Goal: Task Accomplishment & Management: Use online tool/utility

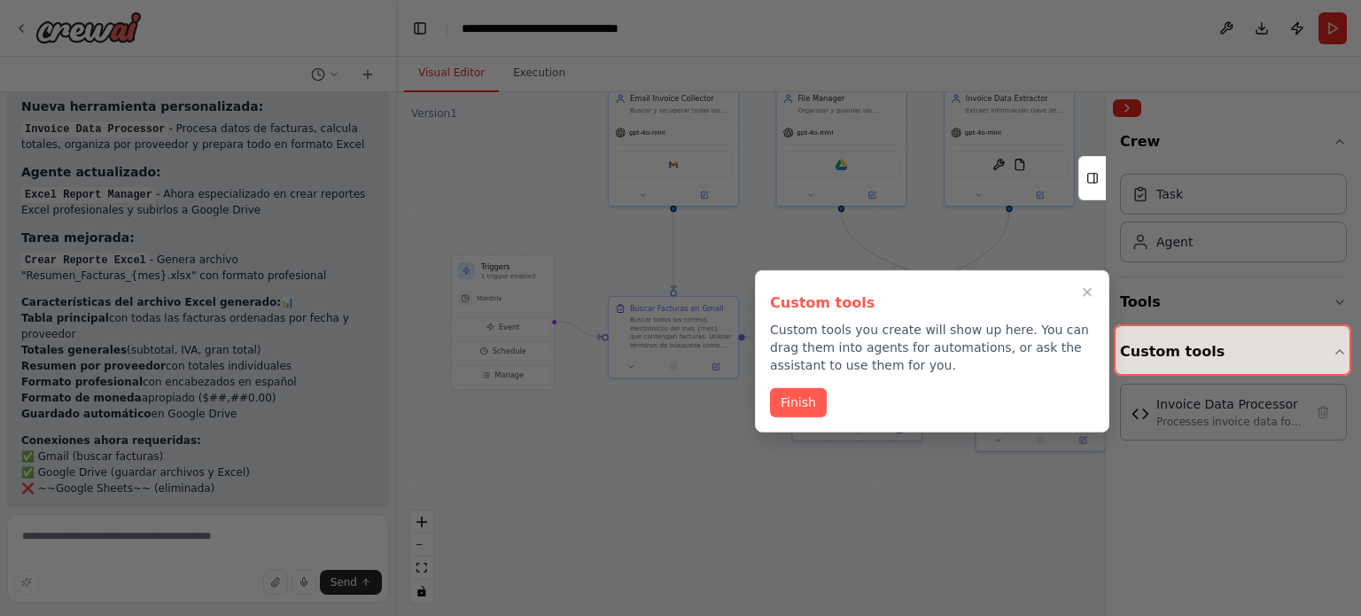
scroll to position [4836, 0]
click at [805, 401] on button "Finish" at bounding box center [798, 400] width 57 height 29
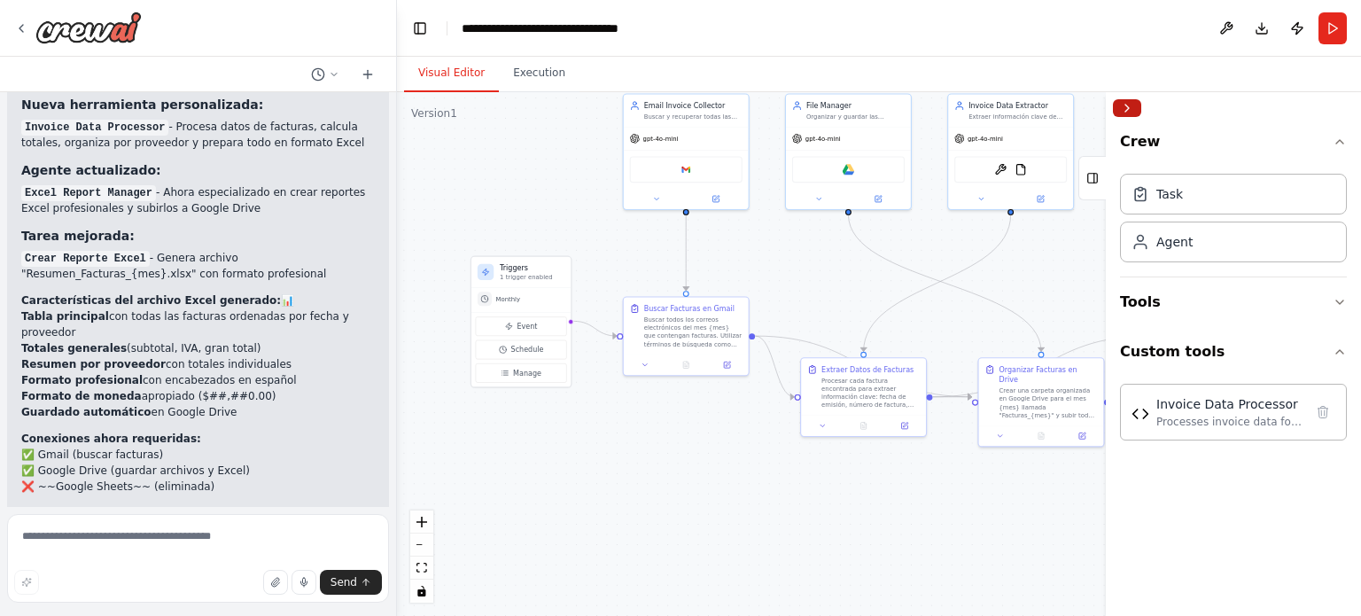
click at [1123, 106] on button "Collapse right sidebar" at bounding box center [1127, 108] width 28 height 18
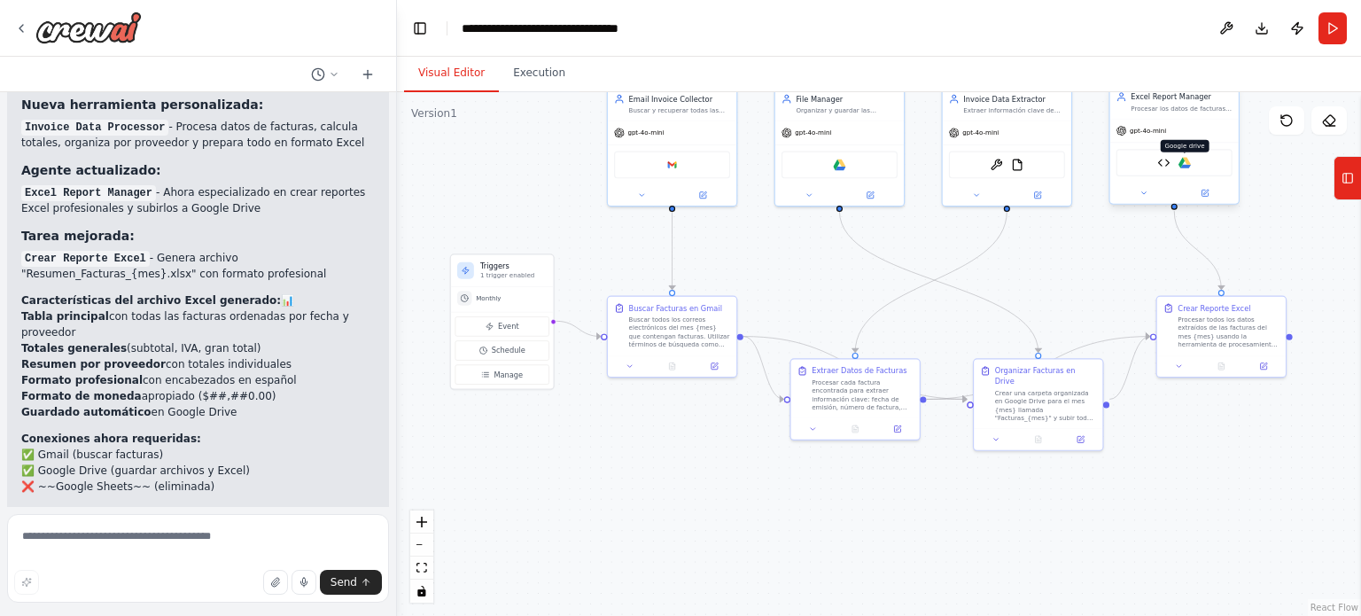
click at [1190, 164] on img at bounding box center [1184, 163] width 12 height 12
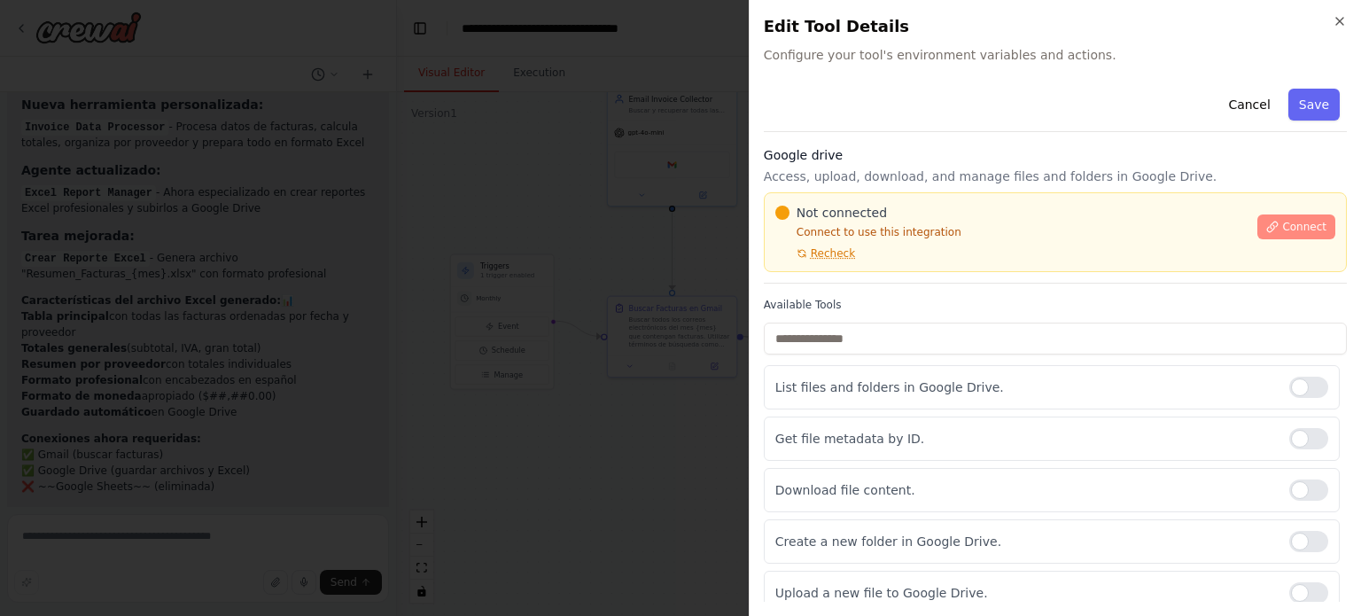
click at [1287, 225] on span "Connect" at bounding box center [1304, 227] width 44 height 14
click at [1336, 19] on icon "button" at bounding box center [1339, 21] width 7 height 7
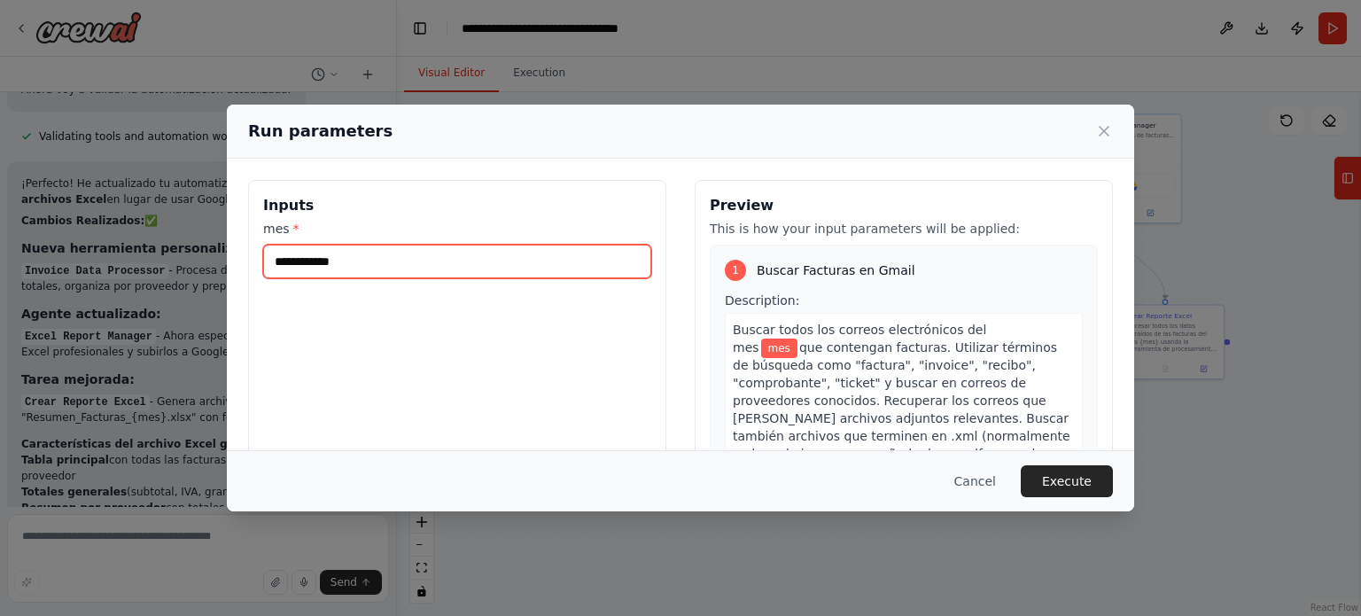
click at [320, 268] on input "mes *" at bounding box center [457, 262] width 388 height 34
type input "*"
type input "**********"
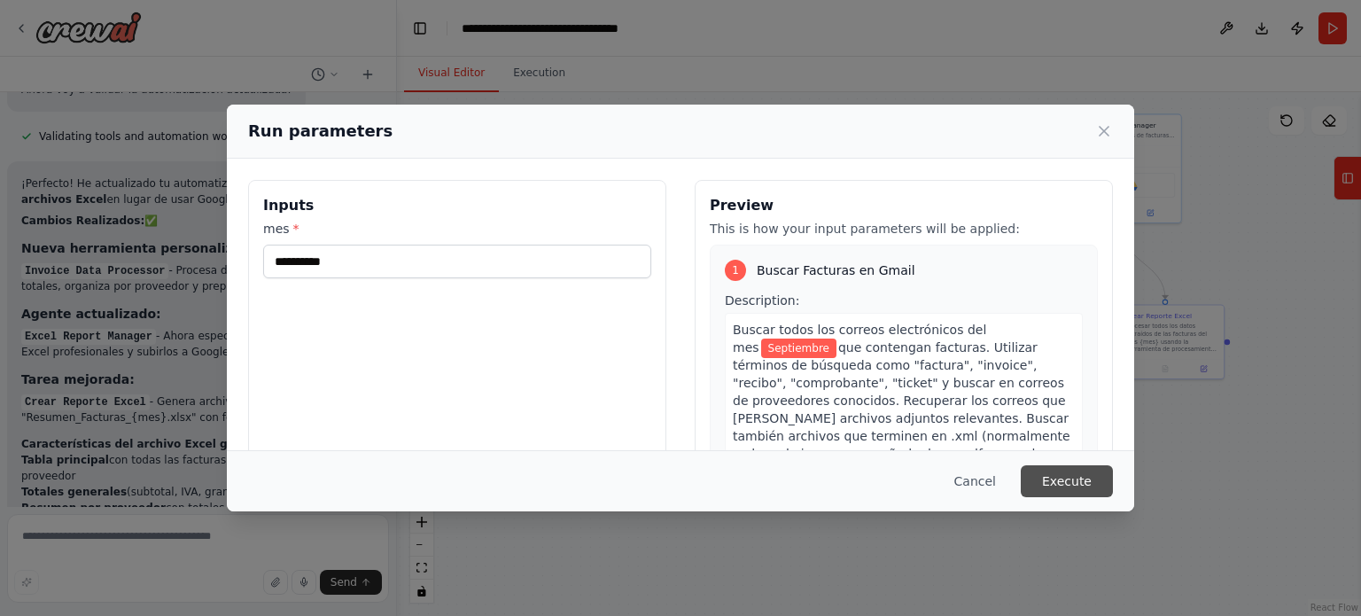
click at [1057, 478] on button "Execute" at bounding box center [1067, 481] width 92 height 32
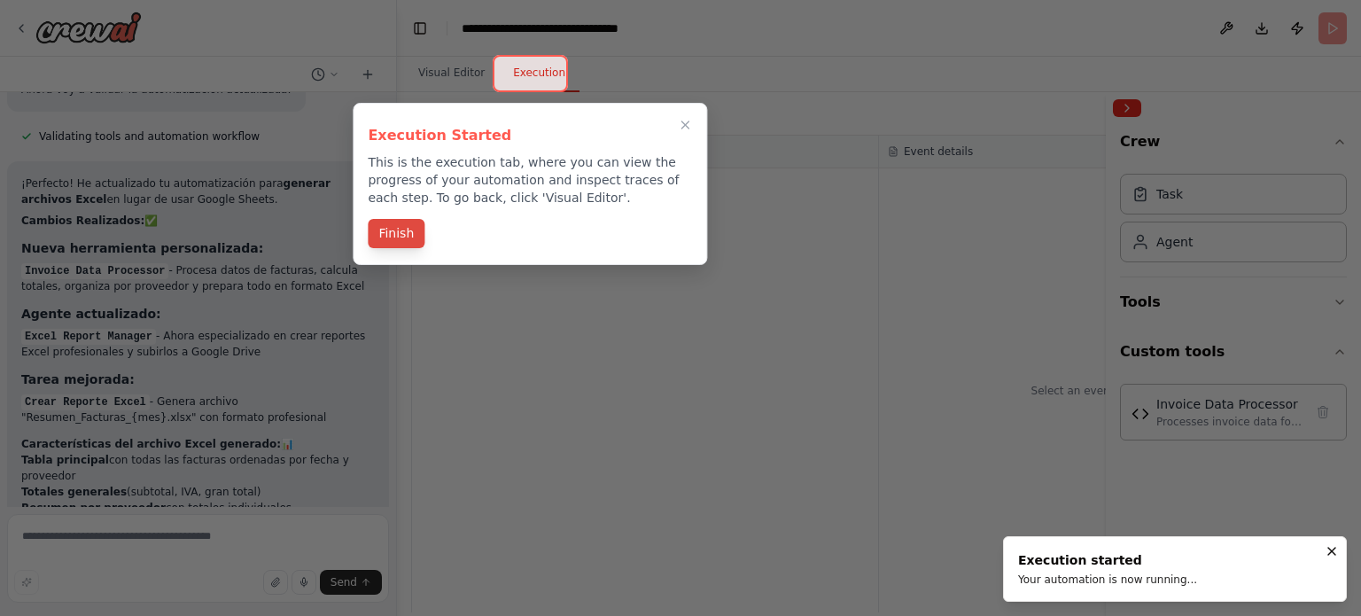
click at [384, 229] on button "Finish" at bounding box center [396, 233] width 57 height 29
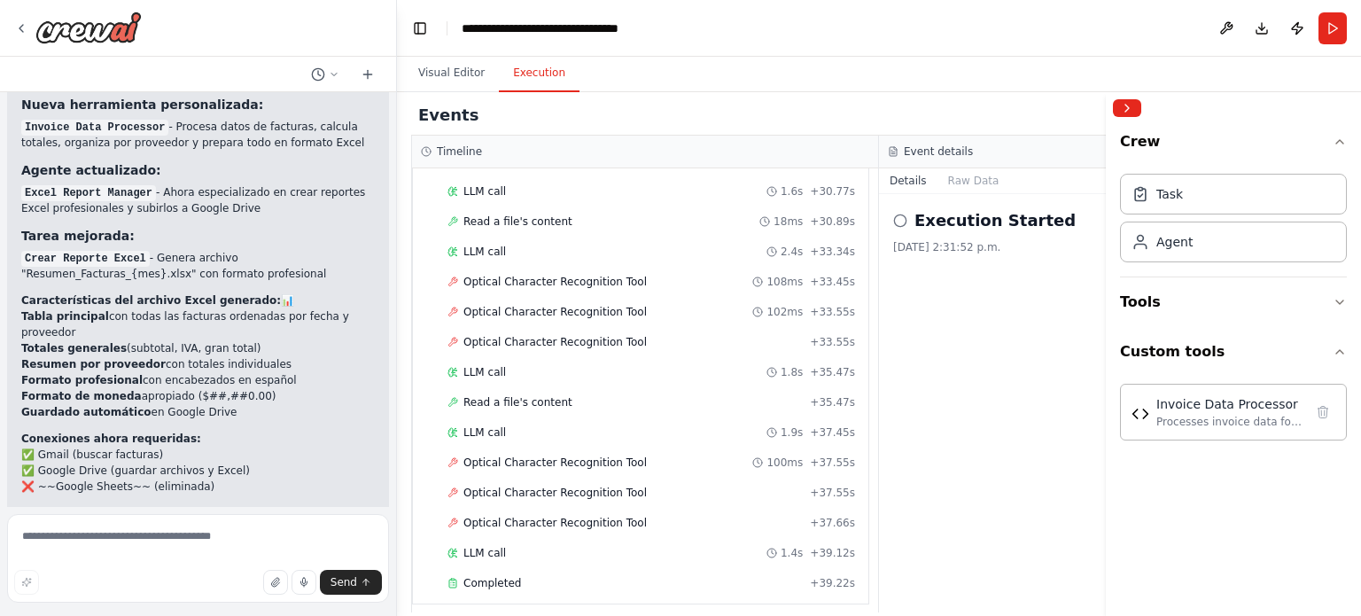
scroll to position [3431, 0]
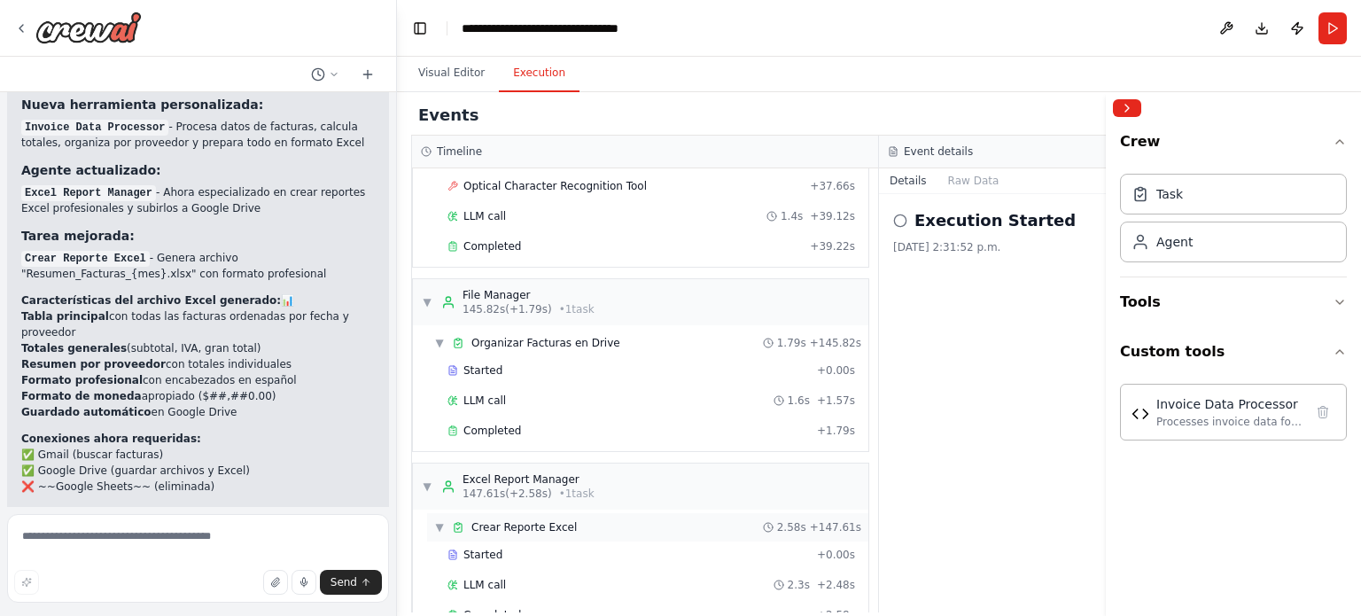
click at [489, 520] on span "Crear Reporte Excel" at bounding box center [523, 527] width 105 height 14
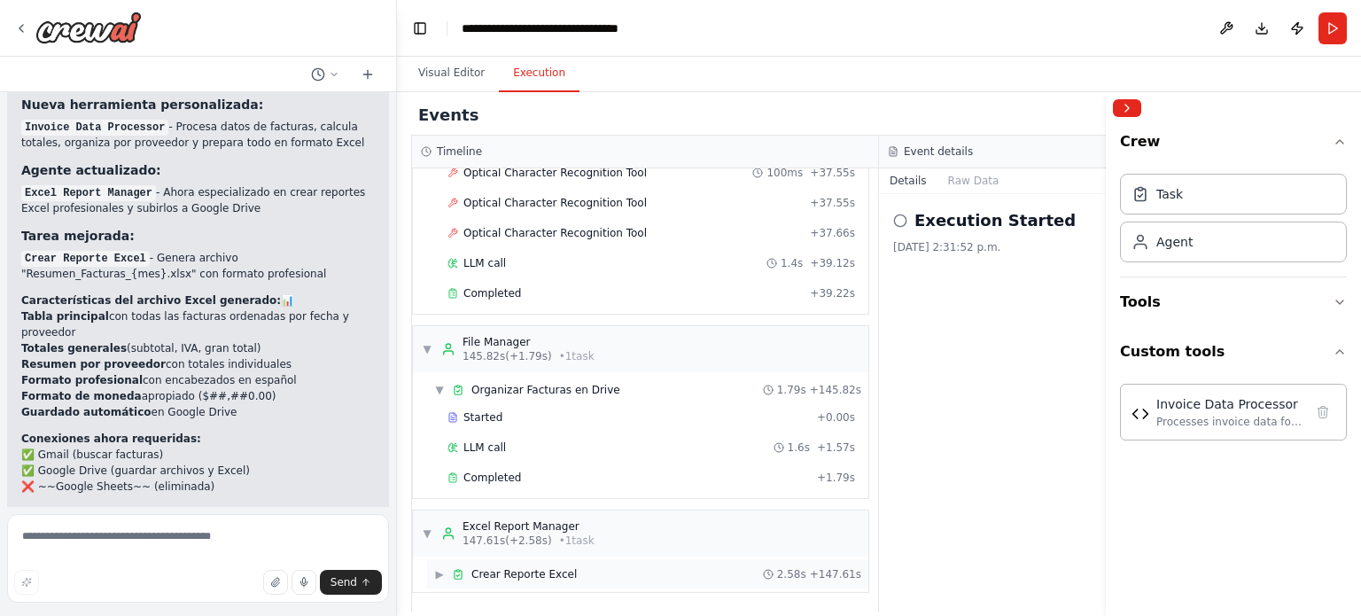
scroll to position [3341, 0]
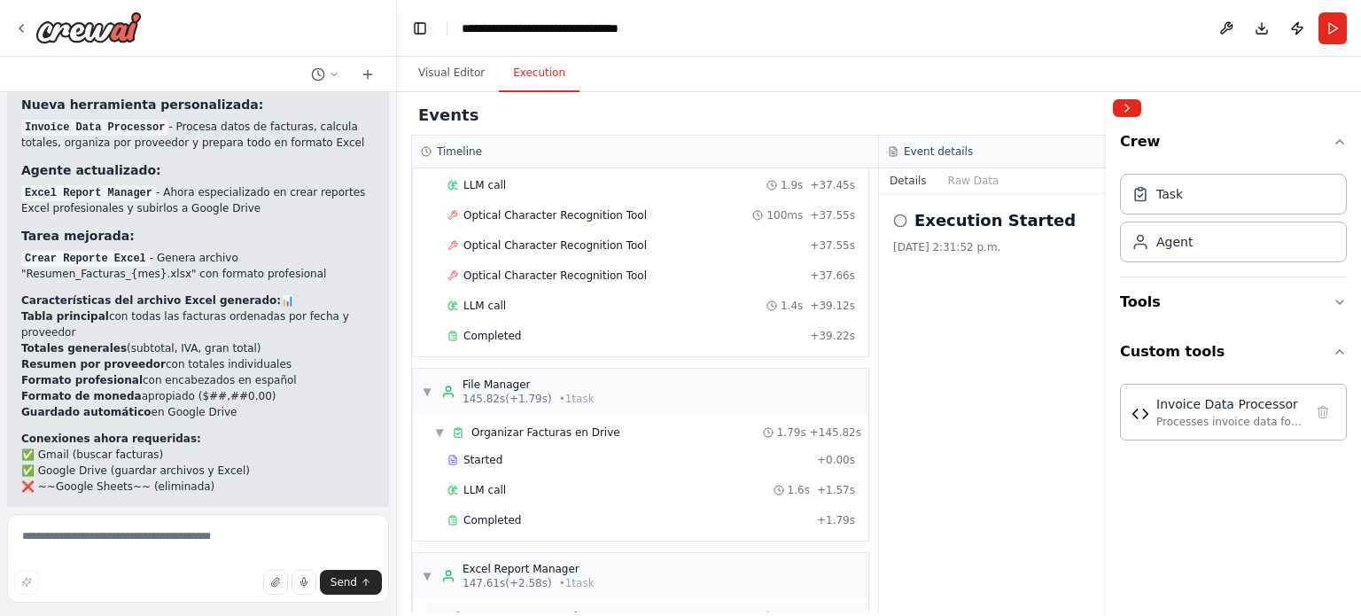
click at [516, 610] on span "Crear Reporte Excel" at bounding box center [523, 617] width 105 height 14
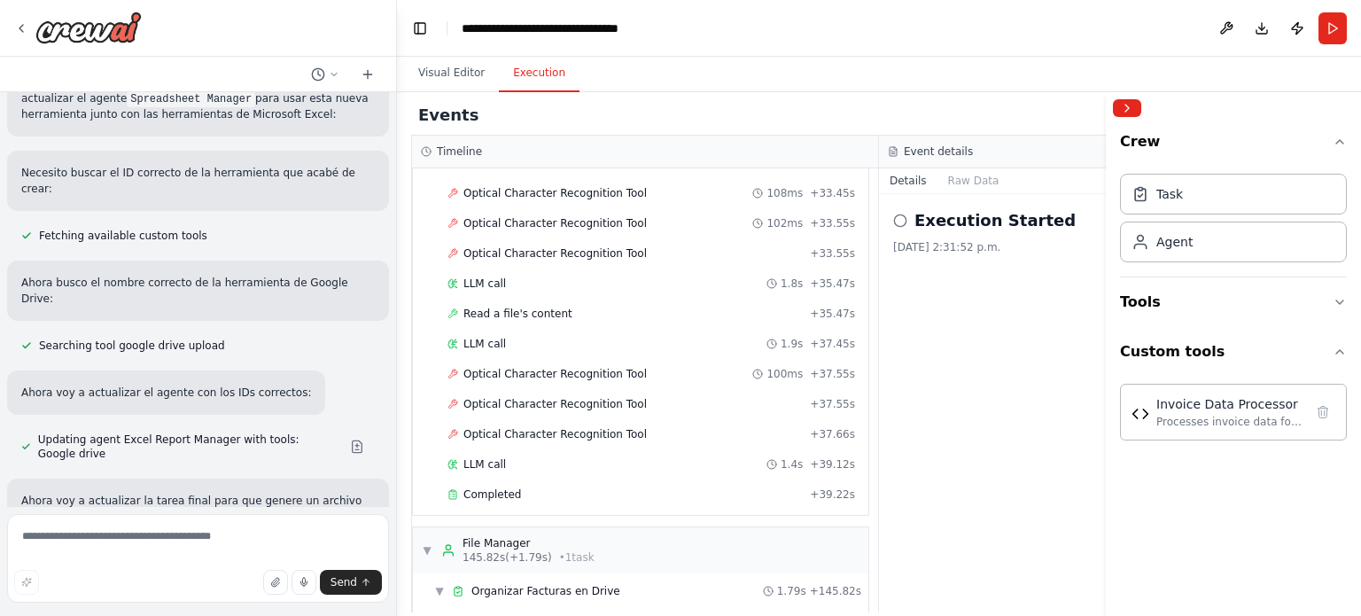
scroll to position [3431, 0]
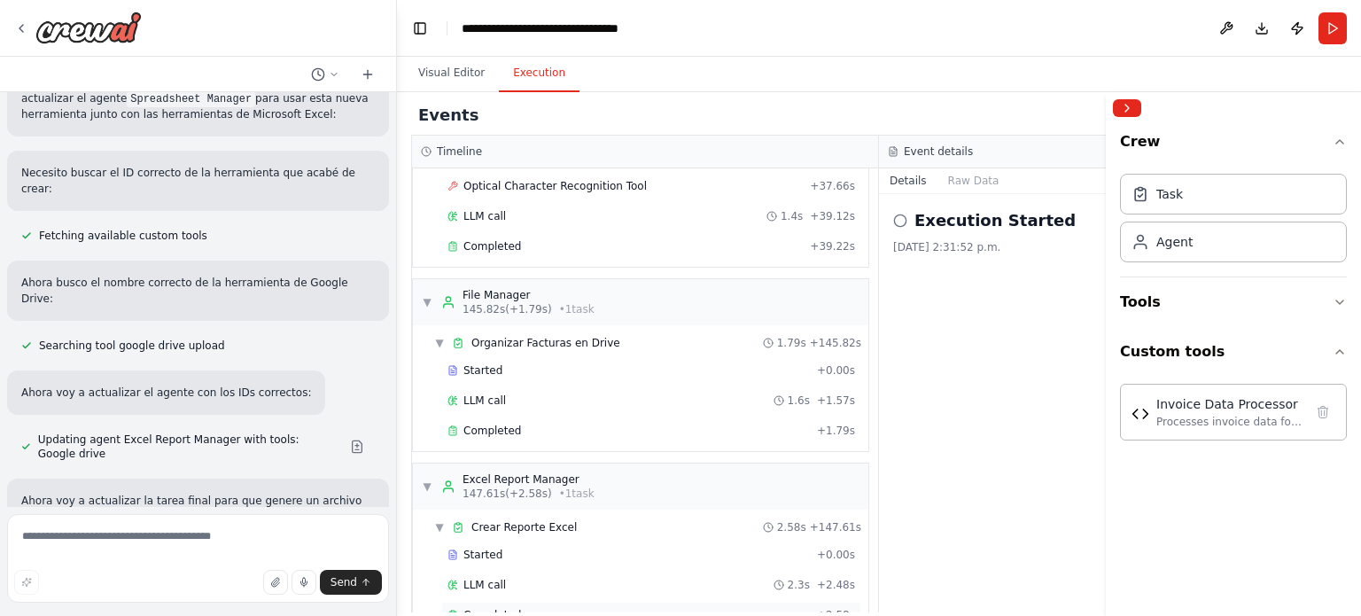
click at [473, 608] on span "Completed" at bounding box center [492, 615] width 58 height 14
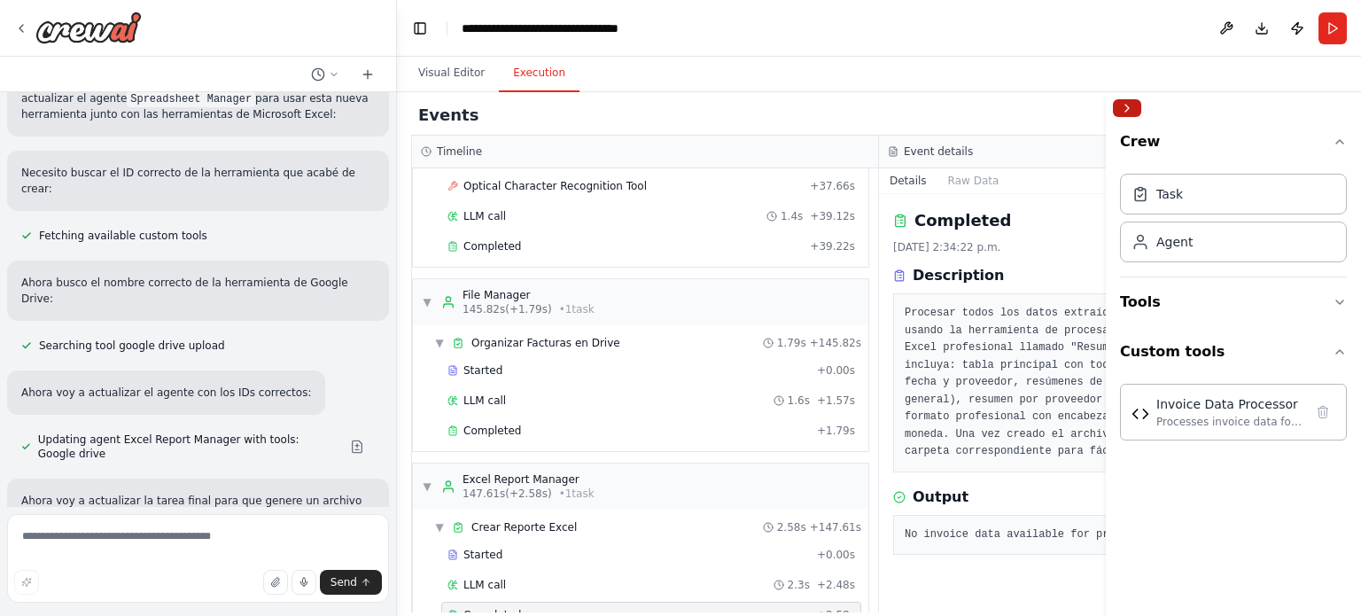
click at [1135, 108] on button "Collapse right sidebar" at bounding box center [1127, 108] width 28 height 18
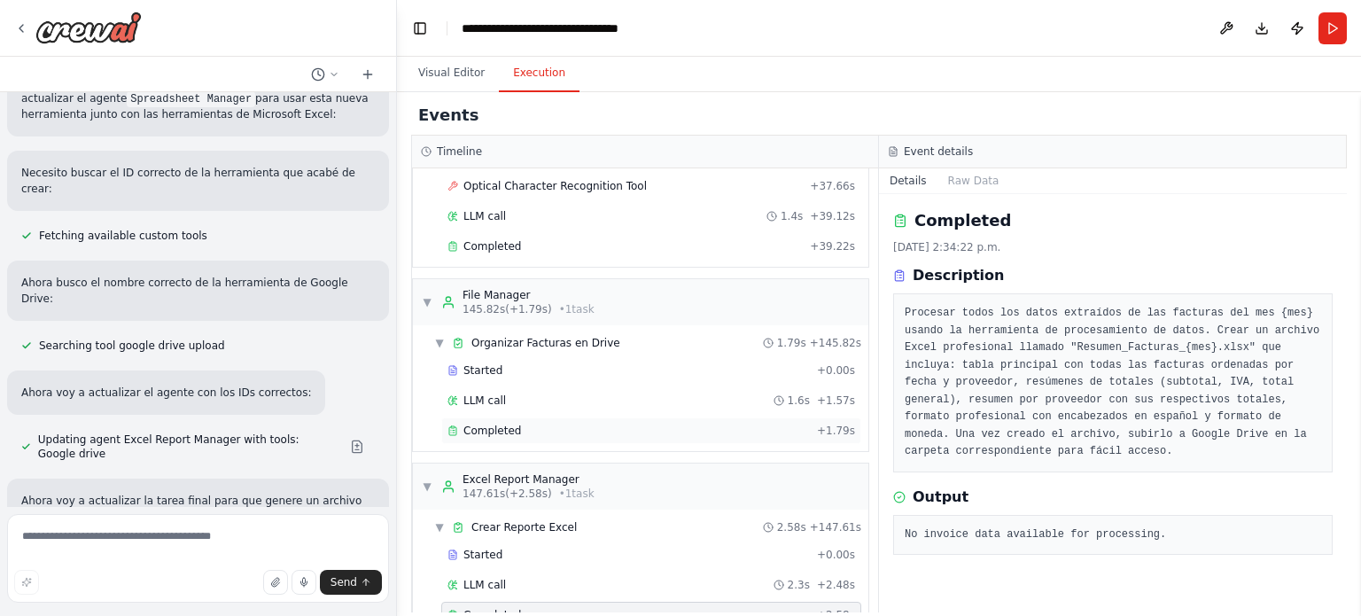
click at [493, 424] on span "Completed" at bounding box center [492, 431] width 58 height 14
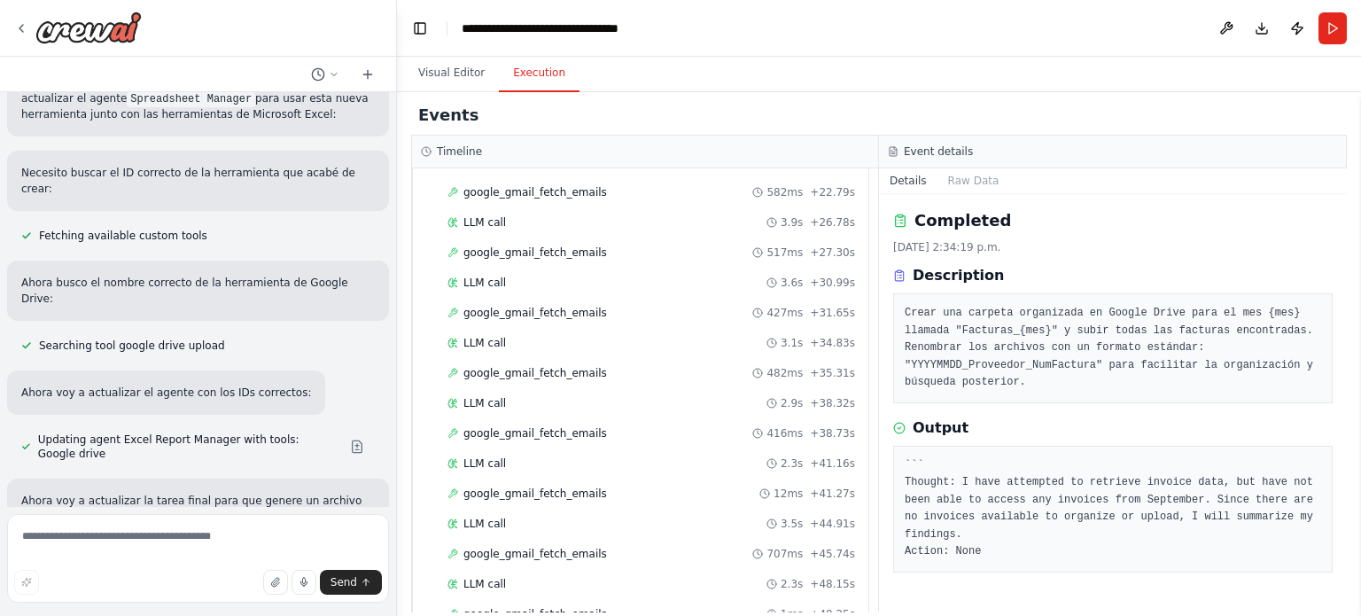
scroll to position [0, 0]
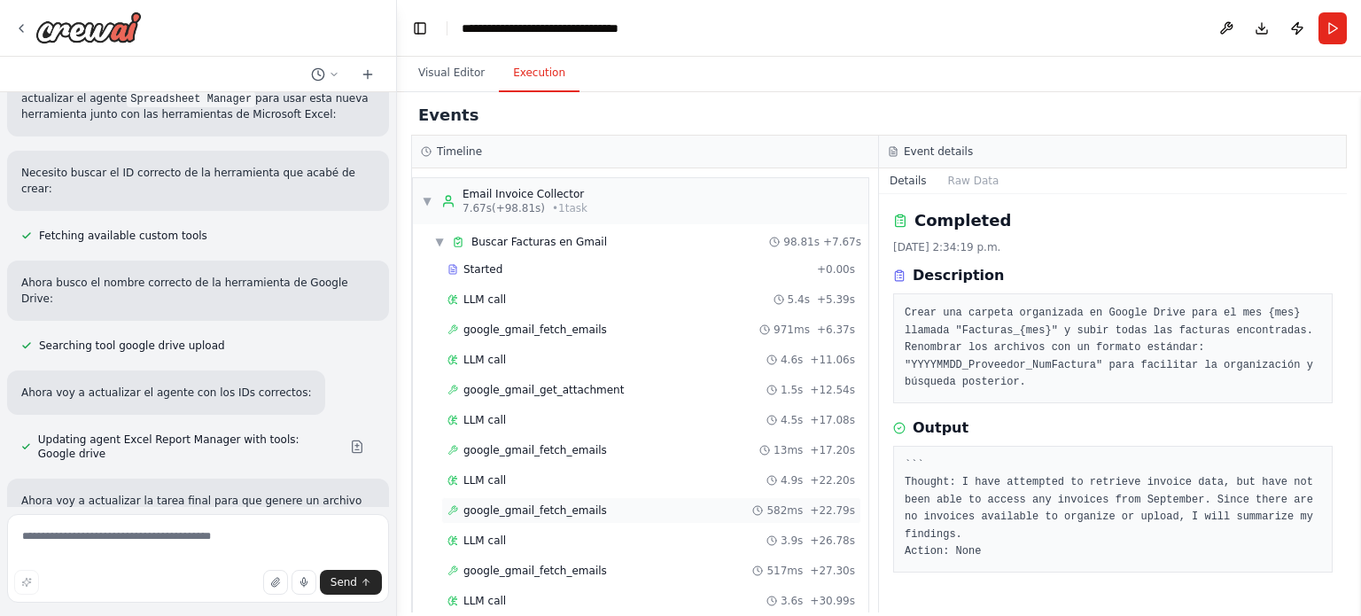
click at [517, 503] on span "google_gmail_fetch_emails" at bounding box center [535, 510] width 144 height 14
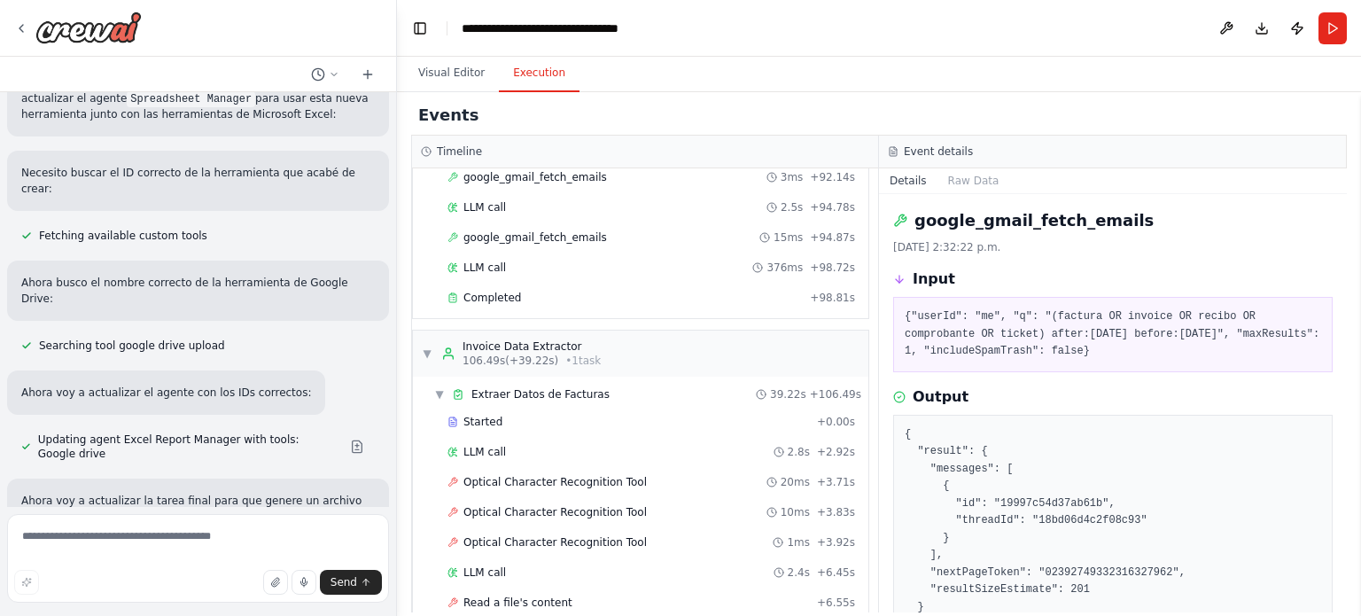
scroll to position [1602, 0]
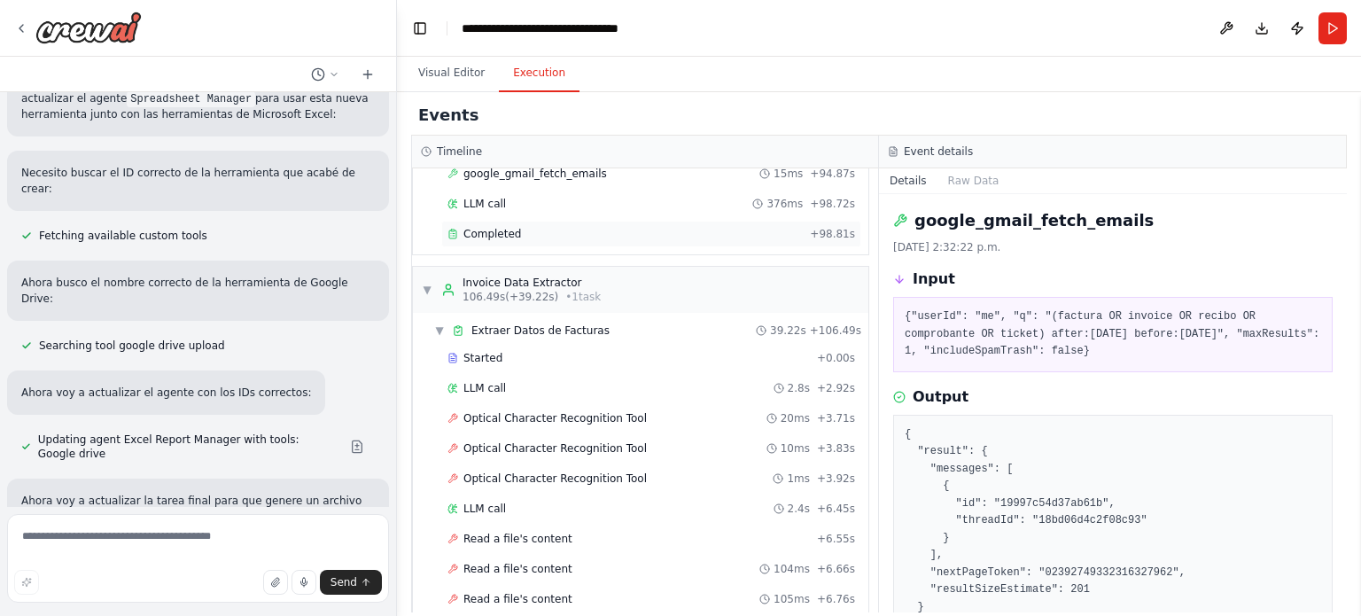
click at [482, 227] on span "Completed" at bounding box center [492, 234] width 58 height 14
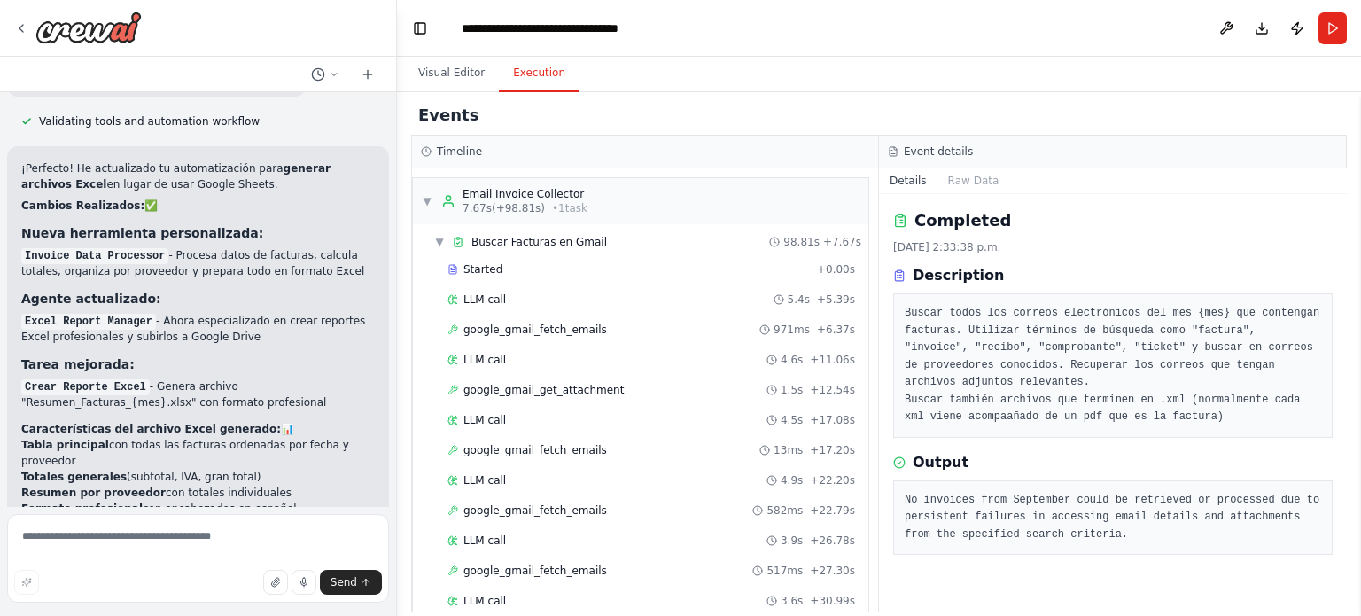
scroll to position [4836, 0]
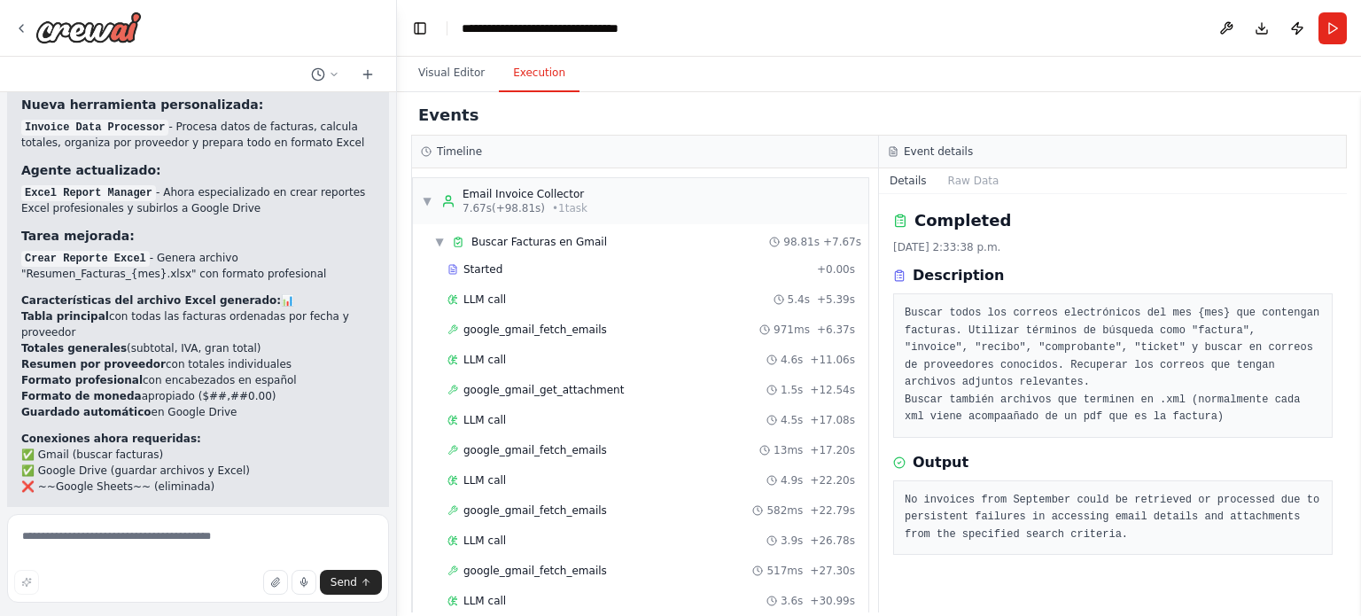
click at [68, 600] on span "Suggestion" at bounding box center [71, 607] width 59 height 14
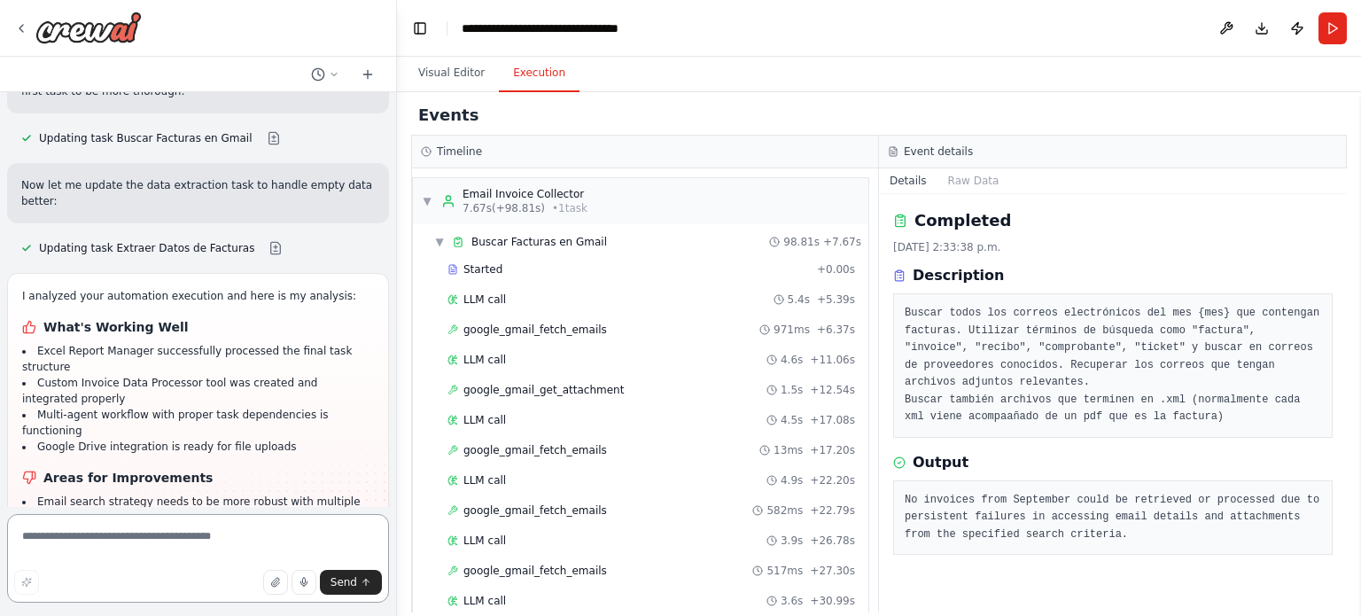
scroll to position [5551, 0]
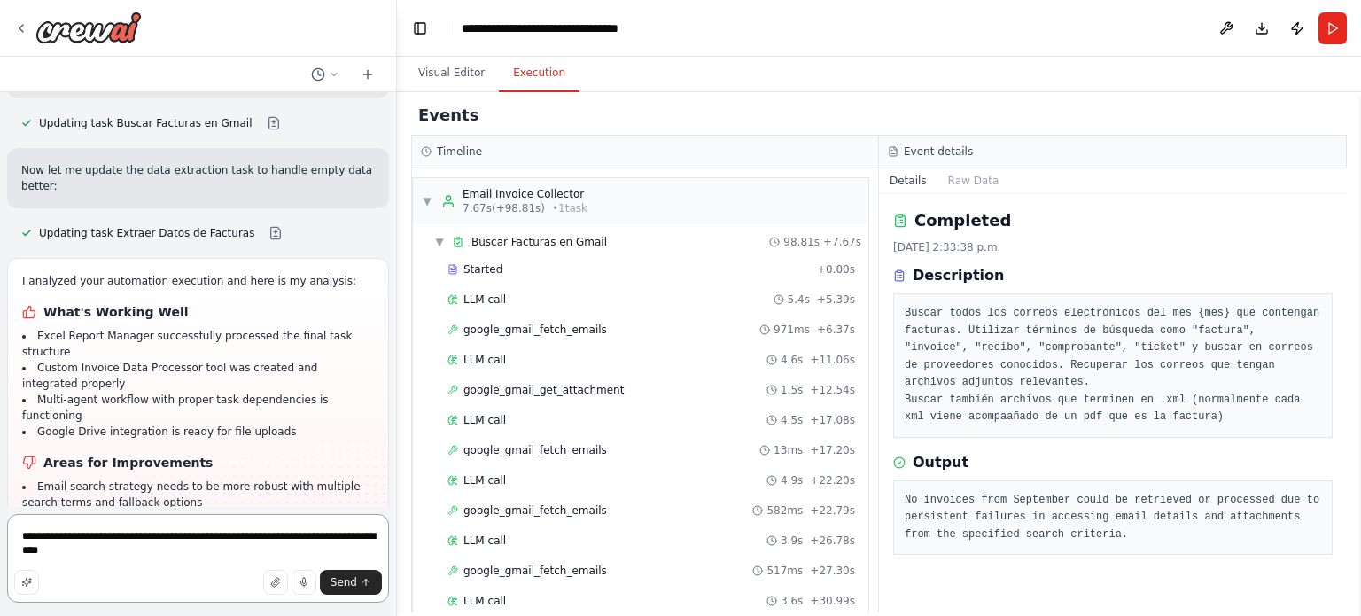
click at [345, 543] on textarea "**********" at bounding box center [198, 558] width 382 height 89
click at [278, 549] on textarea "**********" at bounding box center [198, 558] width 382 height 89
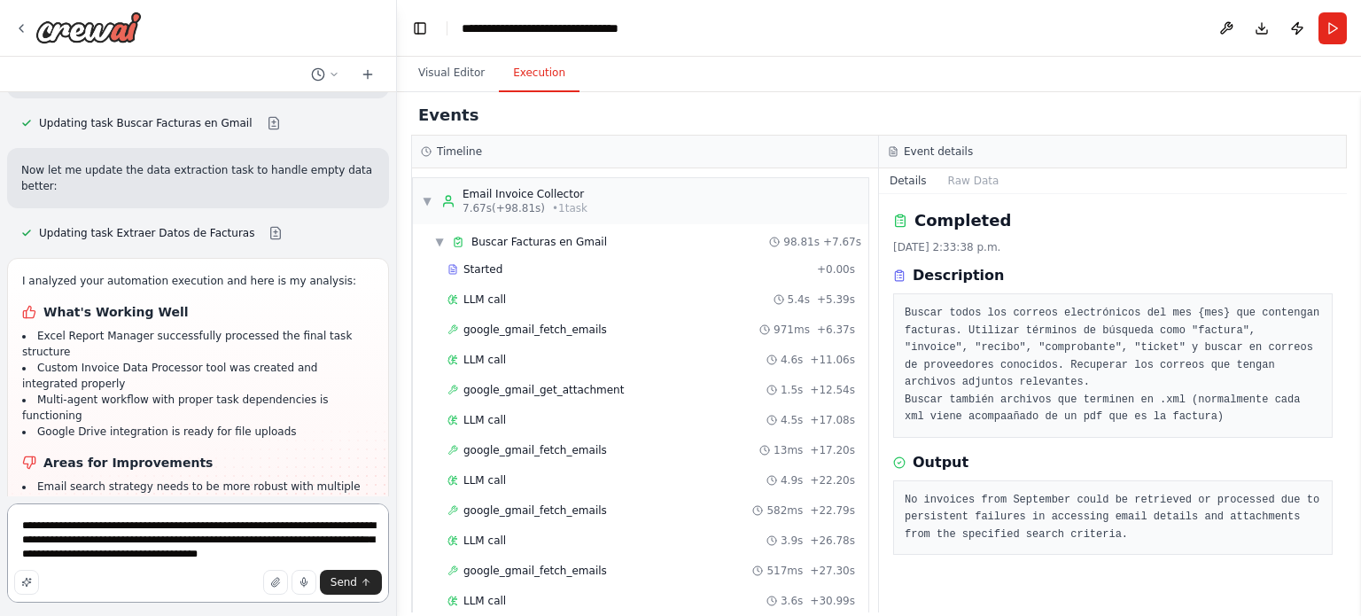
type textarea "**********"
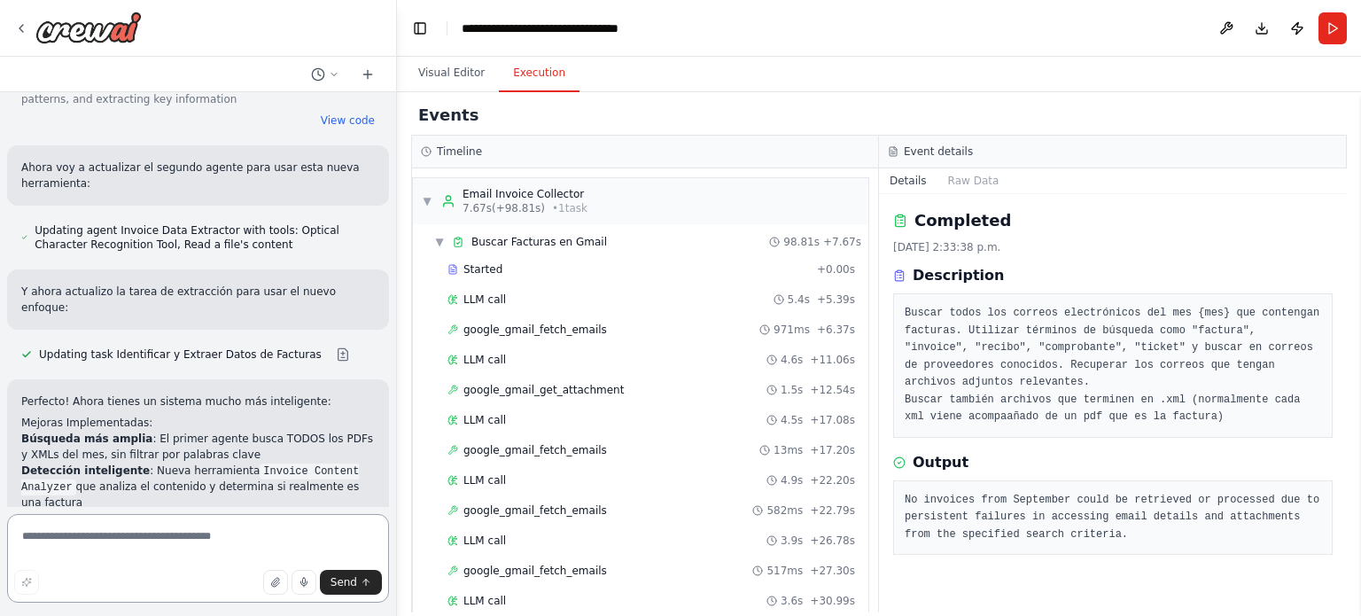
scroll to position [7621, 0]
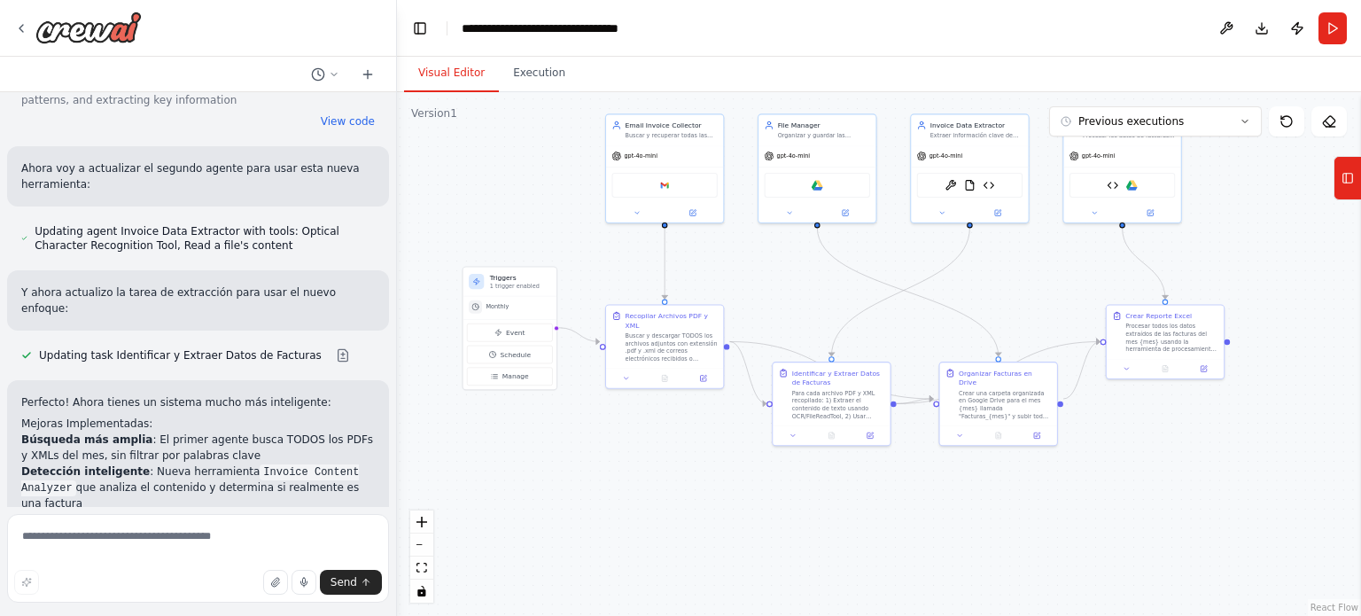
click at [424, 74] on button "Visual Editor" at bounding box center [451, 73] width 95 height 37
click at [656, 332] on div "Buscar y descargar TODOS los archivos adjuntos con extensión .pdf y .xml de cor…" at bounding box center [669, 347] width 95 height 31
click at [704, 375] on button at bounding box center [703, 380] width 34 height 12
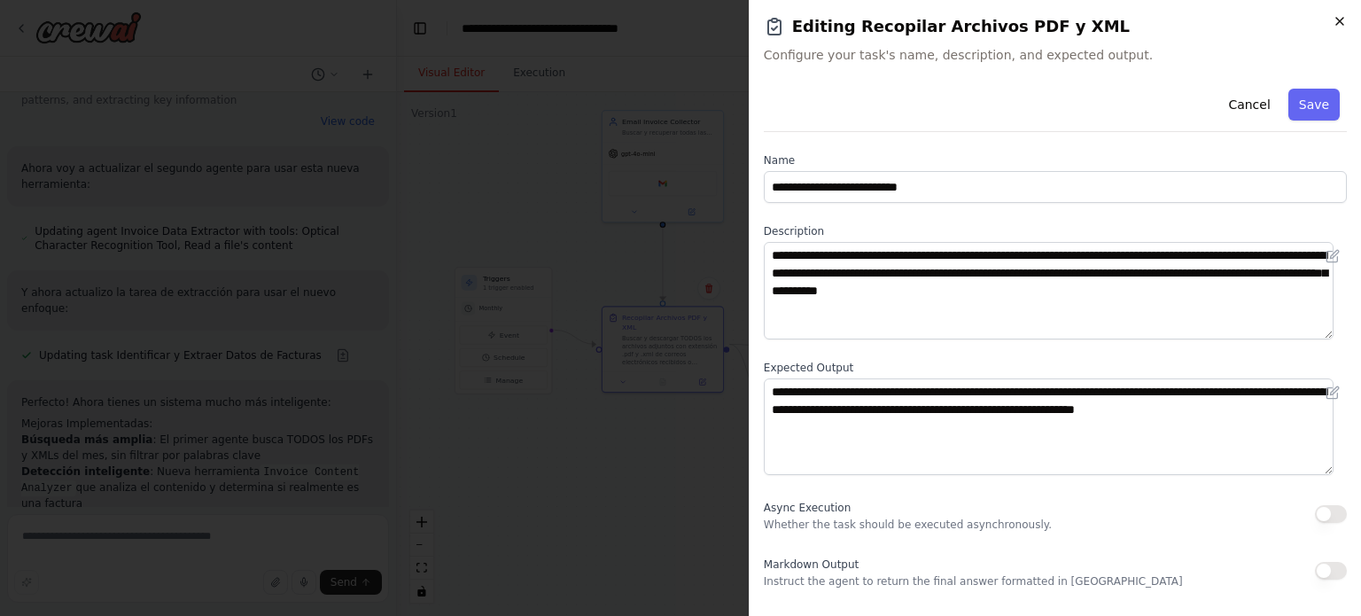
click at [1339, 15] on icon "button" at bounding box center [1340, 21] width 14 height 14
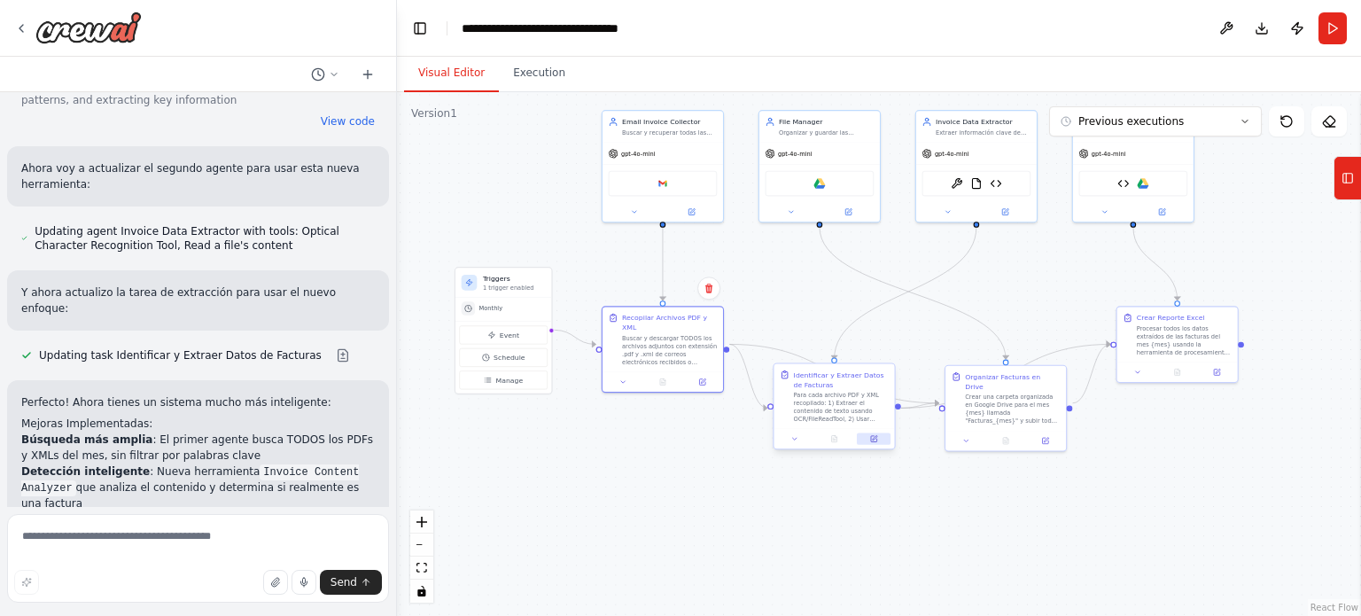
click at [875, 439] on icon at bounding box center [874, 439] width 6 height 6
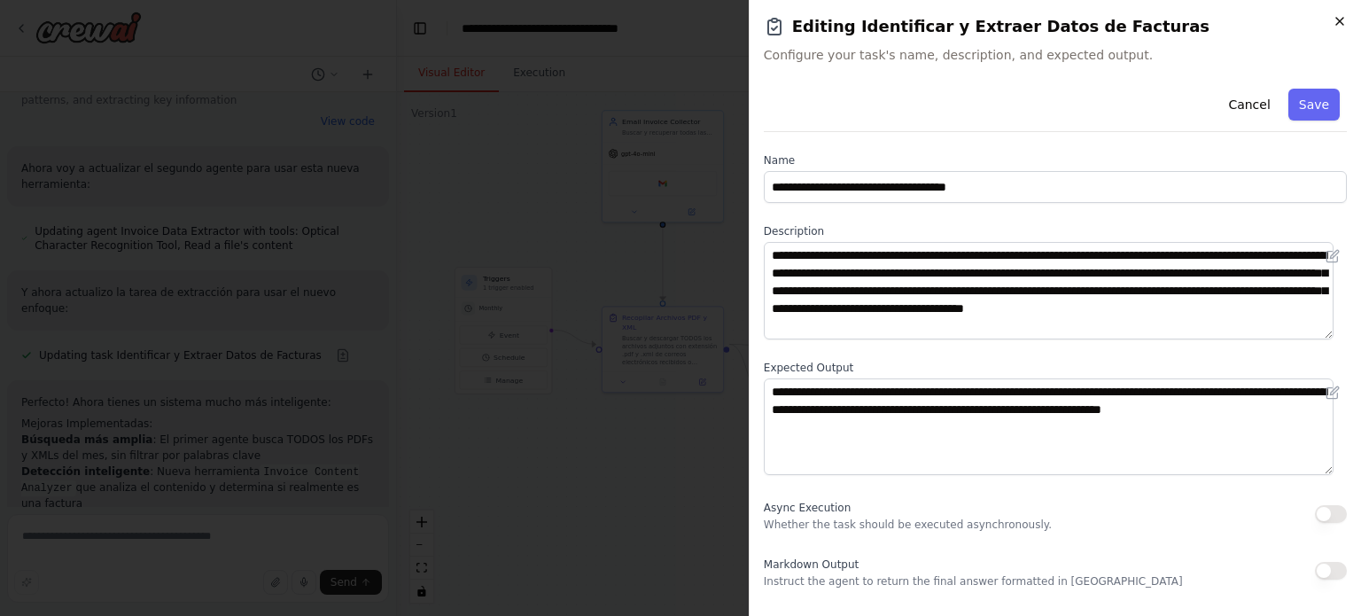
click at [1344, 17] on icon "button" at bounding box center [1340, 21] width 14 height 14
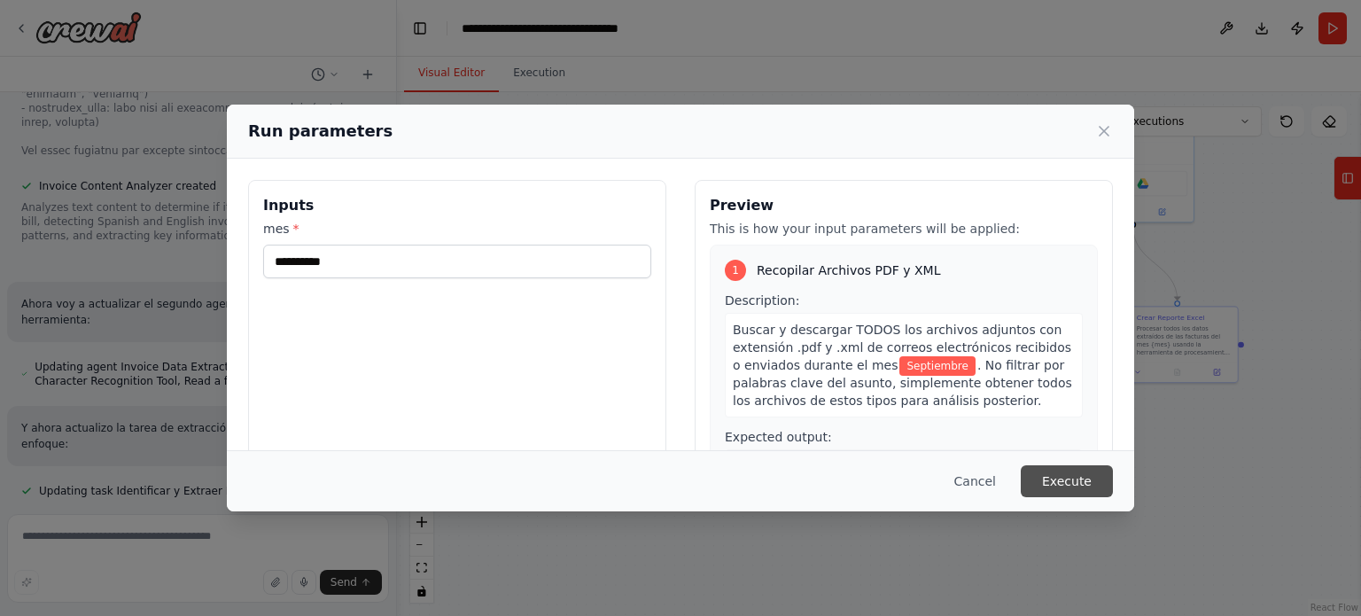
click at [1070, 478] on button "Execute" at bounding box center [1067, 481] width 92 height 32
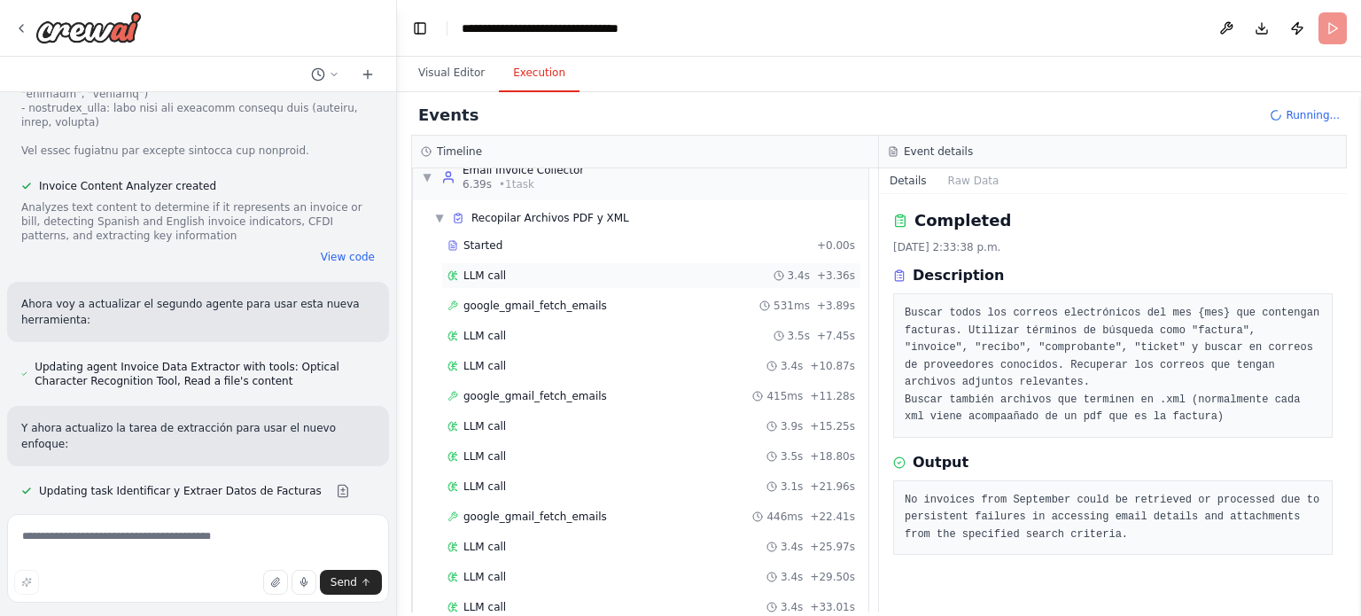
scroll to position [0, 0]
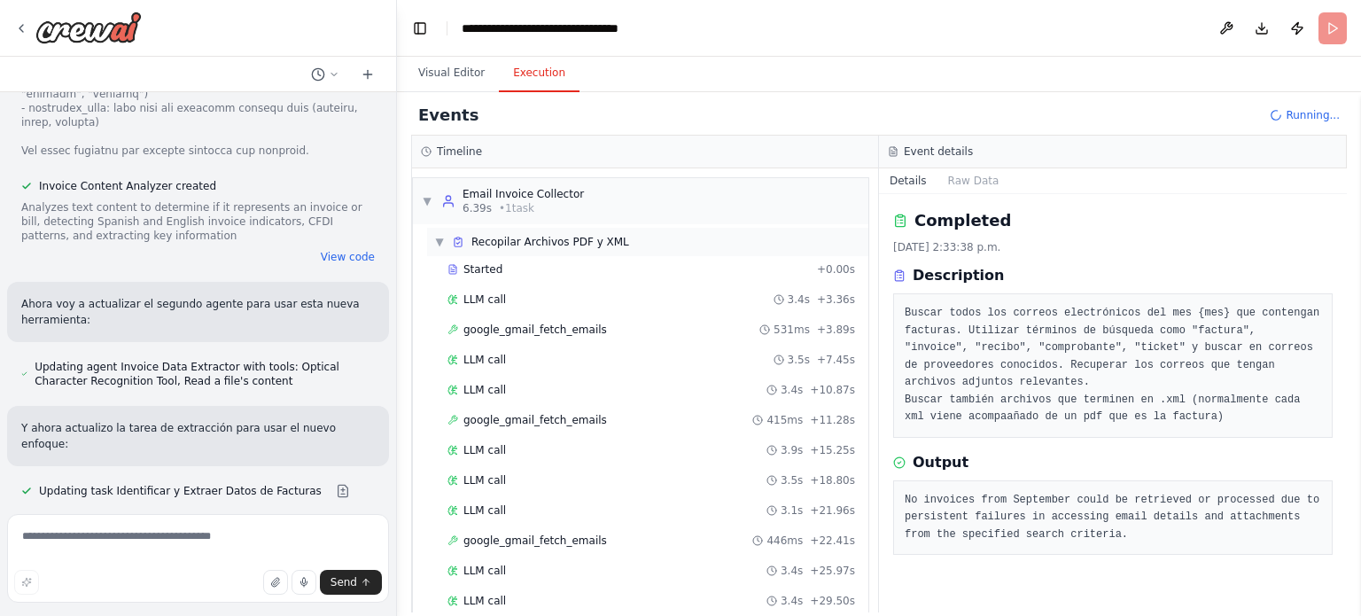
click at [439, 240] on span "▼" at bounding box center [439, 242] width 11 height 14
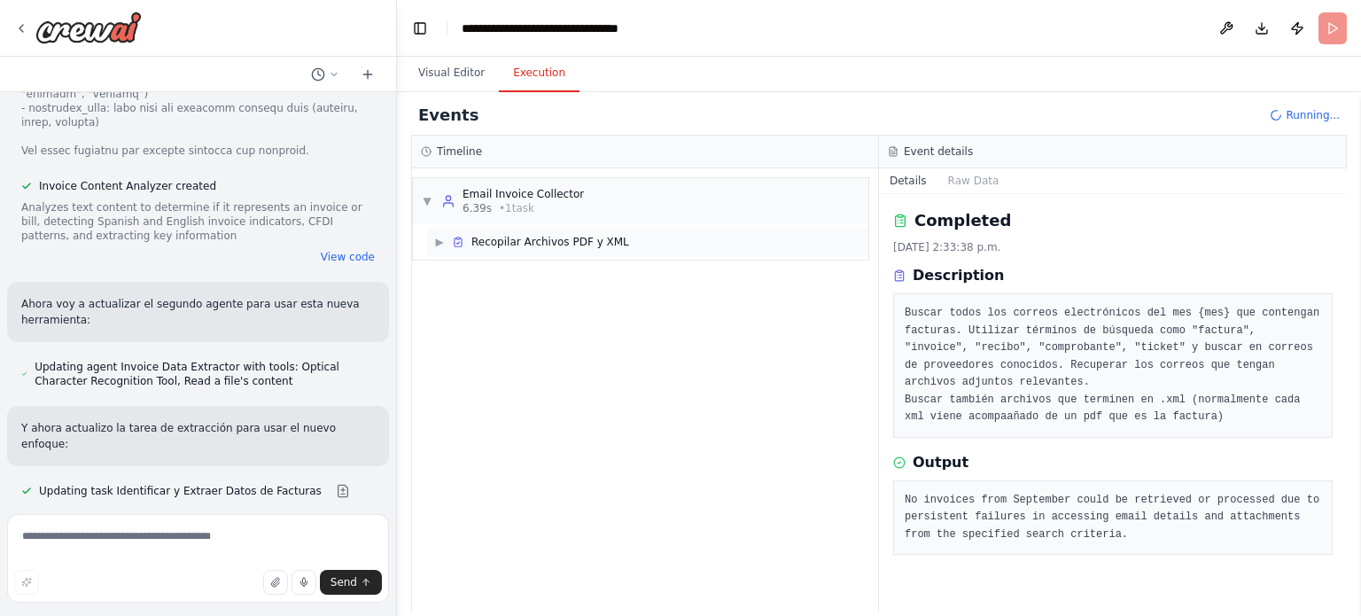
click at [441, 242] on span "▶" at bounding box center [439, 242] width 11 height 14
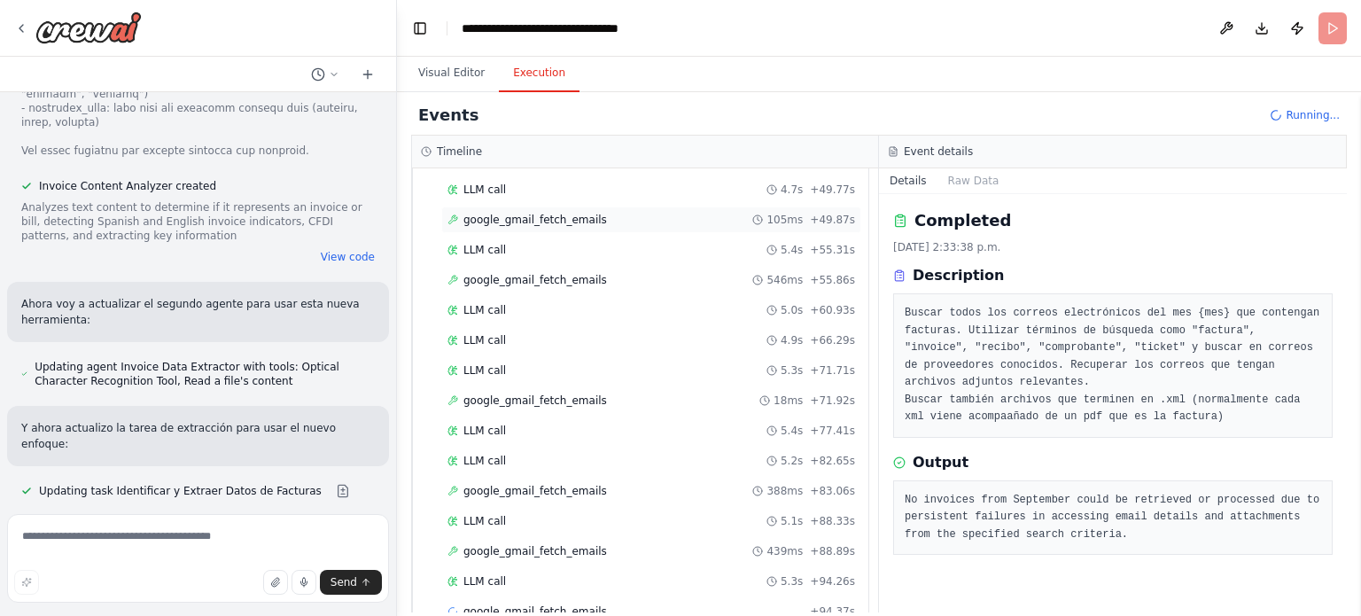
scroll to position [649, 0]
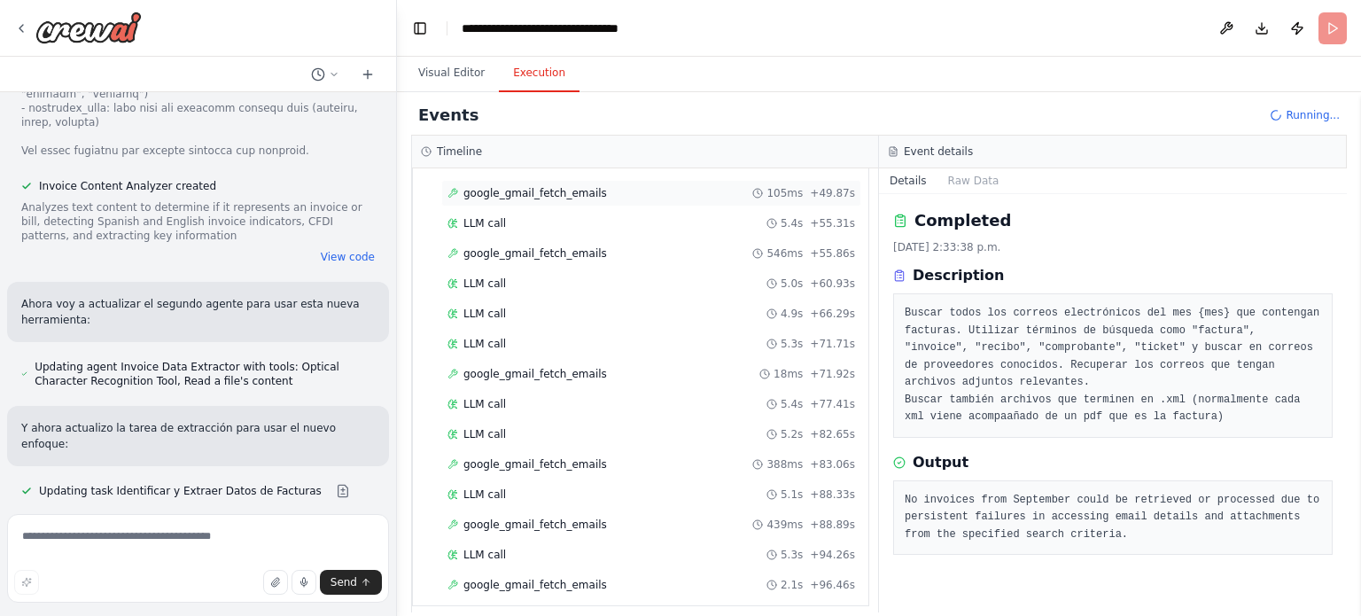
click at [702, 367] on div "google_gmail_fetch_emails 18ms + 71.92s" at bounding box center [651, 374] width 408 height 14
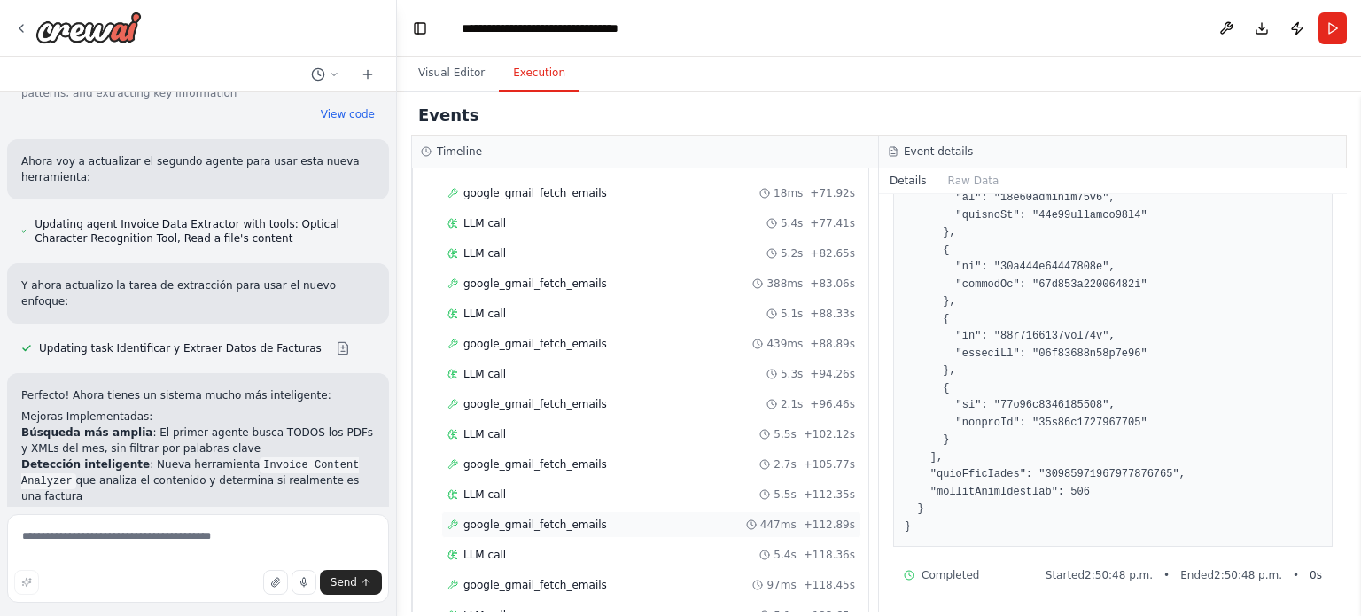
scroll to position [1496, 0]
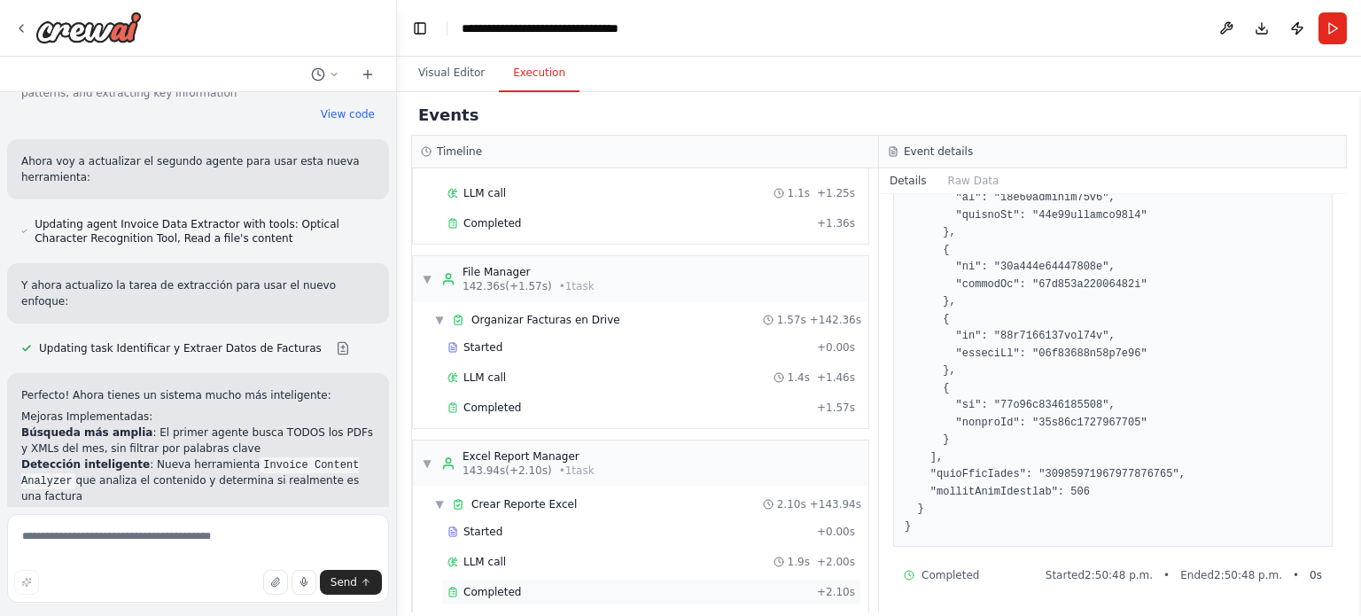
click at [485, 585] on span "Completed" at bounding box center [492, 592] width 58 height 14
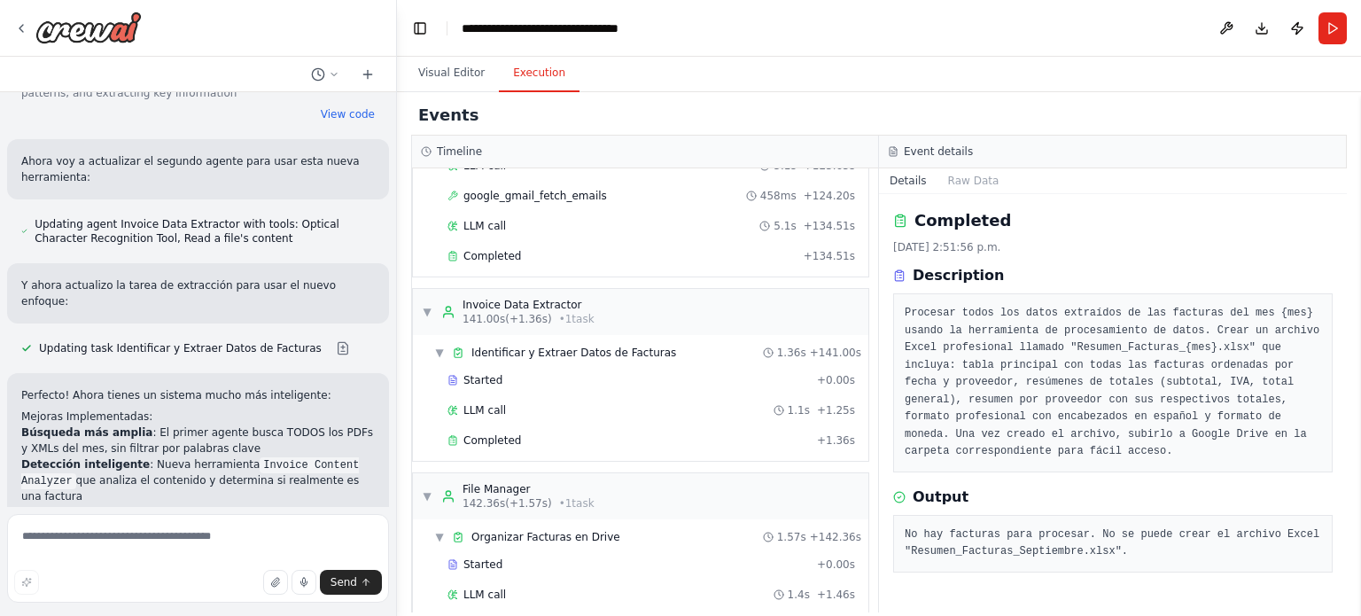
scroll to position [1278, 0]
click at [482, 244] on div "Completed + 134.51s" at bounding box center [651, 257] width 420 height 27
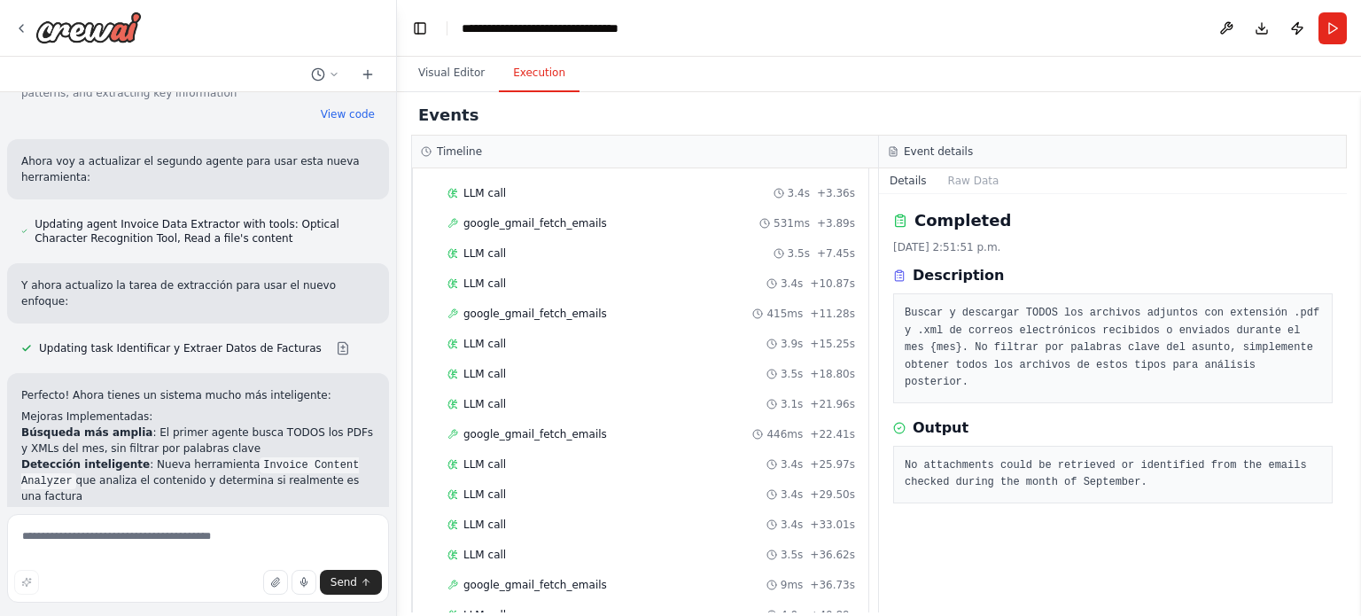
scroll to position [0, 0]
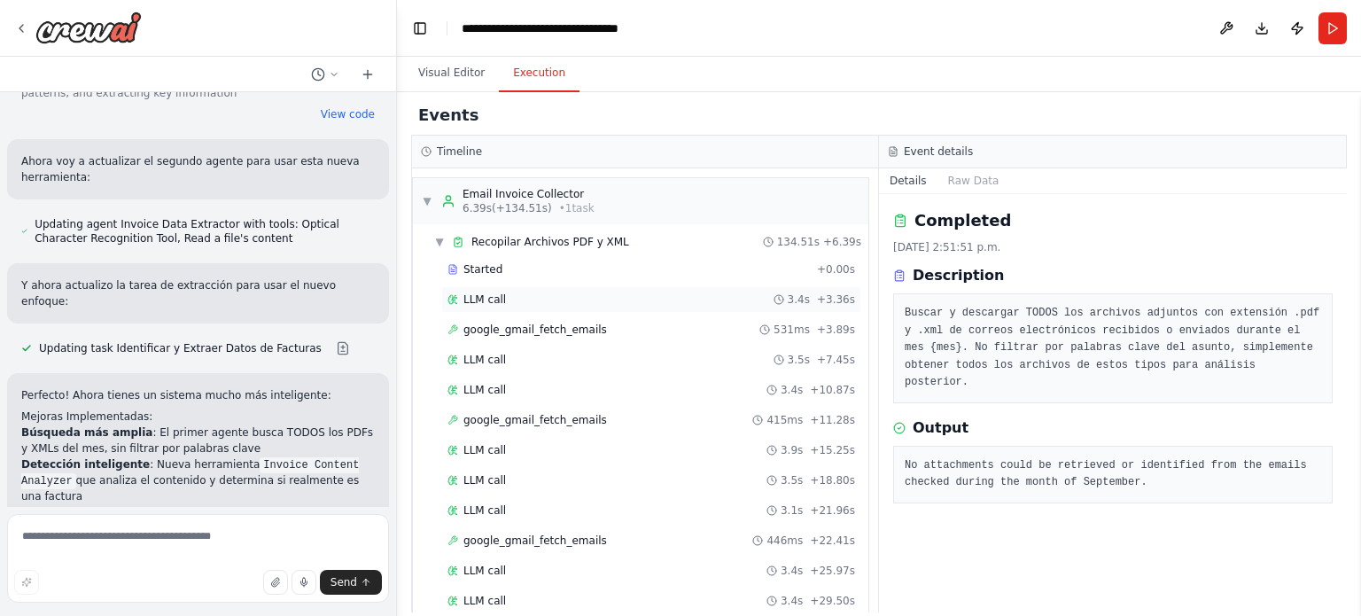
click at [493, 299] on span "LLM call" at bounding box center [484, 299] width 43 height 14
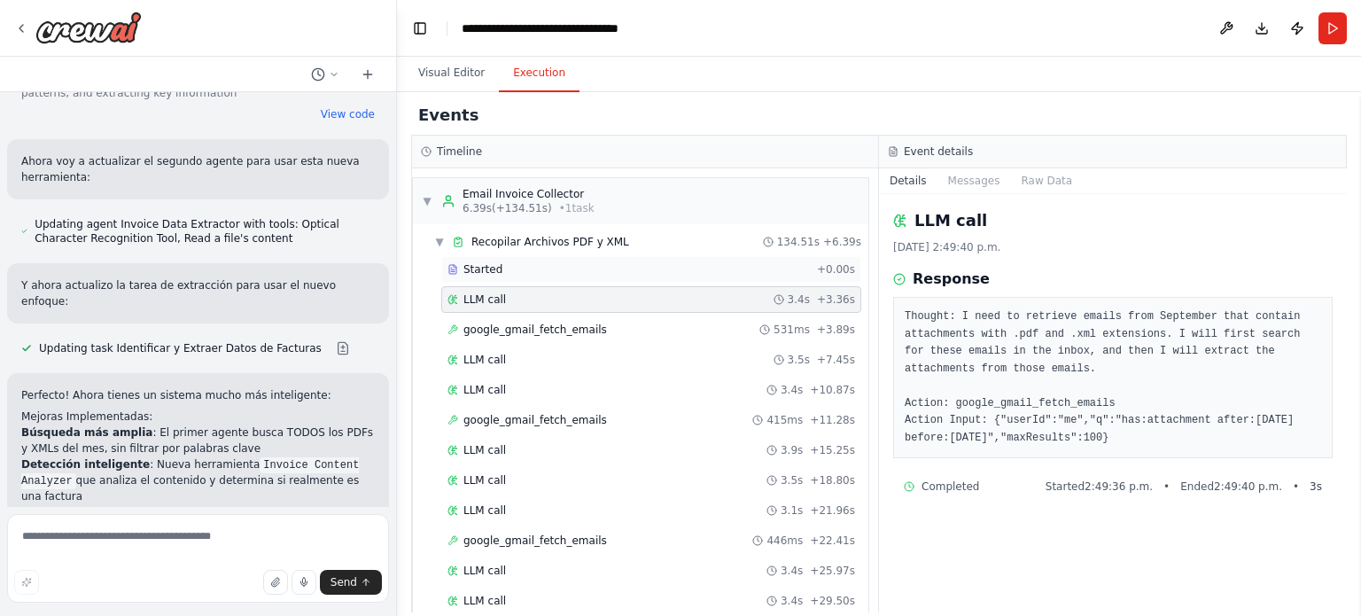
click at [524, 265] on div "Started" at bounding box center [628, 269] width 362 height 14
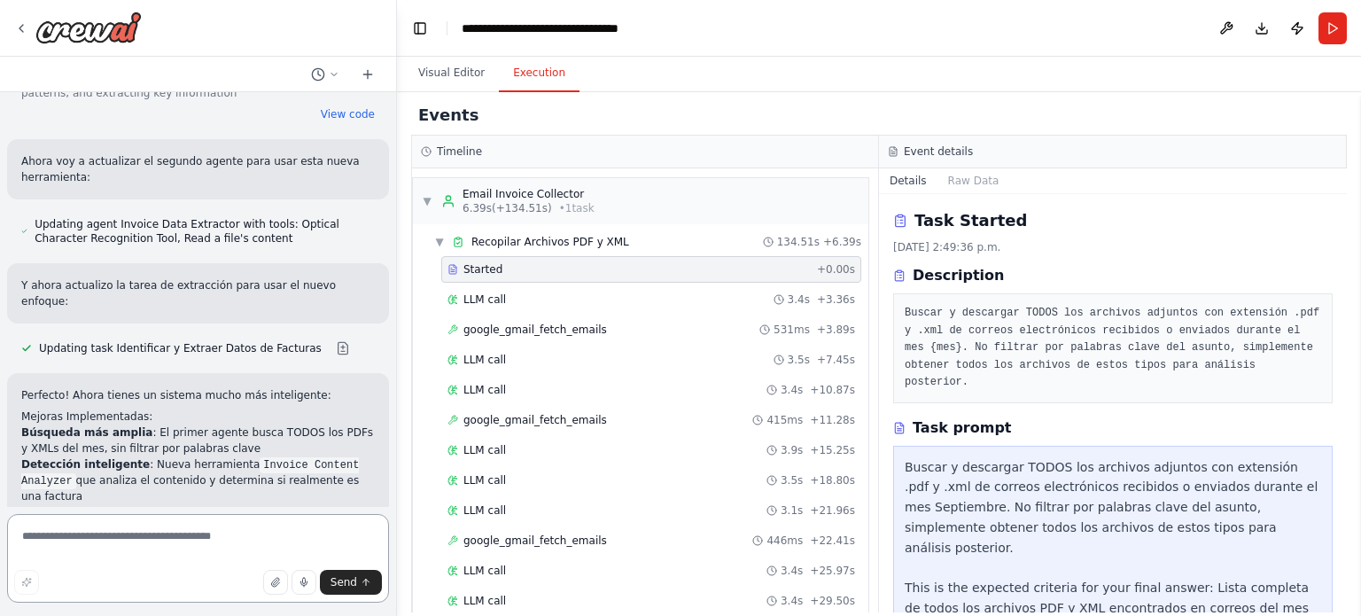
click at [174, 541] on textarea at bounding box center [198, 558] width 382 height 89
click at [195, 539] on textarea "**********" at bounding box center [198, 558] width 382 height 89
click at [240, 553] on textarea "**********" at bounding box center [198, 558] width 382 height 89
type textarea "**********"
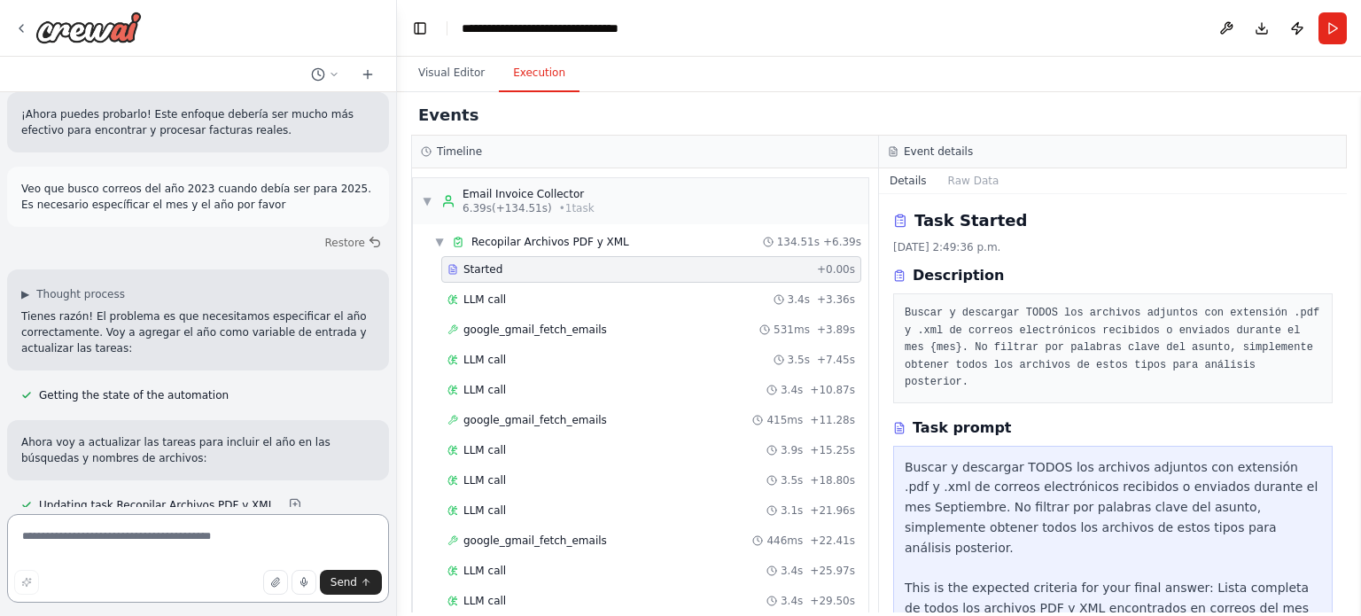
scroll to position [8595, 0]
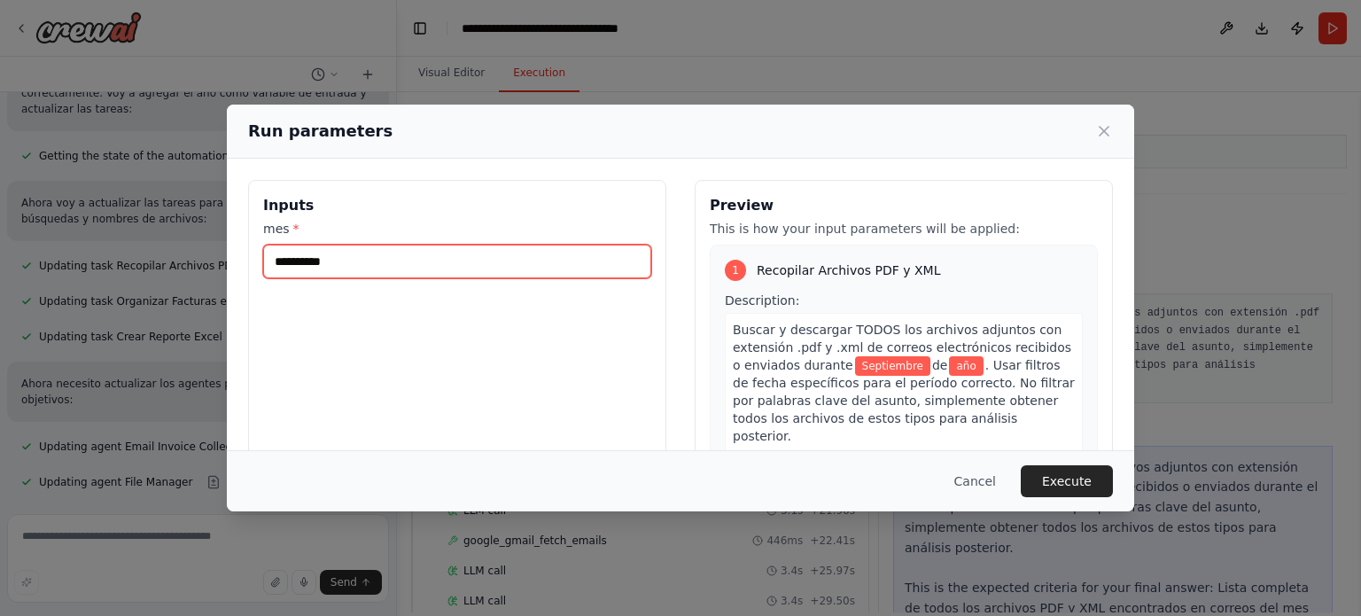
click at [309, 265] on input "**********" at bounding box center [457, 262] width 388 height 34
click at [354, 332] on div "**********" at bounding box center [457, 390] width 418 height 420
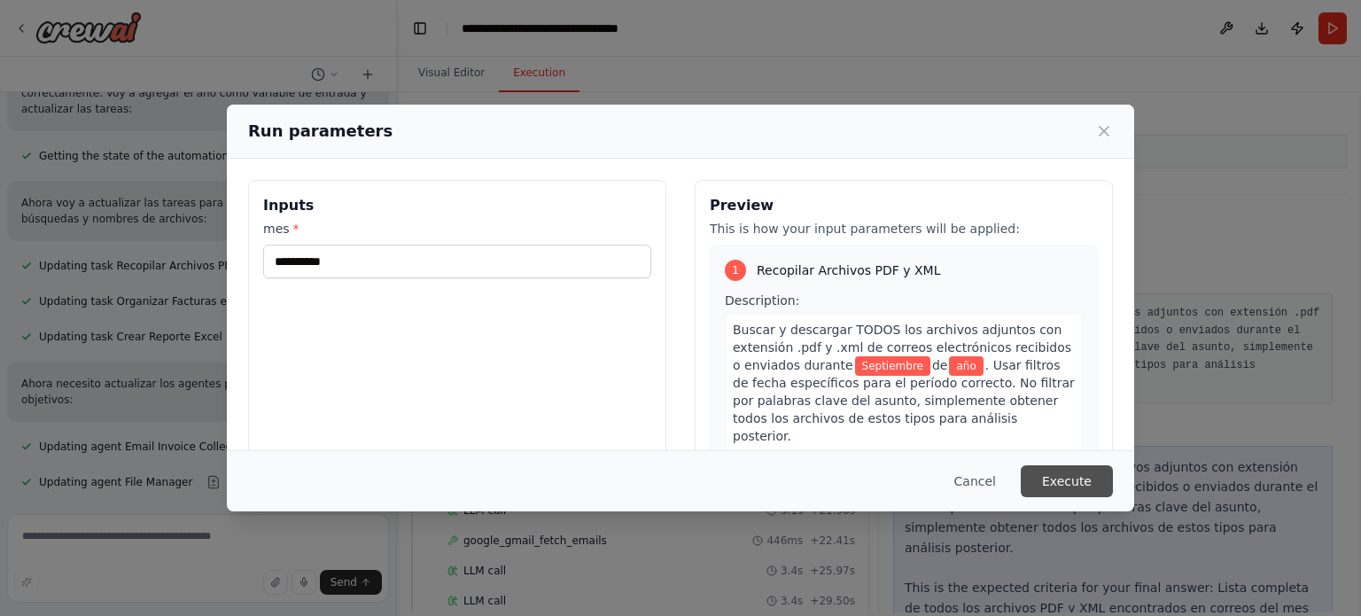
click at [1054, 478] on button "Execute" at bounding box center [1067, 481] width 92 height 32
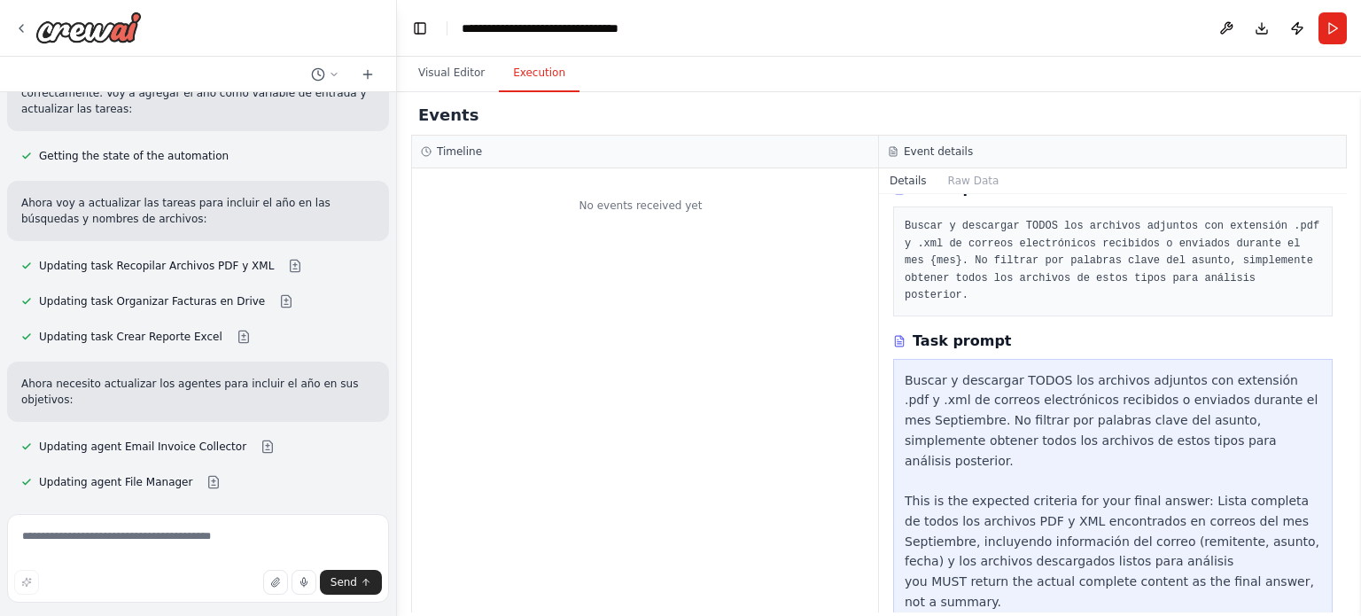
scroll to position [0, 0]
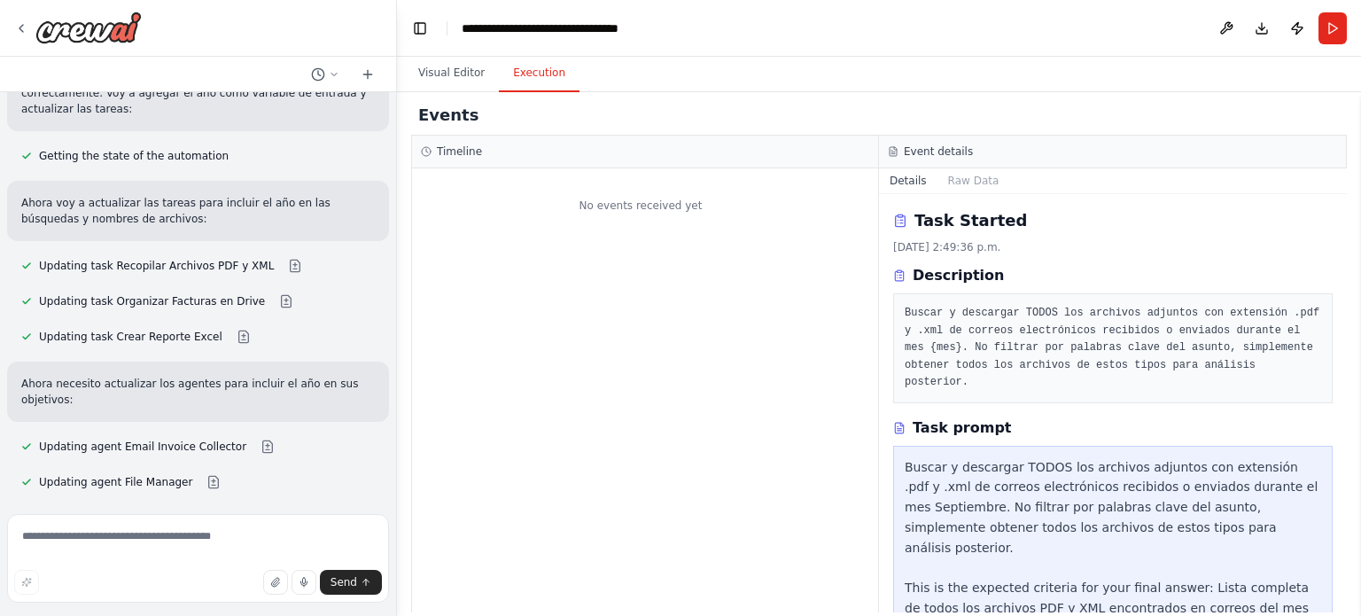
click at [455, 147] on h3 "Timeline" at bounding box center [459, 151] width 45 height 14
click at [964, 172] on button "Raw Data" at bounding box center [973, 180] width 73 height 25
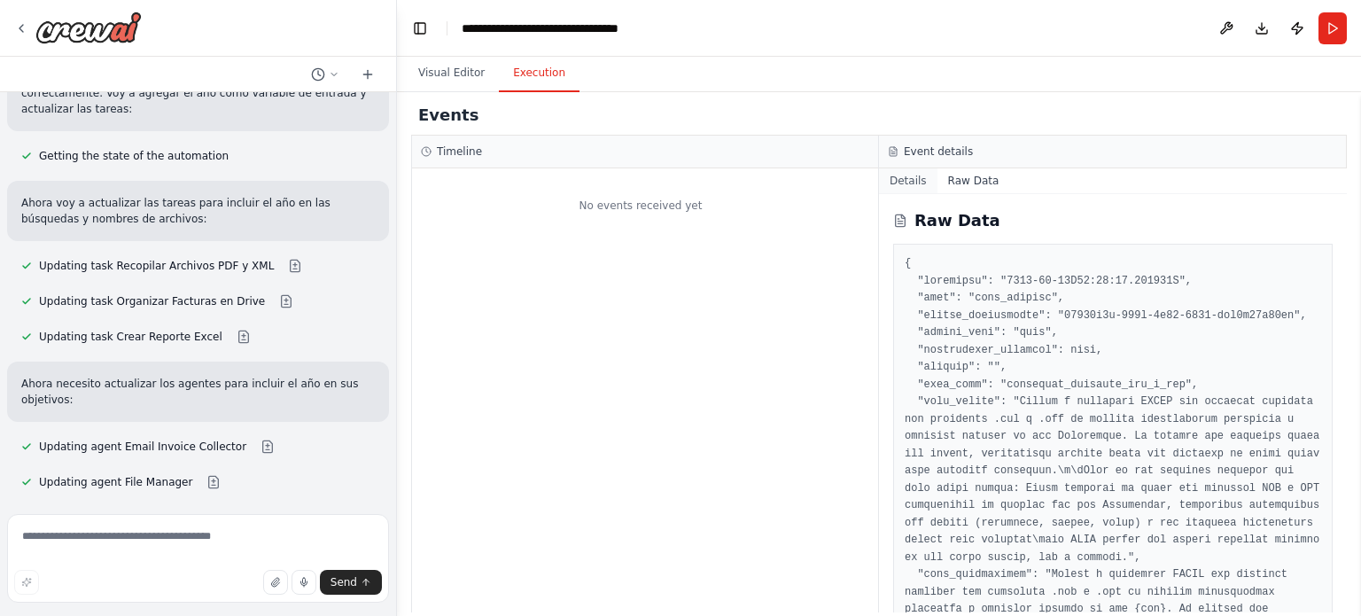
click at [899, 176] on button "Details" at bounding box center [908, 180] width 58 height 25
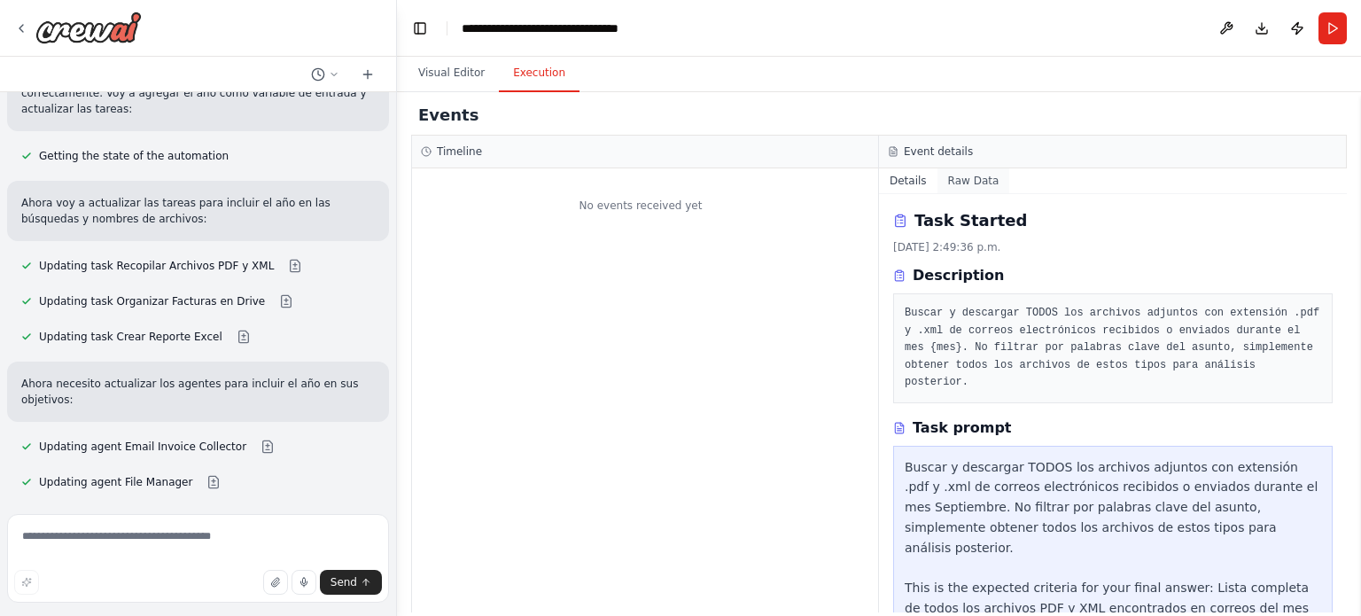
click at [968, 178] on button "Raw Data" at bounding box center [973, 180] width 73 height 25
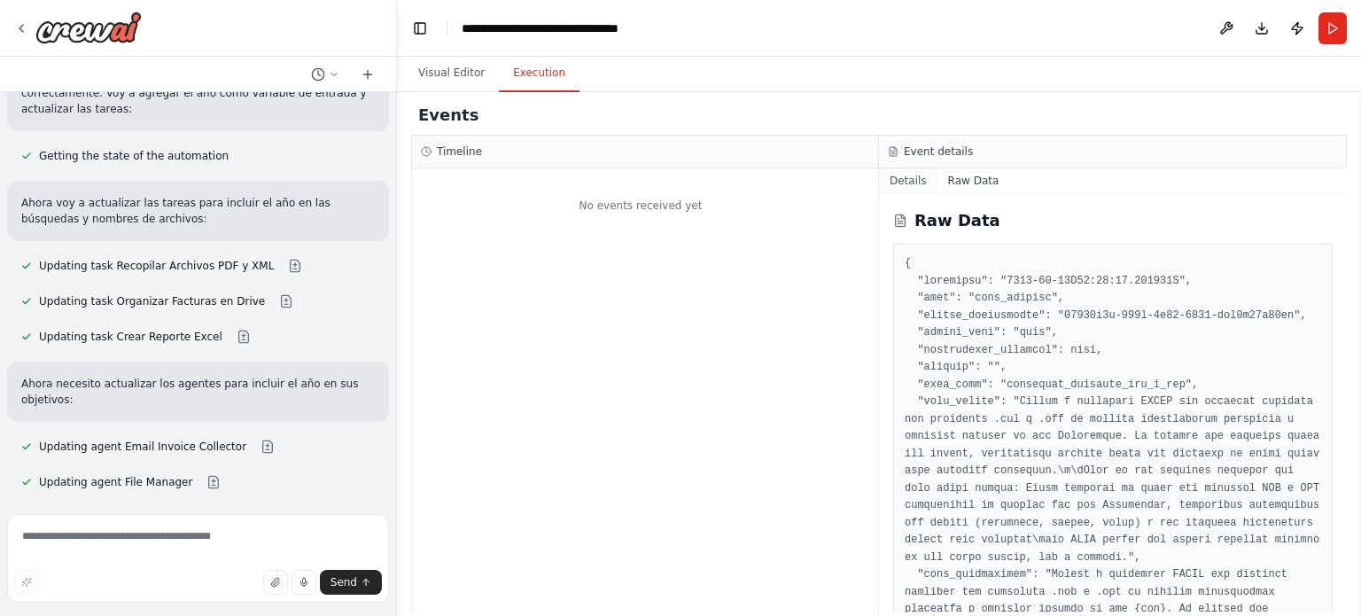
click at [913, 177] on button "Details" at bounding box center [908, 180] width 58 height 25
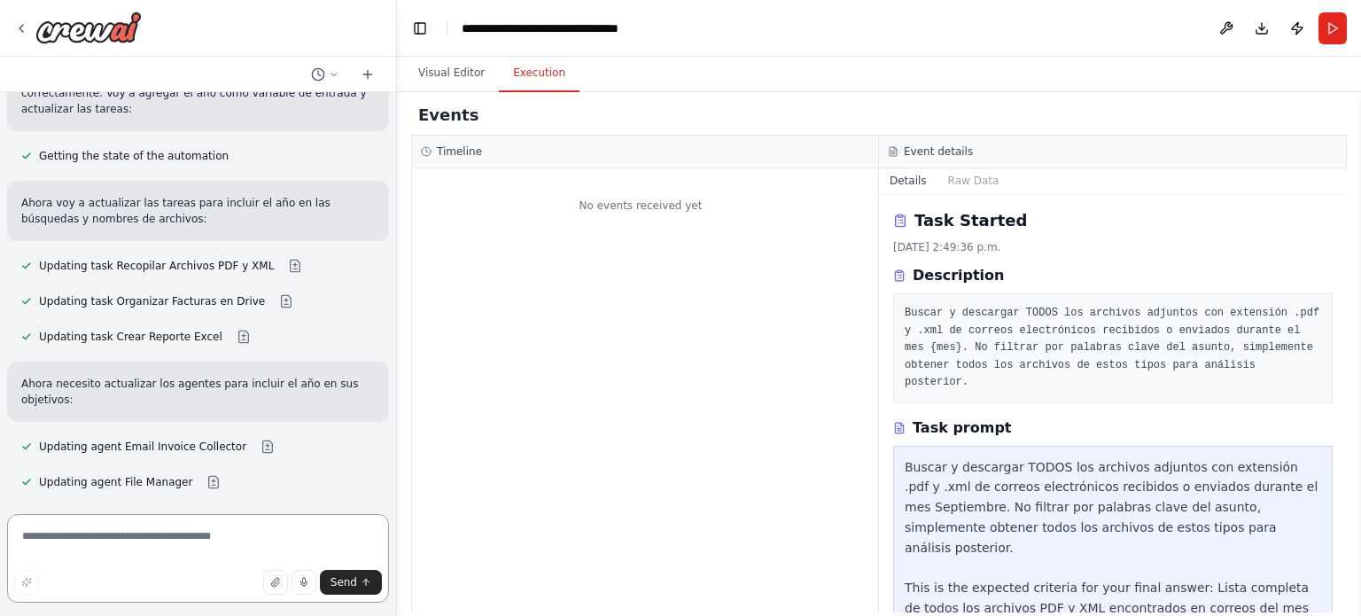
click at [131, 532] on textarea at bounding box center [198, 558] width 382 height 89
click at [440, 63] on button "Visual Editor" at bounding box center [451, 73] width 95 height 37
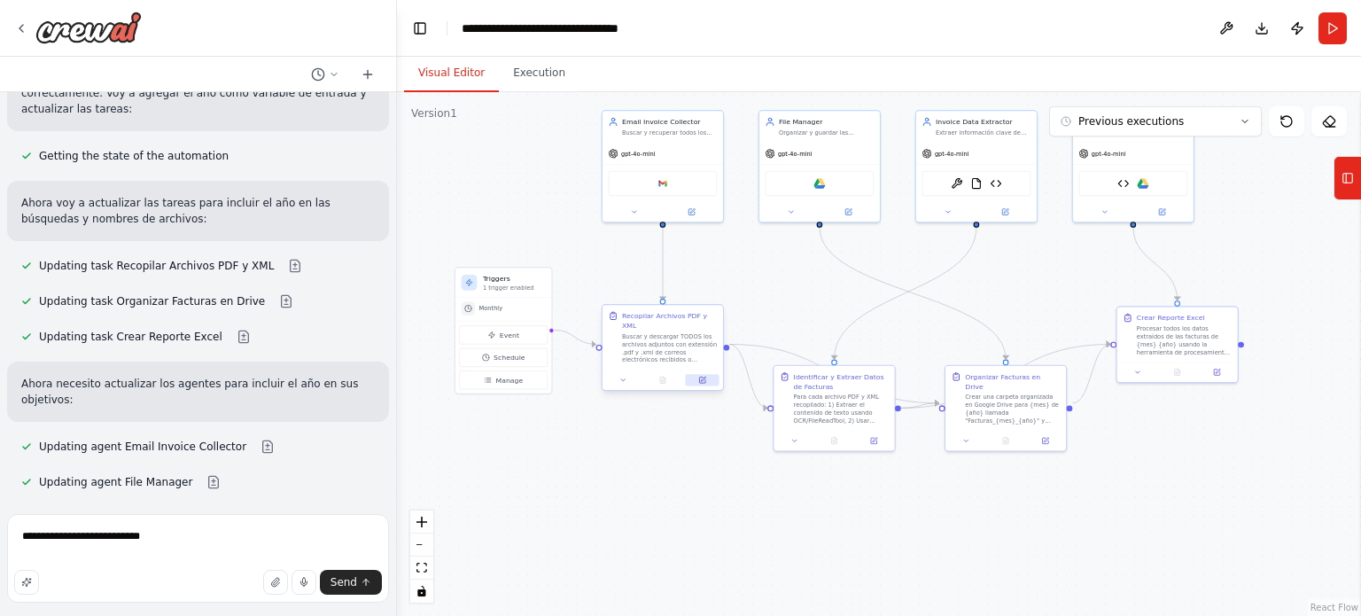
click at [701, 377] on icon at bounding box center [702, 380] width 6 height 6
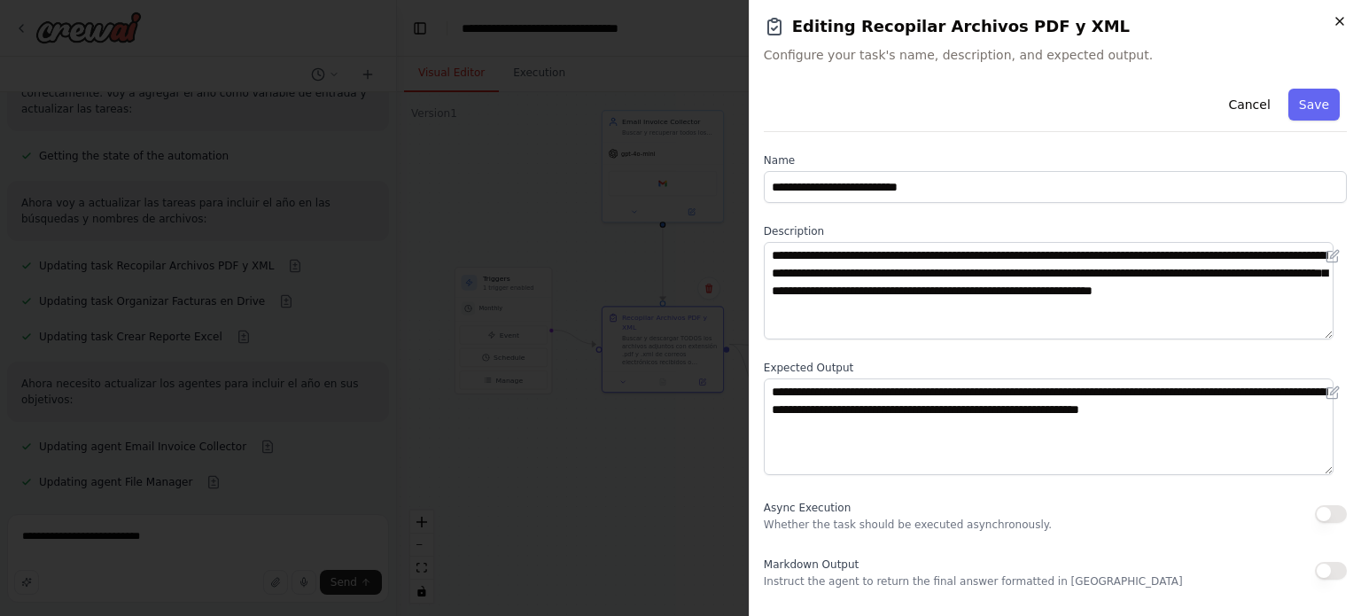
click at [1343, 20] on icon "button" at bounding box center [1340, 21] width 14 height 14
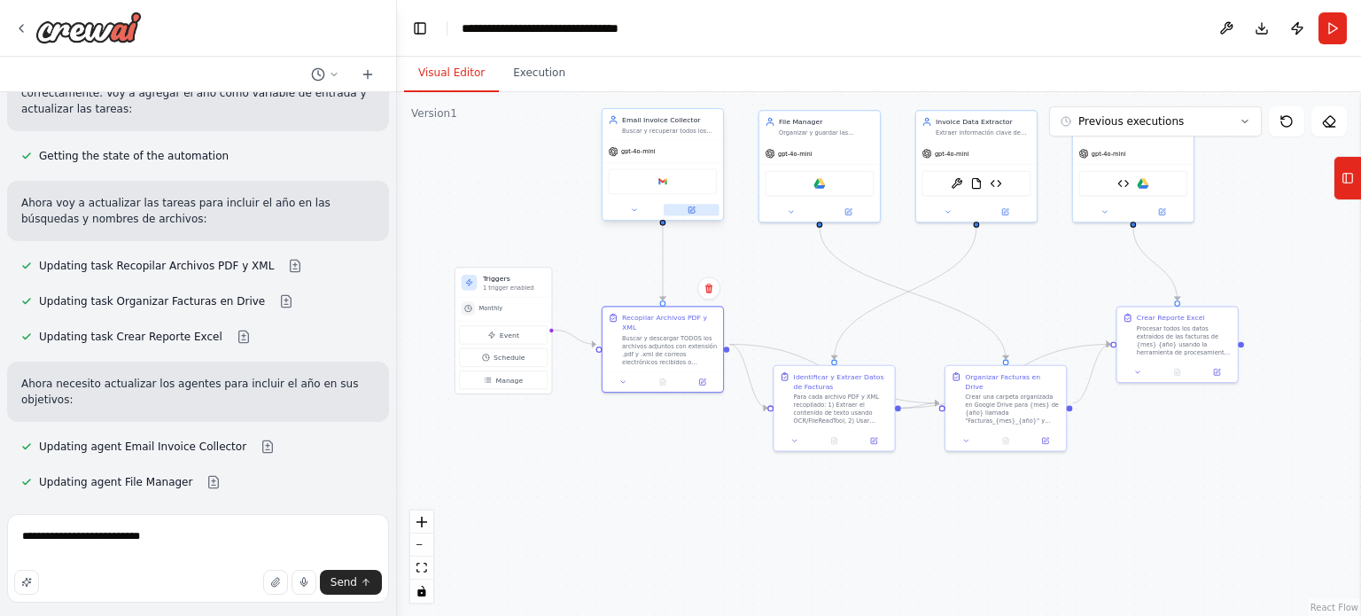
click at [692, 212] on icon at bounding box center [691, 210] width 6 height 6
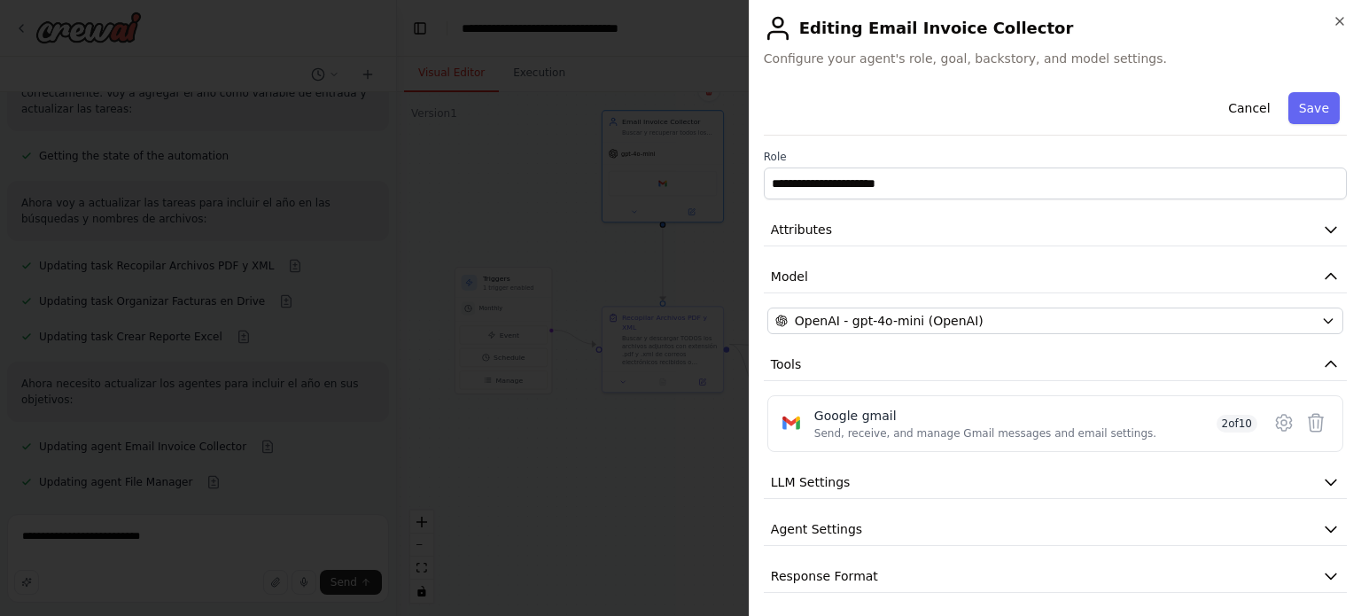
click at [1354, 27] on div "**********" at bounding box center [1055, 308] width 612 height 616
click at [1338, 25] on icon "button" at bounding box center [1340, 21] width 14 height 14
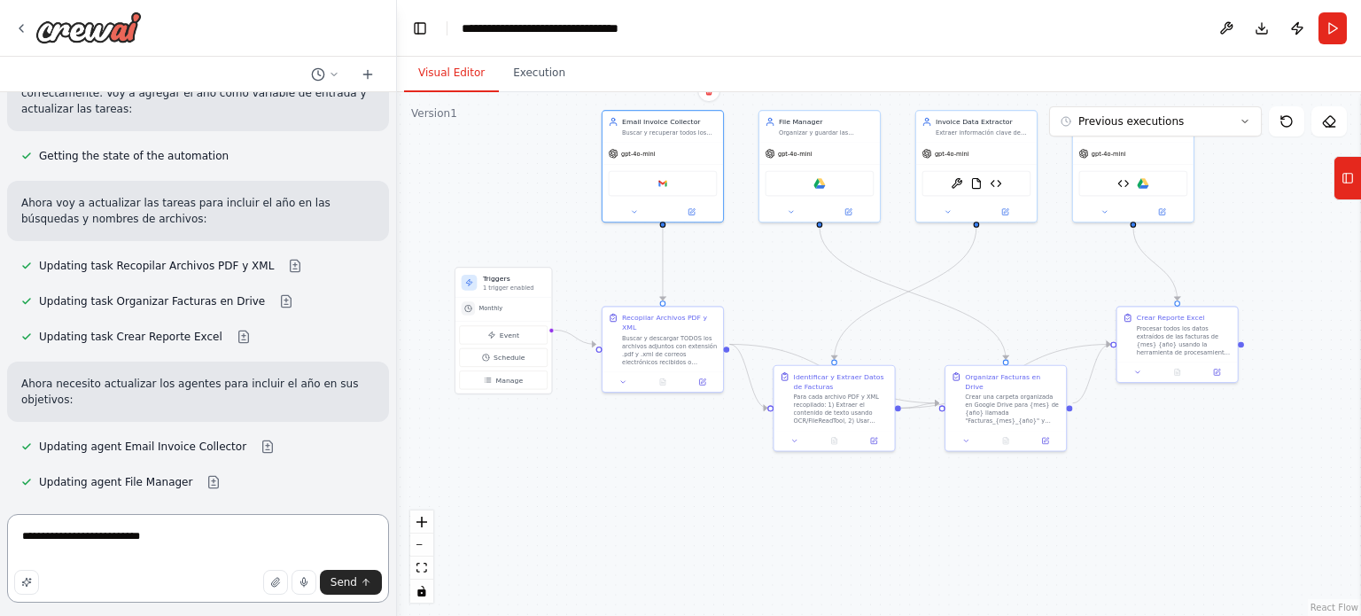
click at [163, 541] on textarea "**********" at bounding box center [198, 558] width 382 height 89
type textarea "**********"
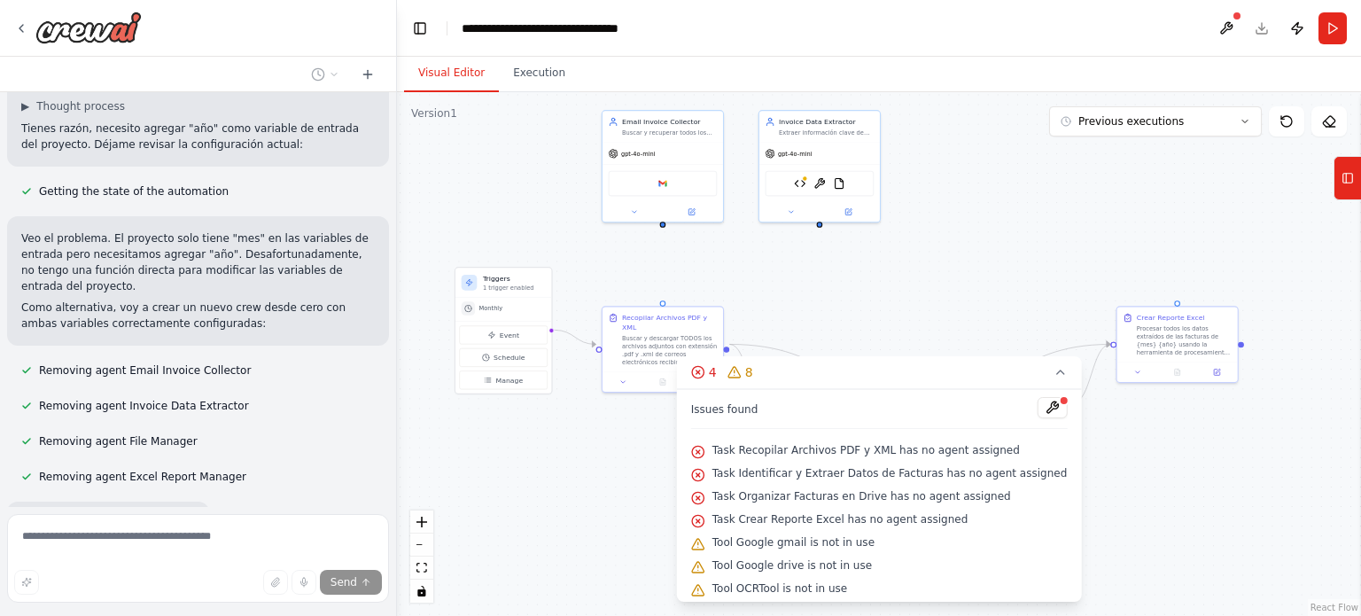
scroll to position [9398, 0]
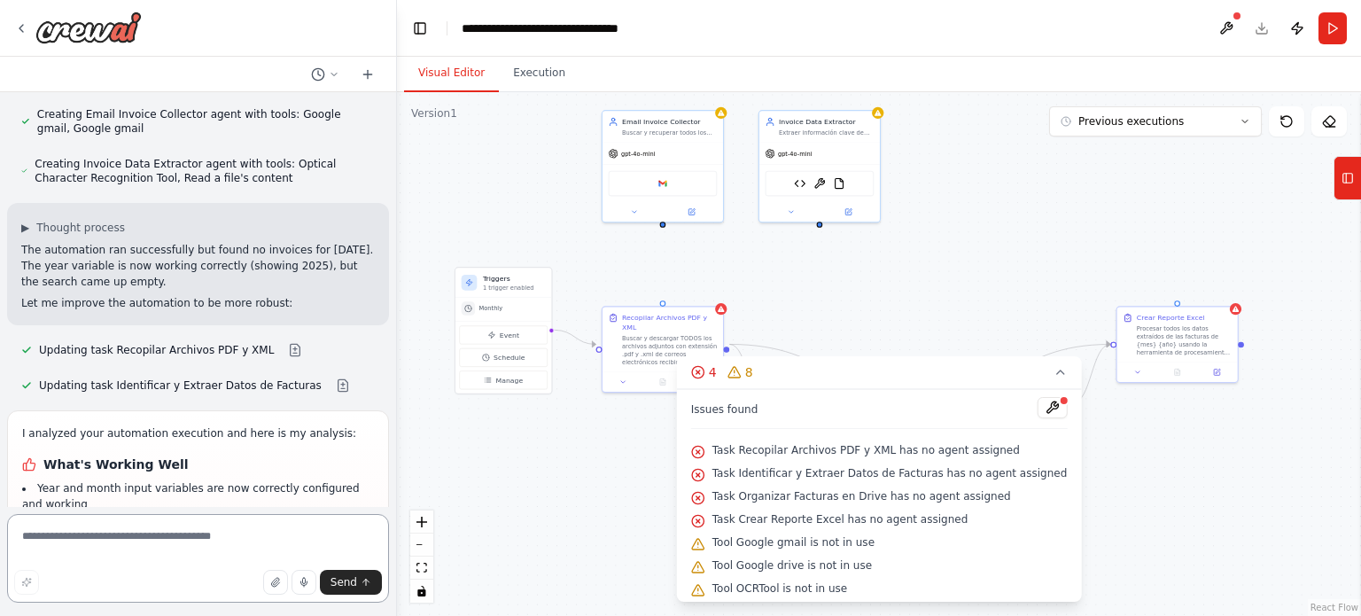
scroll to position [9940, 0]
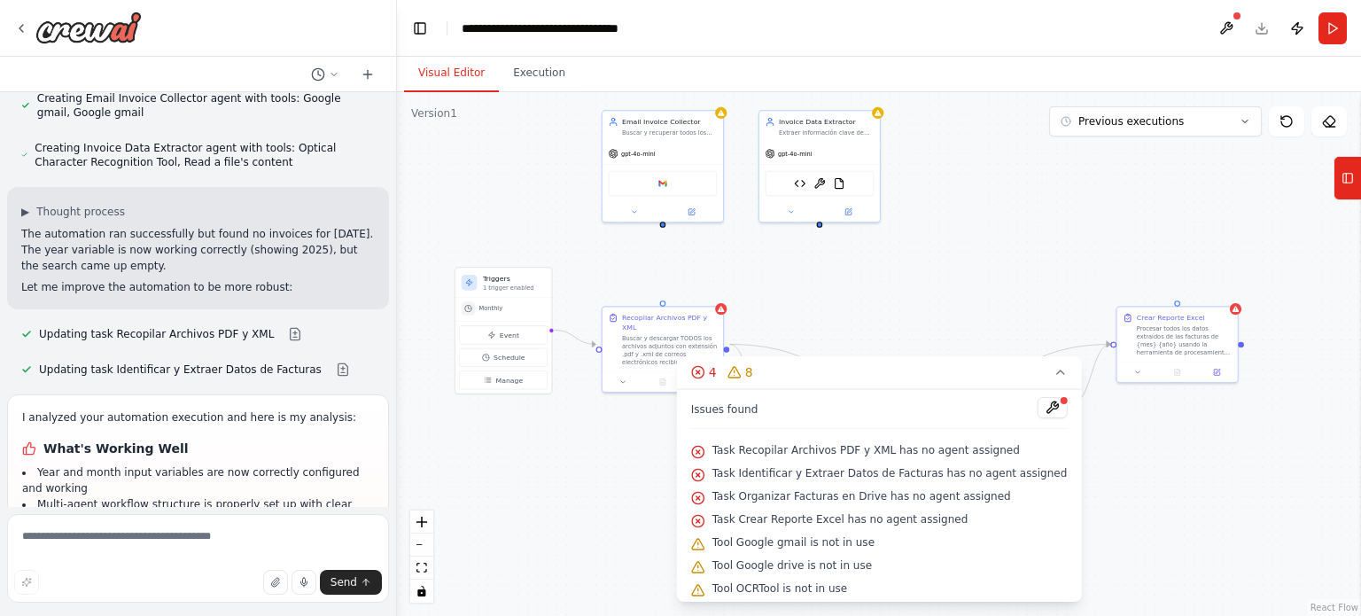
click at [776, 445] on span "Task Recopilar Archivos PDF y XML has no agent assigned" at bounding box center [865, 450] width 307 height 14
click at [1037, 402] on button at bounding box center [1052, 407] width 30 height 21
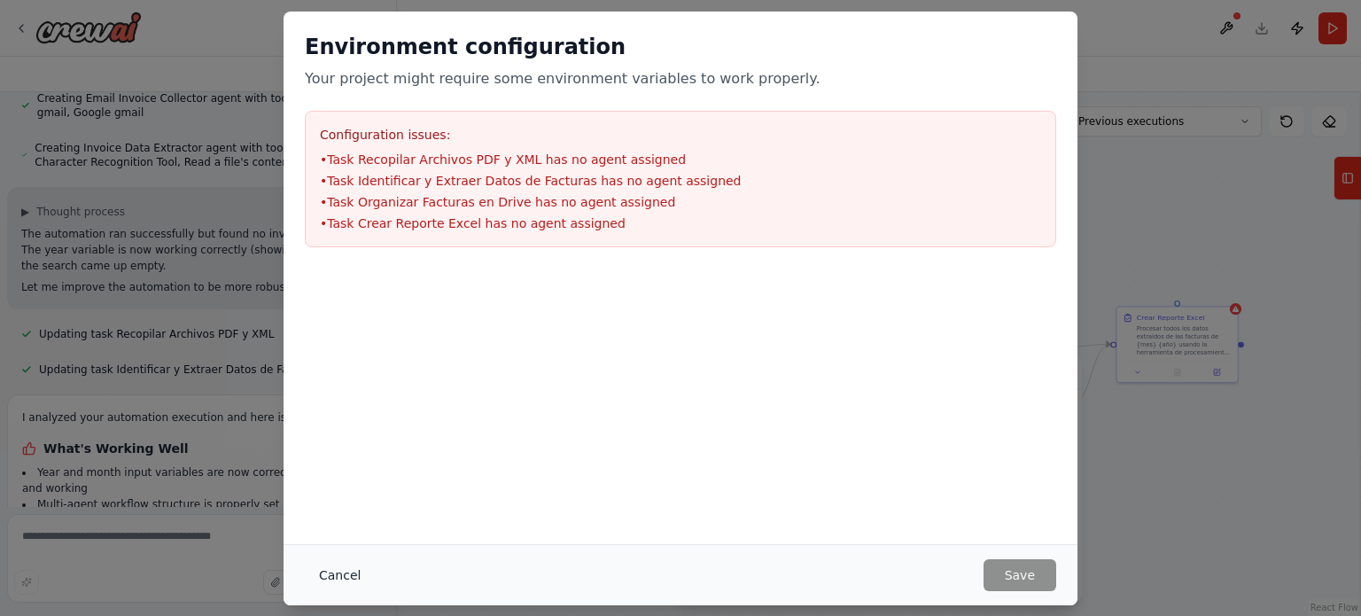
click at [319, 580] on button "Cancel" at bounding box center [340, 575] width 70 height 32
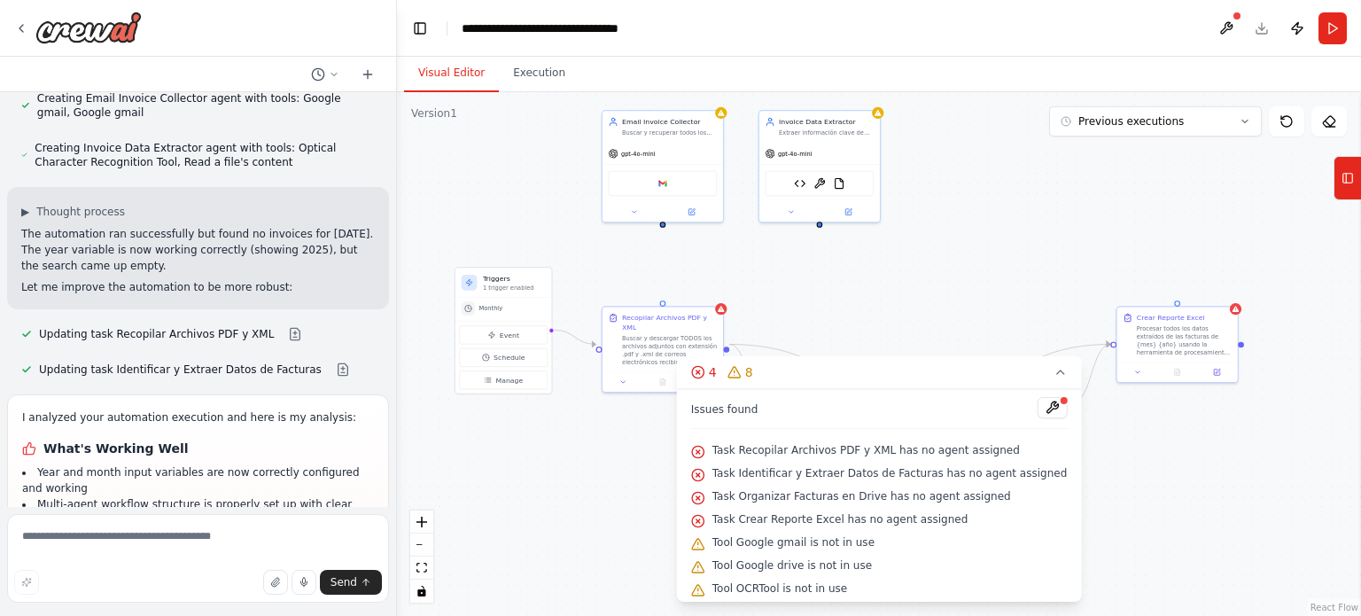
click at [945, 269] on div ".deletable-edge-delete-btn { width: 20px; height: 20px; border: 0px solid #ffff…" at bounding box center [879, 354] width 964 height 524
click at [1053, 370] on icon at bounding box center [1060, 372] width 14 height 14
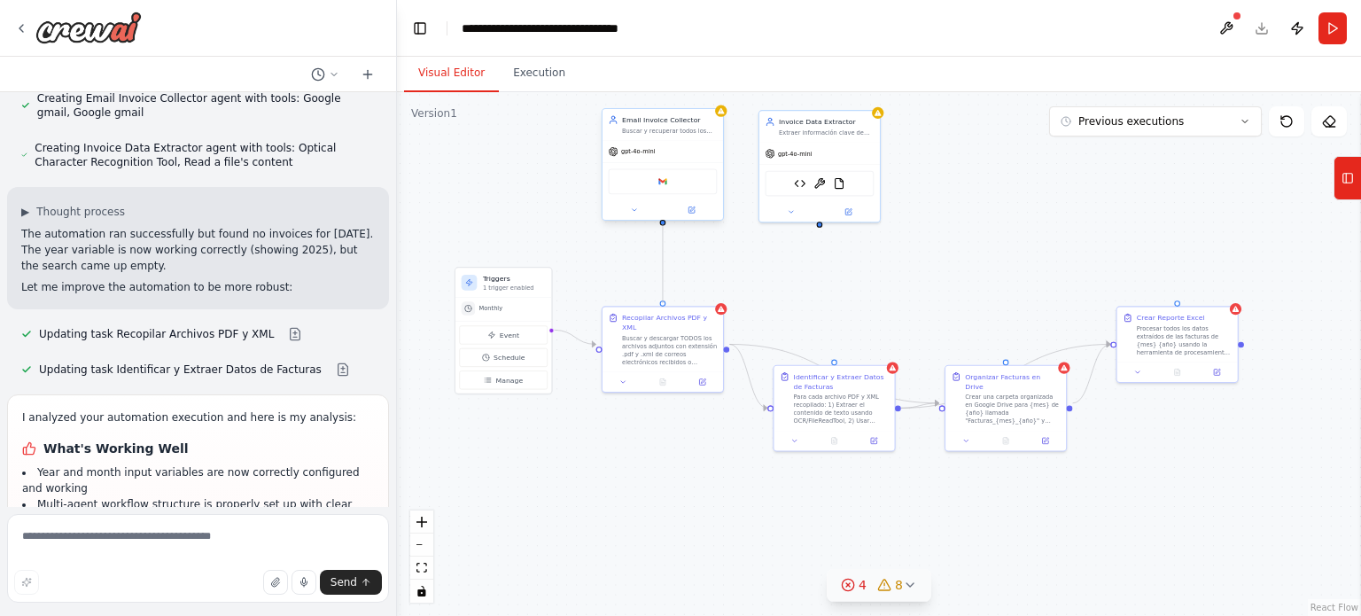
drag, startPoint x: 665, startPoint y: 300, endPoint x: 665, endPoint y: 222, distance: 78.0
click at [665, 222] on div "Triggers 1 trigger enabled Monthly Event Schedule Manage Recopilar Archivos PDF…" at bounding box center [672, 206] width 533 height 290
click at [914, 585] on icon at bounding box center [910, 585] width 14 height 14
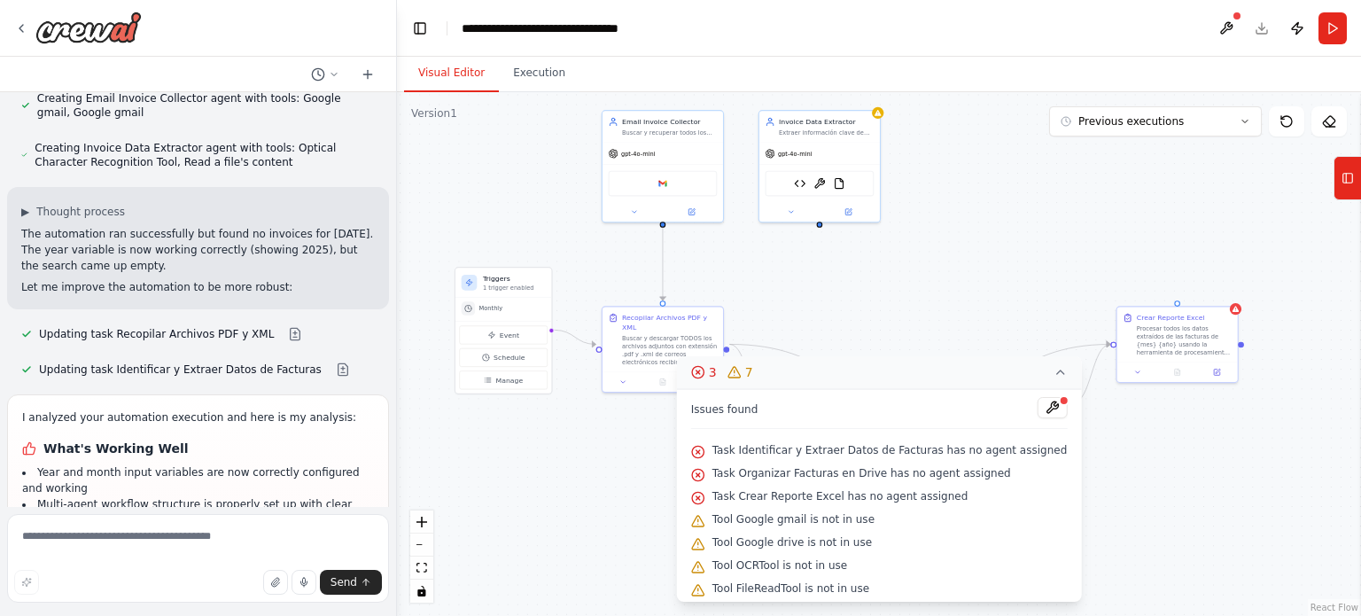
click at [787, 517] on span "Tool Google gmail is not in use" at bounding box center [793, 519] width 162 height 14
click at [704, 453] on circle at bounding box center [698, 452] width 12 height 12
click at [723, 453] on div "Task Identificar y Extraer Datos de Facturas has no agent assigned" at bounding box center [879, 450] width 377 height 23
click at [1264, 239] on div ".deletable-edge-delete-btn { width: 20px; height: 20px; border: 0px solid #ffff…" at bounding box center [879, 354] width 964 height 524
click at [1037, 412] on button at bounding box center [1052, 407] width 30 height 21
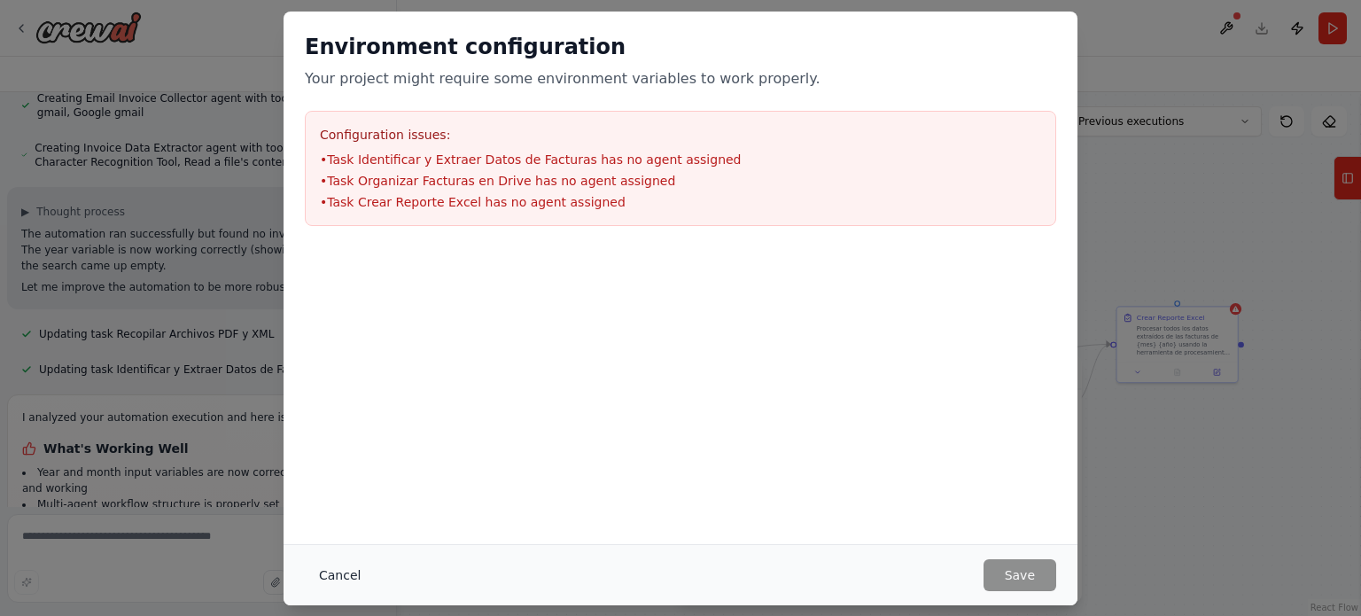
click at [338, 568] on button "Cancel" at bounding box center [340, 575] width 70 height 32
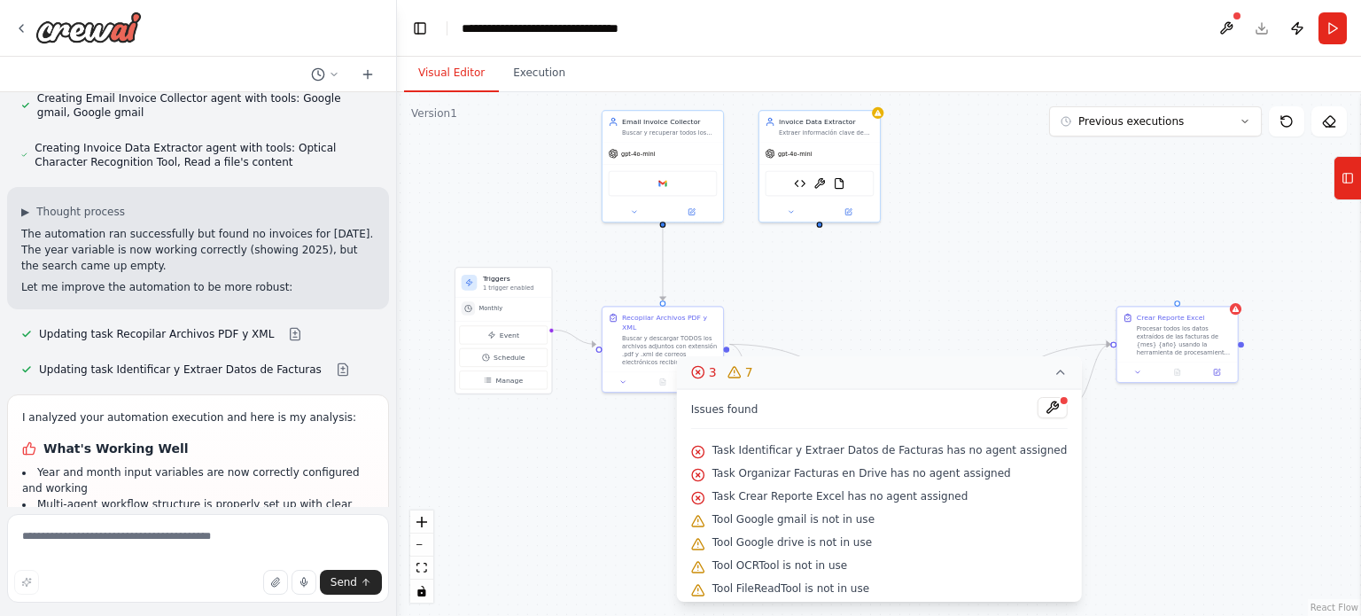
click at [1038, 379] on button "3 7" at bounding box center [879, 372] width 405 height 33
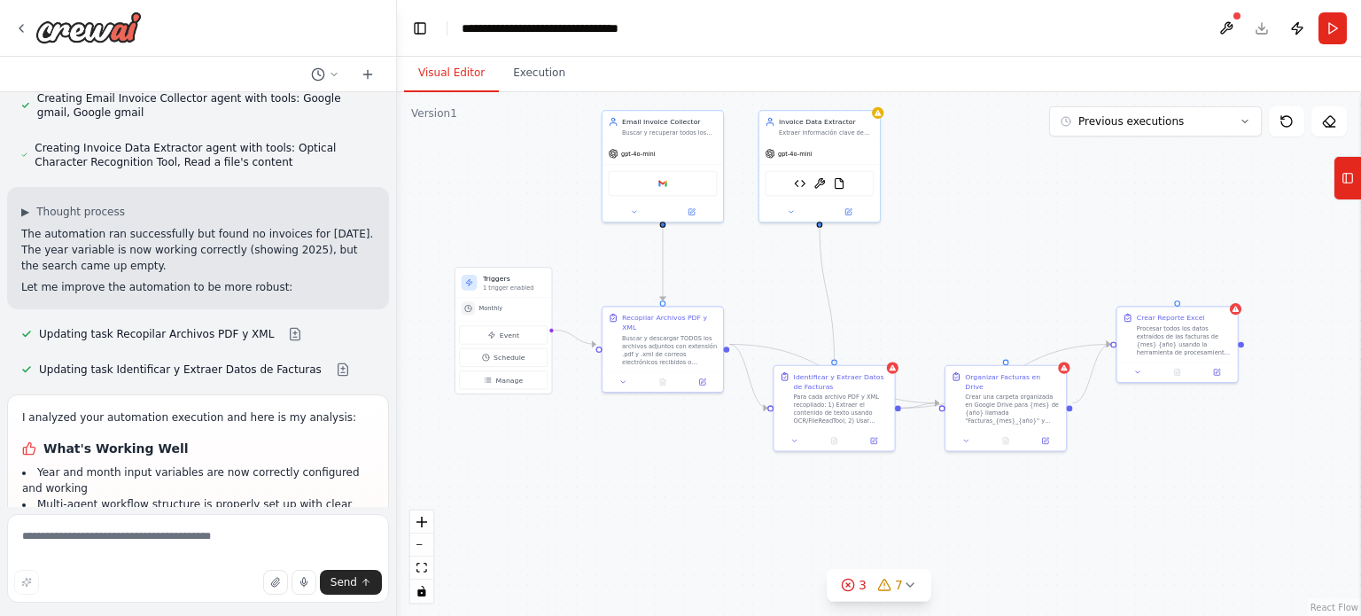
drag, startPoint x: 835, startPoint y: 362, endPoint x: 819, endPoint y: 229, distance: 133.9
click at [819, 229] on div ".deletable-edge-delete-btn { width: 20px; height: 20px; border: 0px solid #ffff…" at bounding box center [879, 354] width 964 height 524
click at [927, 311] on div ".deletable-edge-delete-btn { width: 20px; height: 20px; border: 0px solid #ffff…" at bounding box center [879, 354] width 964 height 524
click at [911, 587] on icon at bounding box center [910, 585] width 14 height 14
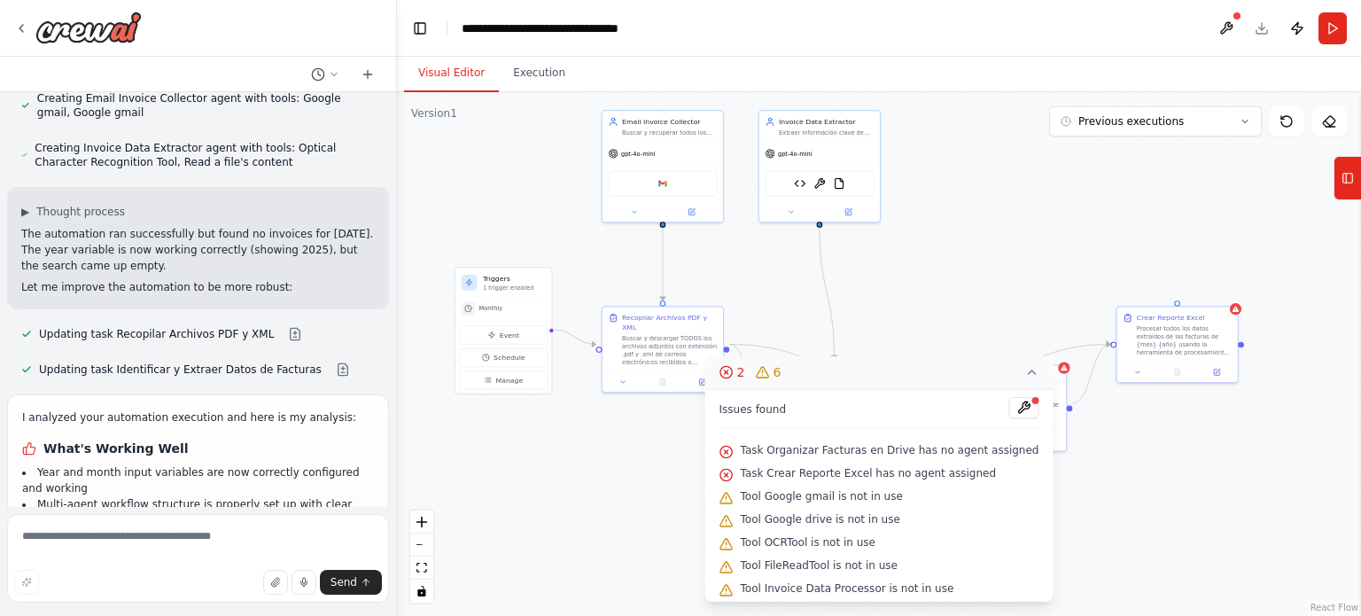
click at [939, 302] on div ".deletable-edge-delete-btn { width: 20px; height: 20px; border: 0px solid #ffff…" at bounding box center [879, 354] width 964 height 524
click at [1049, 205] on div ".deletable-edge-delete-btn { width: 20px; height: 20px; border: 0px solid #ffff…" at bounding box center [879, 354] width 964 height 524
click at [1085, 526] on div ".deletable-edge-delete-btn { width: 20px; height: 20px; border: 0px solid #ffff…" at bounding box center [879, 354] width 964 height 524
click at [1008, 408] on button at bounding box center [1023, 407] width 30 height 21
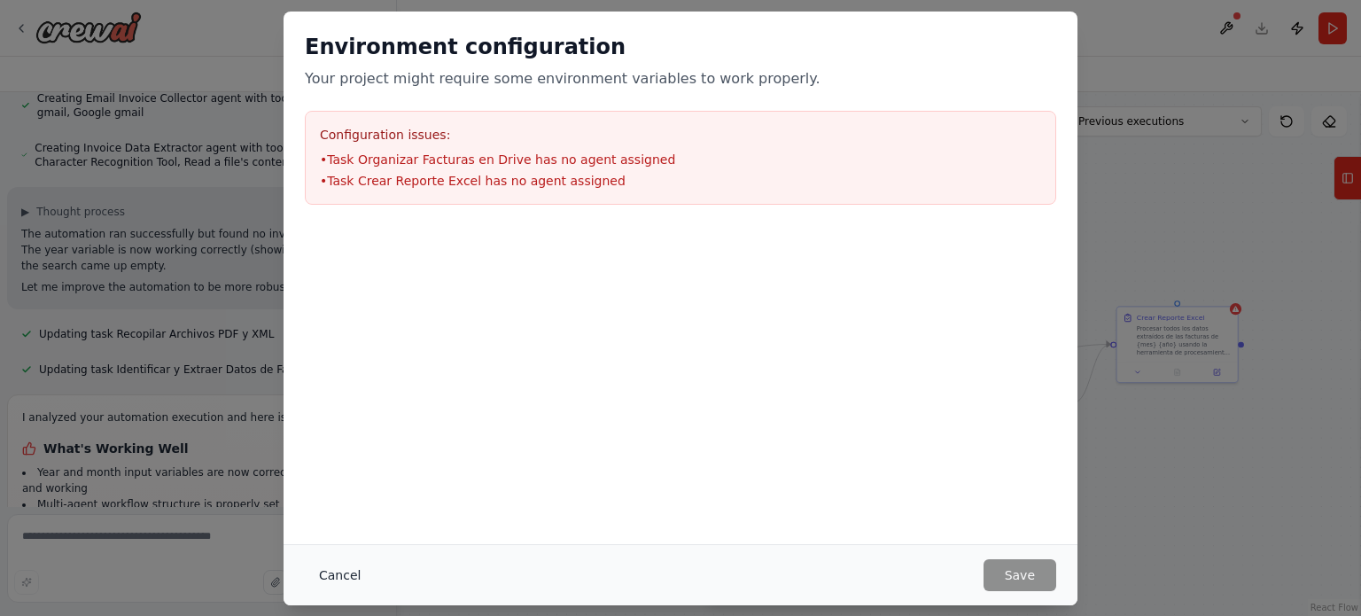
click at [336, 580] on button "Cancel" at bounding box center [340, 575] width 70 height 32
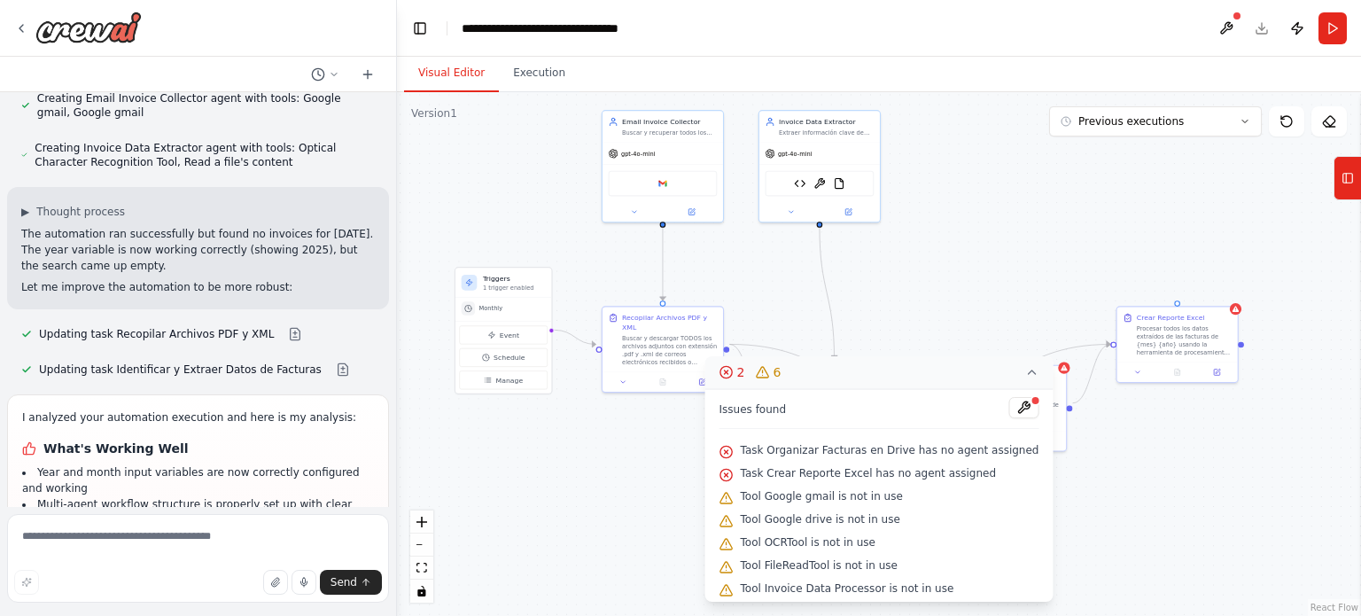
click at [1024, 378] on icon at bounding box center [1031, 372] width 14 height 14
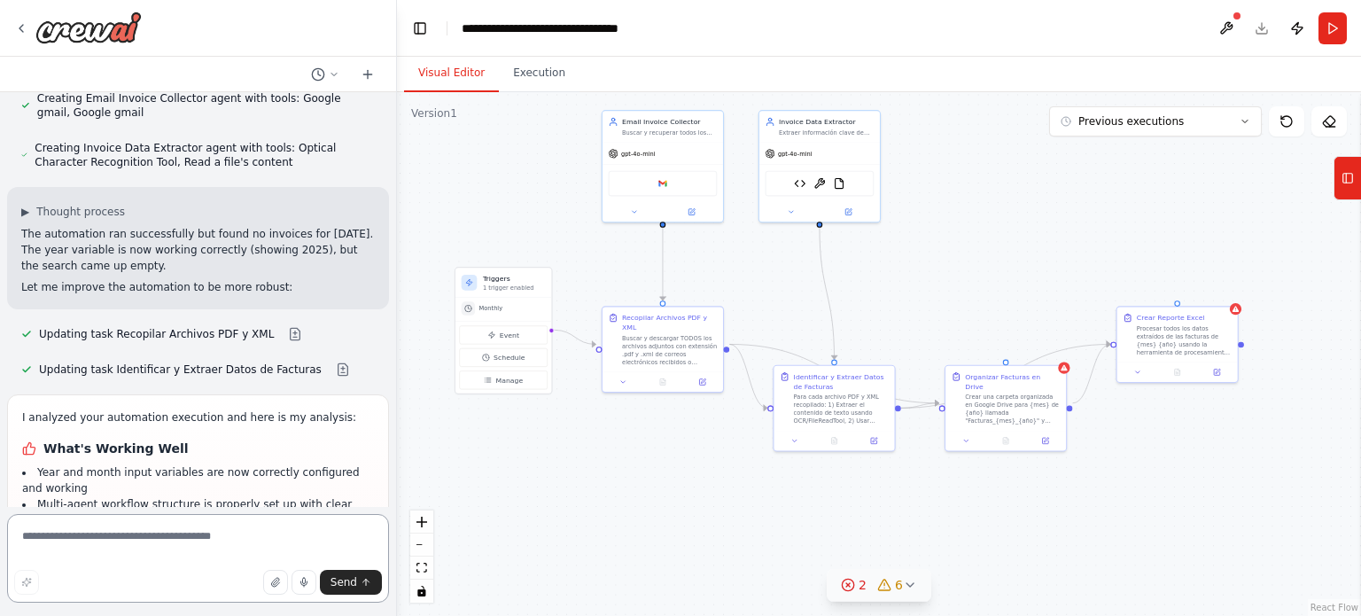
click at [110, 542] on textarea at bounding box center [198, 558] width 382 height 89
click at [888, 587] on icon at bounding box center [884, 585] width 14 height 14
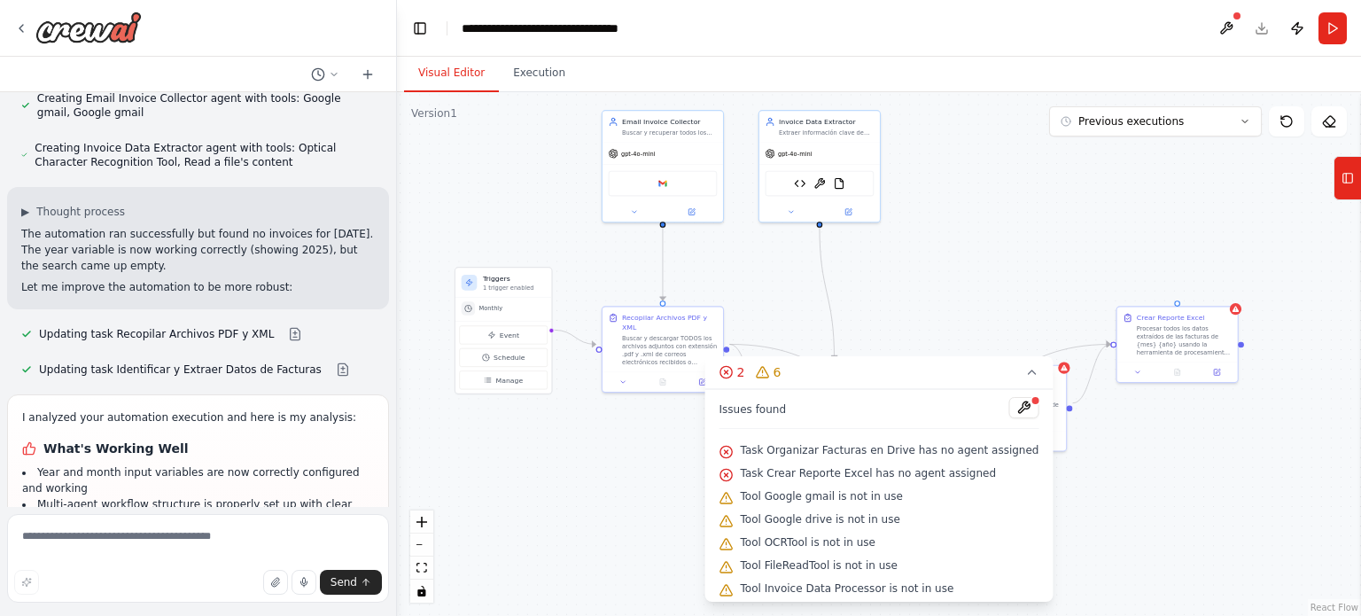
click at [1081, 256] on div ".deletable-edge-delete-btn { width: 20px; height: 20px; border: 0px solid #ffff…" at bounding box center [879, 354] width 964 height 524
click at [590, 470] on div ".deletable-edge-delete-btn { width: 20px; height: 20px; border: 0px solid #ffff…" at bounding box center [879, 354] width 964 height 524
click at [57, 548] on textarea at bounding box center [198, 558] width 382 height 89
type textarea "*"
type textarea "**********"
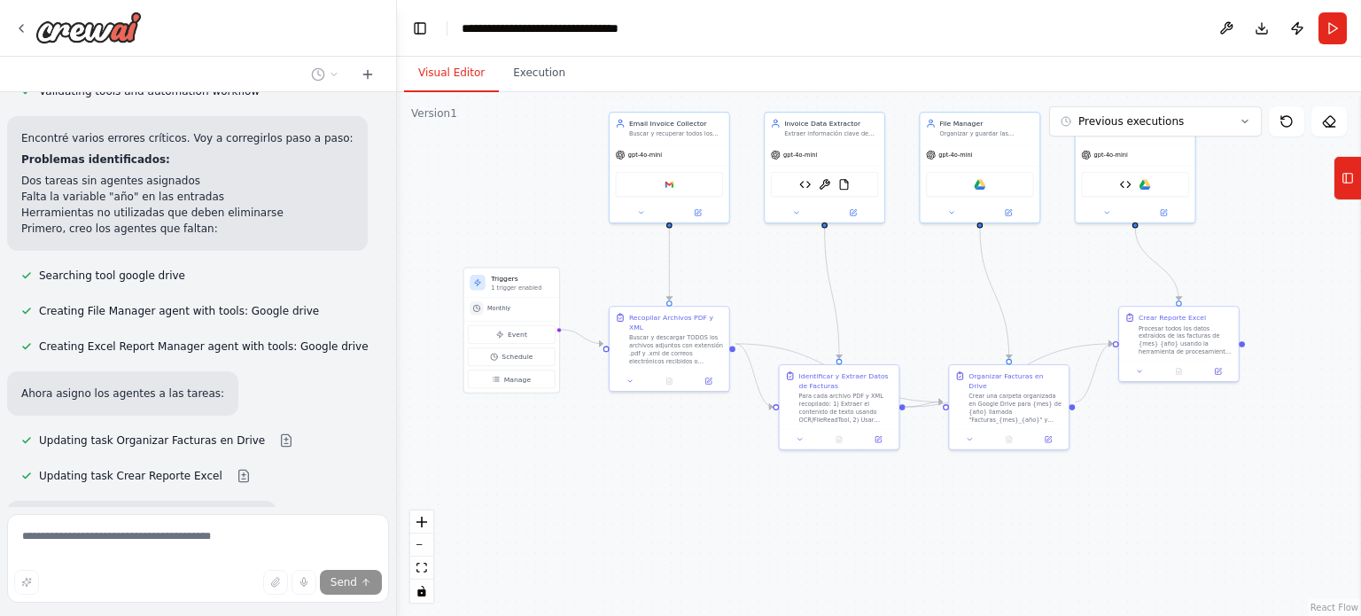
scroll to position [11224, 0]
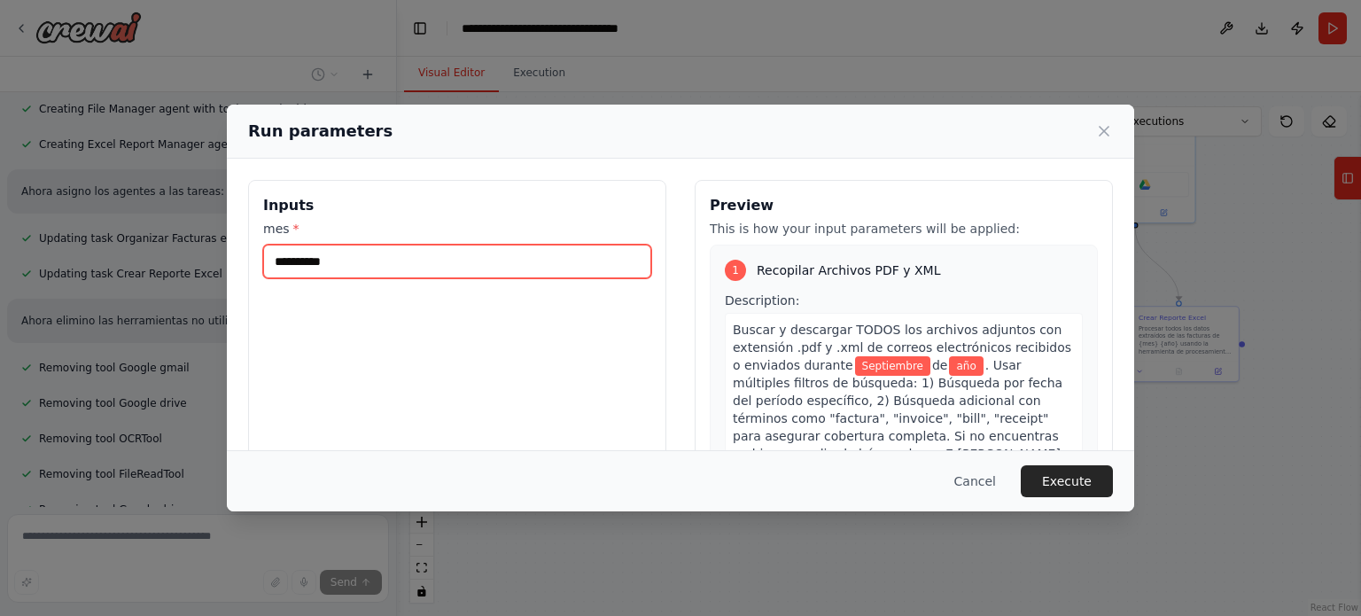
click at [389, 274] on input "**********" at bounding box center [457, 262] width 388 height 34
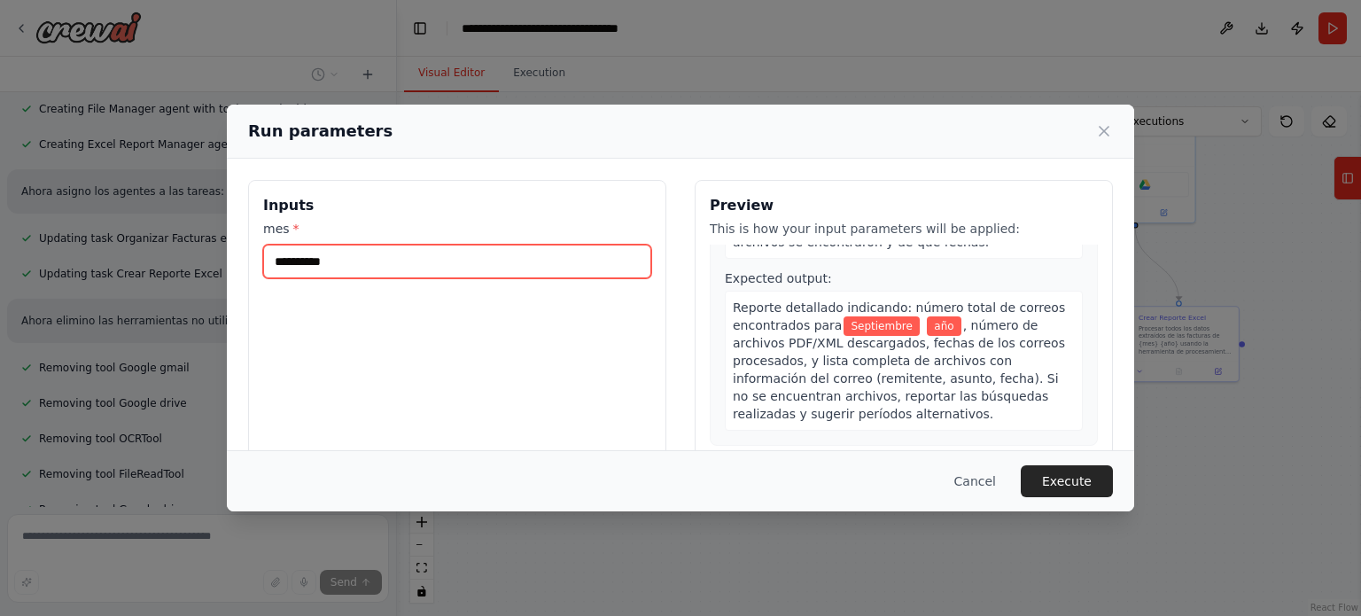
scroll to position [248, 0]
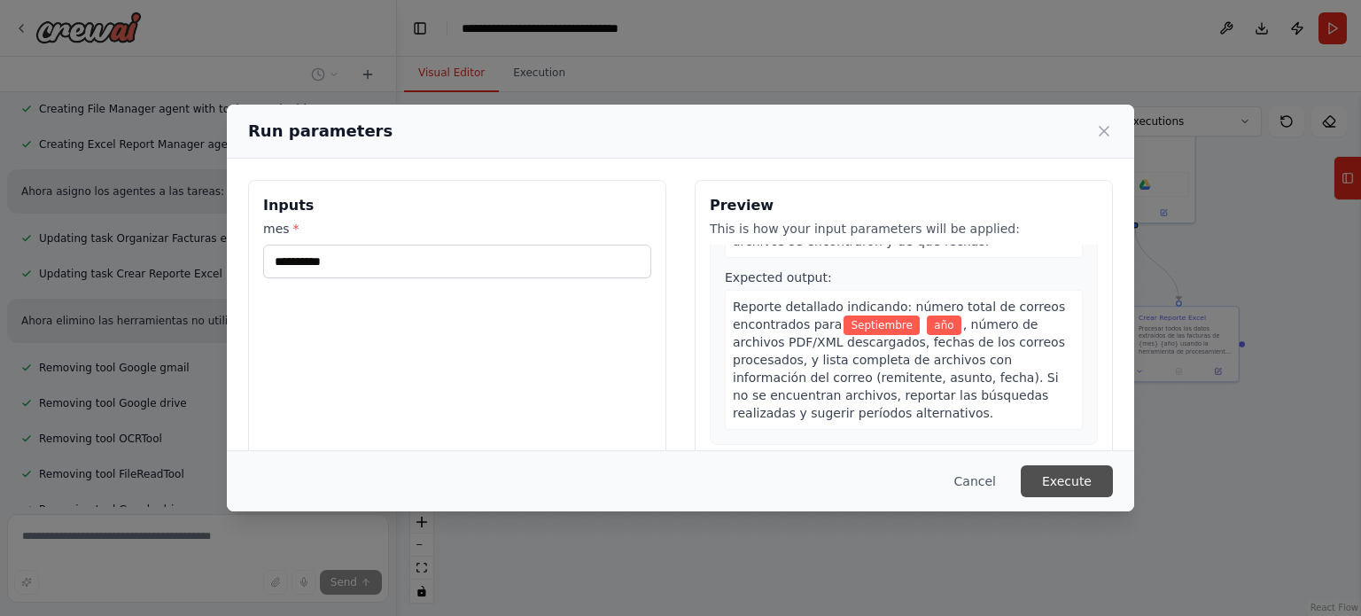
click at [1065, 475] on button "Execute" at bounding box center [1067, 481] width 92 height 32
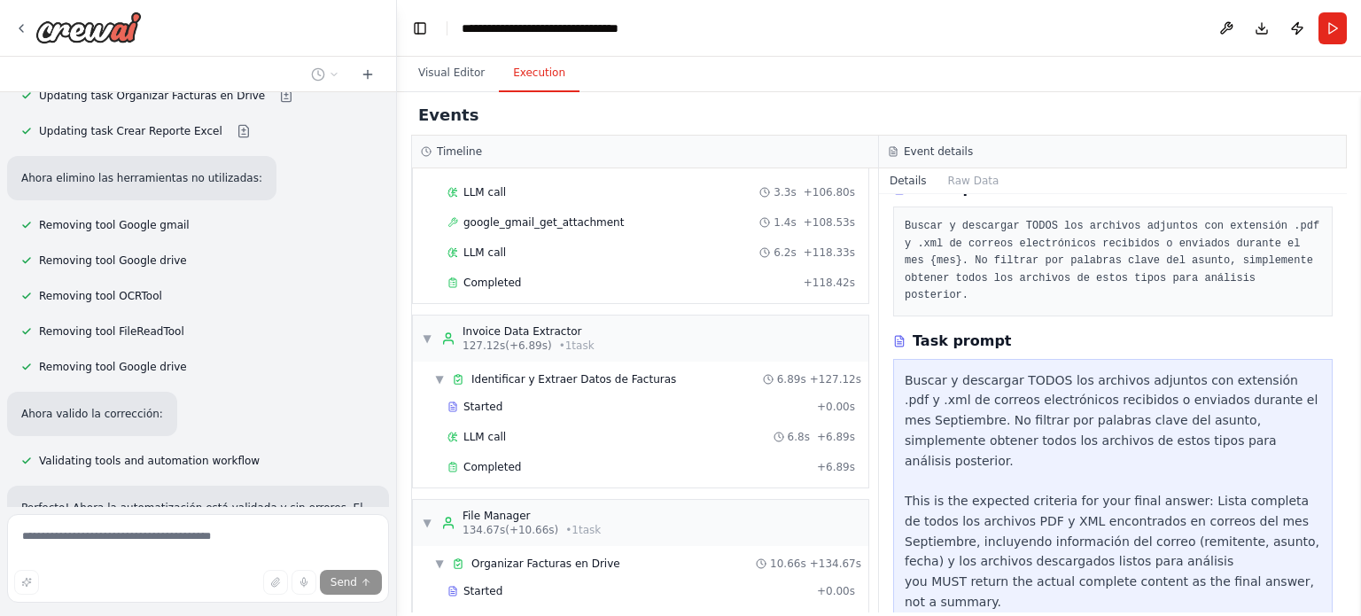
scroll to position [1793, 0]
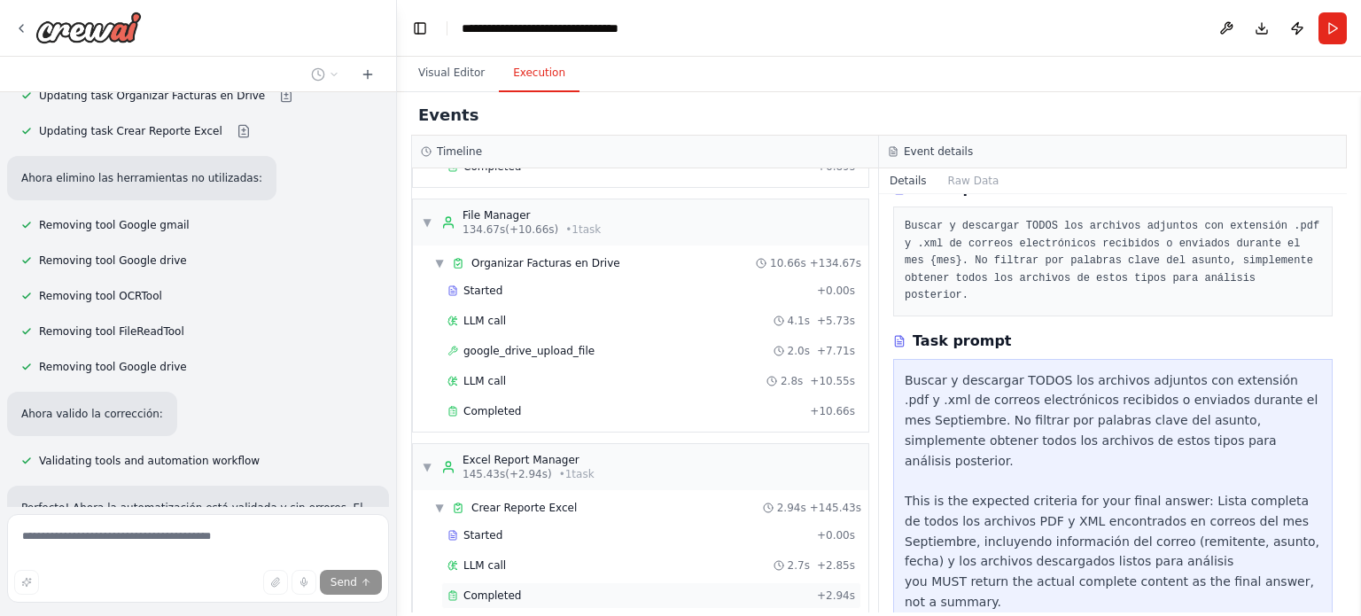
click at [501, 588] on span "Completed" at bounding box center [492, 595] width 58 height 14
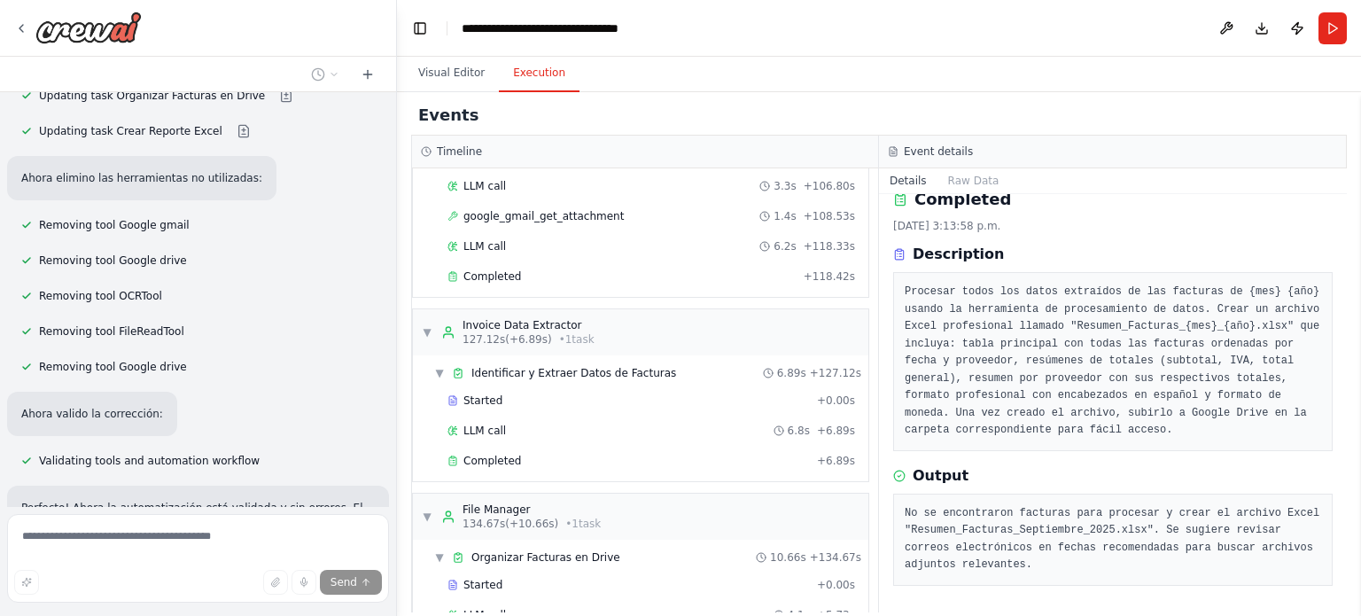
scroll to position [1513, 0]
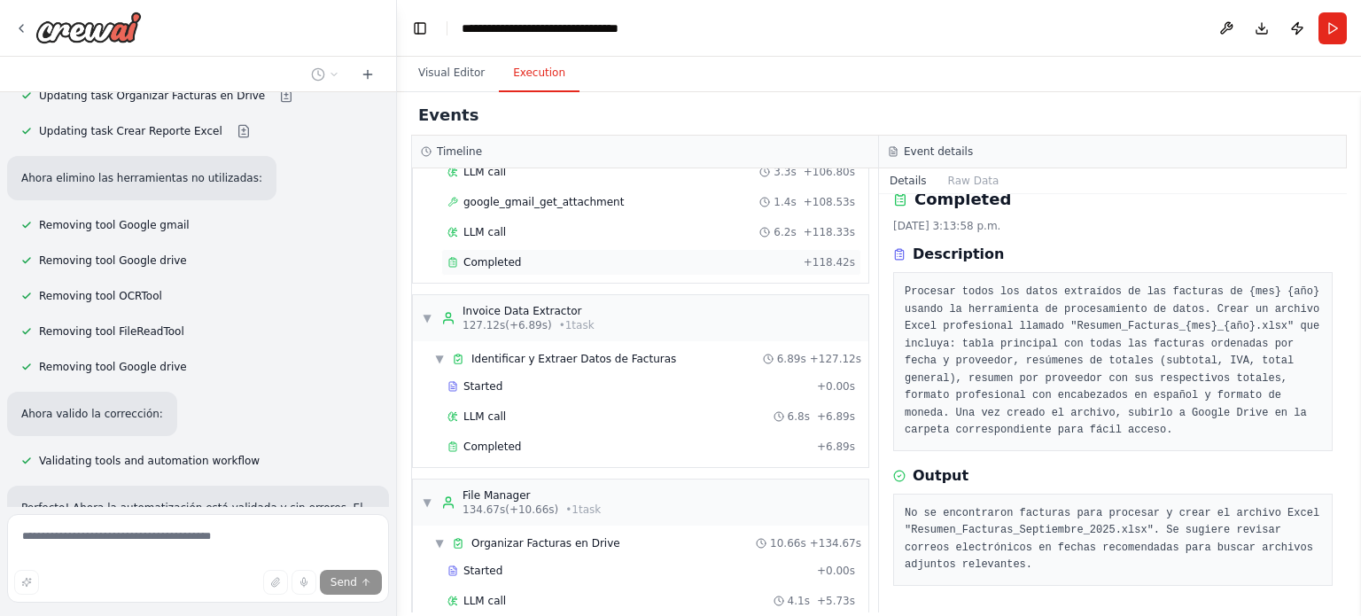
click at [493, 255] on span "Completed" at bounding box center [492, 262] width 58 height 14
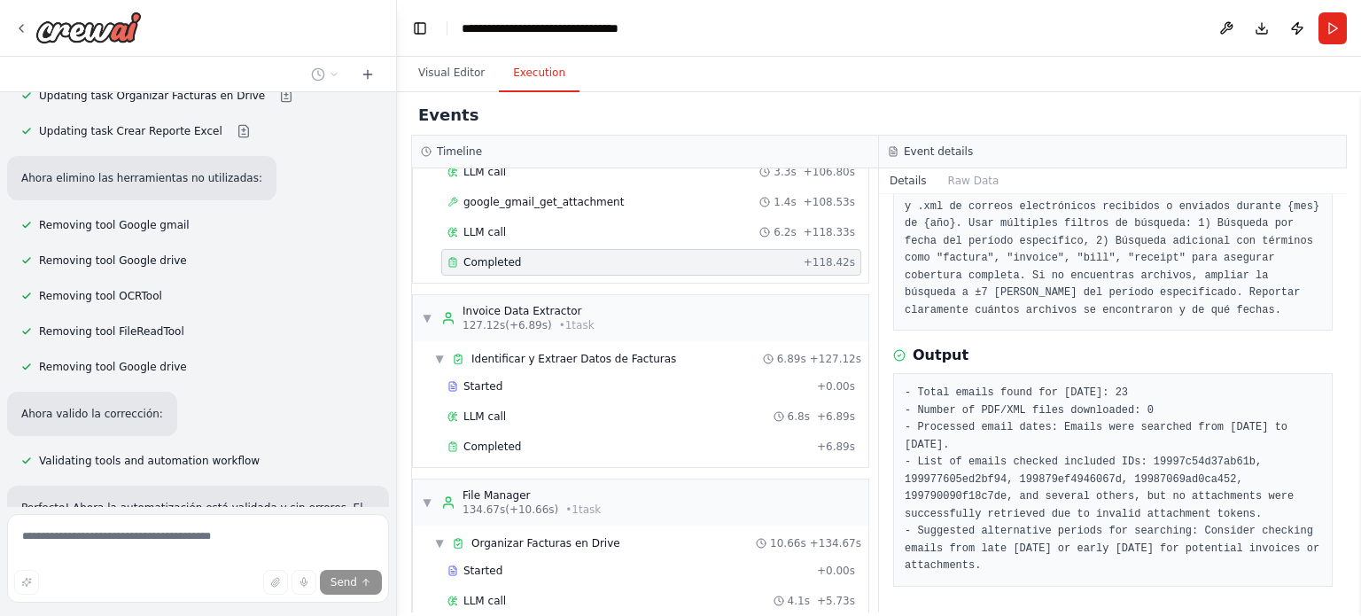
scroll to position [124, 0]
drag, startPoint x: 1140, startPoint y: 511, endPoint x: 1207, endPoint y: 511, distance: 66.5
click at [1207, 511] on pre "- Total emails found for September 2025: 23 - Number of PDF/XML files downloade…" at bounding box center [1113, 480] width 416 height 190
drag, startPoint x: 1207, startPoint y: 511, endPoint x: 1263, endPoint y: 438, distance: 92.9
click at [1263, 438] on pre "- Total emails found for September 2025: 23 - Number of PDF/XML files downloade…" at bounding box center [1113, 480] width 416 height 190
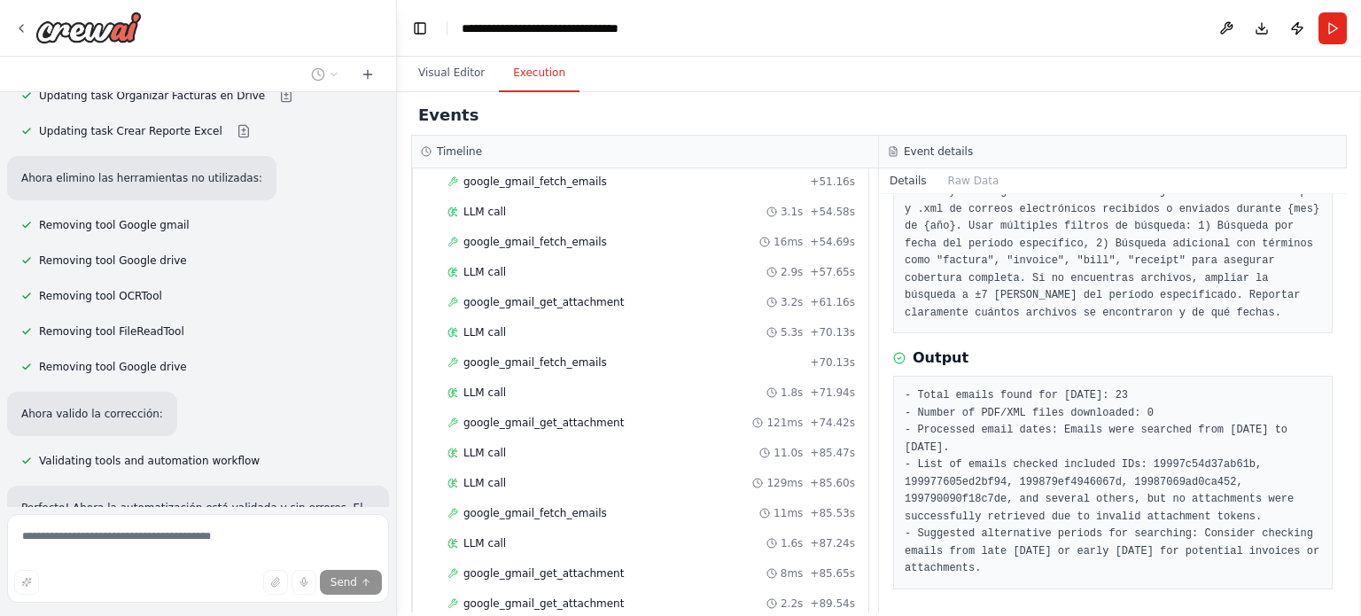
scroll to position [0, 0]
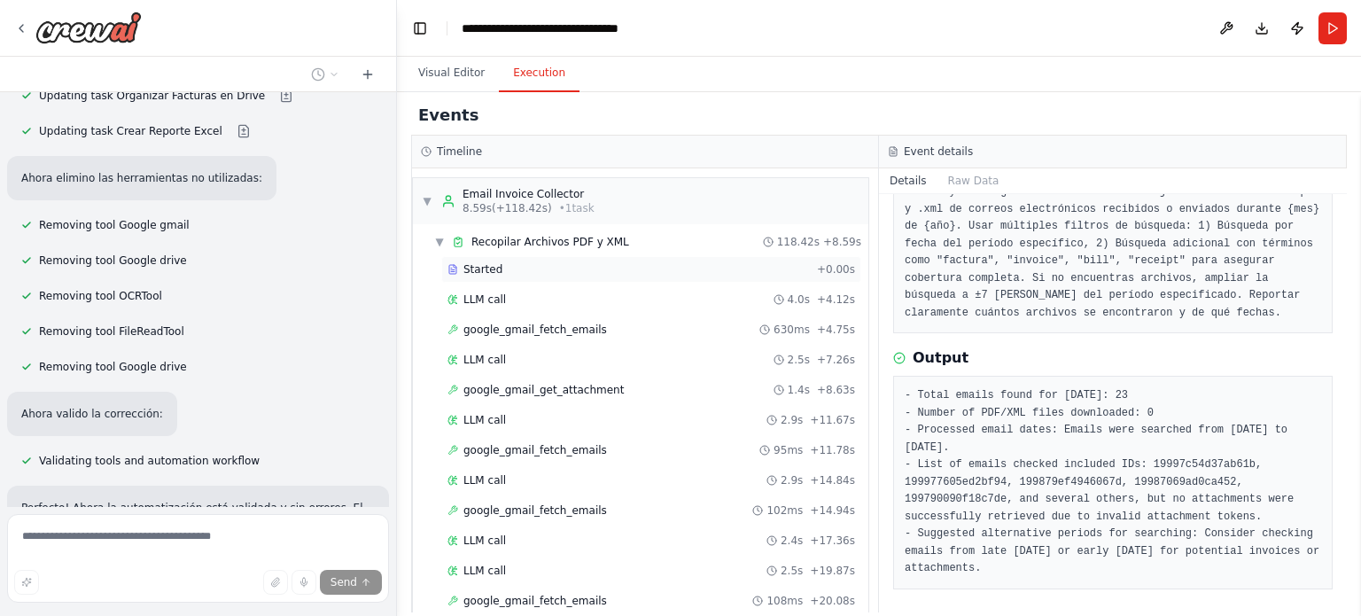
click at [467, 268] on span "Started" at bounding box center [482, 269] width 39 height 14
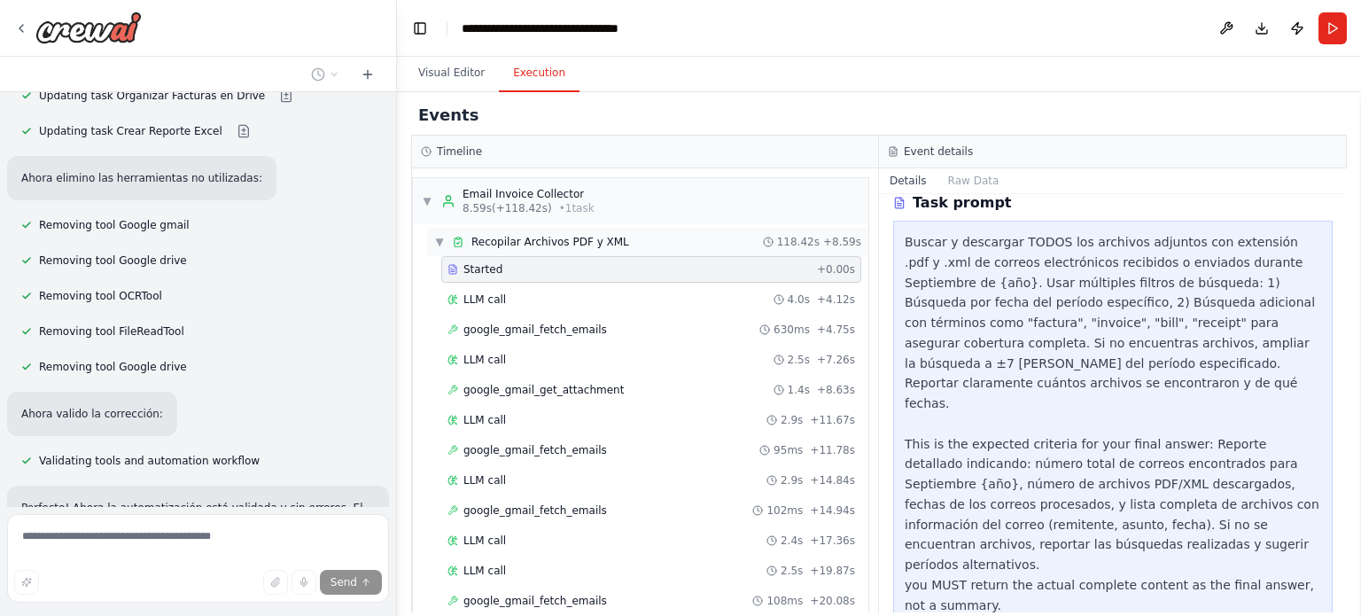
click at [510, 237] on span "Recopilar Archivos PDF y XML" at bounding box center [550, 242] width 158 height 14
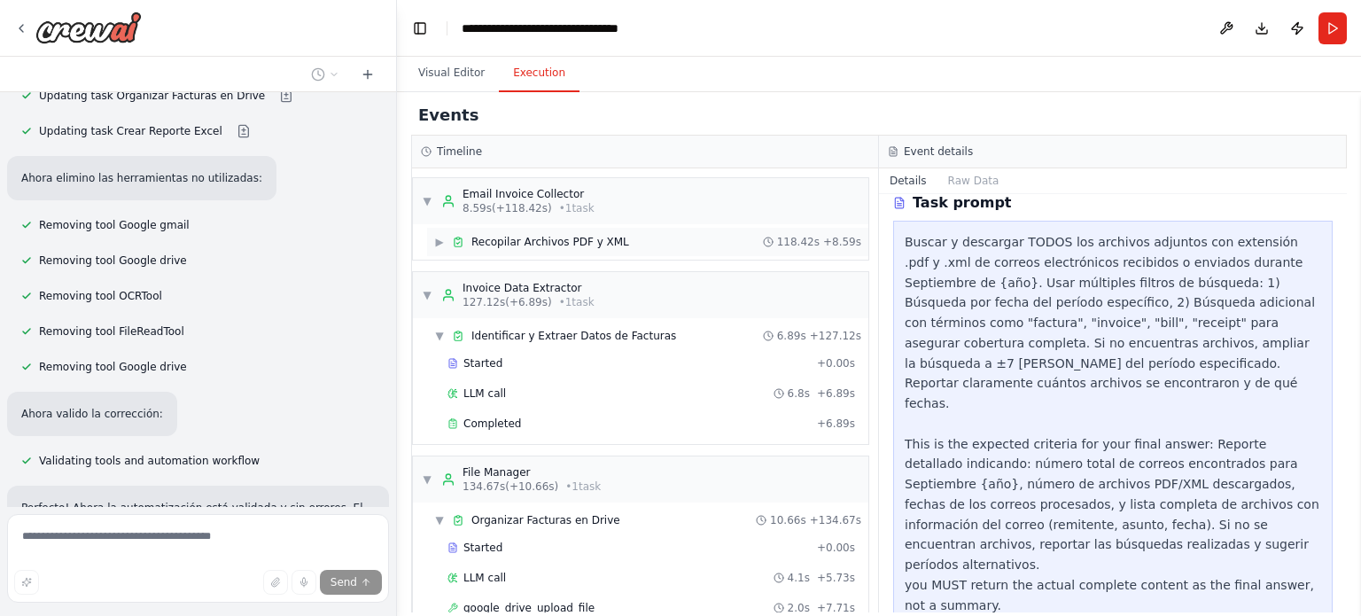
click at [501, 241] on span "Recopilar Archivos PDF y XML" at bounding box center [550, 242] width 158 height 14
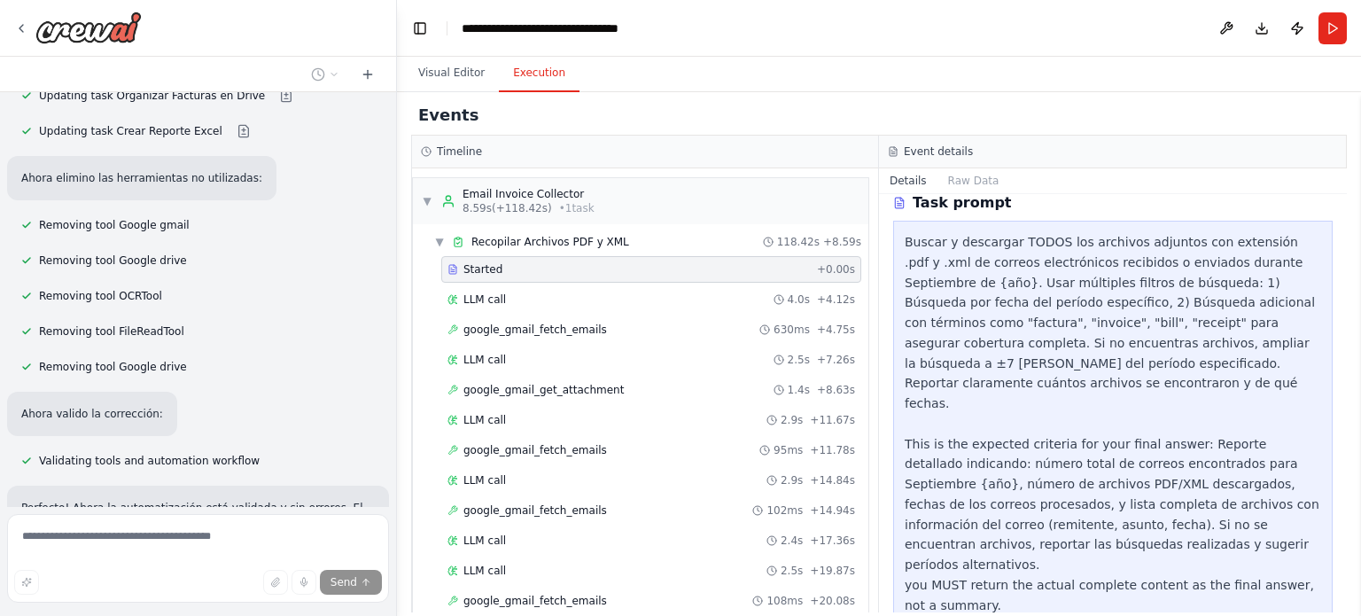
scroll to position [276, 0]
click at [469, 293] on span "LLM call" at bounding box center [484, 299] width 43 height 14
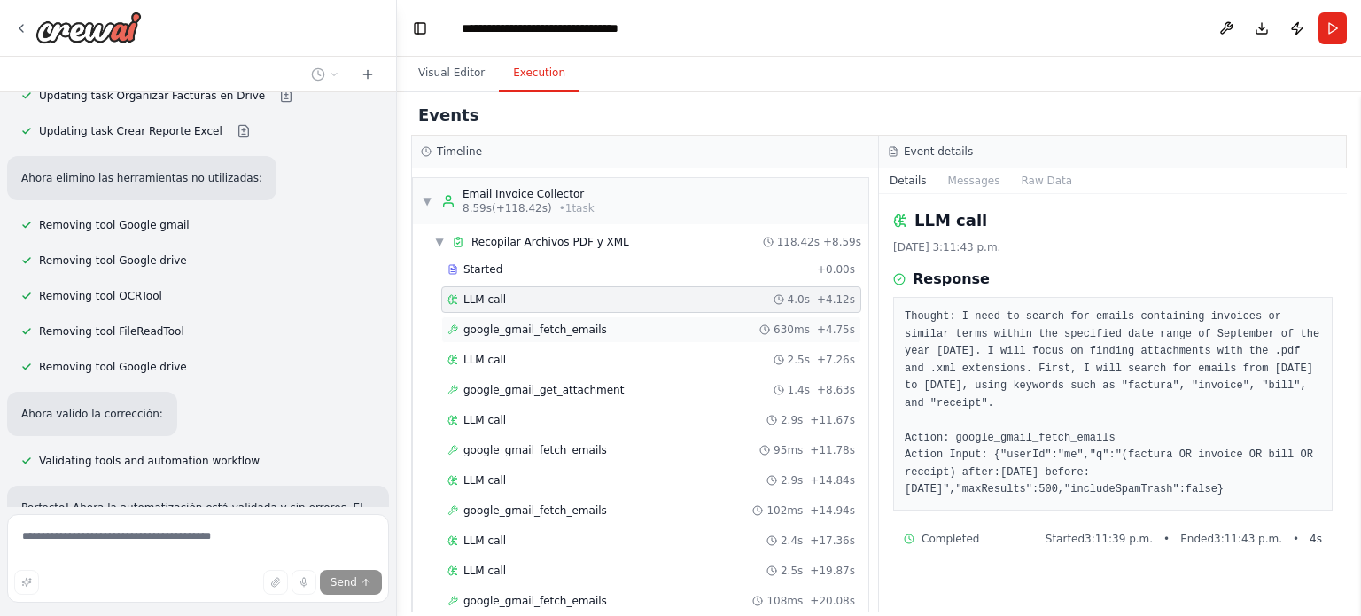
click at [485, 330] on span "google_gmail_fetch_emails" at bounding box center [535, 330] width 144 height 14
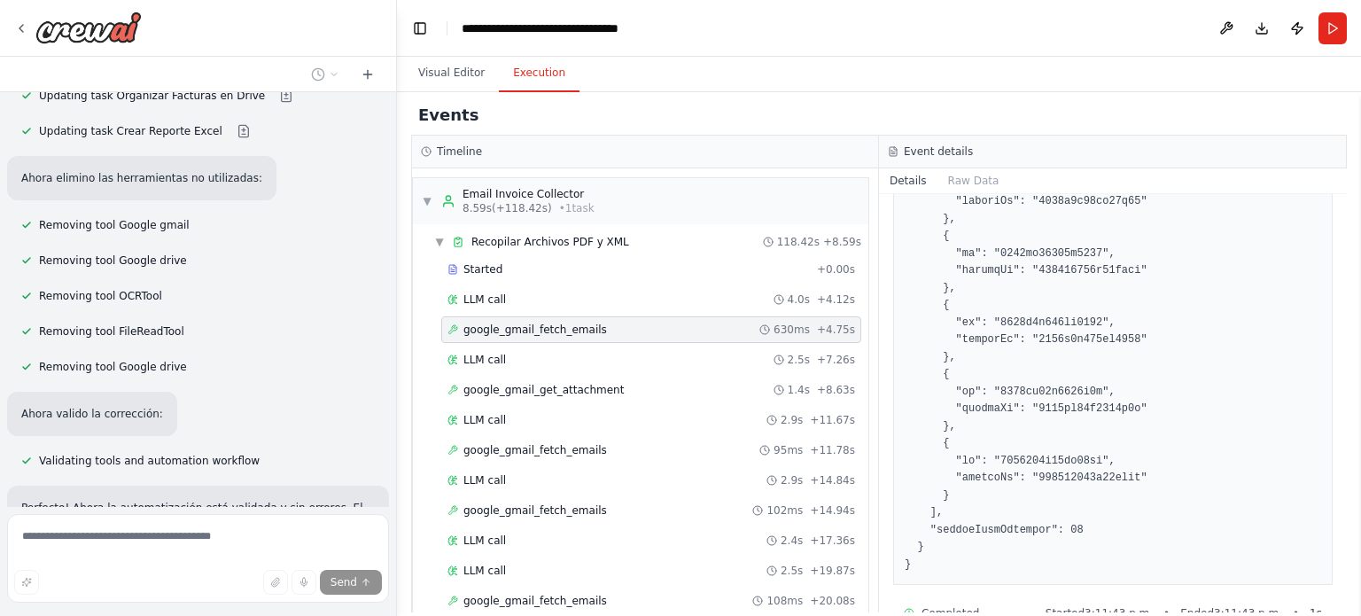
scroll to position [1601, 0]
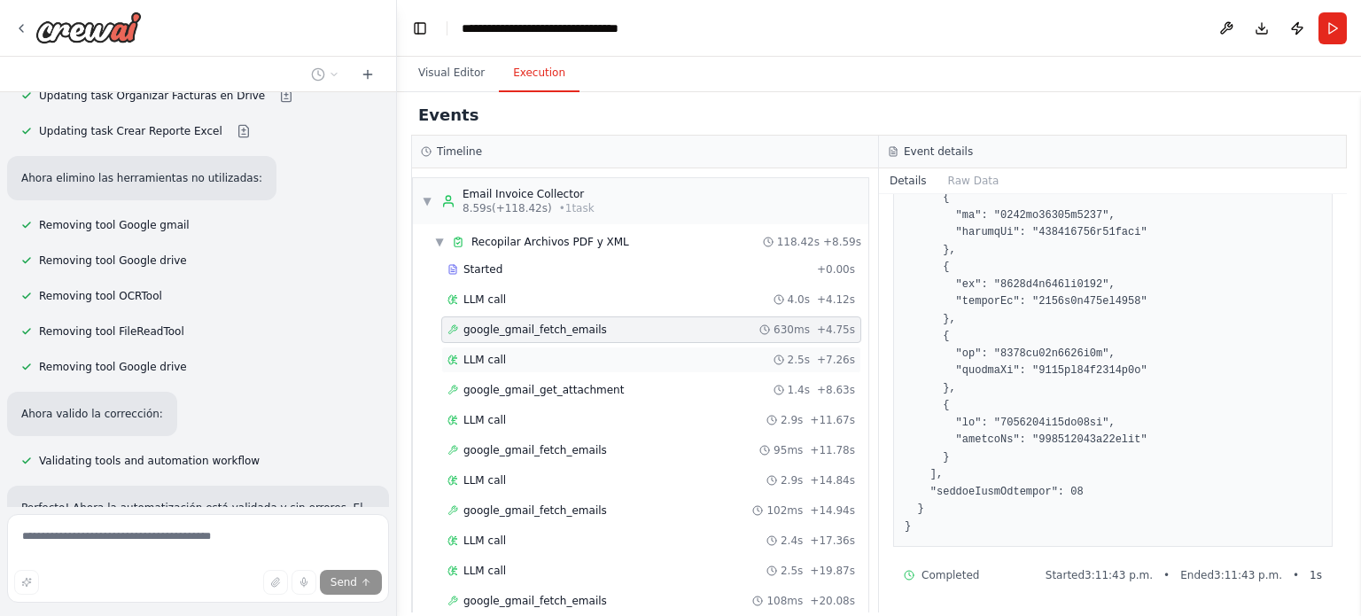
click at [503, 355] on div "LLM call 2.5s + 7.26s" at bounding box center [651, 360] width 408 height 14
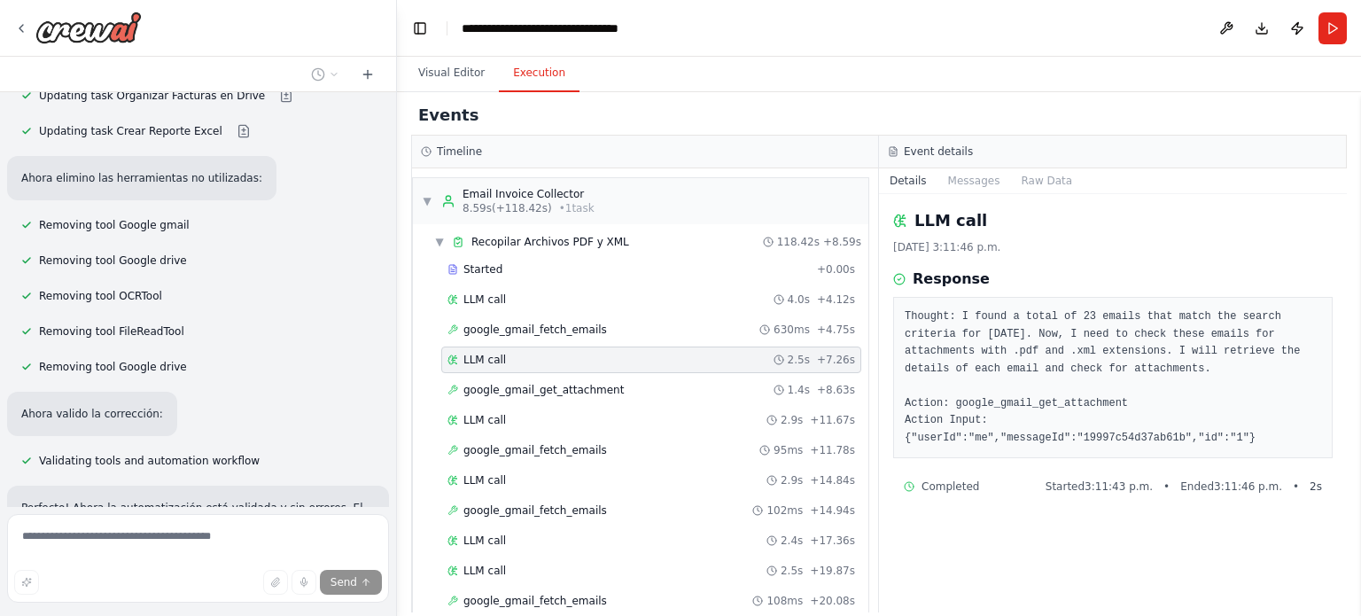
click at [509, 383] on span "google_gmail_get_attachment" at bounding box center [543, 390] width 160 height 14
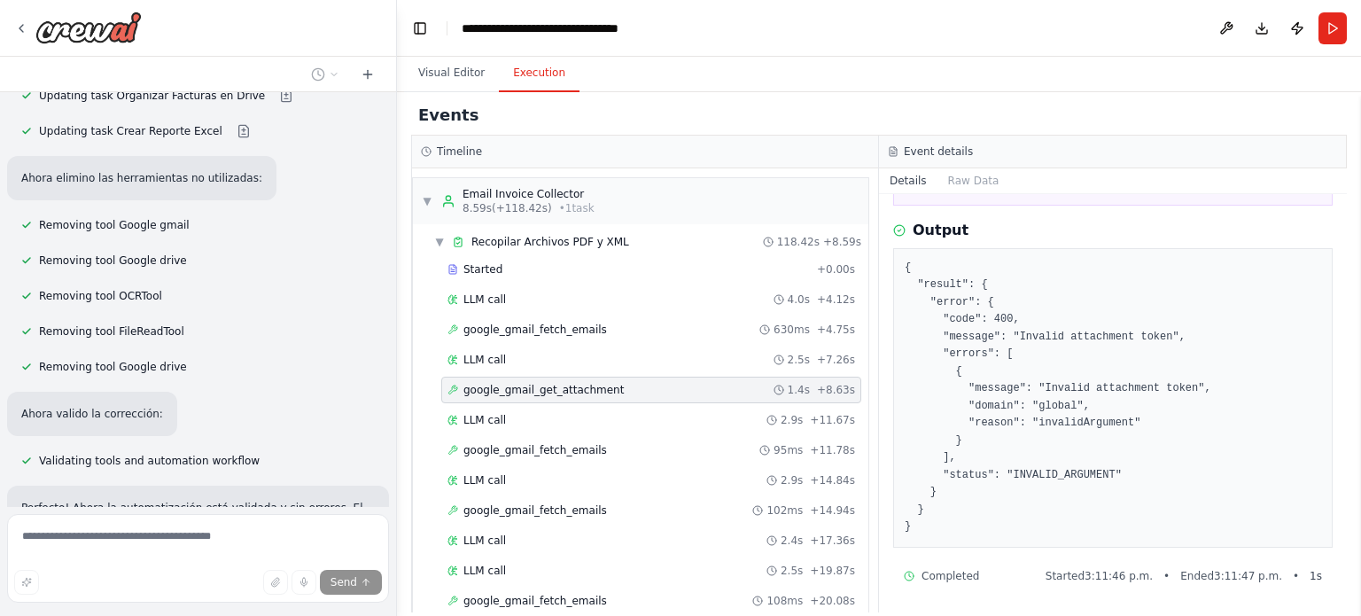
scroll to position [132, 0]
drag, startPoint x: 1008, startPoint y: 334, endPoint x: 1152, endPoint y: 337, distance: 143.6
click at [1152, 337] on pre "{ "result": { "error": { "code": 400, "message": "Invalid attachment token", "e…" at bounding box center [1113, 398] width 416 height 276
copy pre "Invalid attachment token"
click at [525, 449] on span "google_gmail_fetch_emails" at bounding box center [535, 450] width 144 height 14
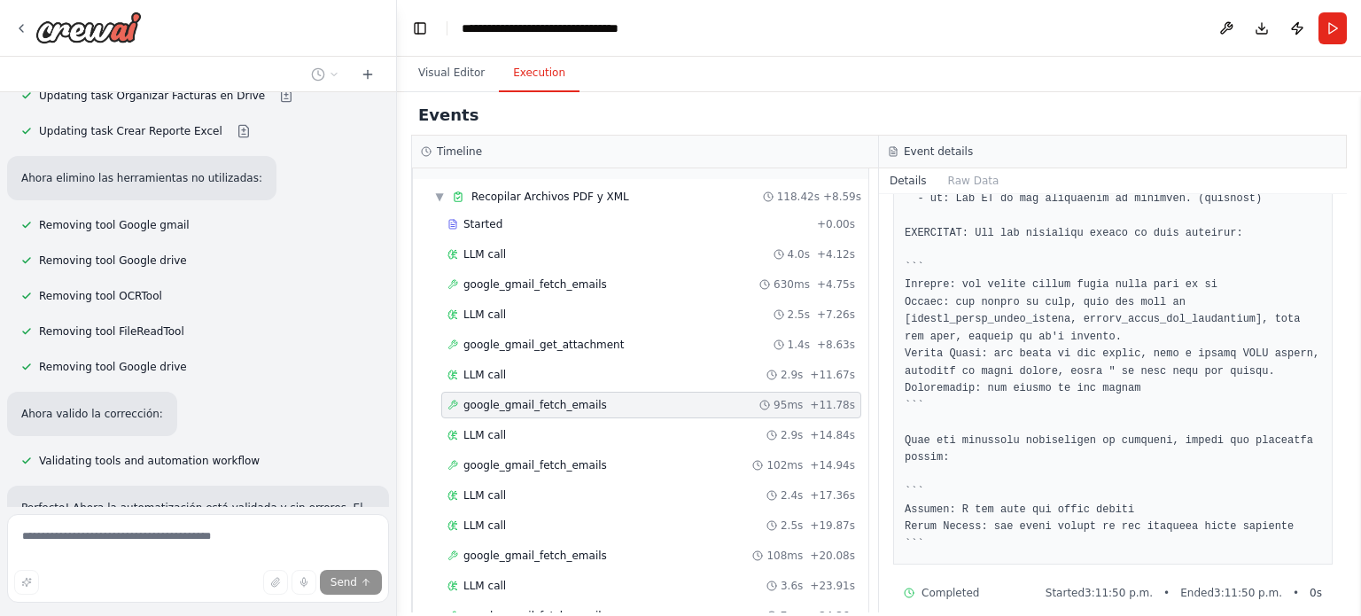
scroll to position [46, 0]
click at [486, 431] on span "LLM call" at bounding box center [484, 434] width 43 height 14
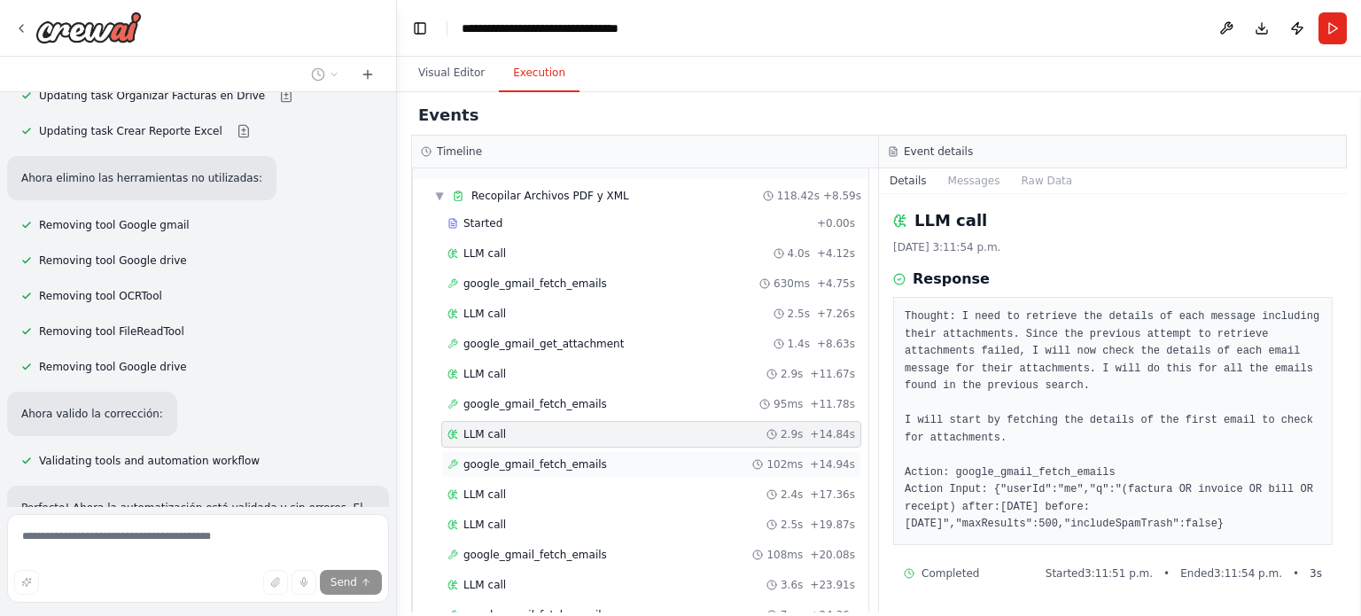
click at [489, 463] on span "google_gmail_fetch_emails" at bounding box center [535, 464] width 144 height 14
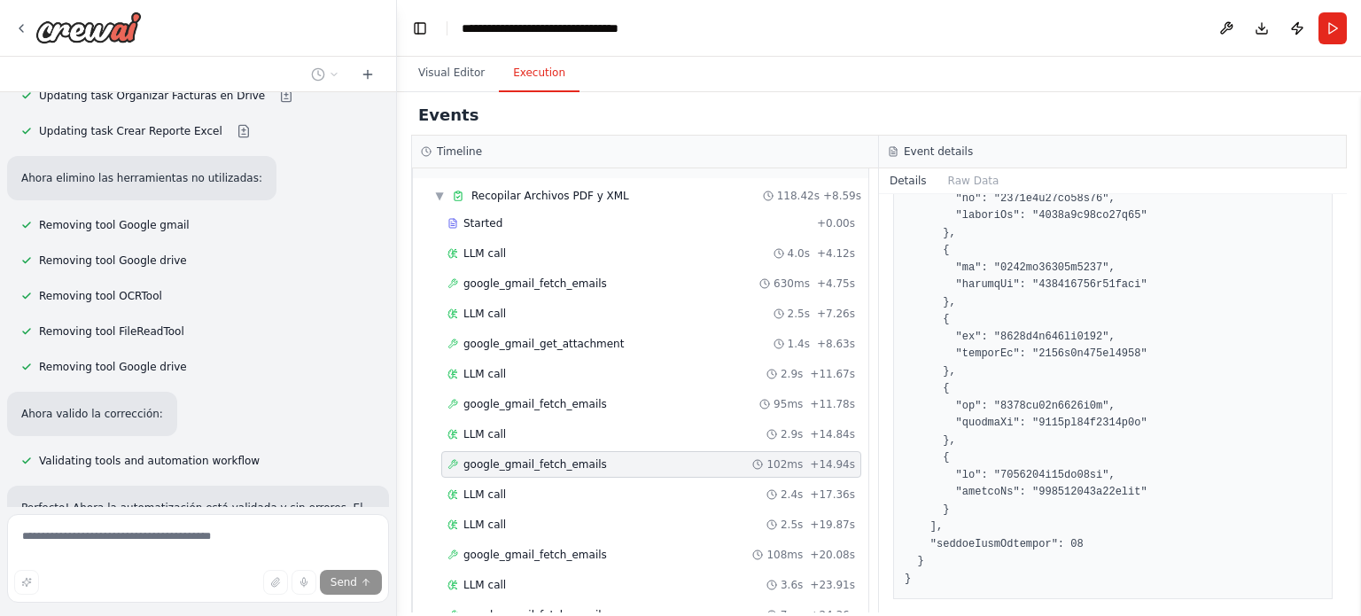
scroll to position [1601, 0]
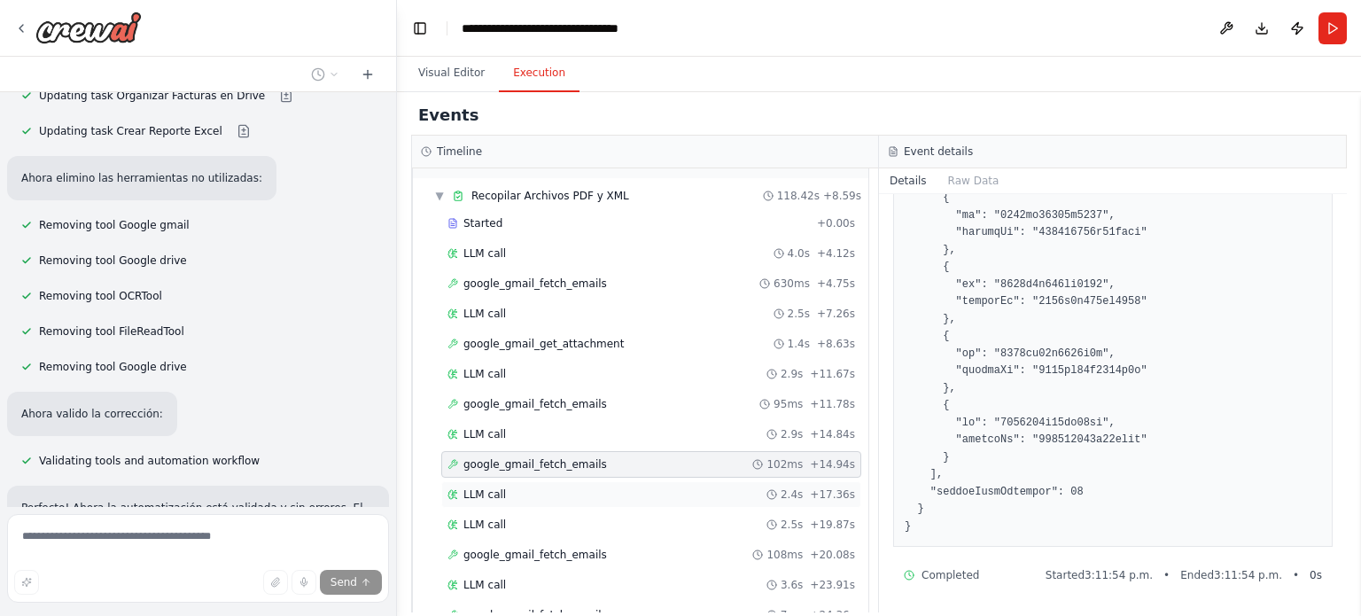
click at [478, 490] on span "LLM call" at bounding box center [484, 494] width 43 height 14
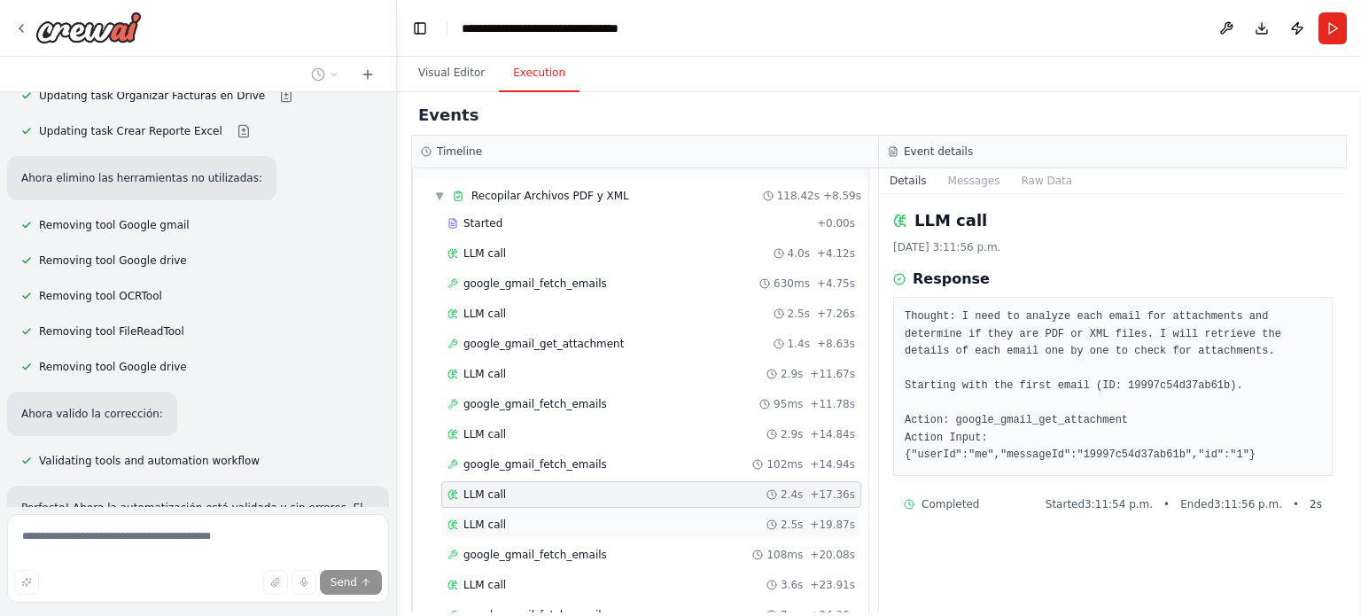
click at [494, 521] on span "LLM call" at bounding box center [484, 524] width 43 height 14
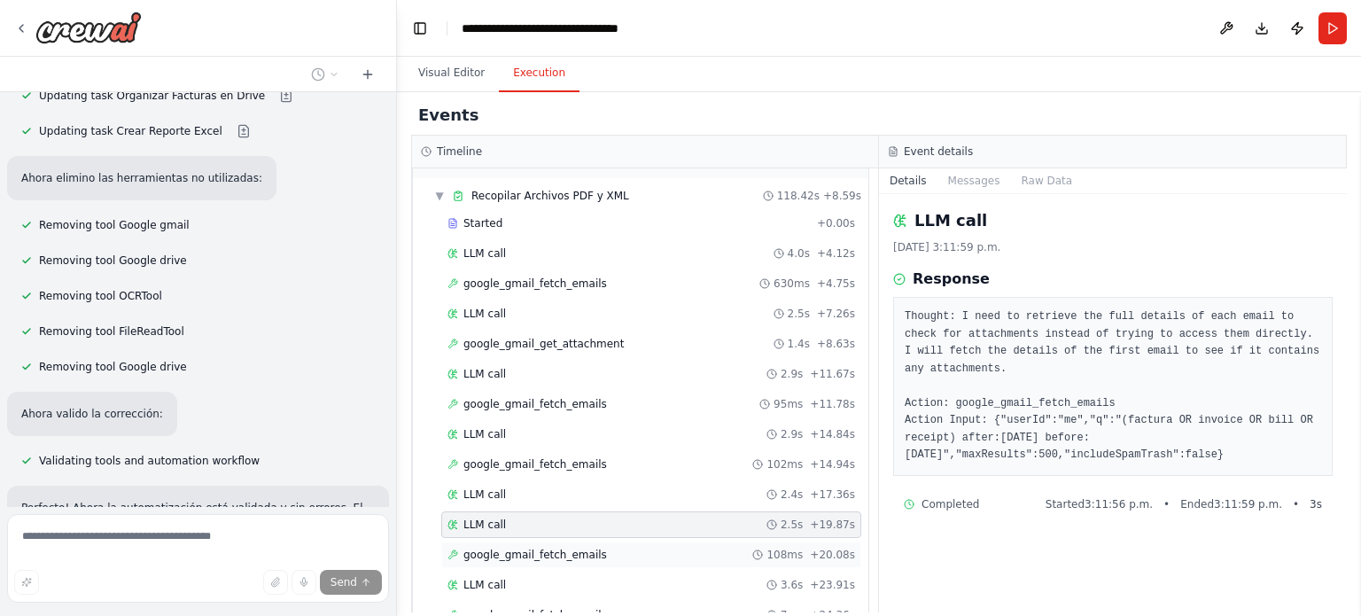
click at [464, 552] on span "google_gmail_fetch_emails" at bounding box center [535, 555] width 144 height 14
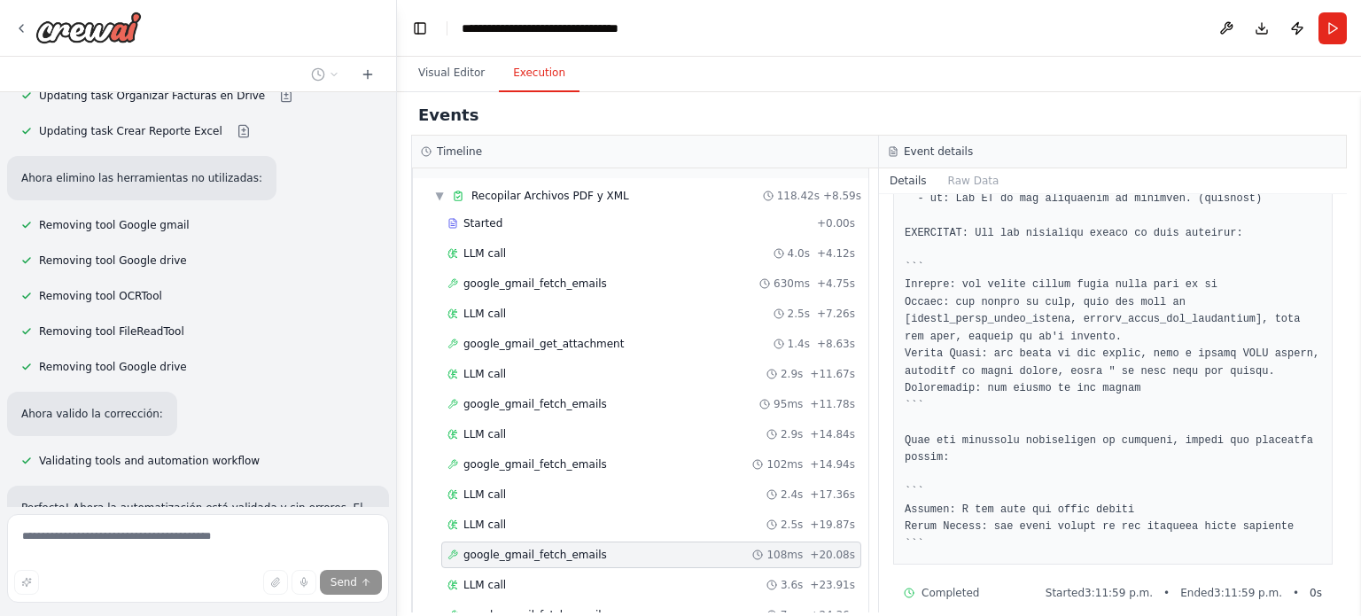
scroll to position [2757, 0]
click at [496, 578] on span "LLM call" at bounding box center [484, 585] width 43 height 14
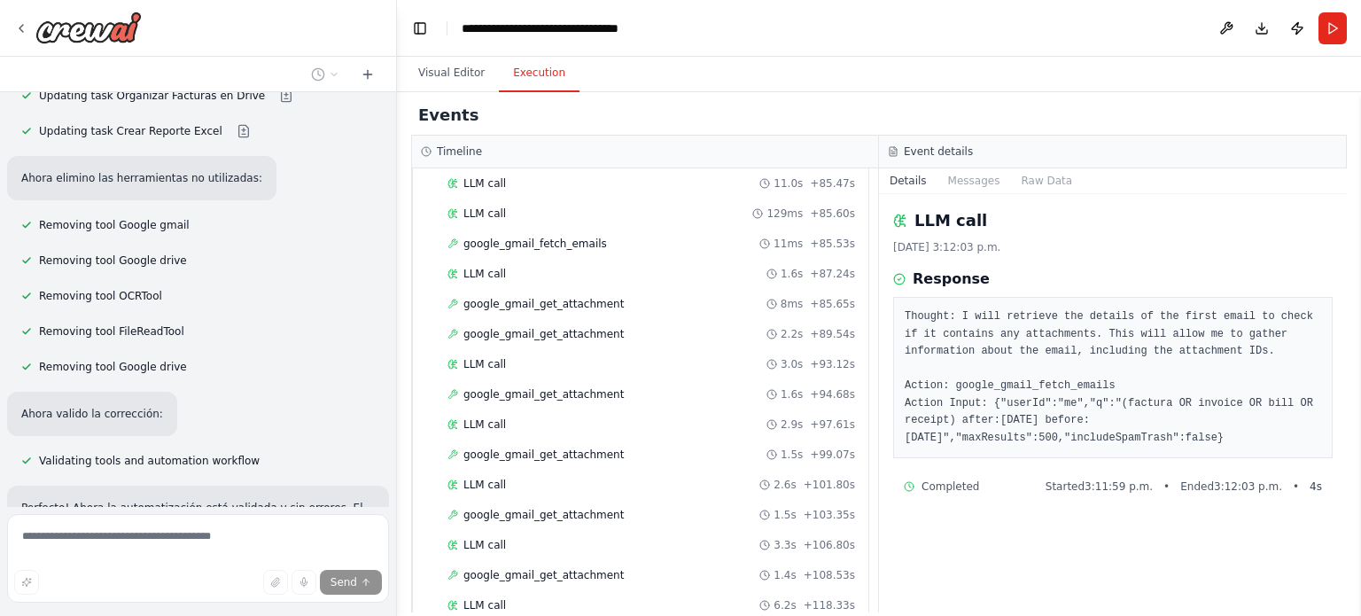
scroll to position [1793, 0]
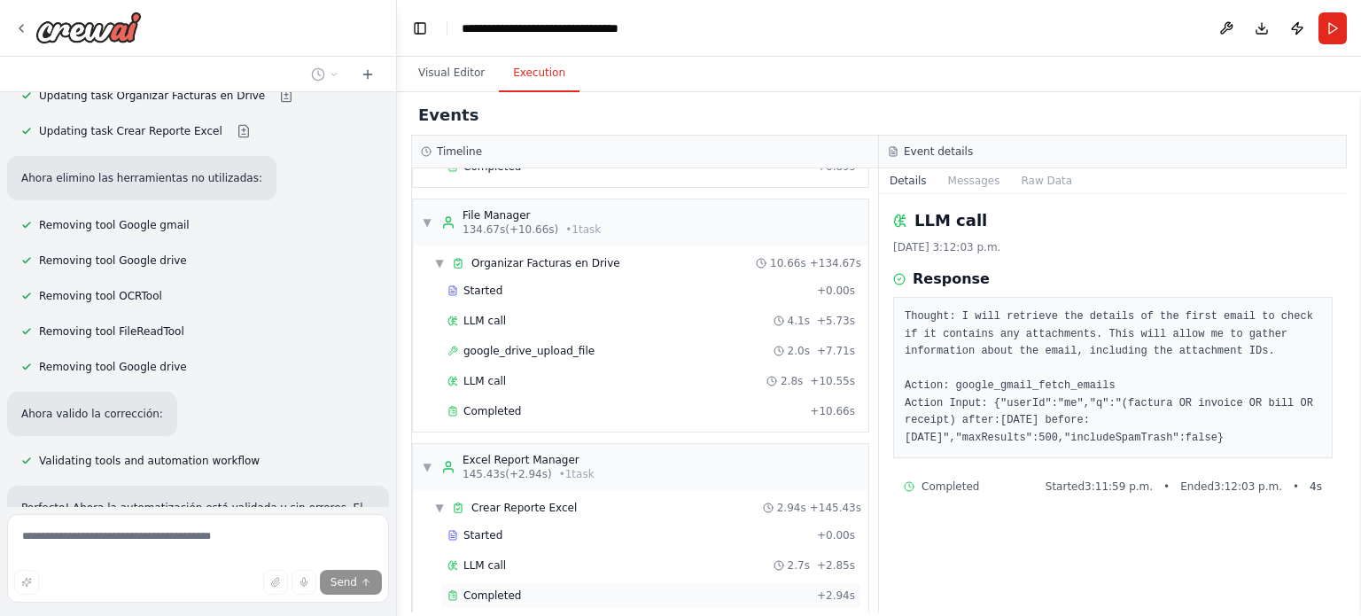
click at [478, 582] on div "Completed + 2.94s" at bounding box center [651, 595] width 420 height 27
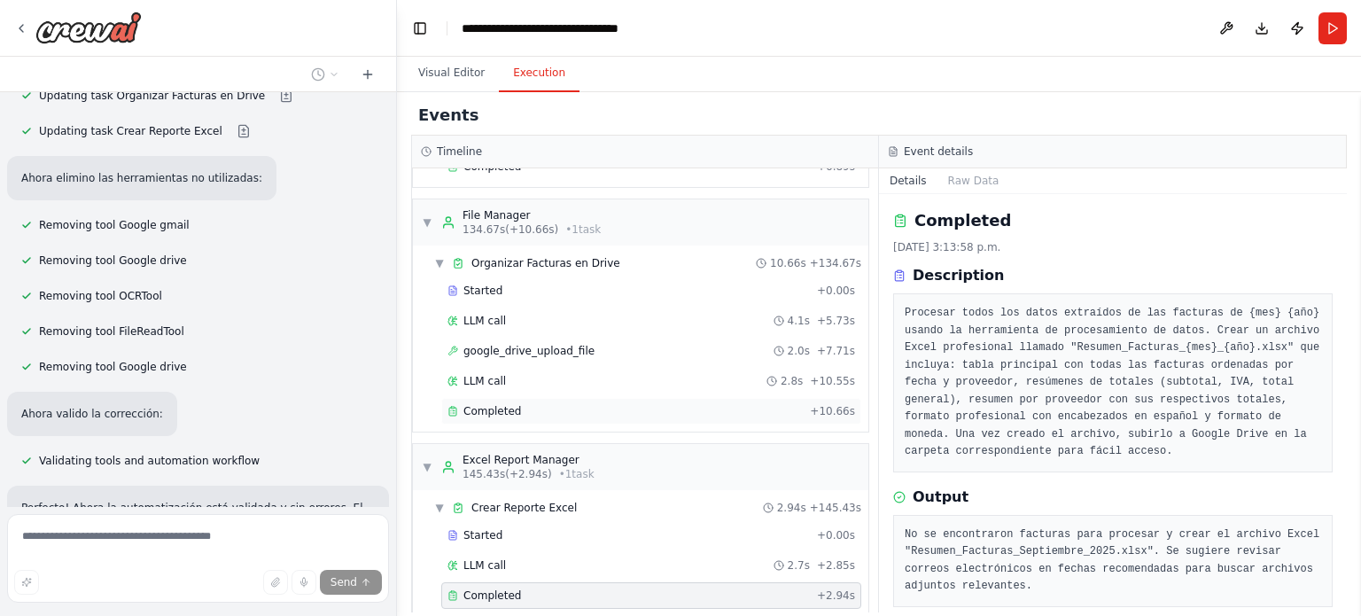
click at [491, 404] on span "Completed" at bounding box center [492, 411] width 58 height 14
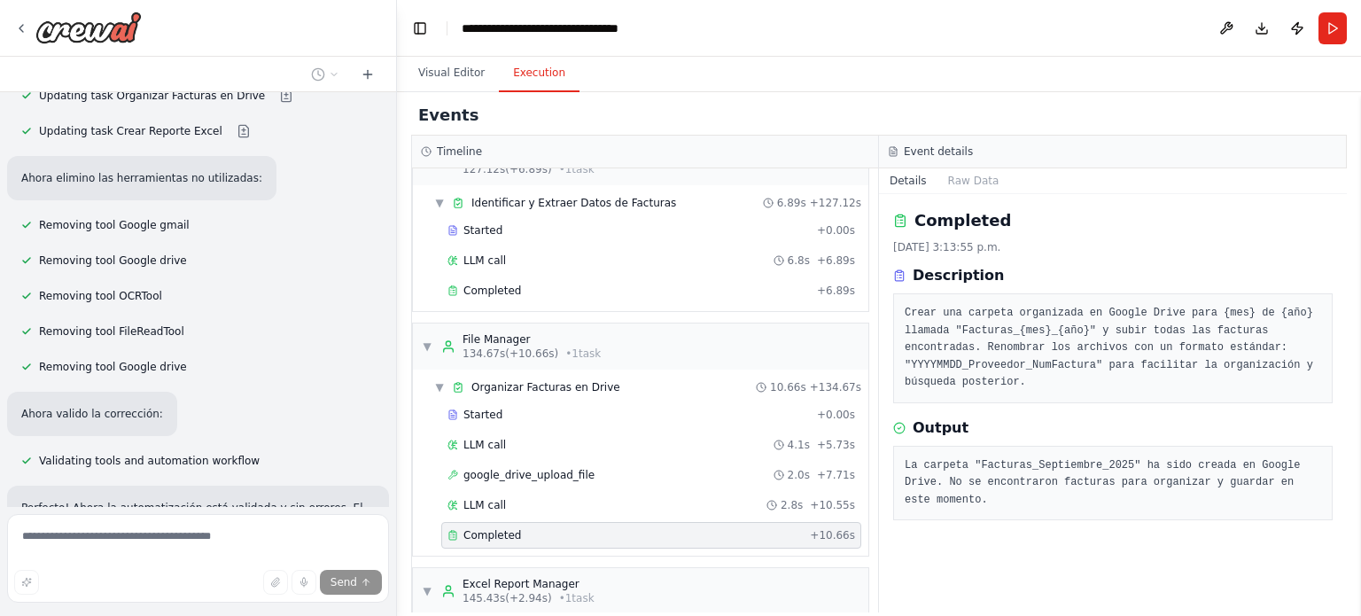
scroll to position [1652, 0]
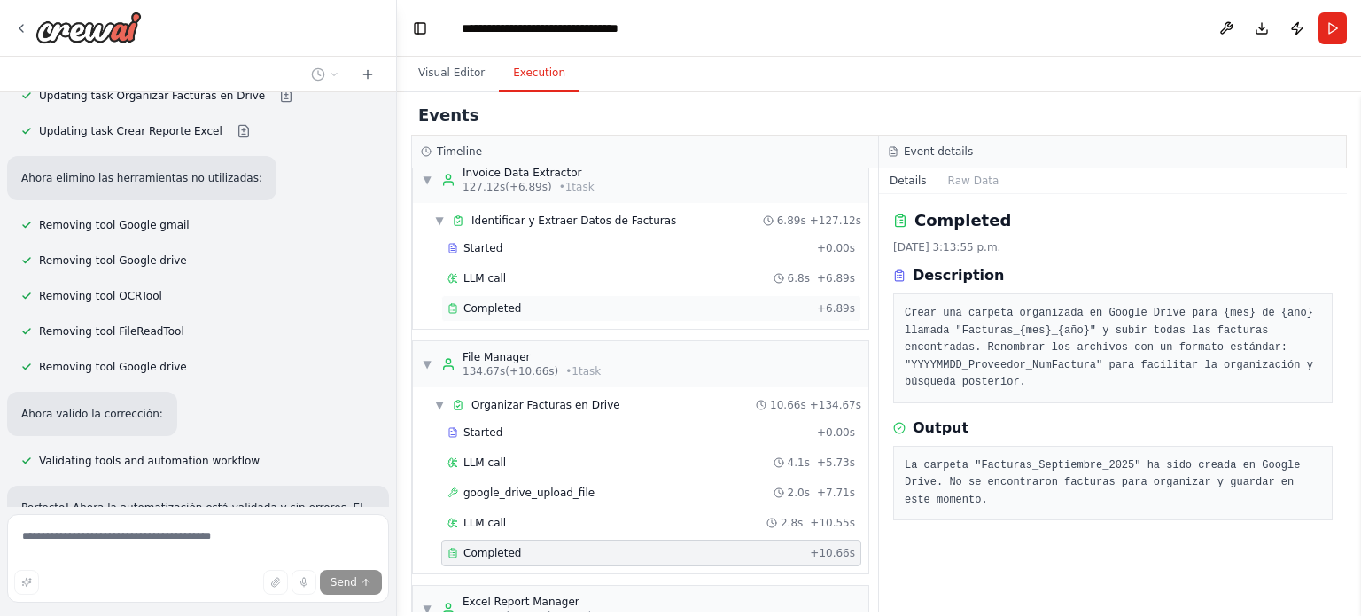
click at [490, 301] on span "Completed" at bounding box center [492, 308] width 58 height 14
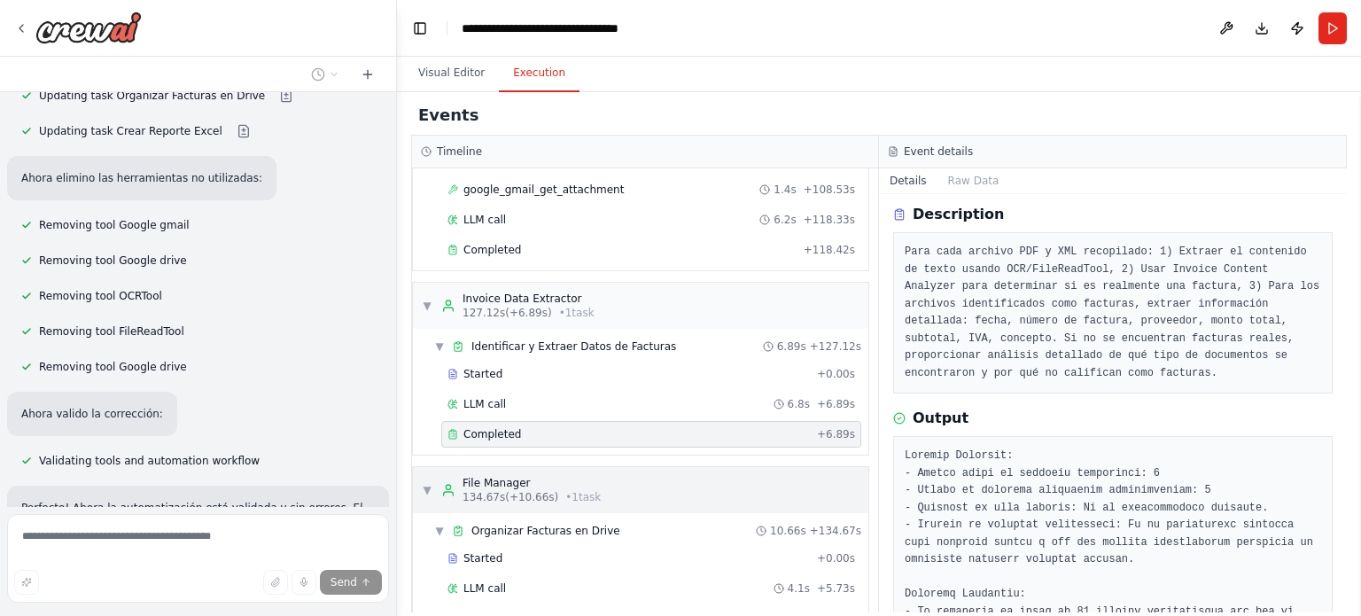
scroll to position [1524, 0]
click at [507, 245] on span "Completed" at bounding box center [492, 252] width 58 height 14
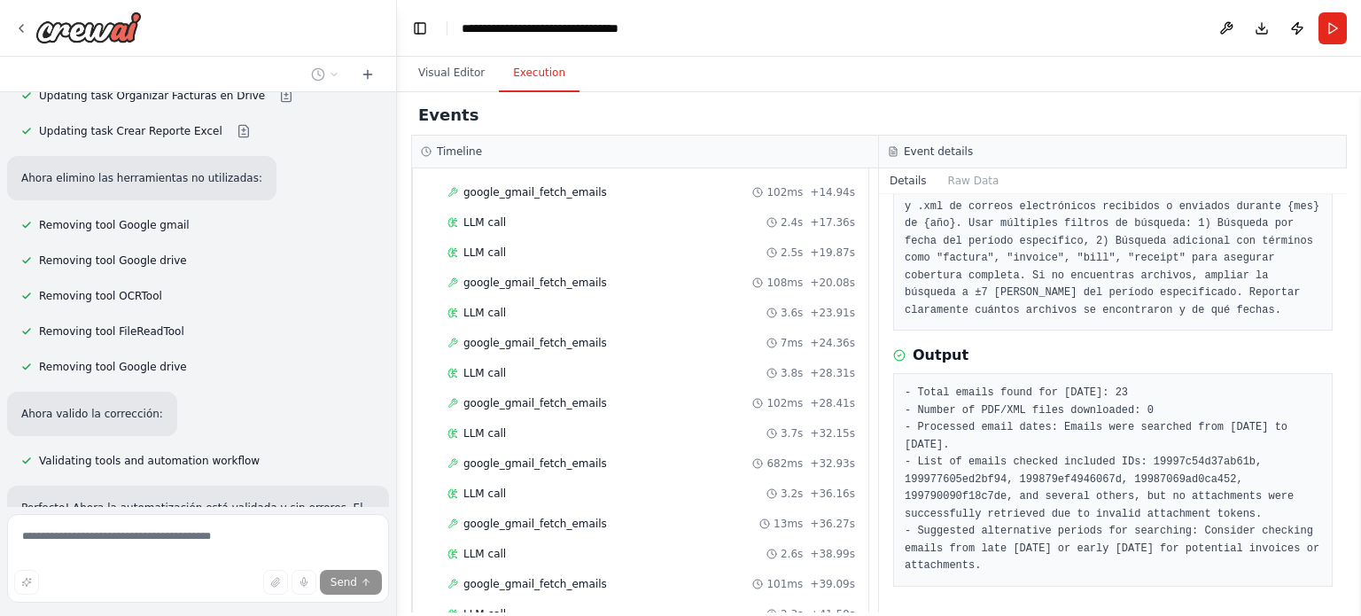
scroll to position [0, 0]
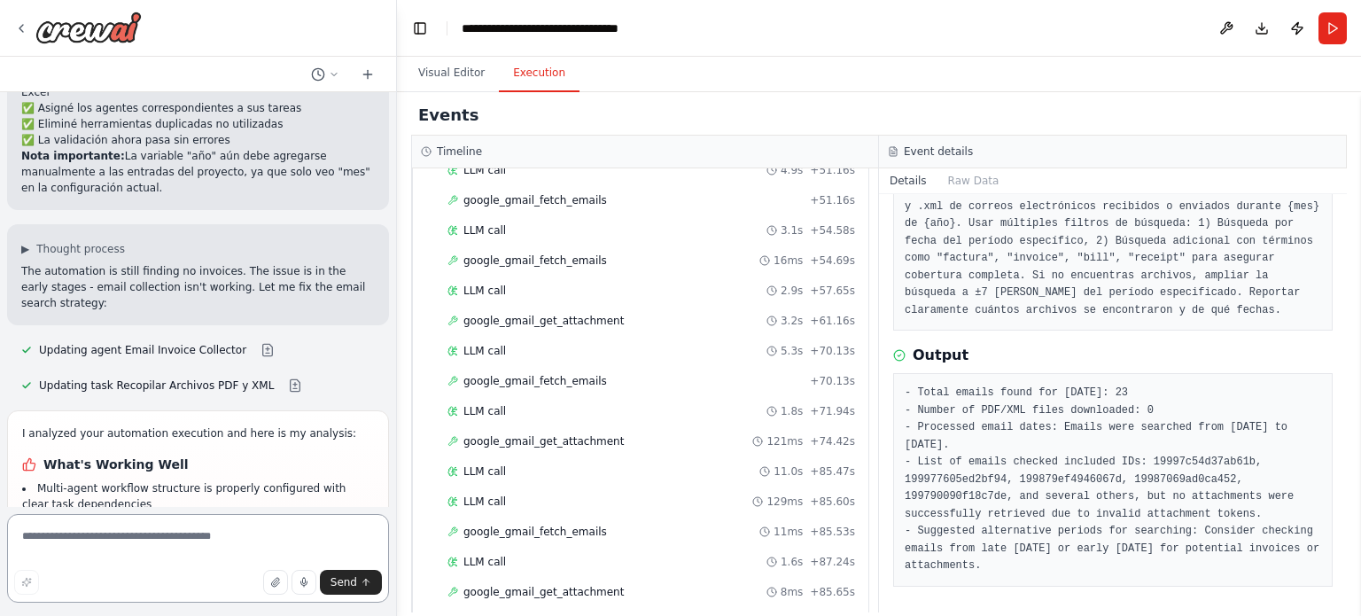
scroll to position [735, 0]
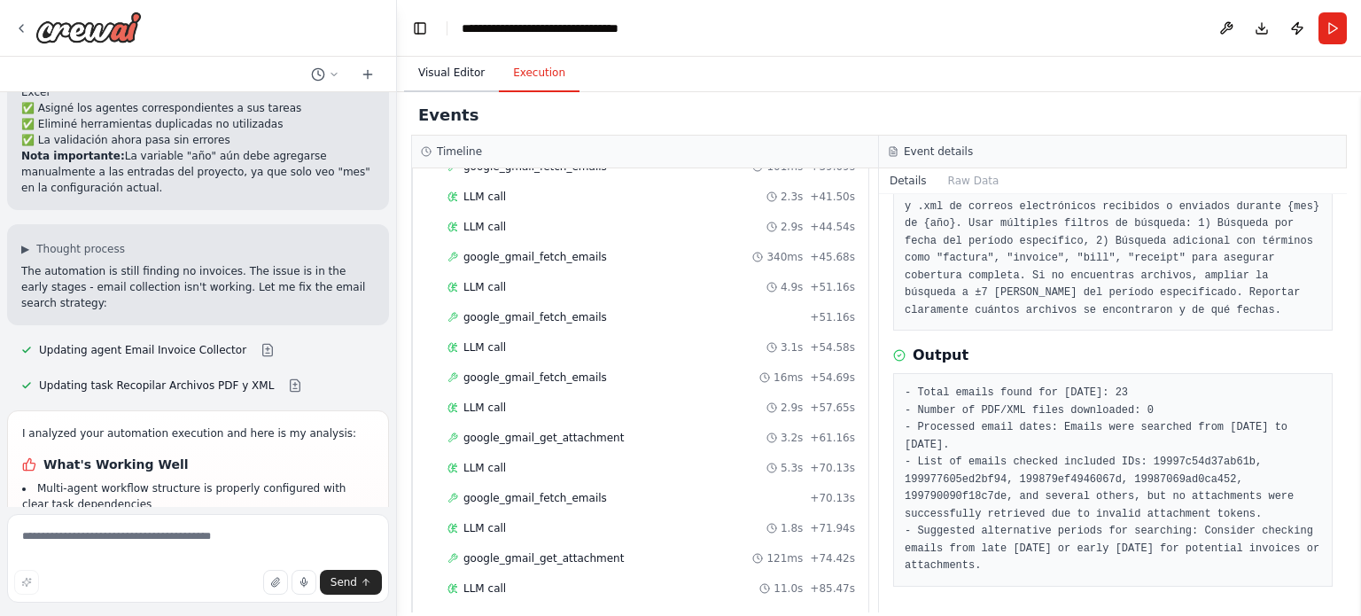
click at [443, 66] on button "Visual Editor" at bounding box center [451, 73] width 95 height 37
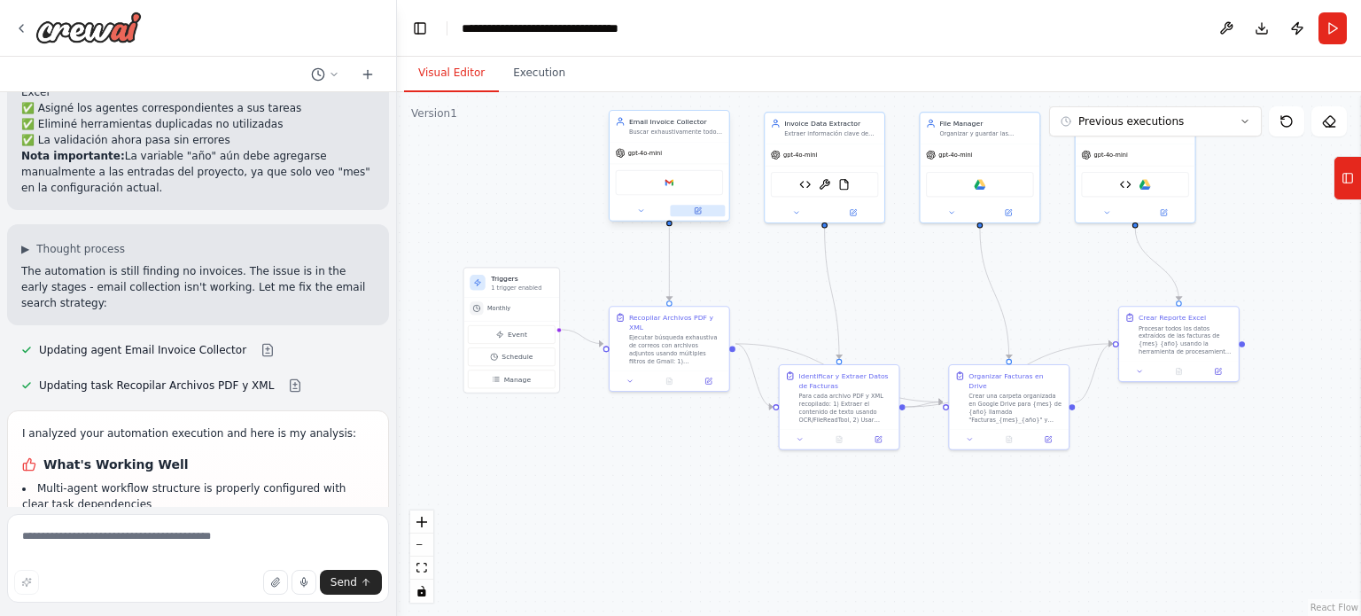
click at [698, 209] on icon at bounding box center [698, 209] width 4 height 4
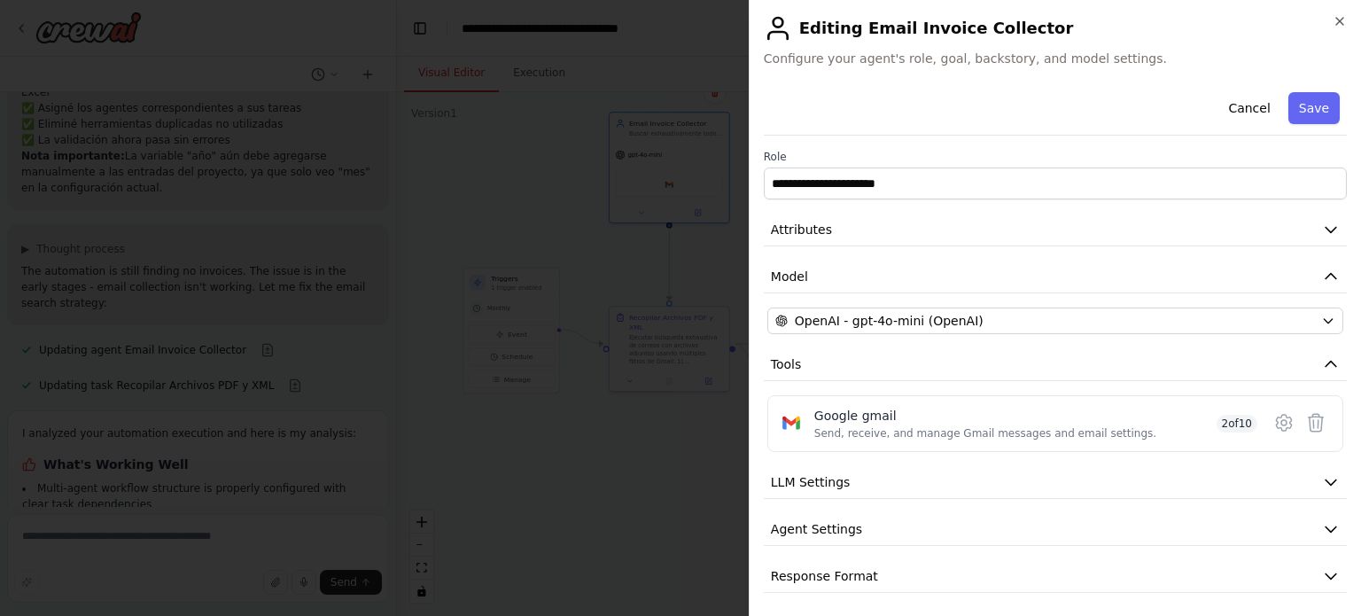
scroll to position [4, 0]
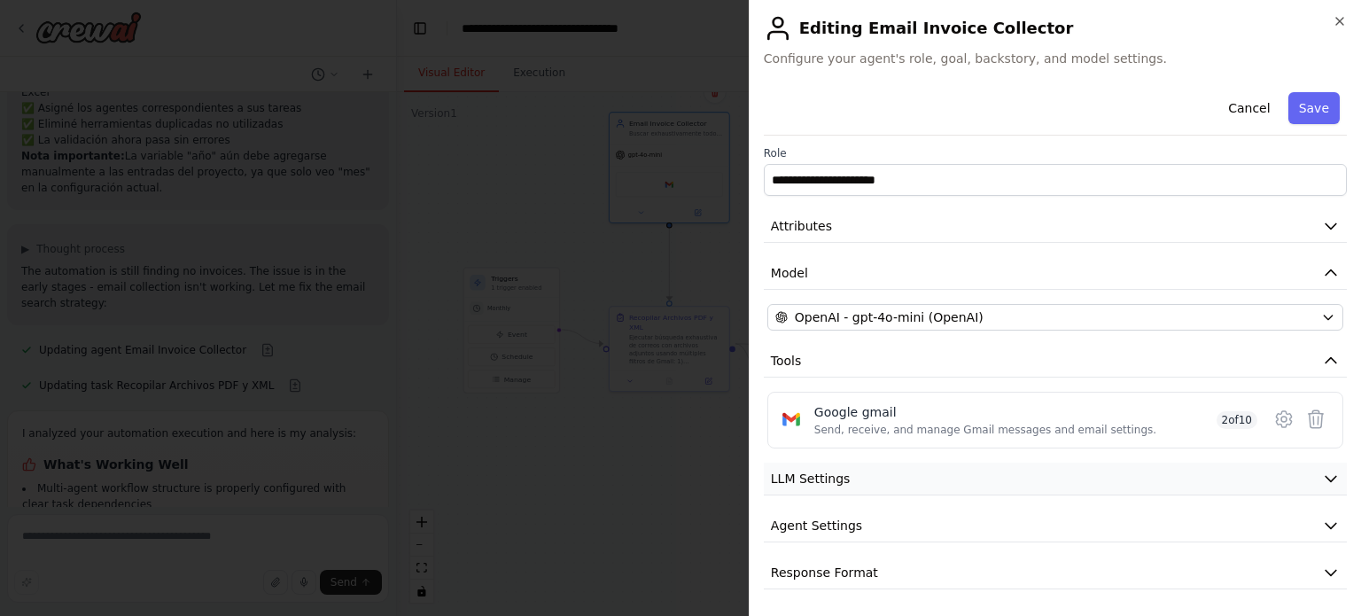
click at [872, 478] on button "LLM Settings" at bounding box center [1055, 479] width 583 height 33
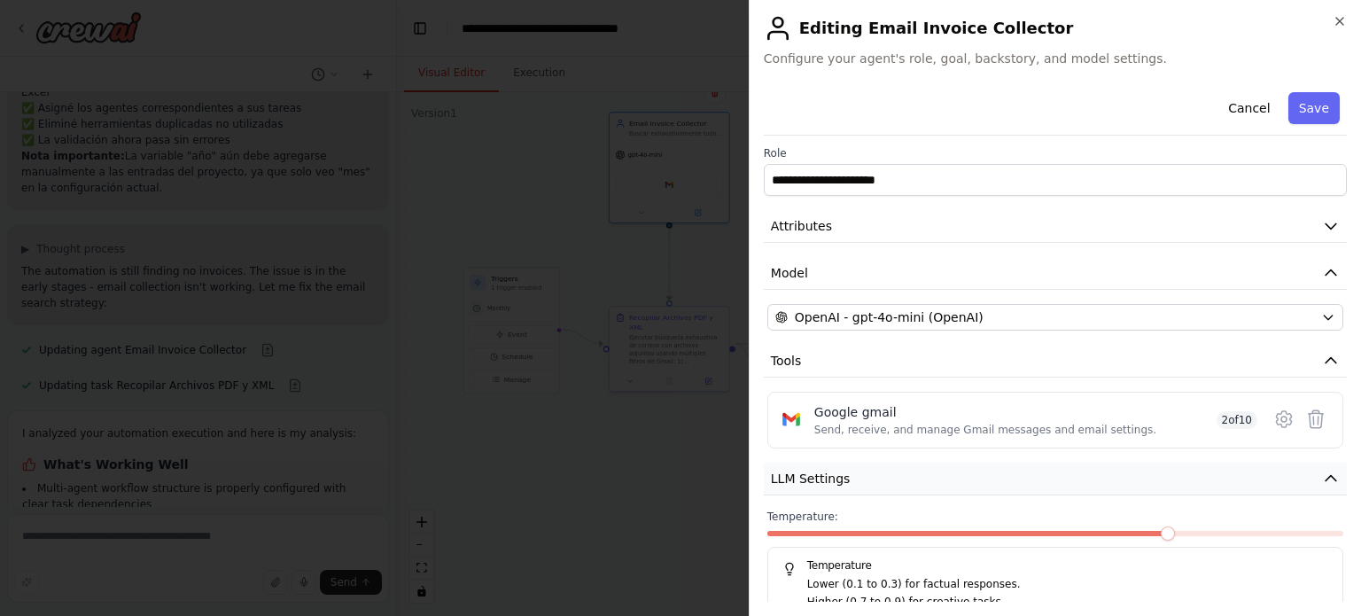
scroll to position [129, 0]
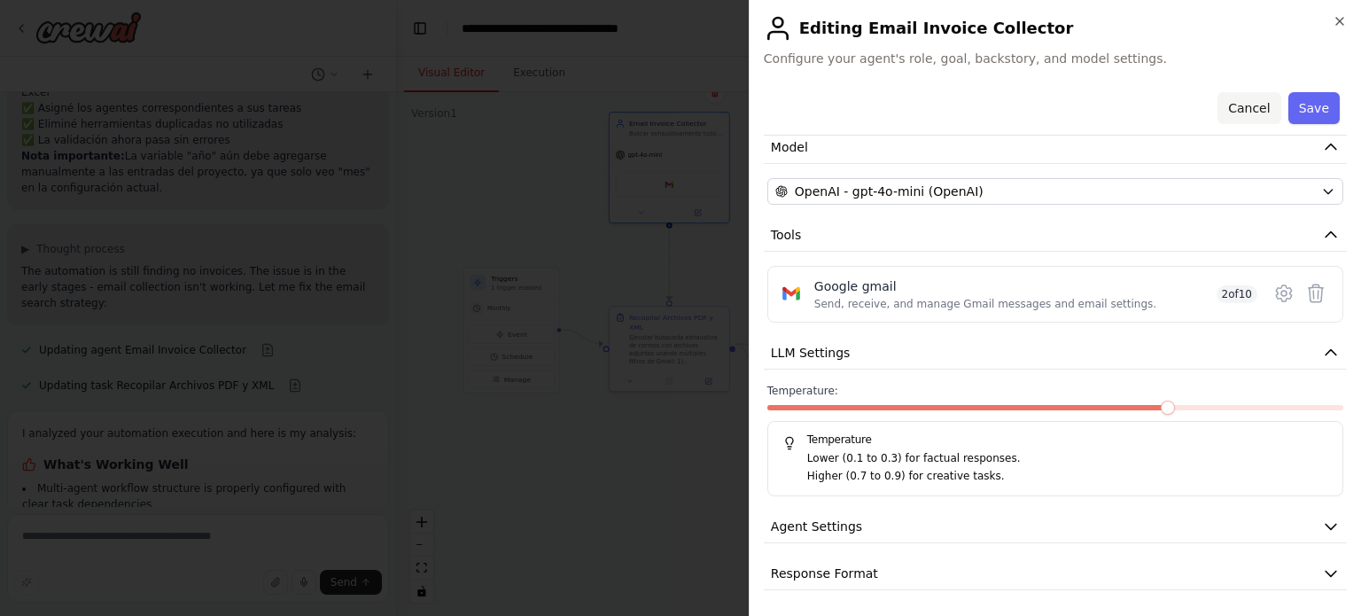
click at [1242, 105] on button "Cancel" at bounding box center [1248, 108] width 63 height 32
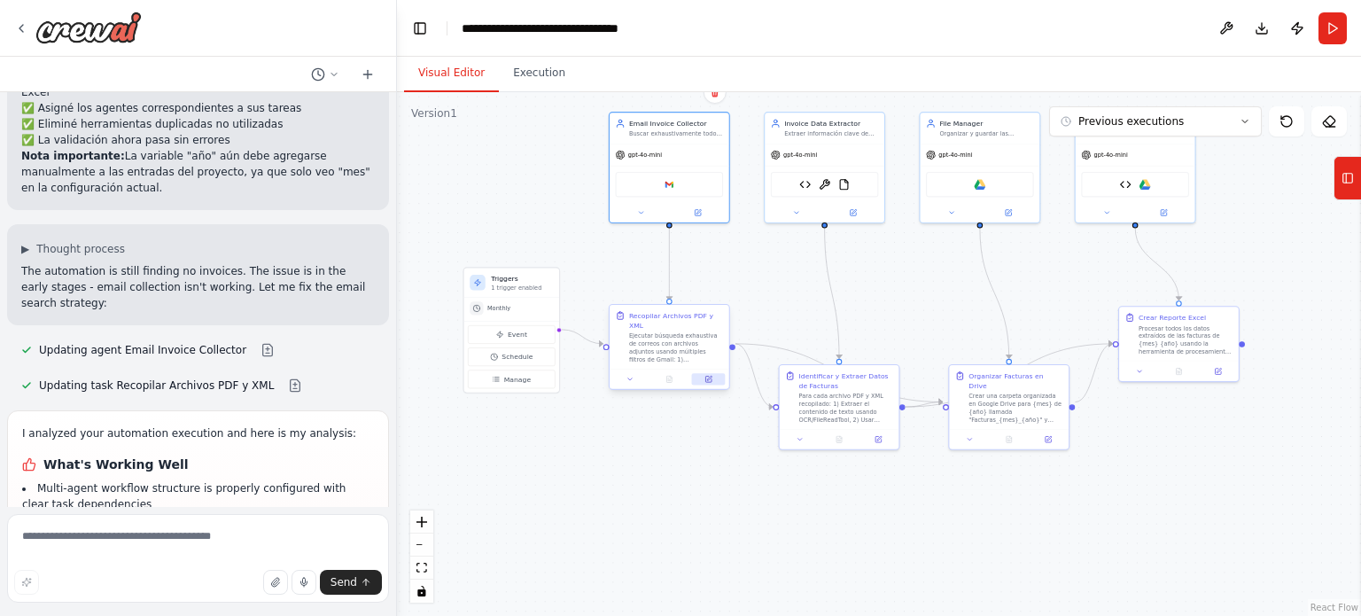
click at [708, 374] on button at bounding box center [709, 379] width 34 height 12
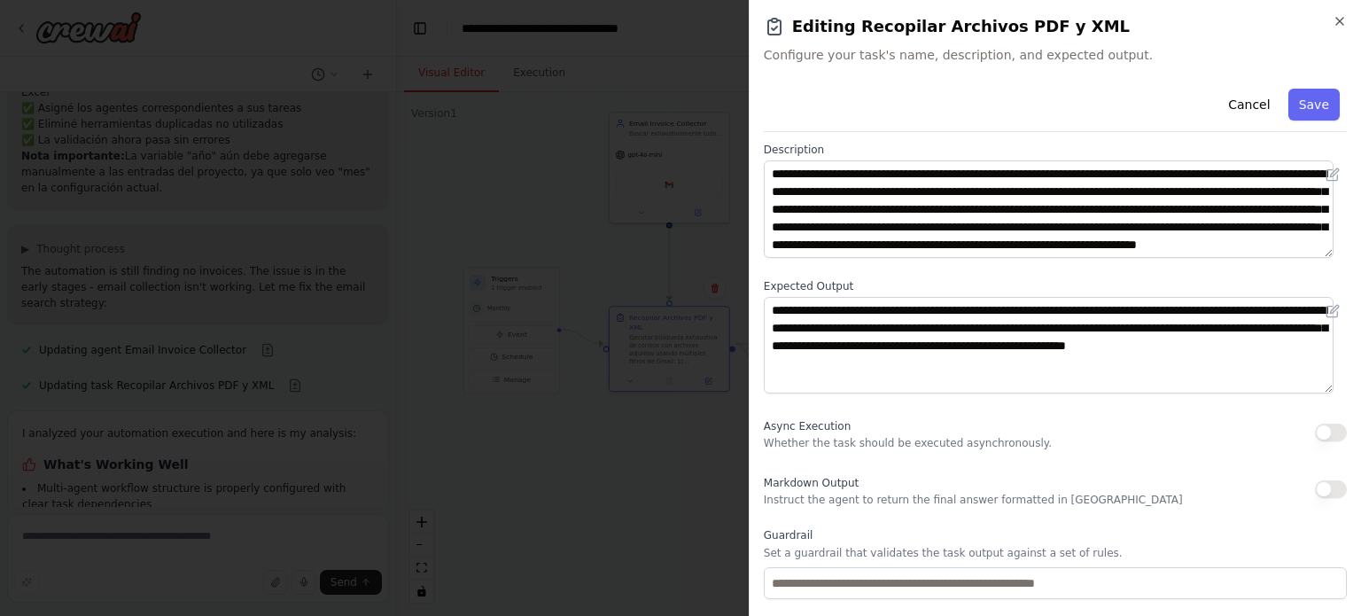
scroll to position [66, 0]
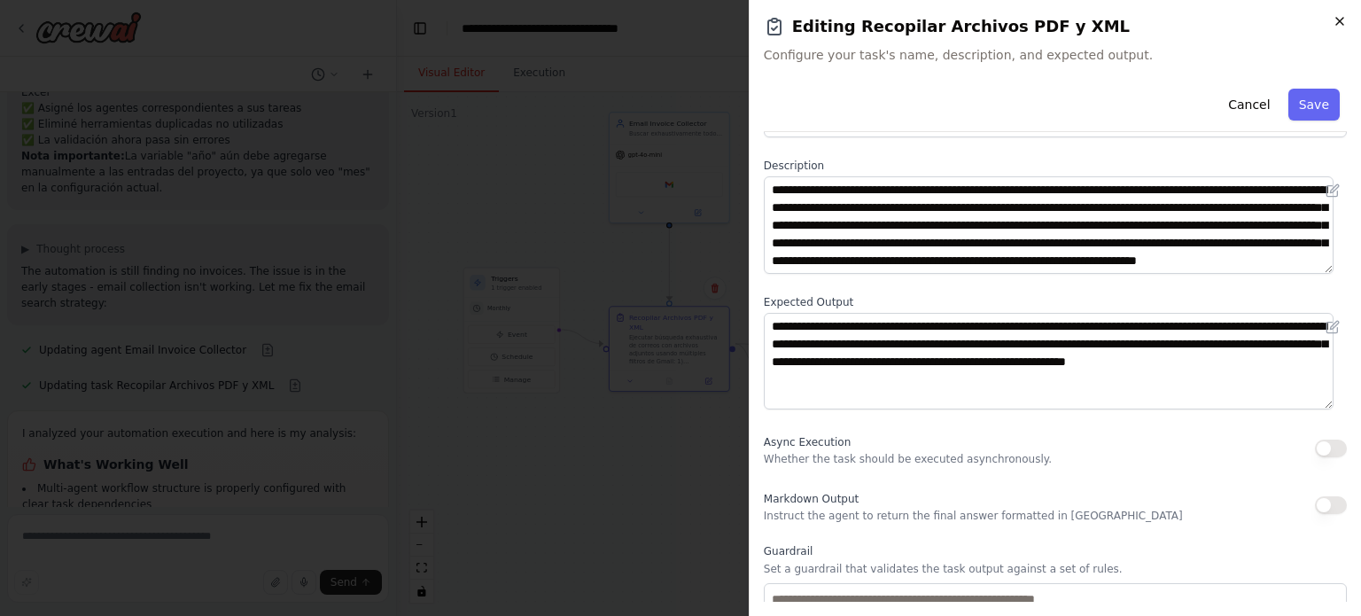
click at [1338, 17] on icon "button" at bounding box center [1340, 21] width 14 height 14
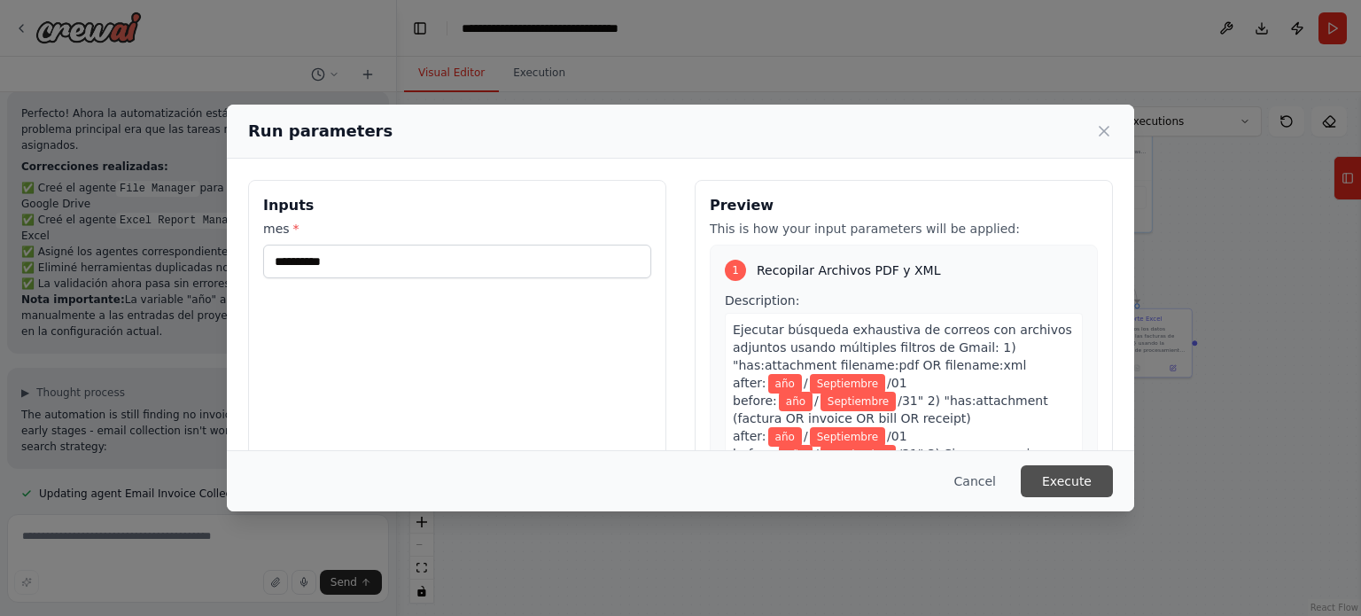
click at [1071, 478] on button "Execute" at bounding box center [1067, 481] width 92 height 32
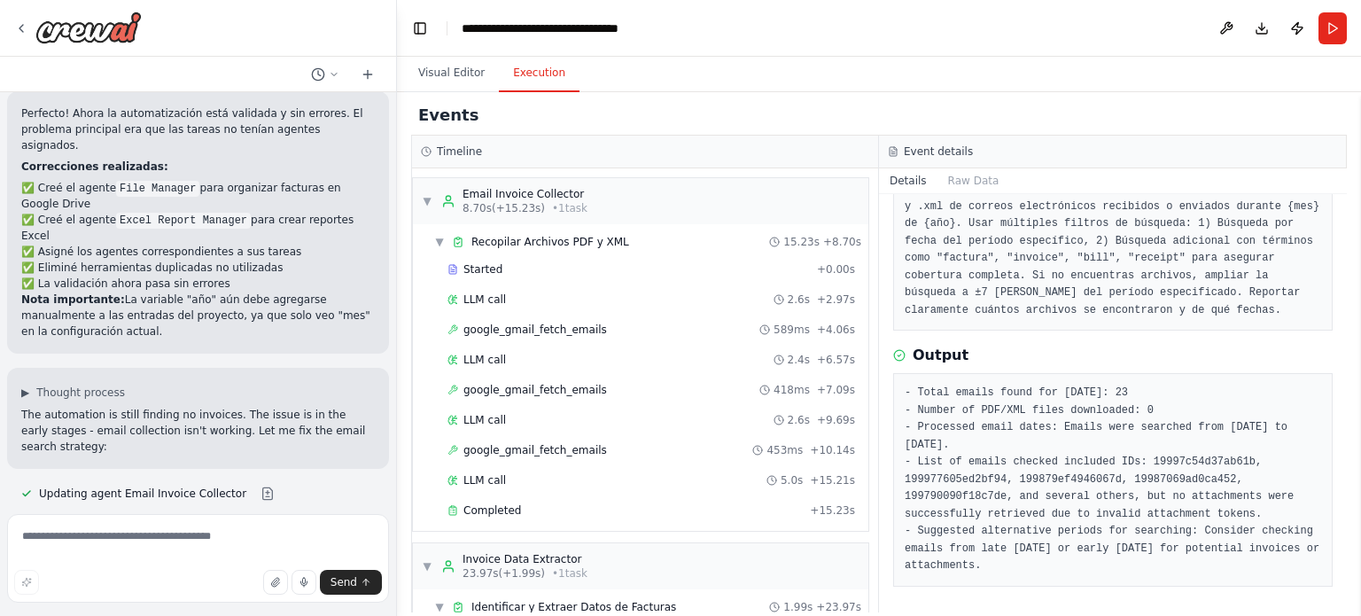
scroll to position [11762, 0]
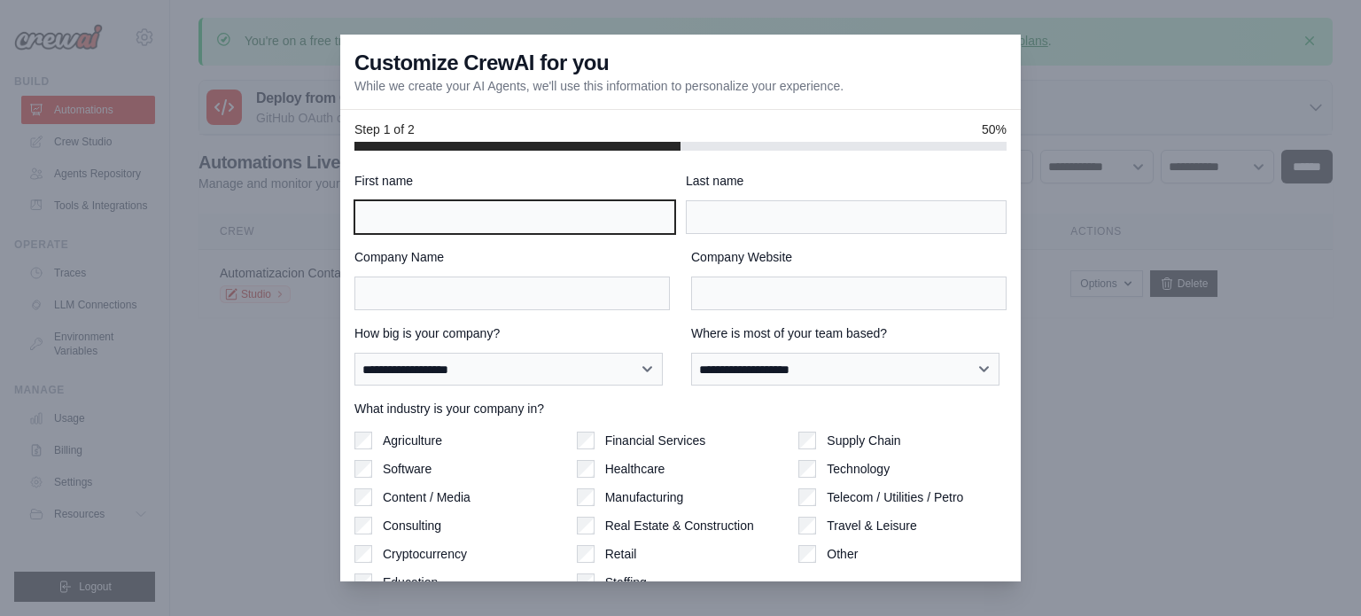
click at [443, 226] on input "First name" at bounding box center [514, 217] width 321 height 34
type input "*******"
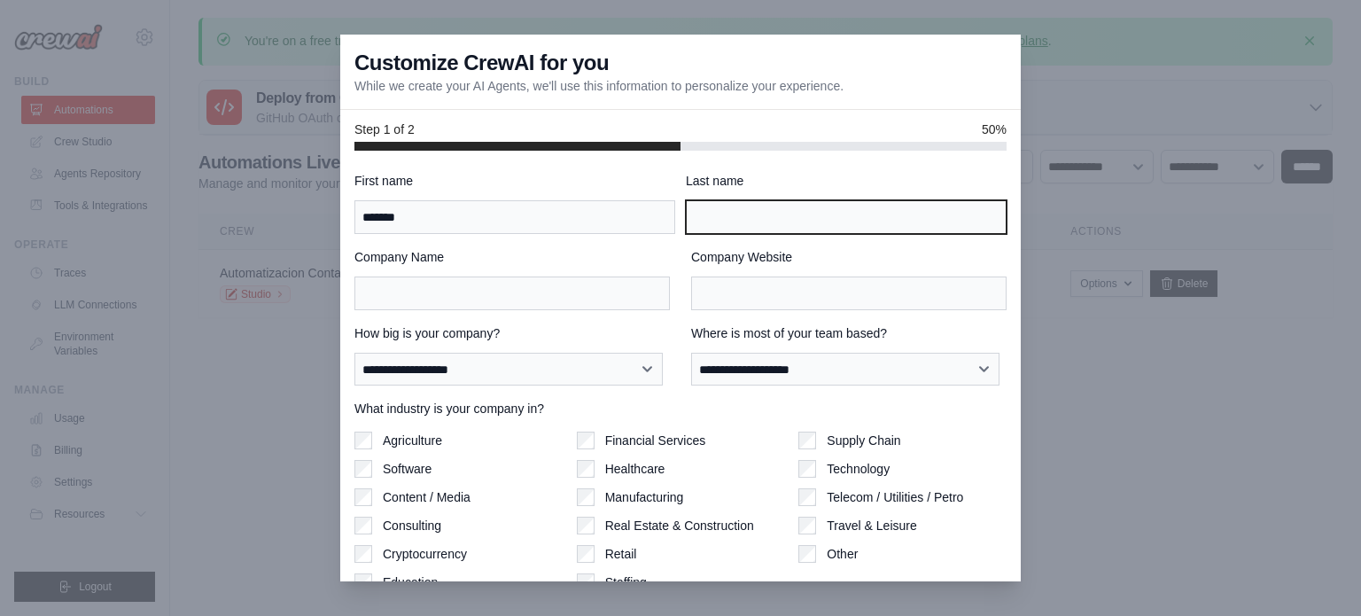
type input "*******"
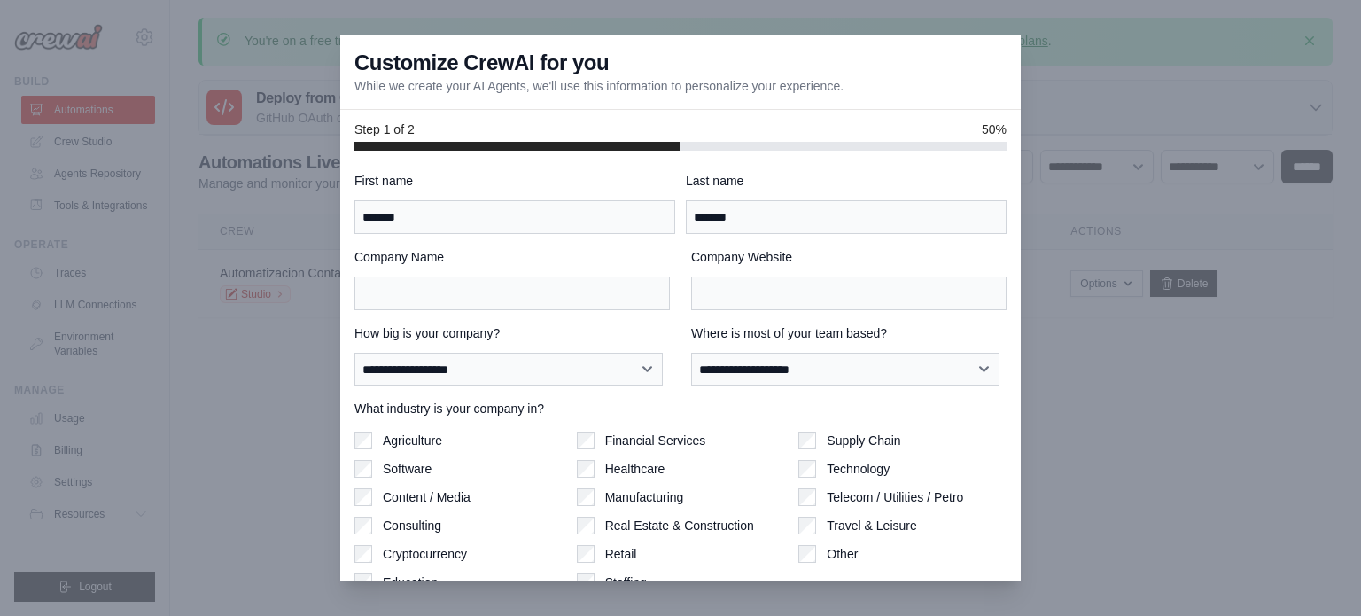
click at [503, 315] on div "**********" at bounding box center [680, 408] width 652 height 473
click at [482, 304] on input "Company Name" at bounding box center [511, 293] width 315 height 34
type input "****"
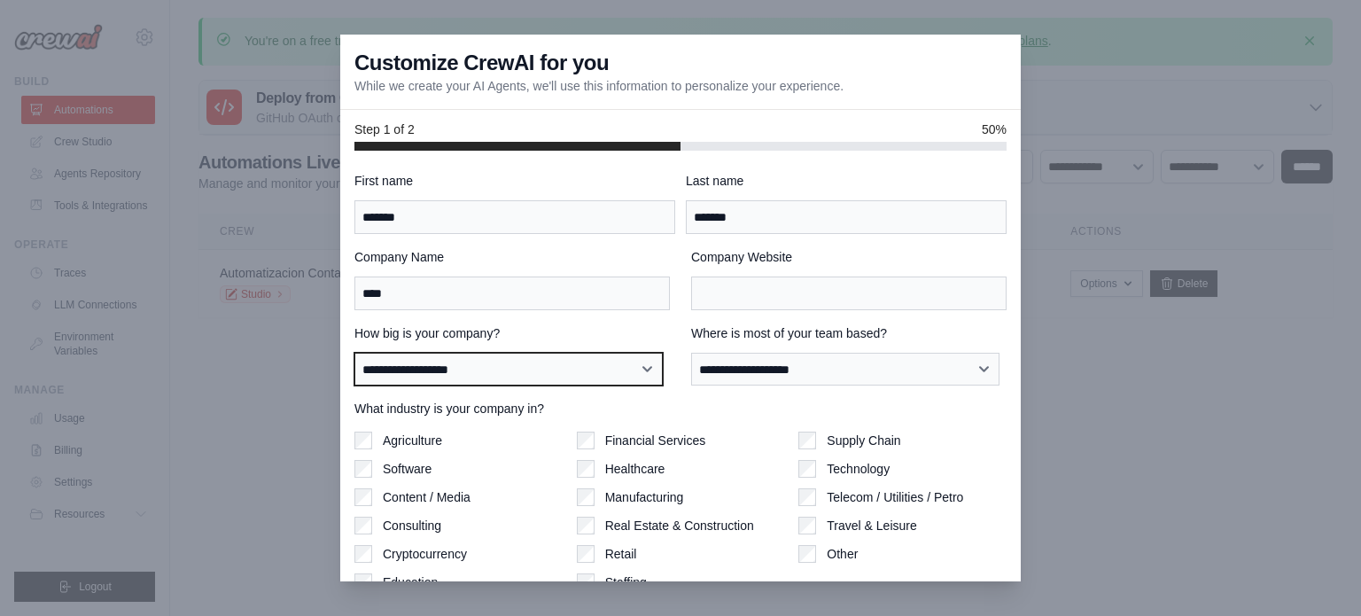
click at [565, 378] on select "**********" at bounding box center [508, 370] width 308 height 34
select select "**********"
click at [354, 353] on select "**********" at bounding box center [508, 370] width 308 height 34
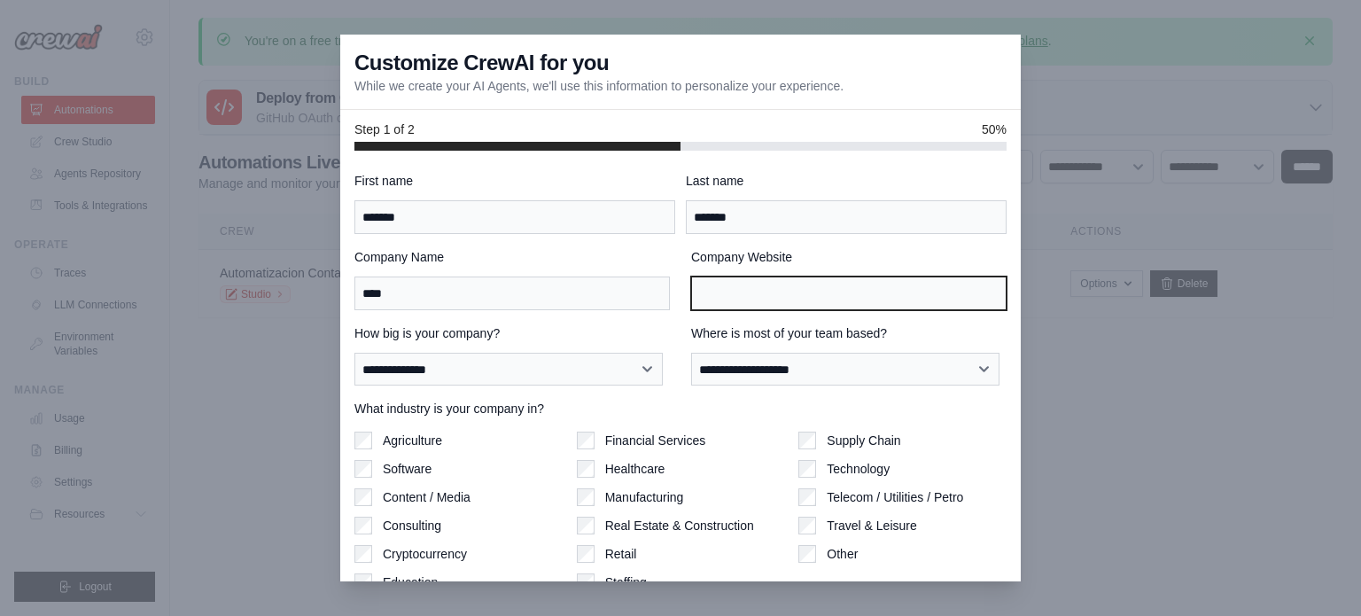
click at [737, 286] on input "Company Website" at bounding box center [848, 293] width 315 height 34
type input "**********"
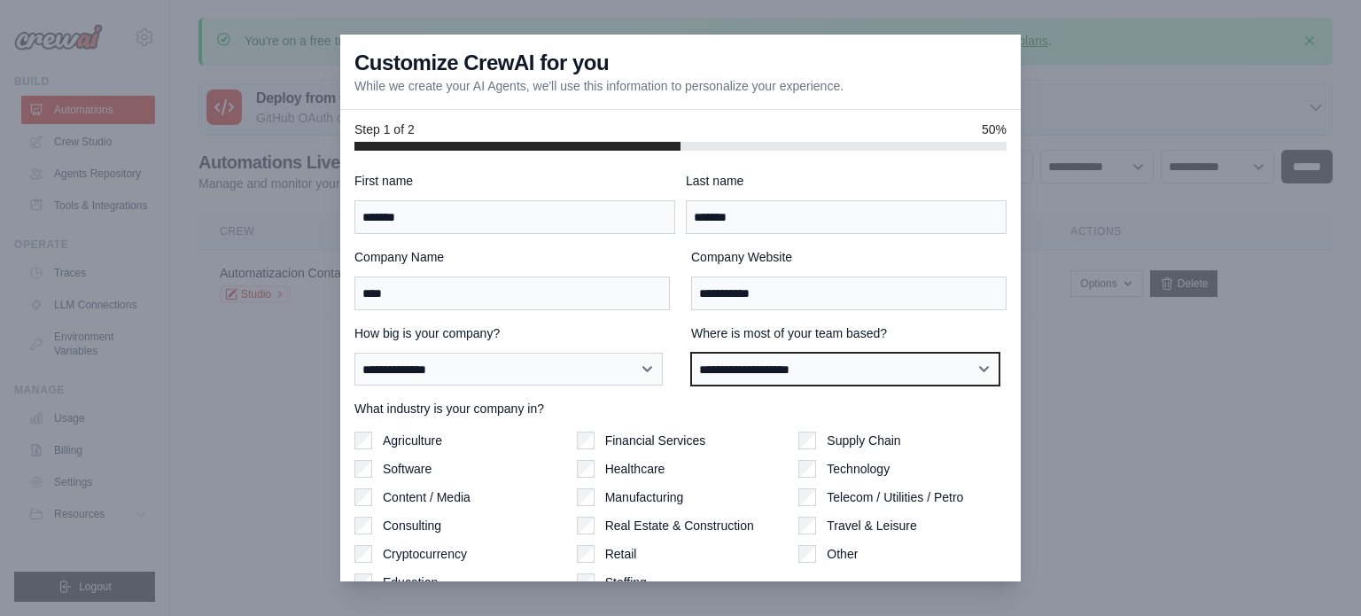
click at [797, 366] on select "**********" at bounding box center [845, 370] width 308 height 34
select select "**********"
click at [691, 353] on select "**********" at bounding box center [845, 370] width 308 height 34
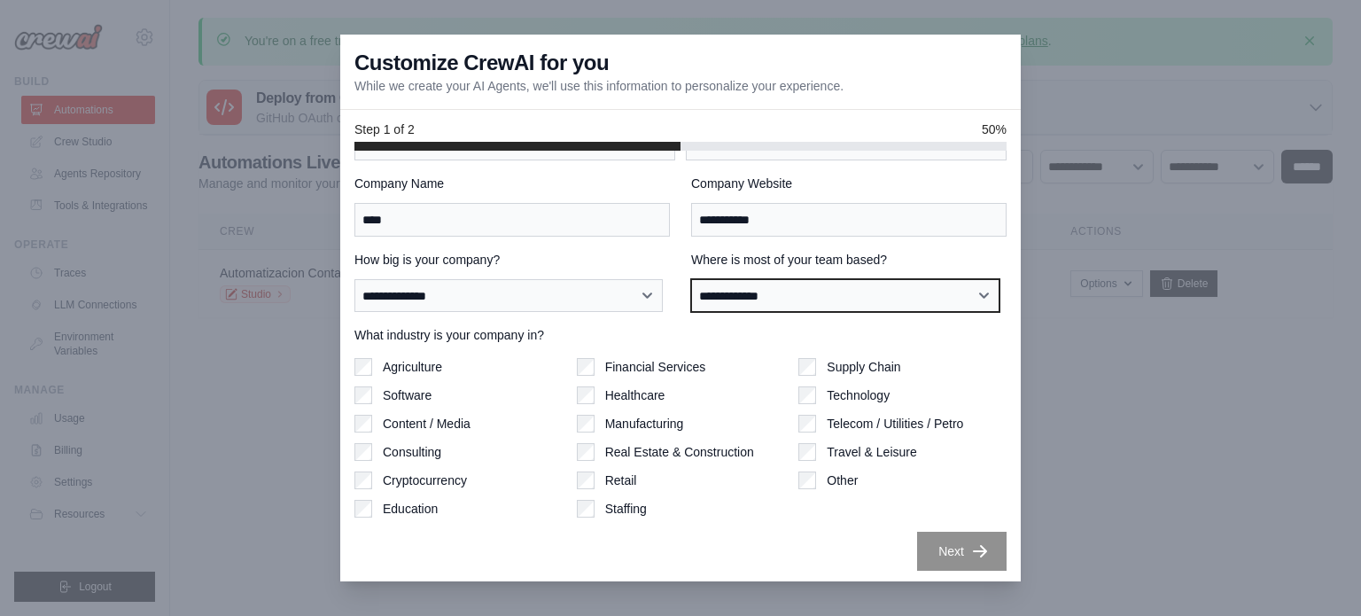
scroll to position [74, 0]
click at [351, 454] on div "**********" at bounding box center [680, 366] width 680 height 431
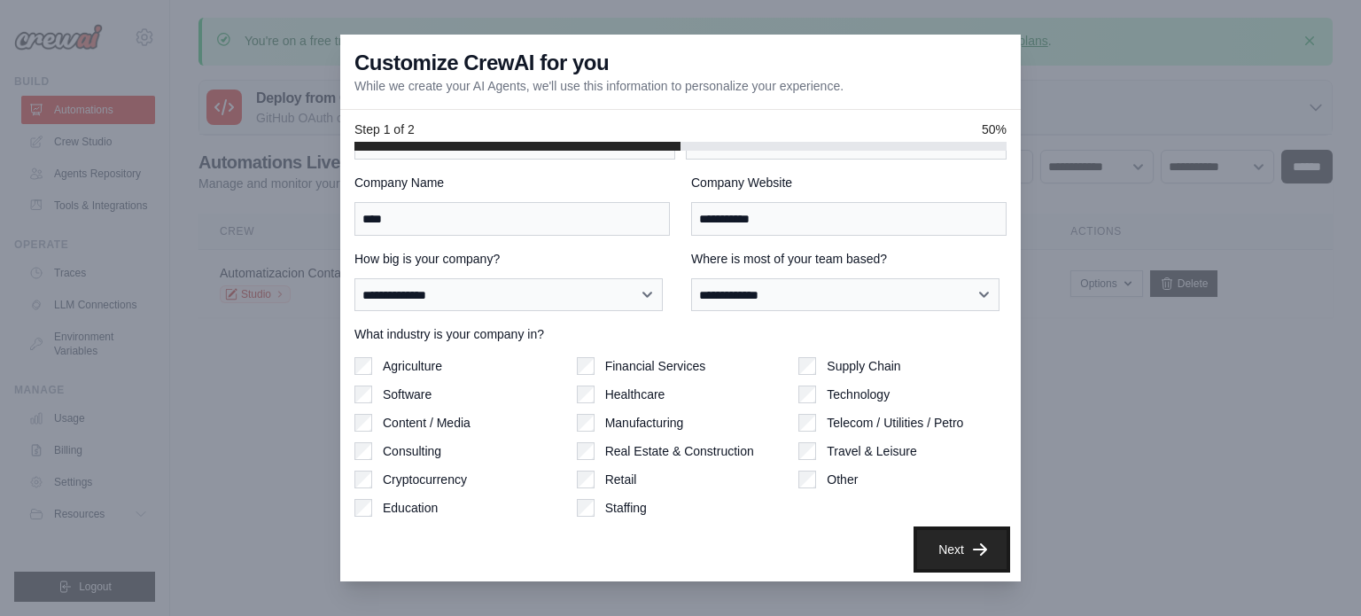
click at [931, 545] on button "Next" at bounding box center [961, 549] width 89 height 39
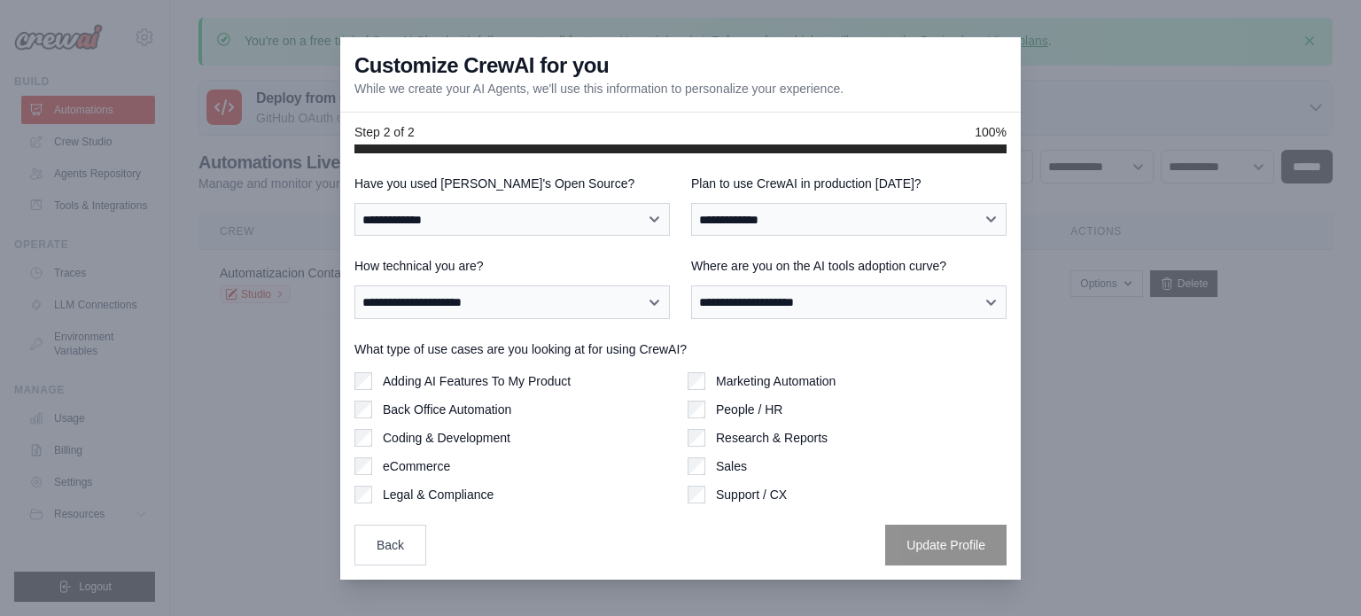
scroll to position [0, 0]
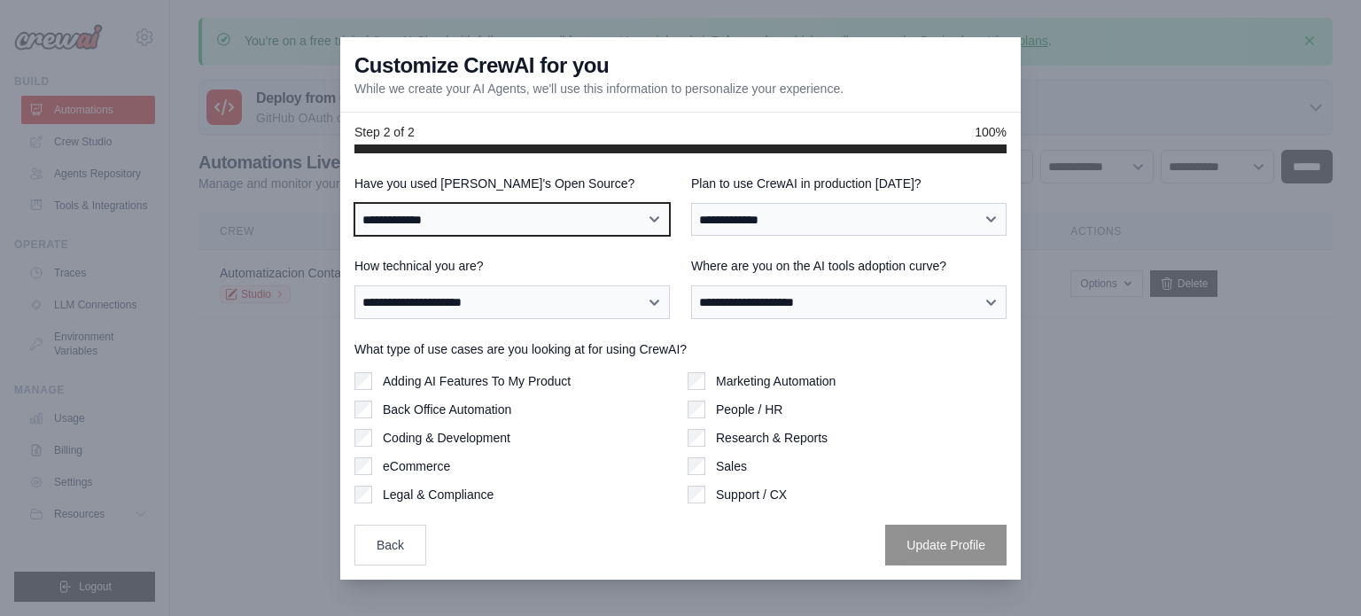
click at [510, 222] on select "**********" at bounding box center [511, 220] width 315 height 34
select select "**********"
click at [354, 203] on select "**********" at bounding box center [511, 220] width 315 height 34
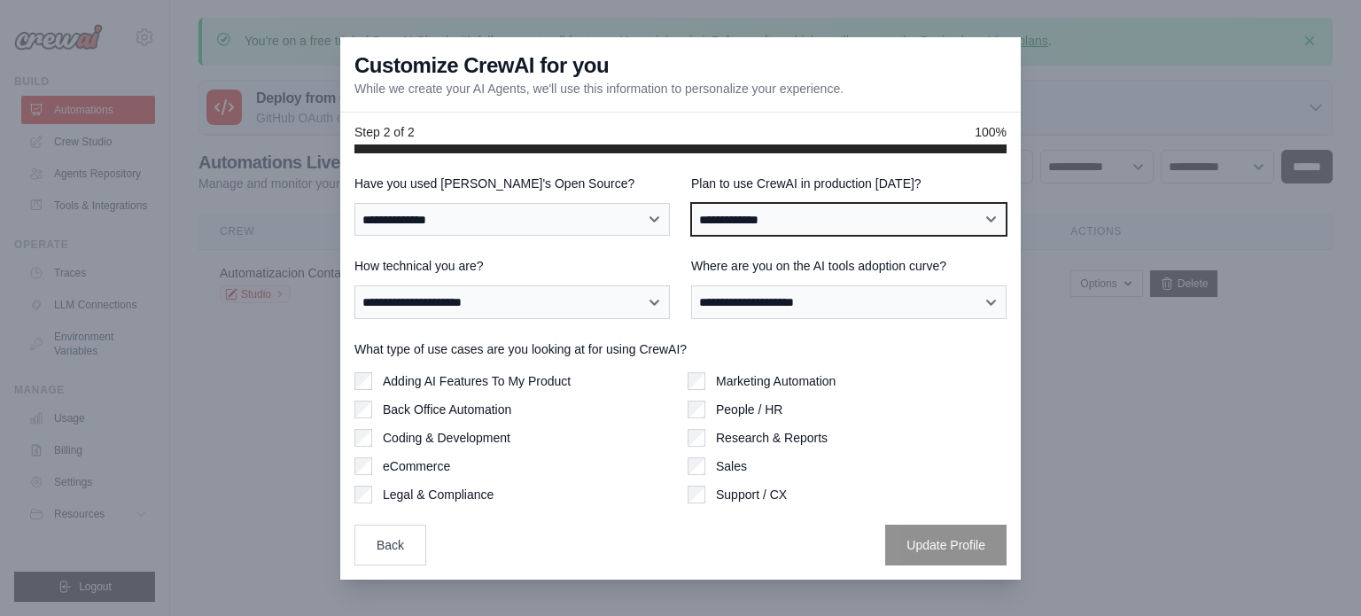
click at [758, 226] on select "**********" at bounding box center [848, 220] width 315 height 34
select select "****"
click at [691, 203] on select "**********" at bounding box center [848, 220] width 315 height 34
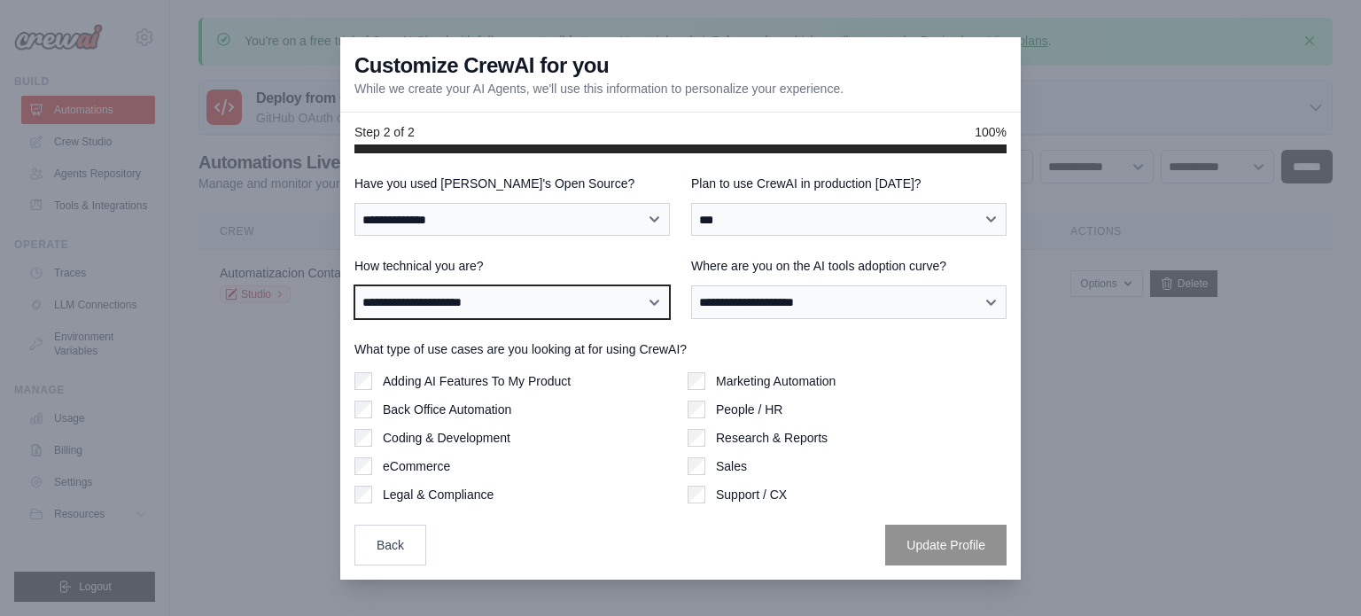
click at [434, 312] on select "**********" at bounding box center [511, 302] width 315 height 34
select select "**********"
click at [354, 285] on select "**********" at bounding box center [511, 302] width 315 height 34
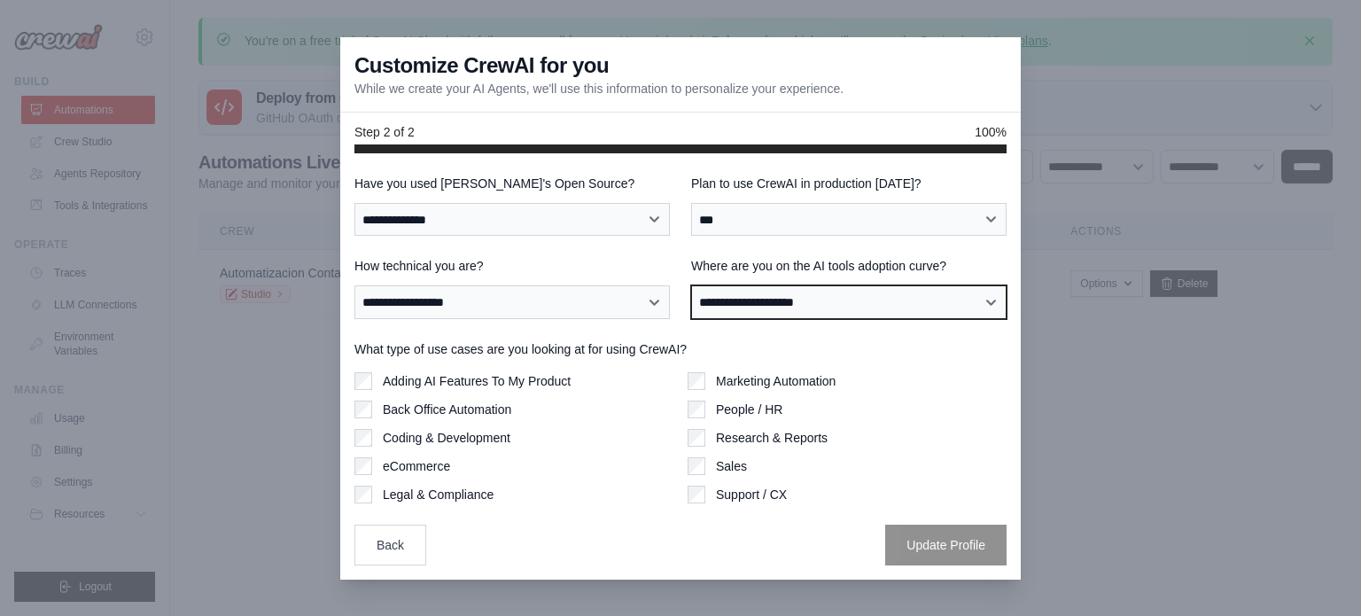
click at [751, 305] on select "**********" at bounding box center [848, 302] width 315 height 34
select select "**********"
click at [691, 285] on select "**********" at bounding box center [848, 302] width 315 height 34
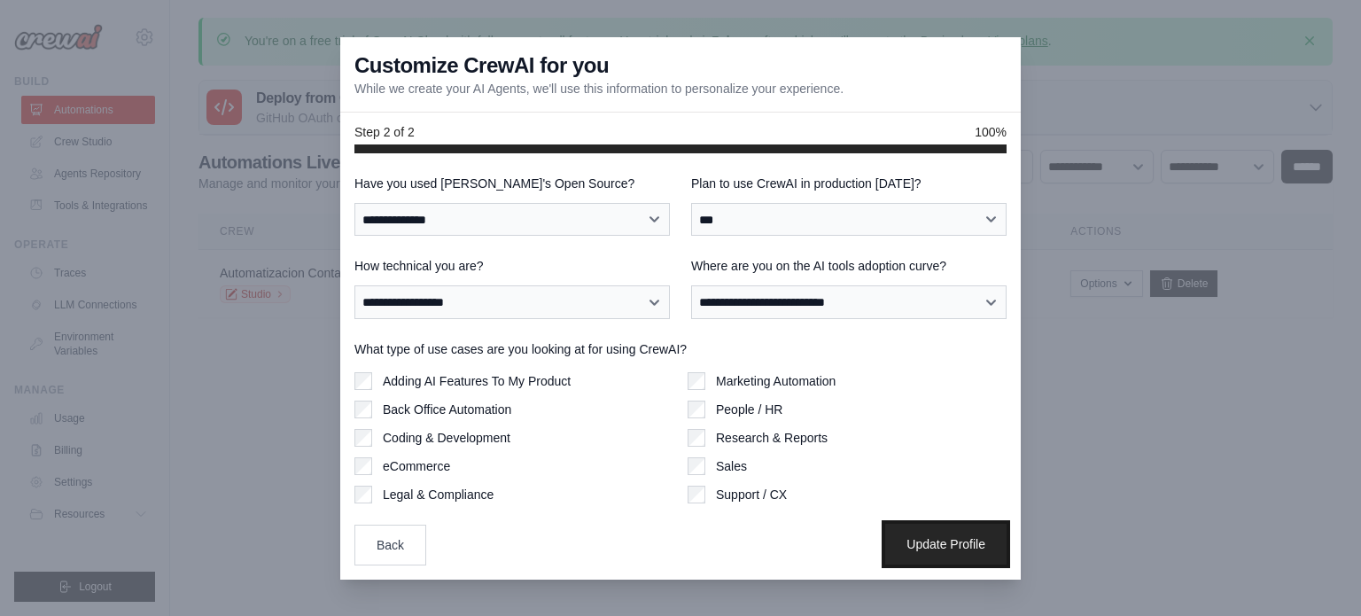
click at [925, 536] on button "Update Profile" at bounding box center [945, 544] width 121 height 41
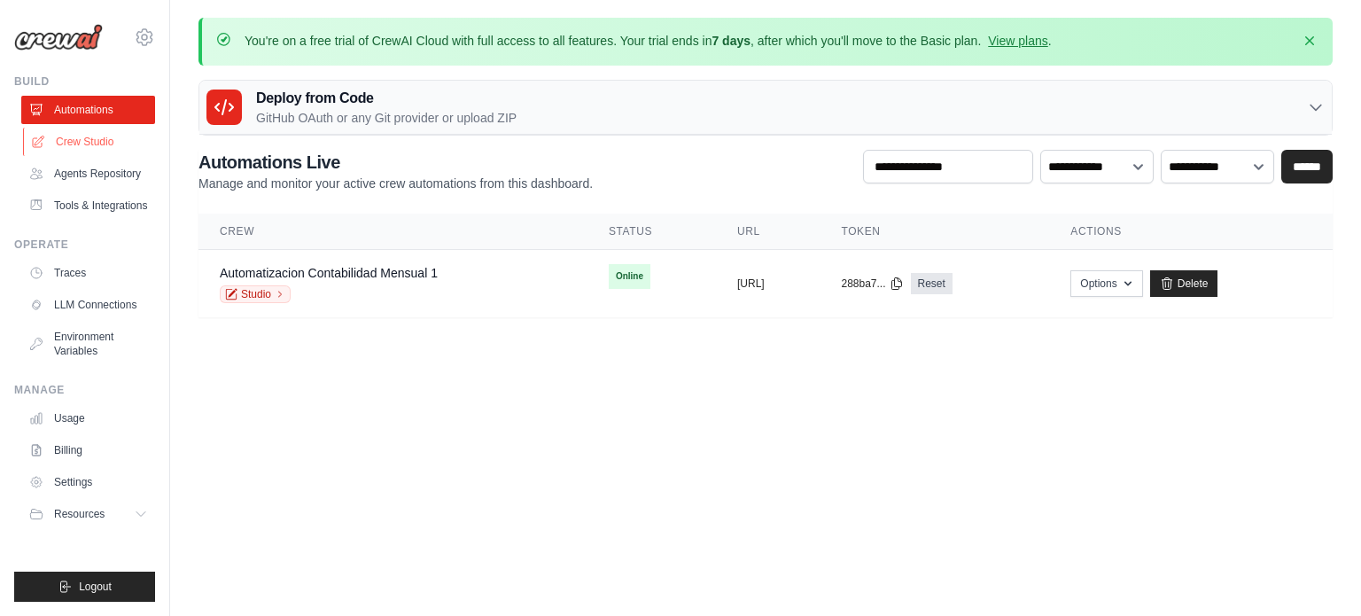
click at [71, 144] on link "Crew Studio" at bounding box center [90, 142] width 134 height 28
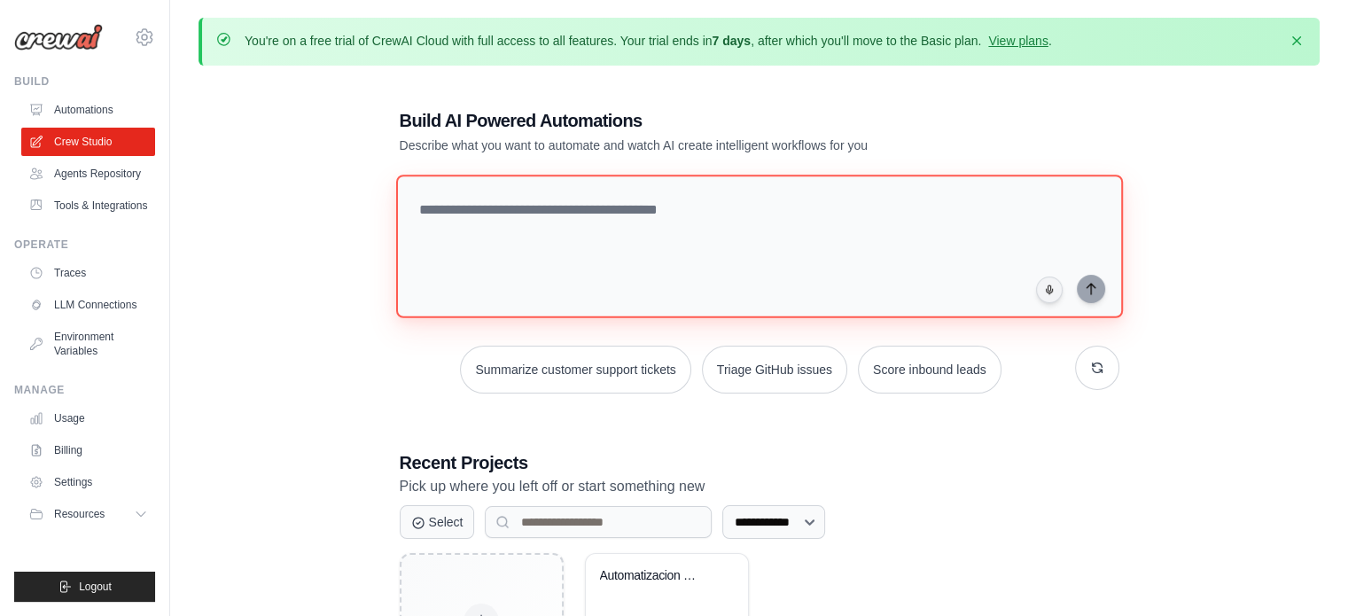
click at [550, 244] on textarea at bounding box center [758, 247] width 727 height 144
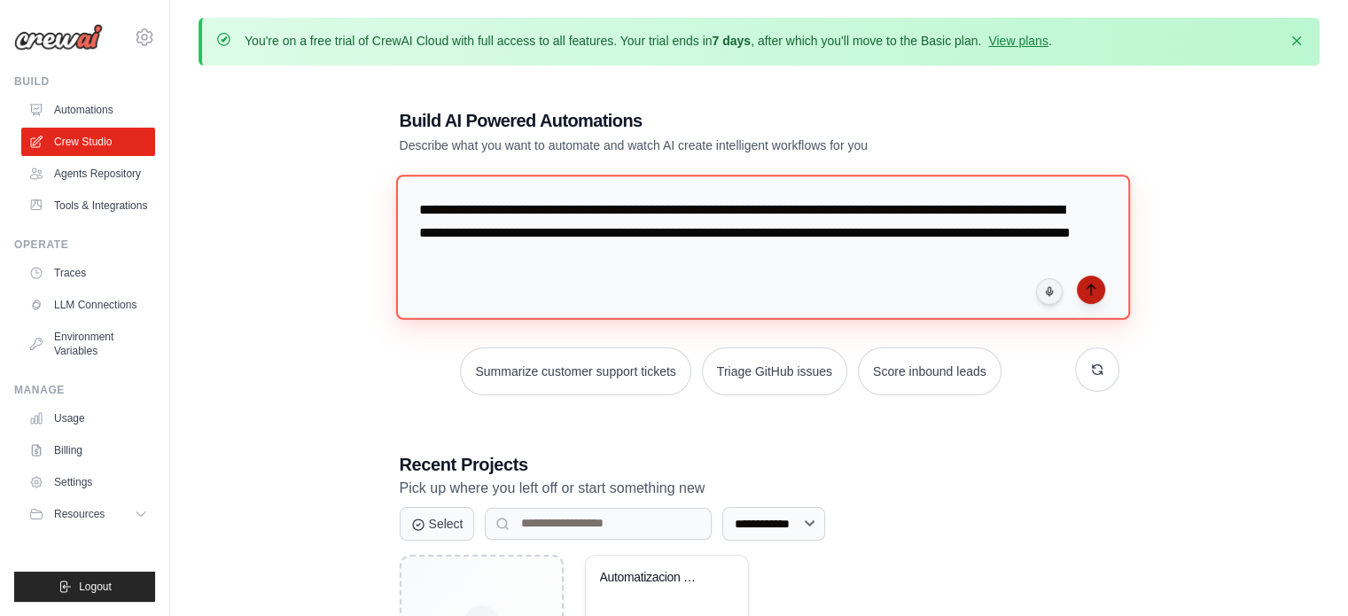
type textarea "**********"
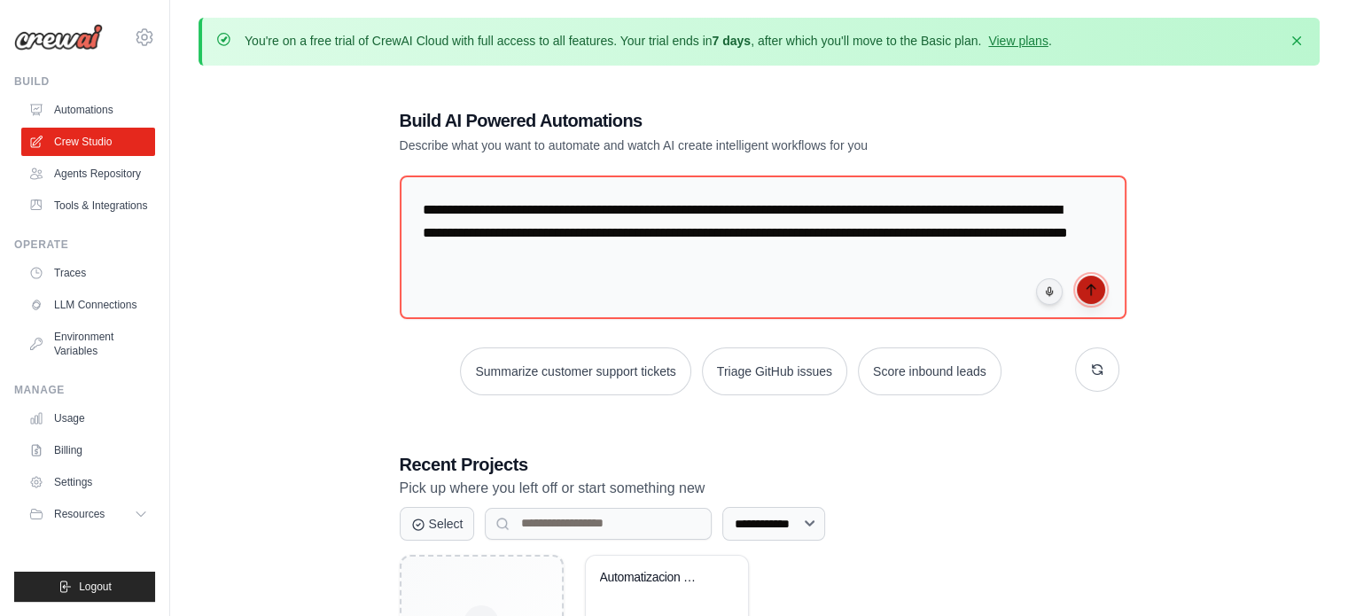
click at [1089, 287] on icon "submit" at bounding box center [1091, 290] width 14 height 14
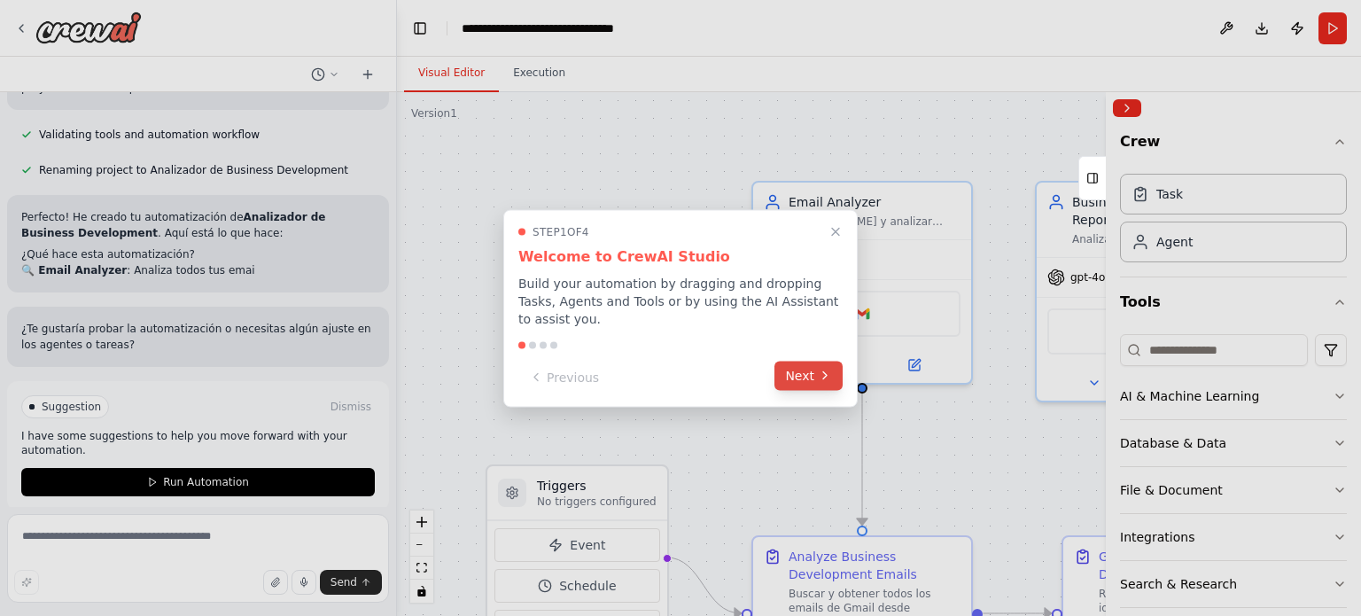
click at [802, 368] on button "Next" at bounding box center [808, 375] width 68 height 29
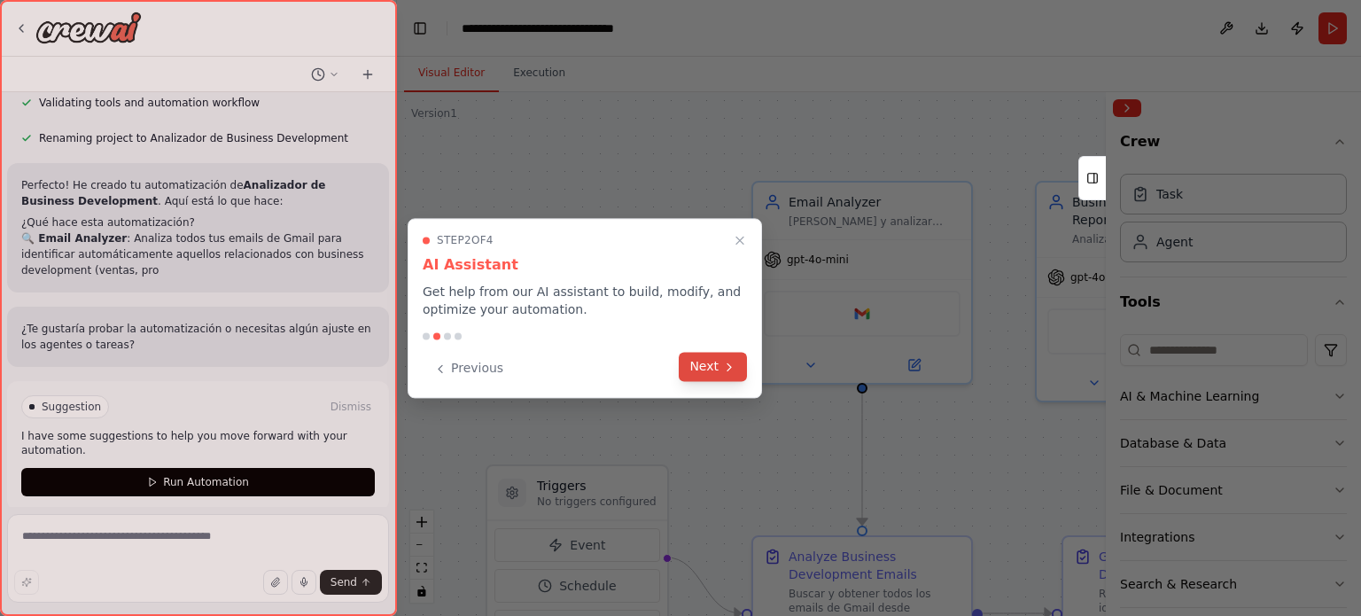
click at [717, 368] on button "Next" at bounding box center [713, 366] width 68 height 29
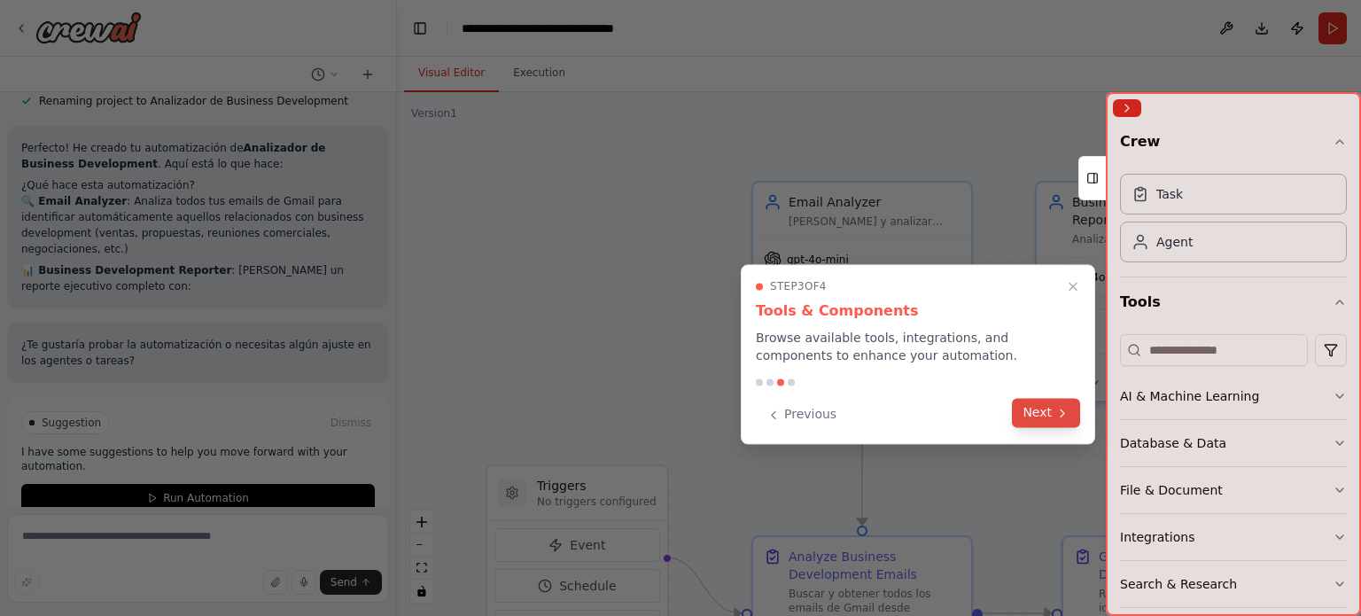
click at [1069, 416] on icon at bounding box center [1062, 413] width 14 height 14
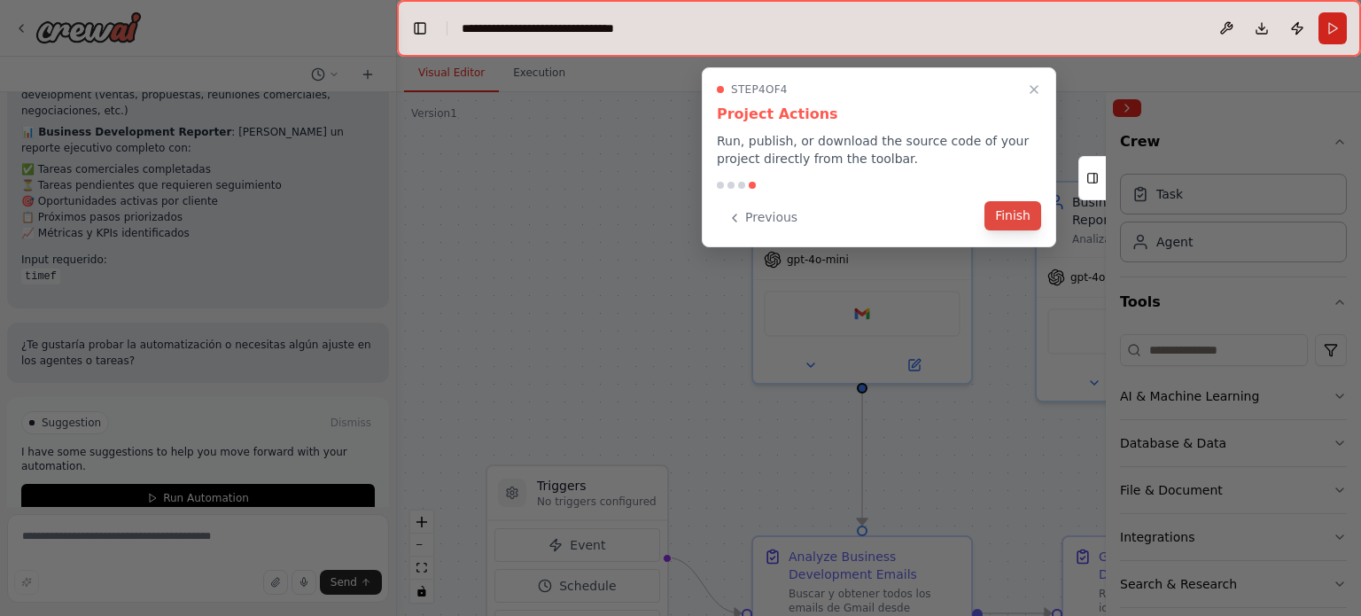
click at [1017, 214] on button "Finish" at bounding box center [1012, 215] width 57 height 29
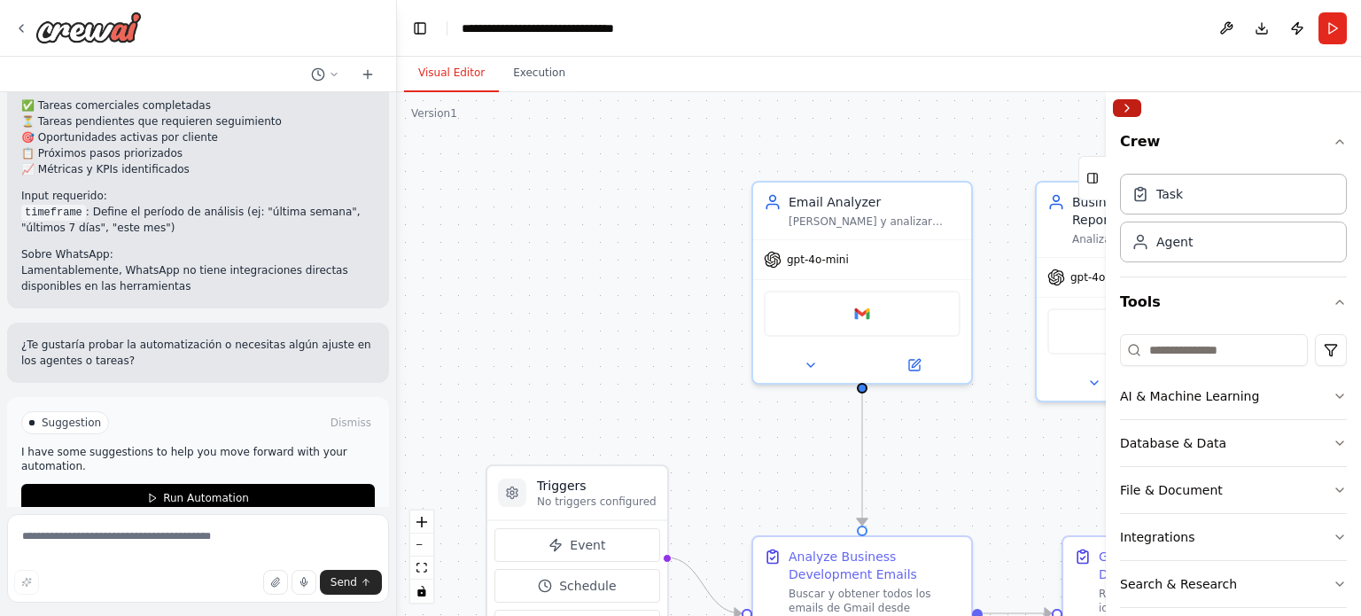
click at [1130, 109] on button "Collapse right sidebar" at bounding box center [1127, 108] width 28 height 18
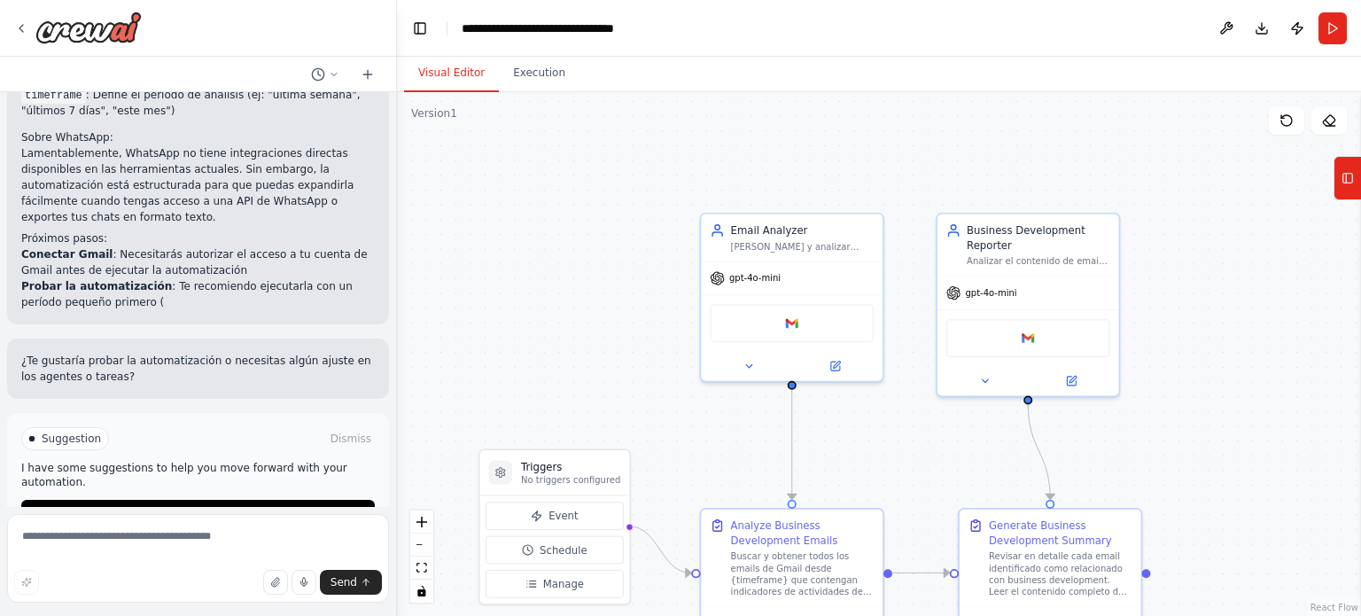
scroll to position [1820, 0]
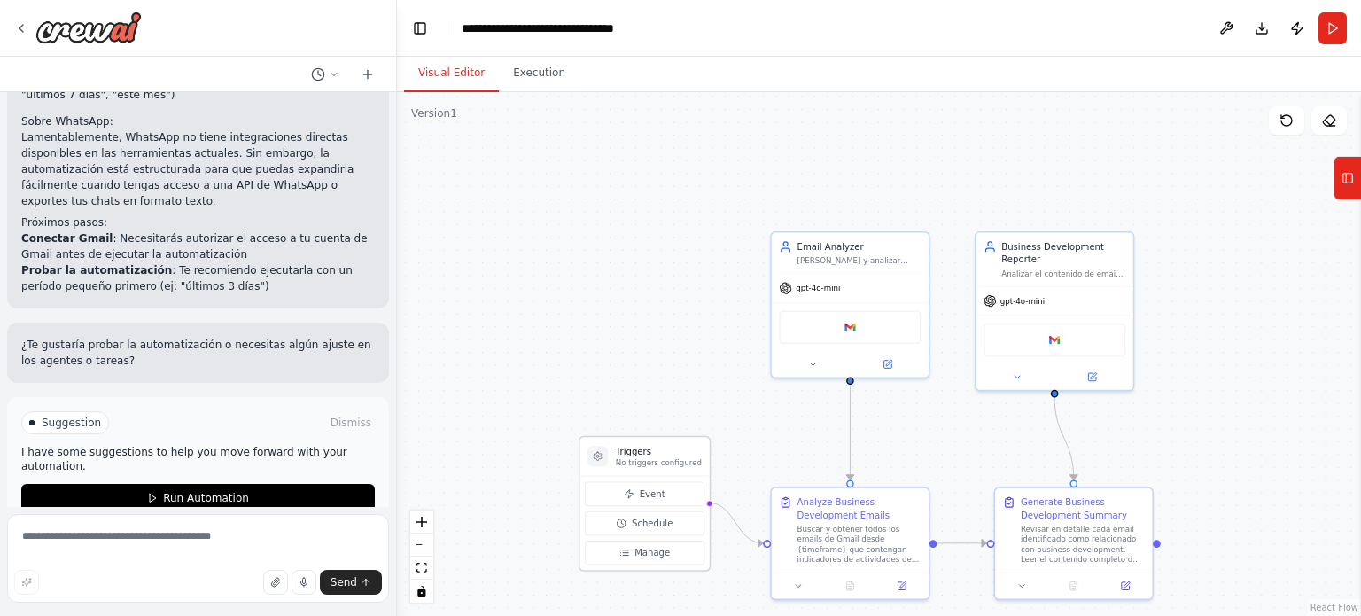
click at [637, 453] on h3 "Triggers" at bounding box center [659, 451] width 86 height 12
click at [630, 521] on button "Schedule" at bounding box center [645, 523] width 120 height 24
select select "******"
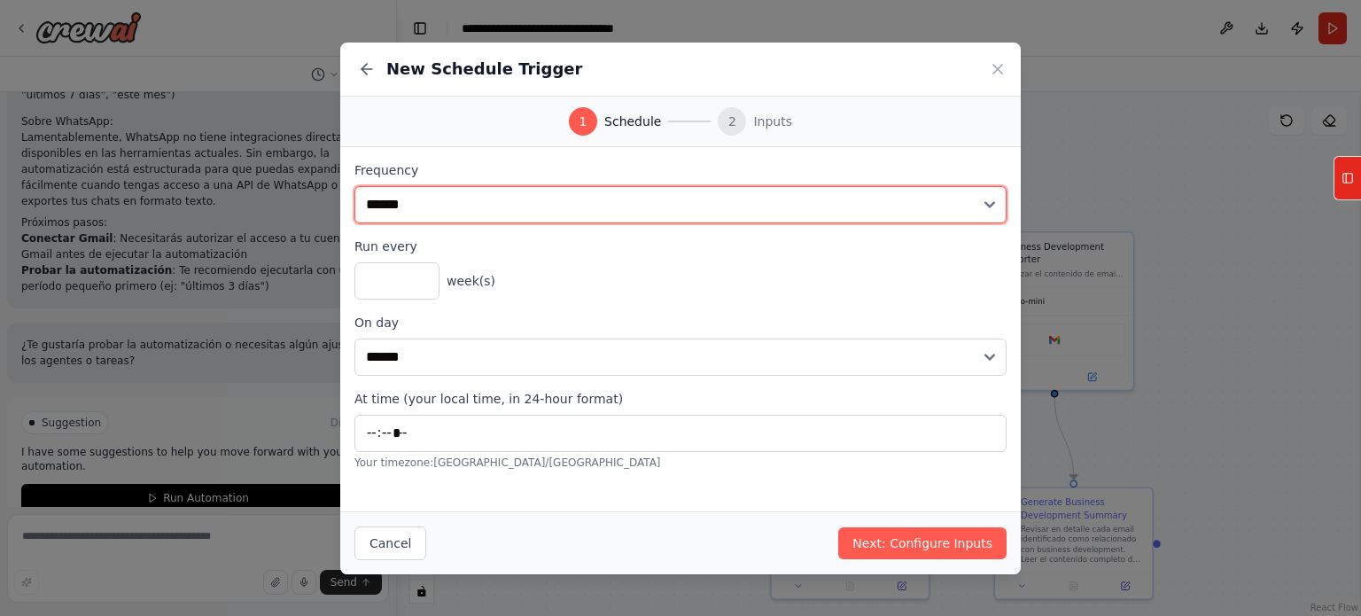
click at [487, 217] on select "**********" at bounding box center [680, 204] width 652 height 37
click at [354, 186] on select "**********" at bounding box center [680, 204] width 652 height 37
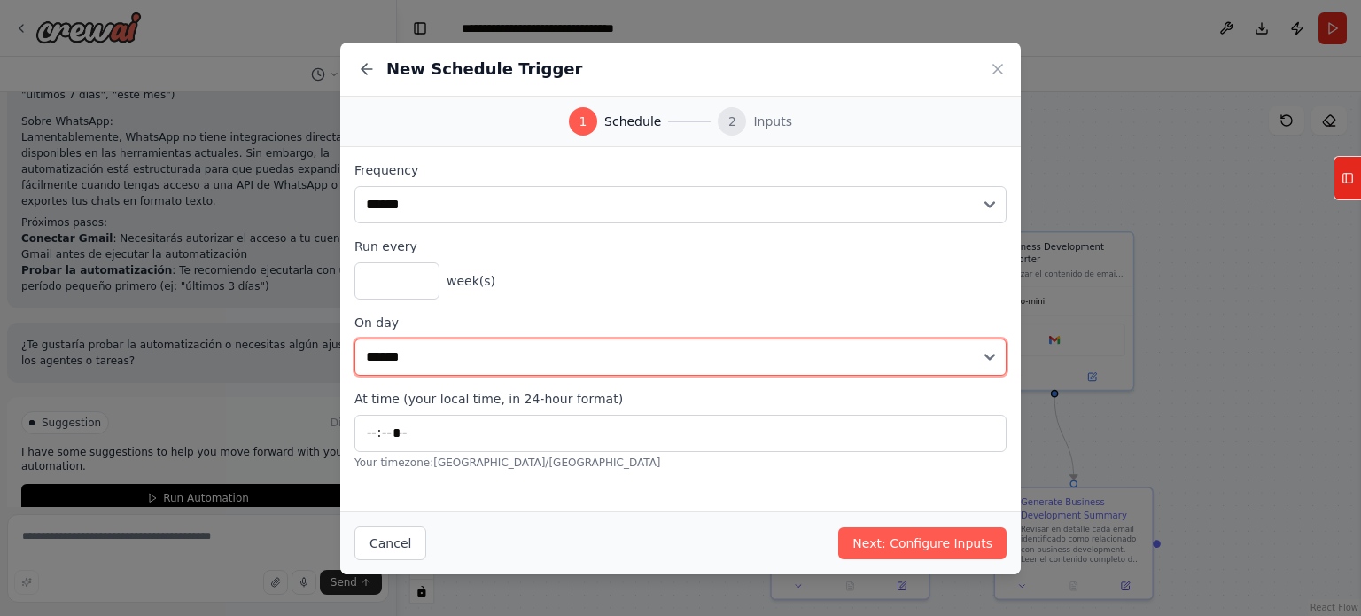
click at [435, 354] on select "****** ******* ********* ******** ****** ******** ******" at bounding box center [680, 356] width 652 height 37
click at [354, 338] on select "****** ******* ********* ******** ****** ******** ******" at bounding box center [680, 356] width 652 height 37
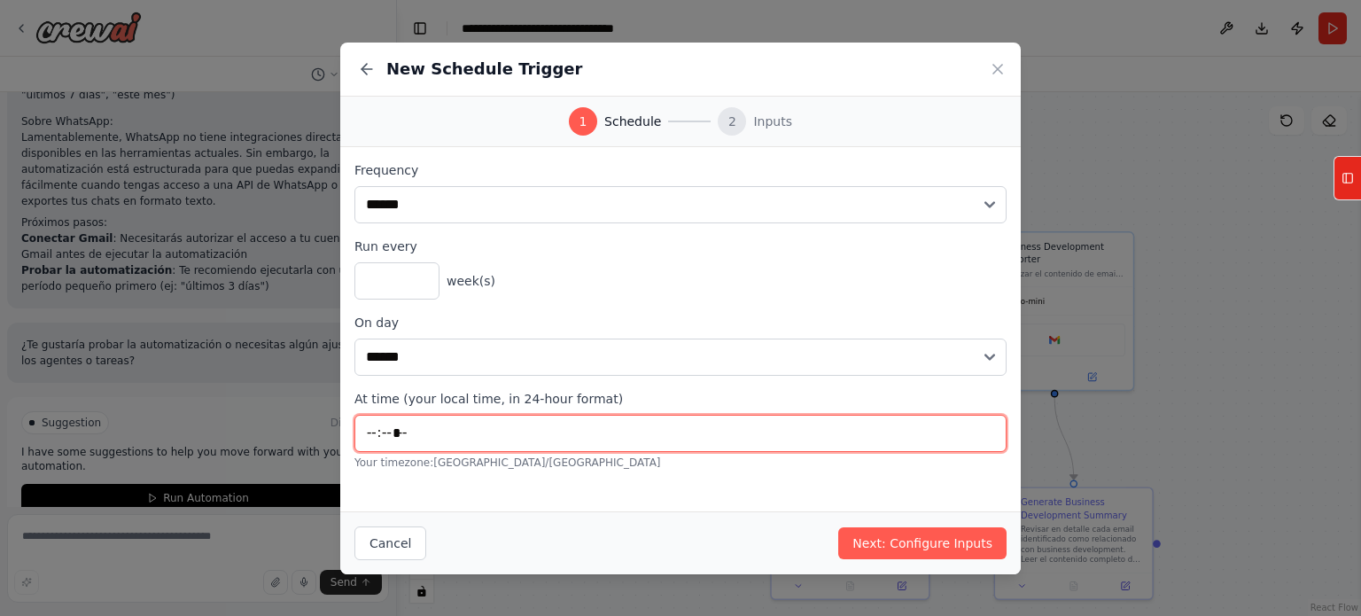
click at [415, 421] on input "*****" at bounding box center [680, 433] width 652 height 37
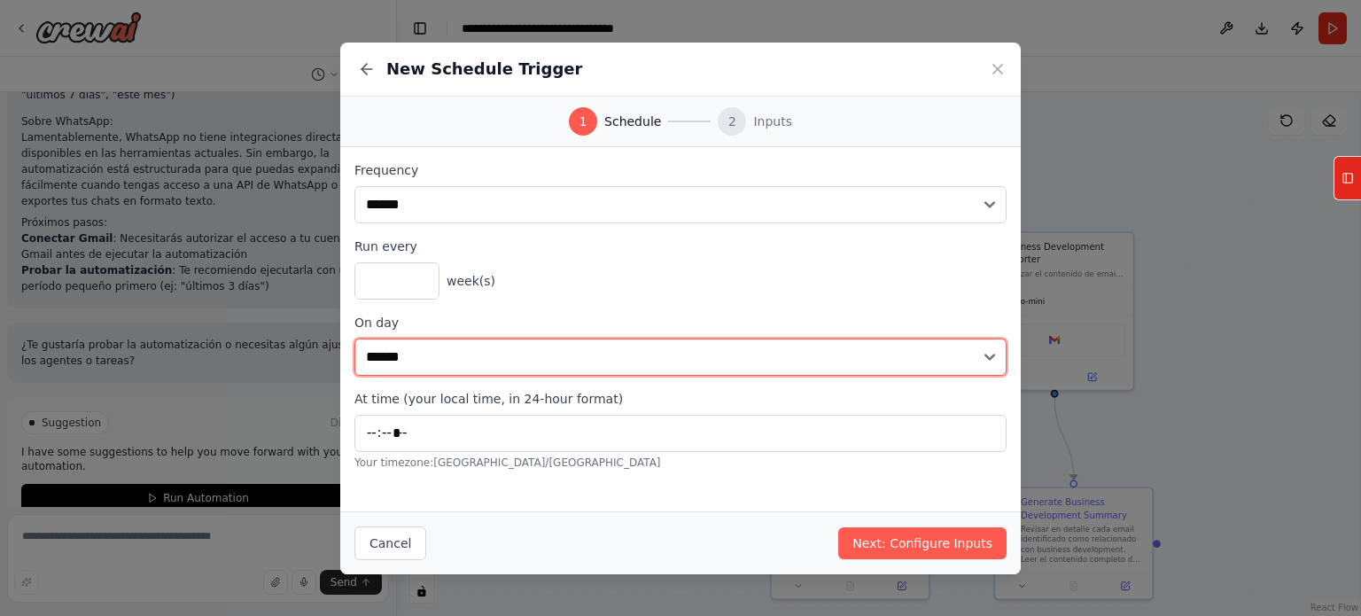
click at [423, 362] on select "****** ******* ********* ******** ****** ******** ******" at bounding box center [680, 356] width 652 height 37
click at [462, 367] on select "****** ******* ********* ******** ****** ******** ******" at bounding box center [680, 356] width 652 height 37
click at [453, 354] on select "****** ******* ********* ******** ****** ******** ******" at bounding box center [680, 356] width 652 height 37
select select "*"
click at [354, 338] on select "****** ******* ********* ******** ****** ******** ******" at bounding box center [680, 356] width 652 height 37
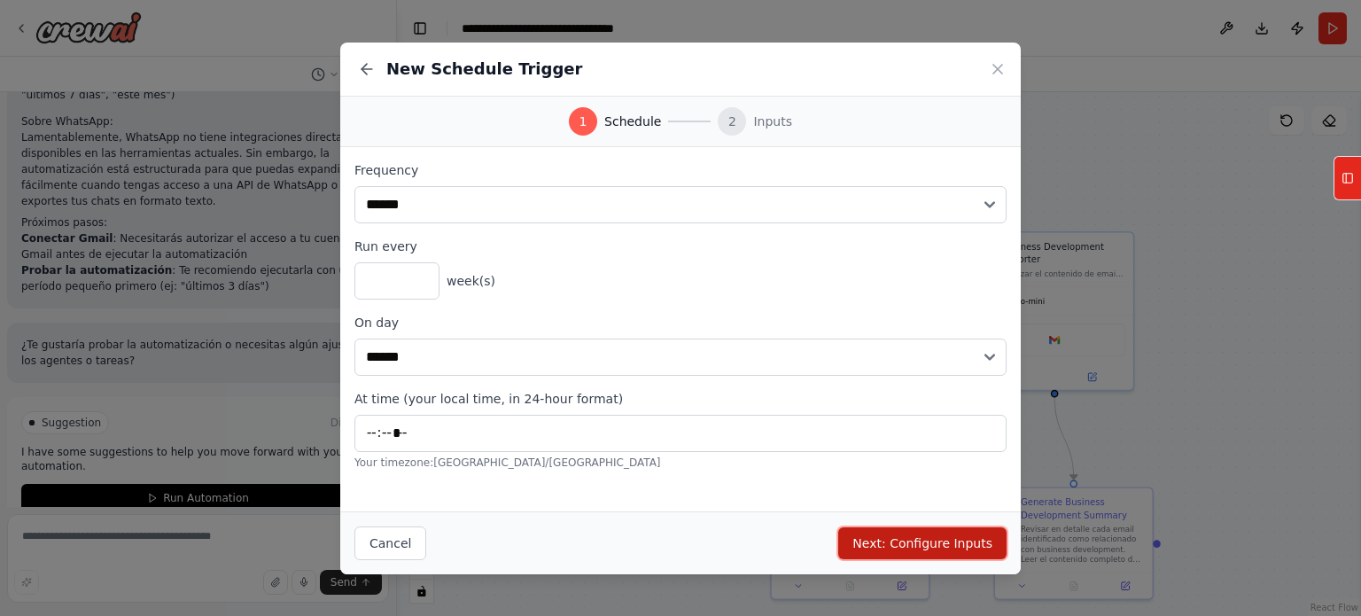
click at [914, 543] on button "Next: Configure Inputs" at bounding box center [922, 543] width 168 height 32
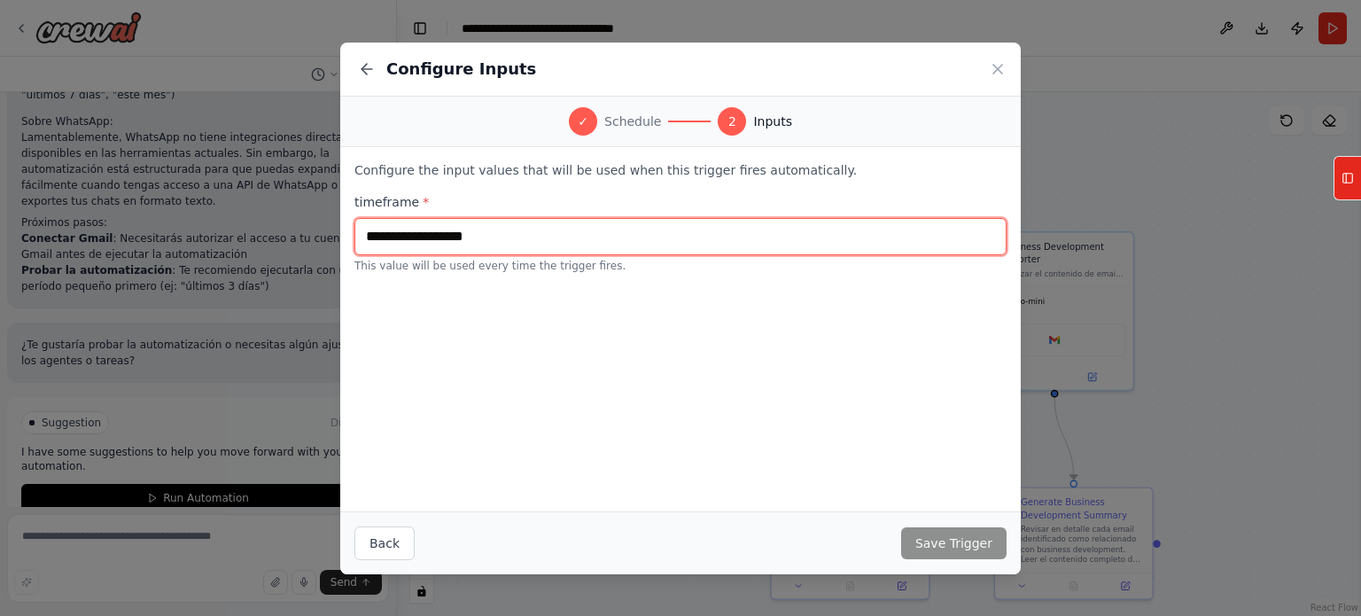
click at [468, 241] on input "text" at bounding box center [680, 236] width 652 height 37
type input "*"
type input "**********"
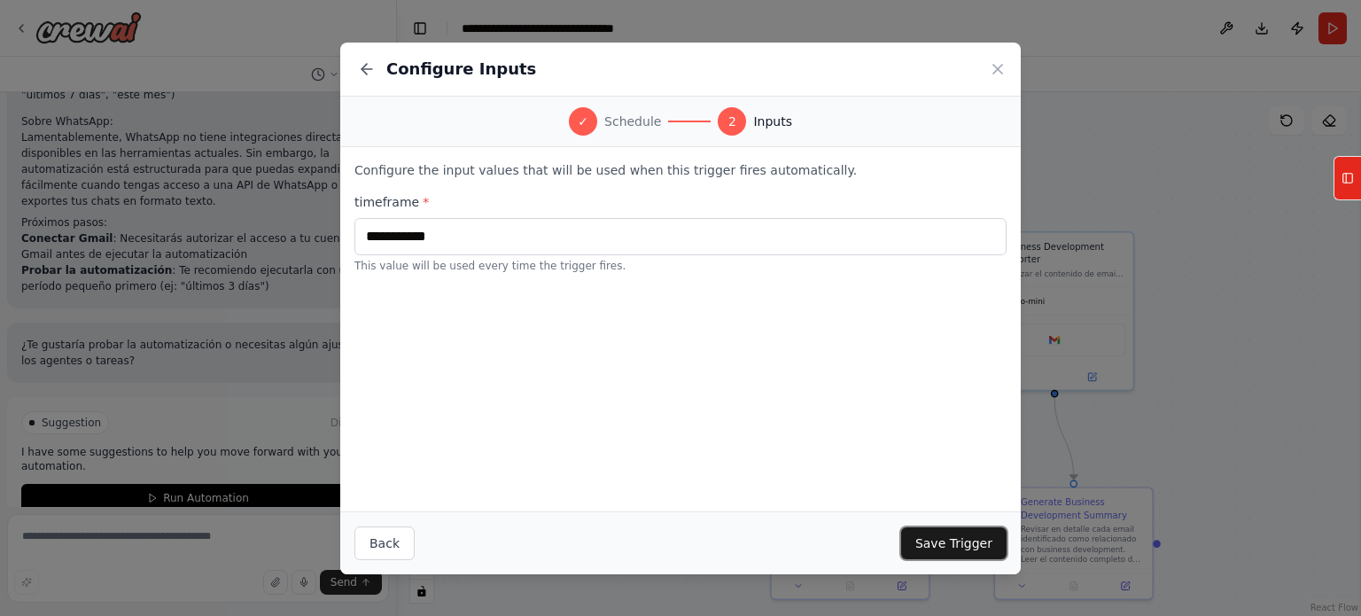
click at [939, 533] on button "Save Trigger" at bounding box center [953, 543] width 105 height 32
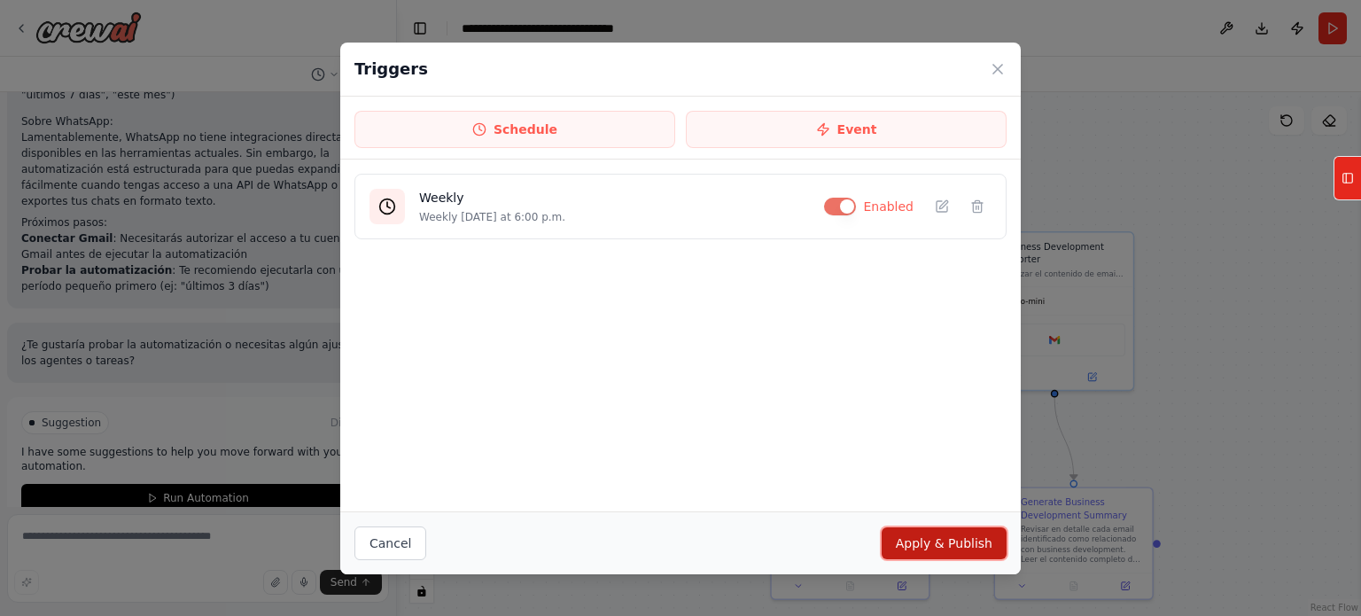
click at [924, 536] on button "Apply & Publish" at bounding box center [944, 543] width 125 height 32
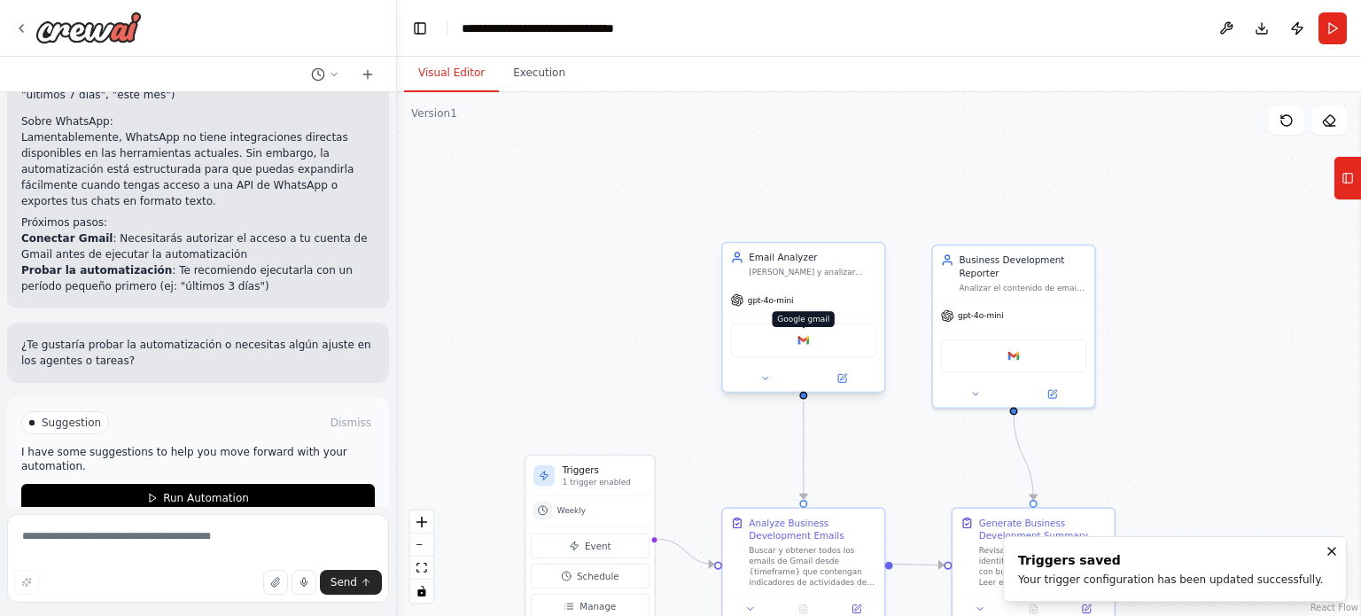
click at [807, 336] on img at bounding box center [804, 340] width 16 height 16
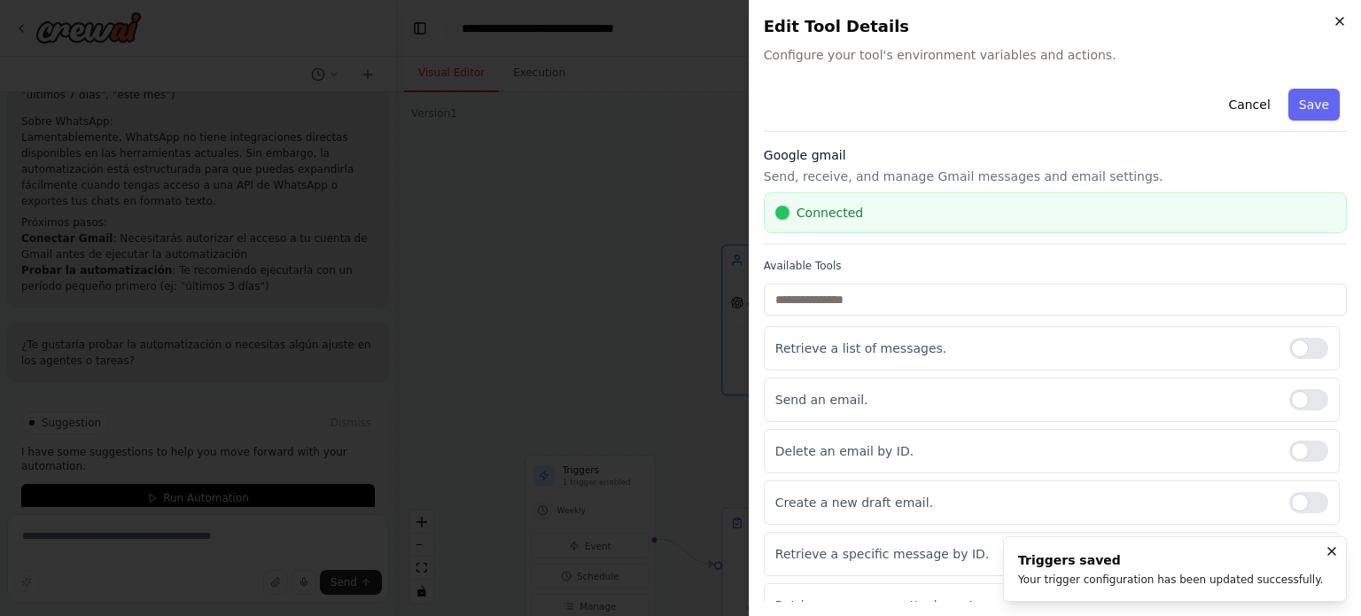
click at [1340, 25] on icon "button" at bounding box center [1340, 21] width 14 height 14
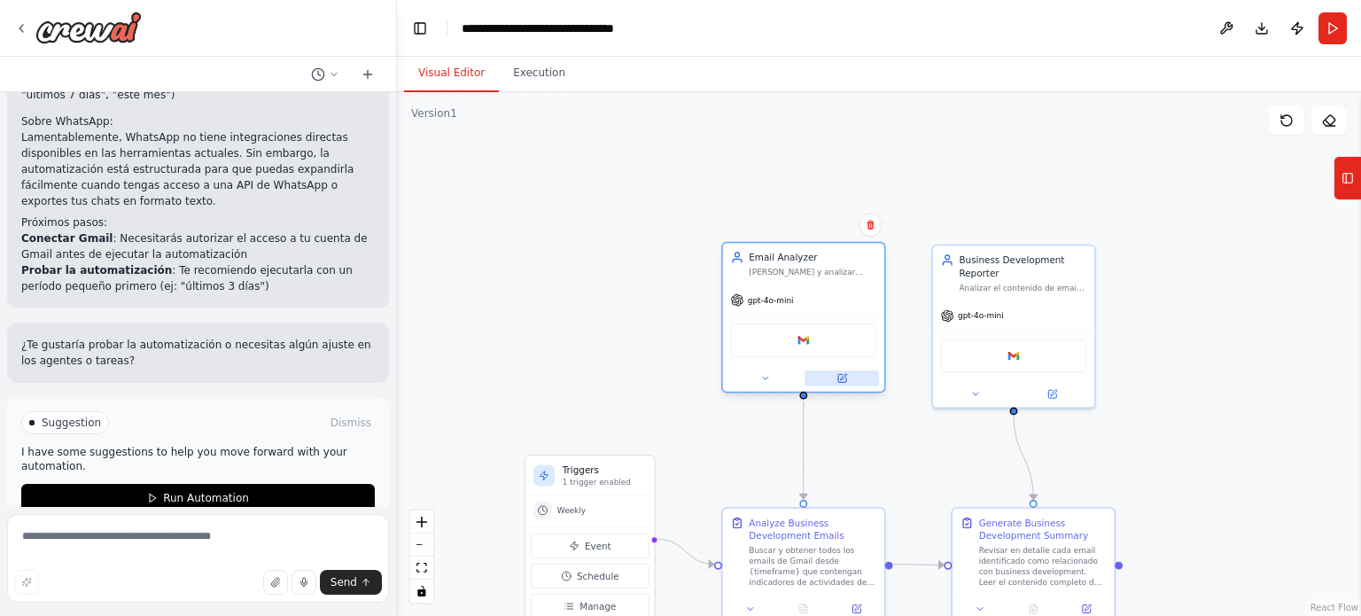
click at [841, 377] on icon at bounding box center [843, 377] width 6 height 6
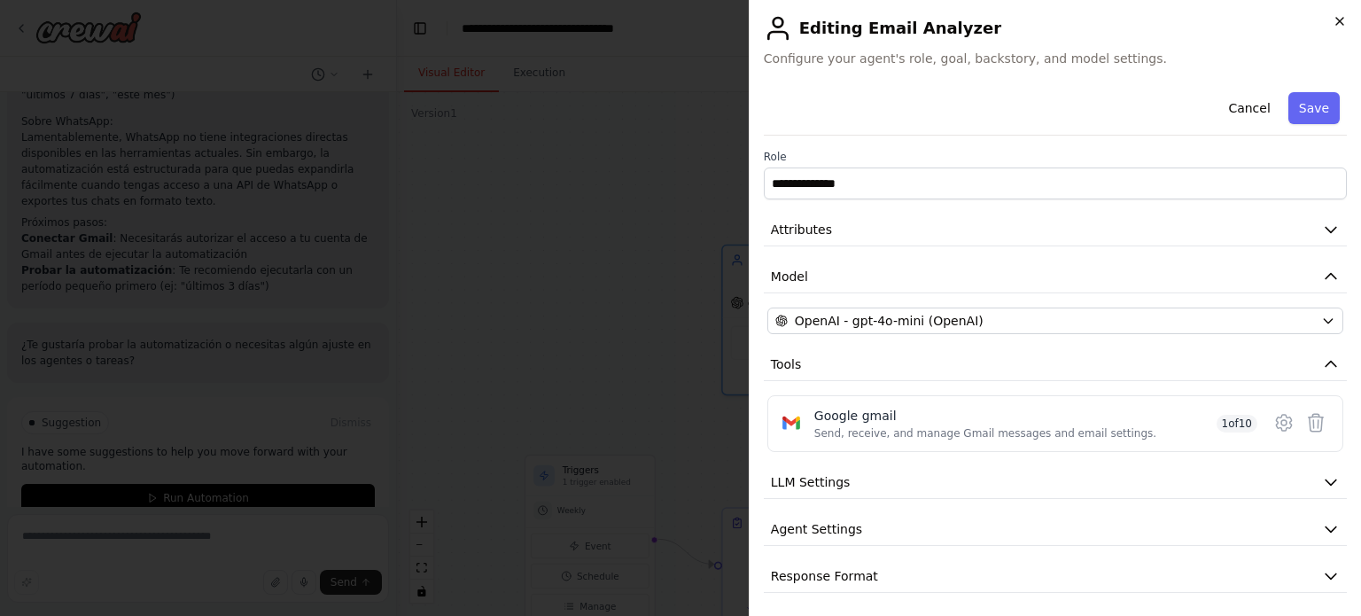
click at [1341, 27] on icon "button" at bounding box center [1340, 21] width 14 height 14
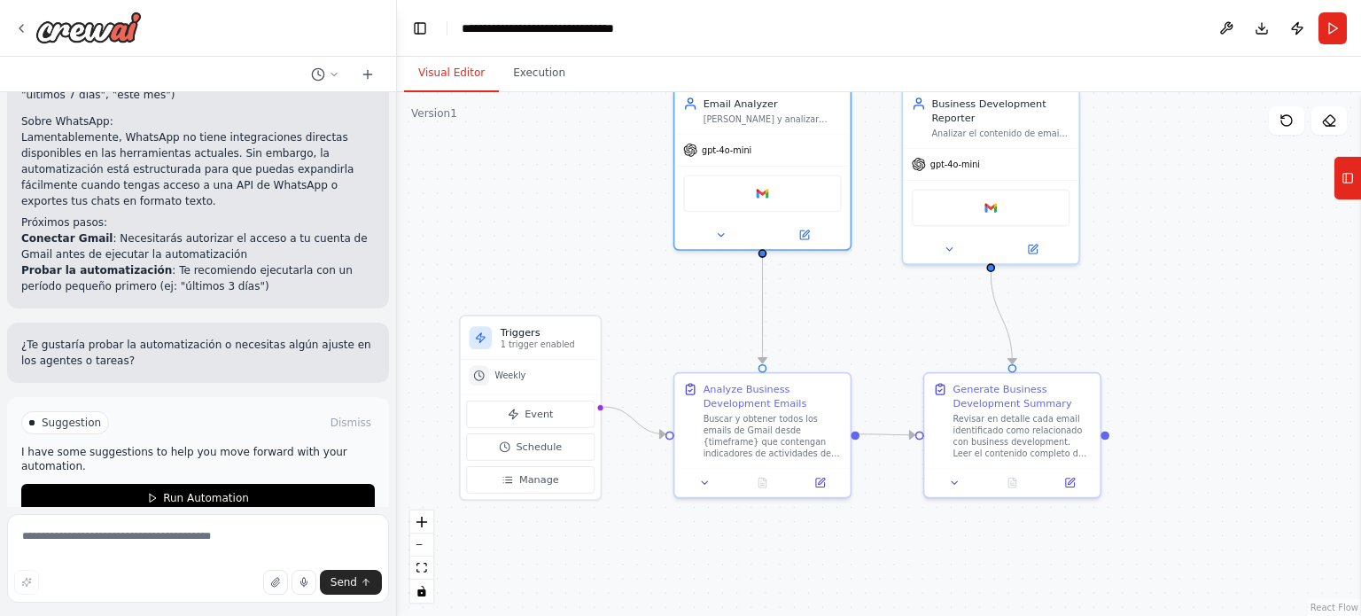
drag, startPoint x: 860, startPoint y: 492, endPoint x: 822, endPoint y: 354, distance: 143.4
click at [822, 354] on div ".deletable-edge-delete-btn { width: 20px; height: 20px; border: 0px solid #ffff…" at bounding box center [879, 354] width 964 height 524
click at [696, 481] on icon at bounding box center [702, 480] width 12 height 12
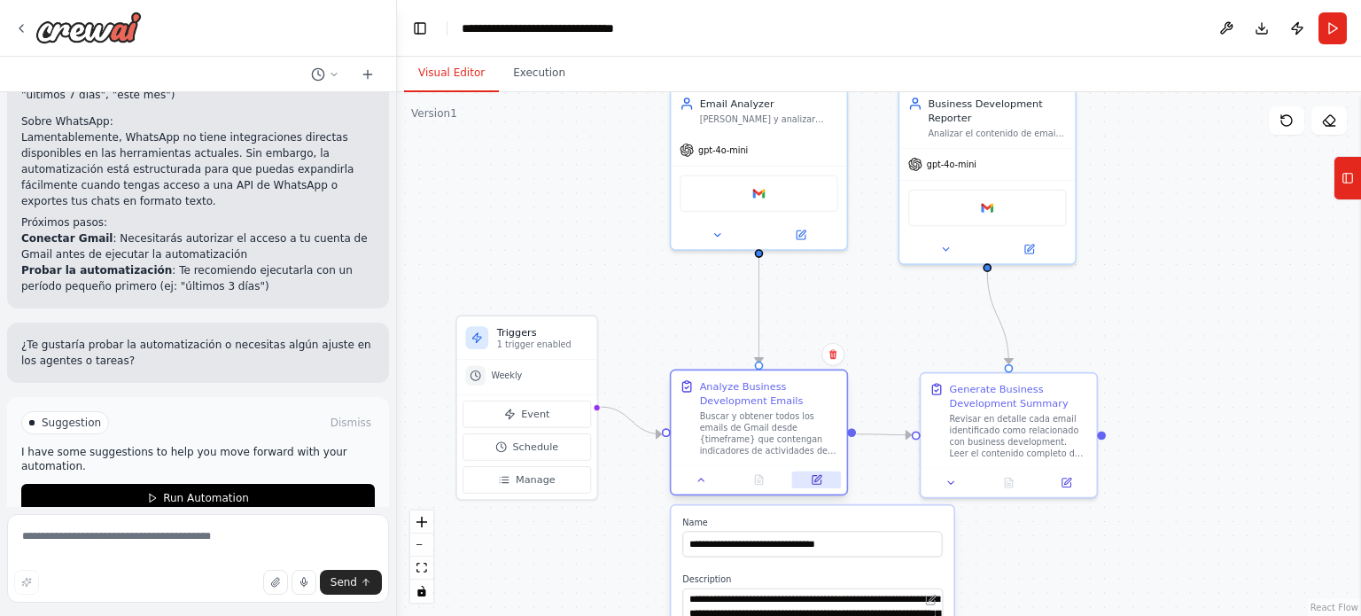
click at [816, 481] on icon at bounding box center [817, 478] width 7 height 7
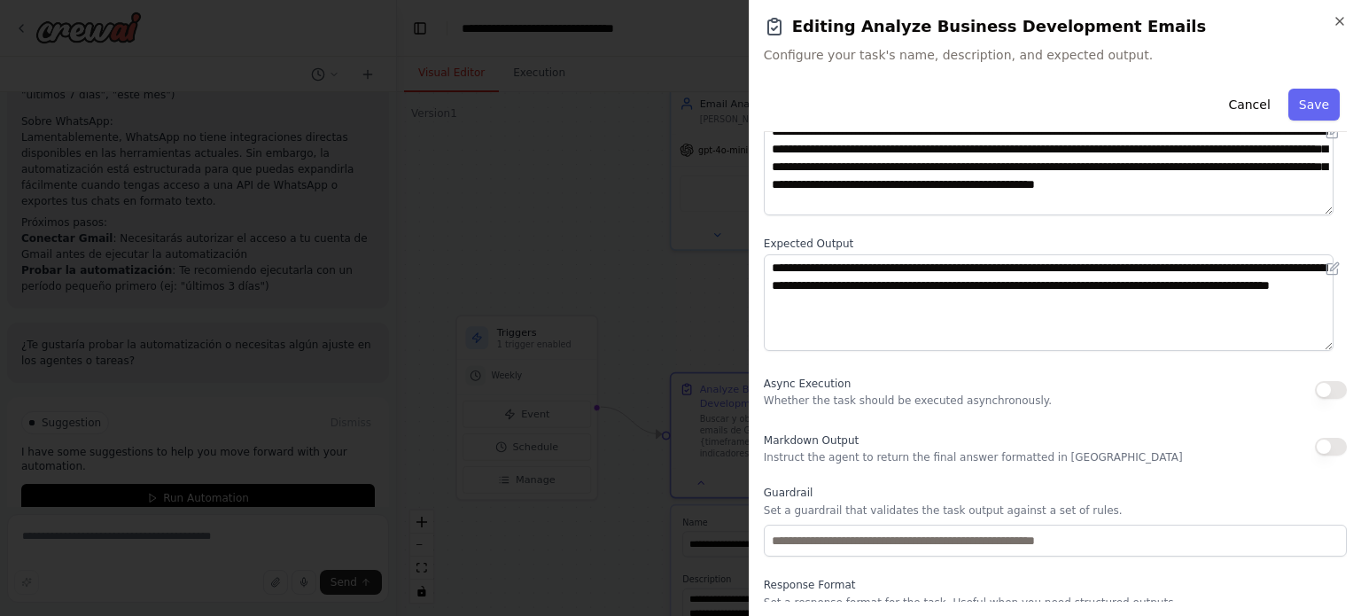
scroll to position [124, 0]
click at [1341, 20] on icon "button" at bounding box center [1340, 21] width 14 height 14
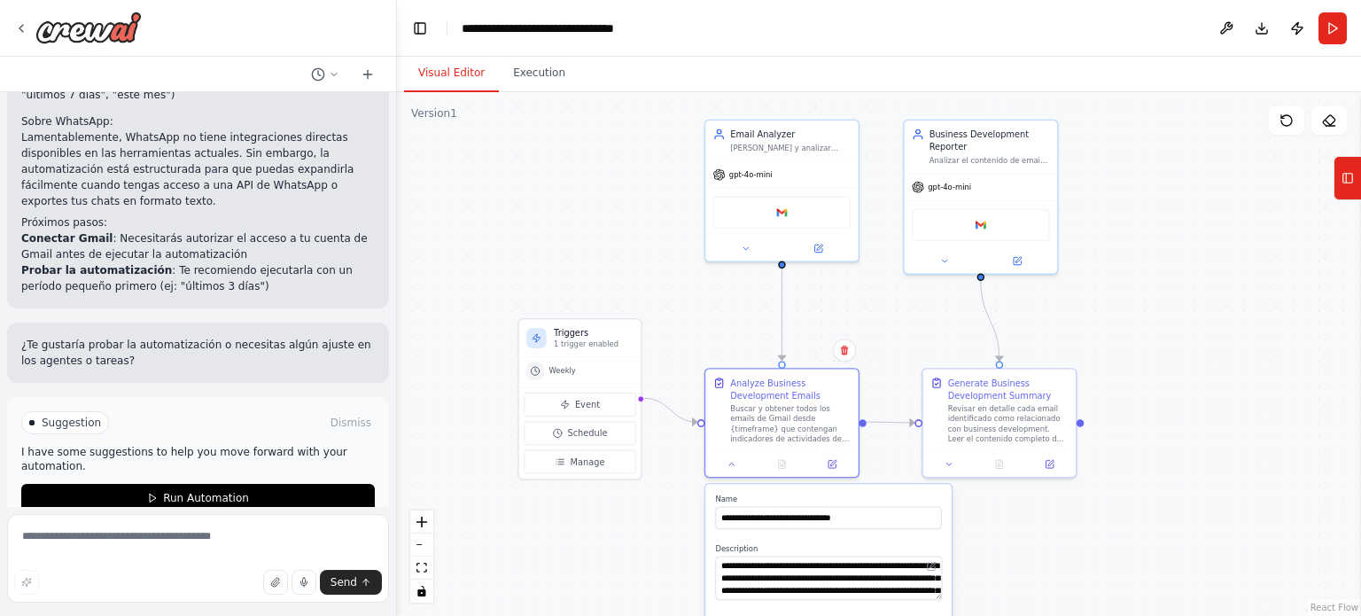
click at [1082, 324] on div ".deletable-edge-delete-btn { width: 20px; height: 20px; border: 0px solid #ffff…" at bounding box center [879, 354] width 964 height 524
click at [1020, 257] on icon at bounding box center [1017, 258] width 7 height 7
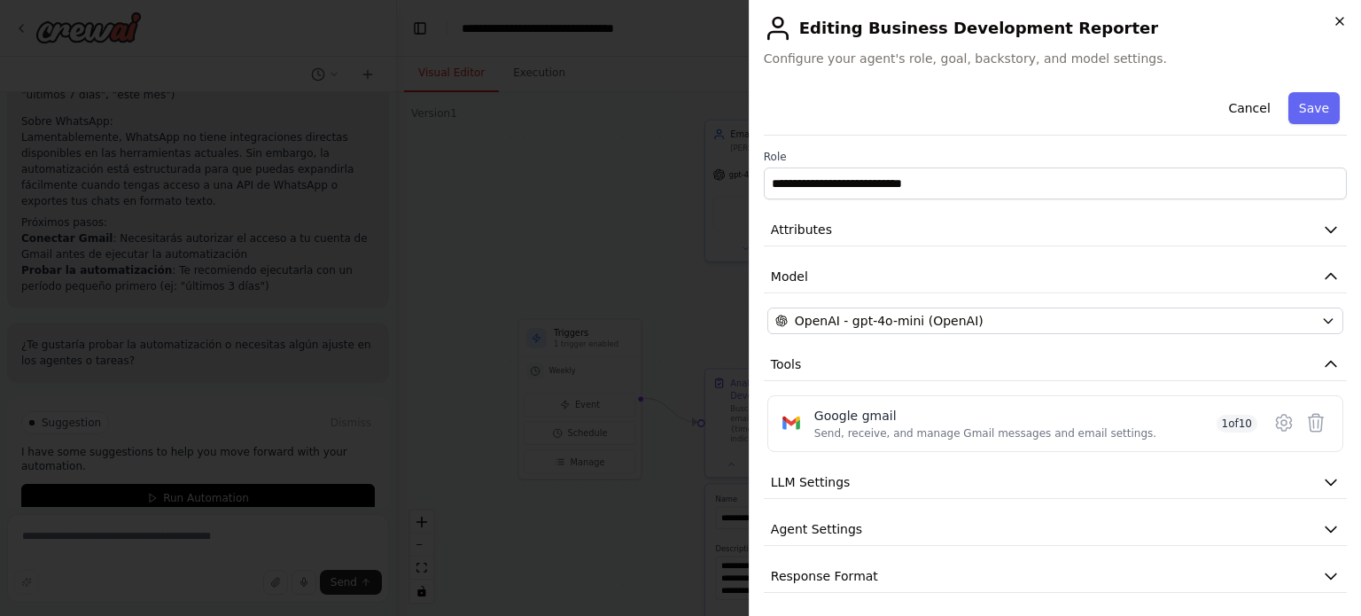
click at [1340, 19] on icon "button" at bounding box center [1340, 21] width 14 height 14
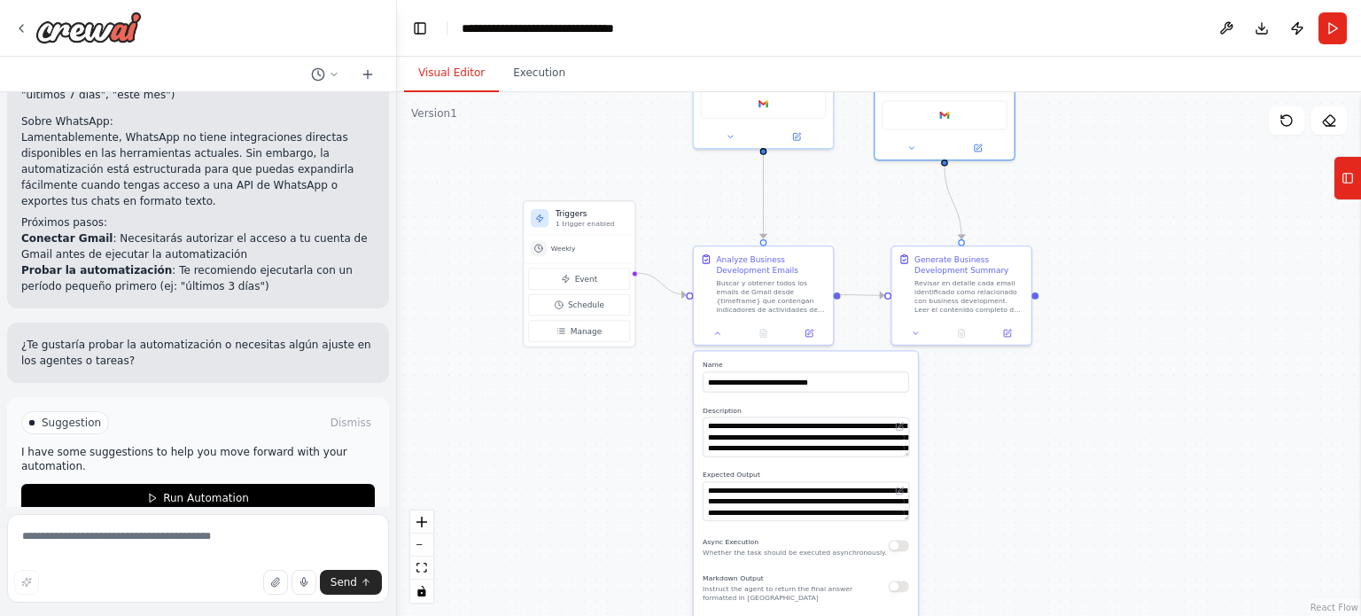
drag, startPoint x: 1197, startPoint y: 452, endPoint x: 1180, endPoint y: 312, distance: 141.0
click at [1180, 312] on div ".deletable-edge-delete-btn { width: 20px; height: 20px; border: 0px solid #ffff…" at bounding box center [879, 354] width 964 height 524
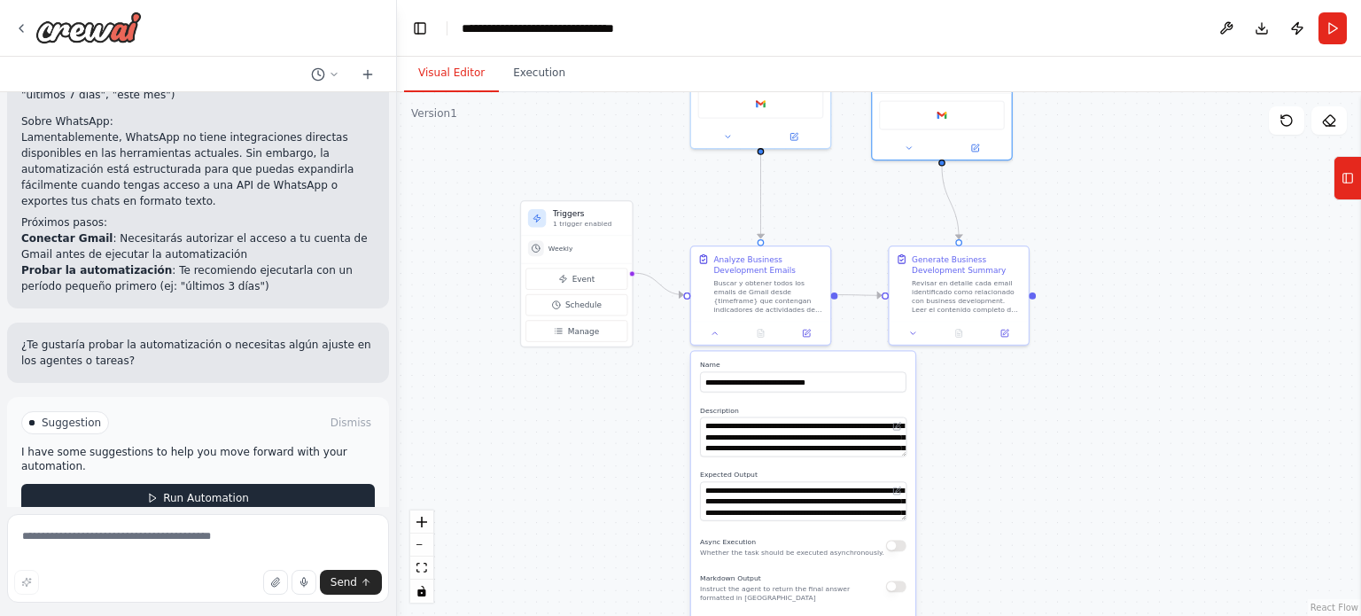
click at [202, 491] on span "Run Automation" at bounding box center [206, 498] width 86 height 14
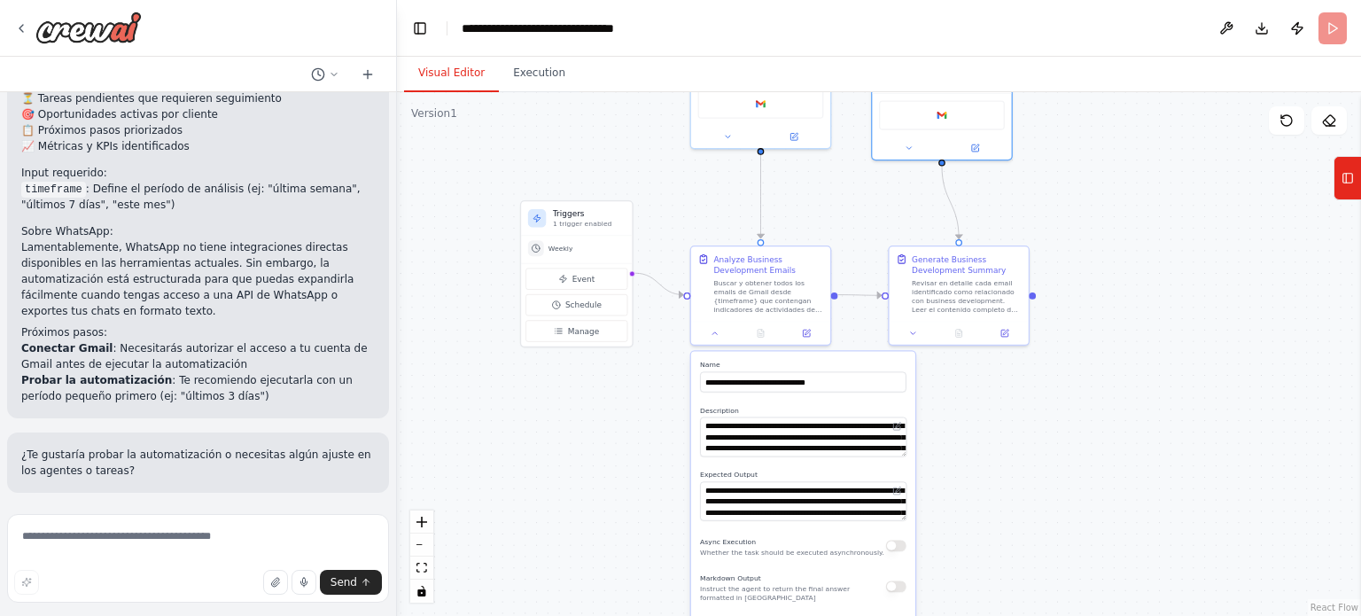
scroll to position [1676, 0]
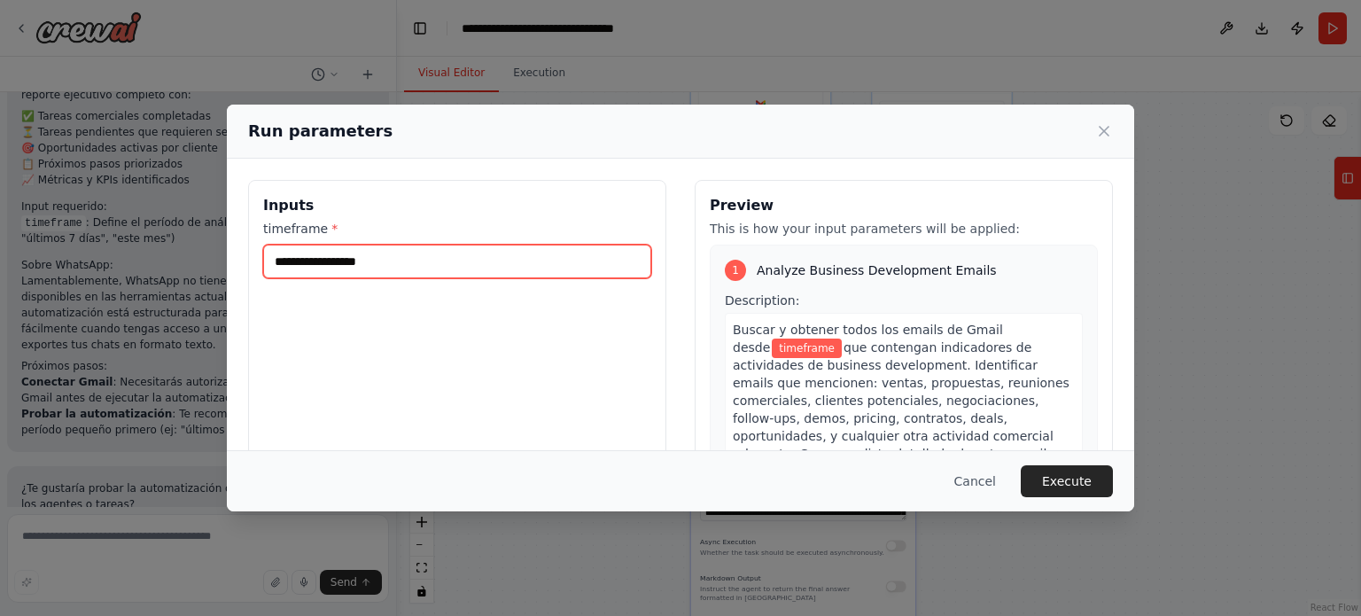
click at [393, 268] on input "timeframe *" at bounding box center [457, 262] width 388 height 34
type input "**********"
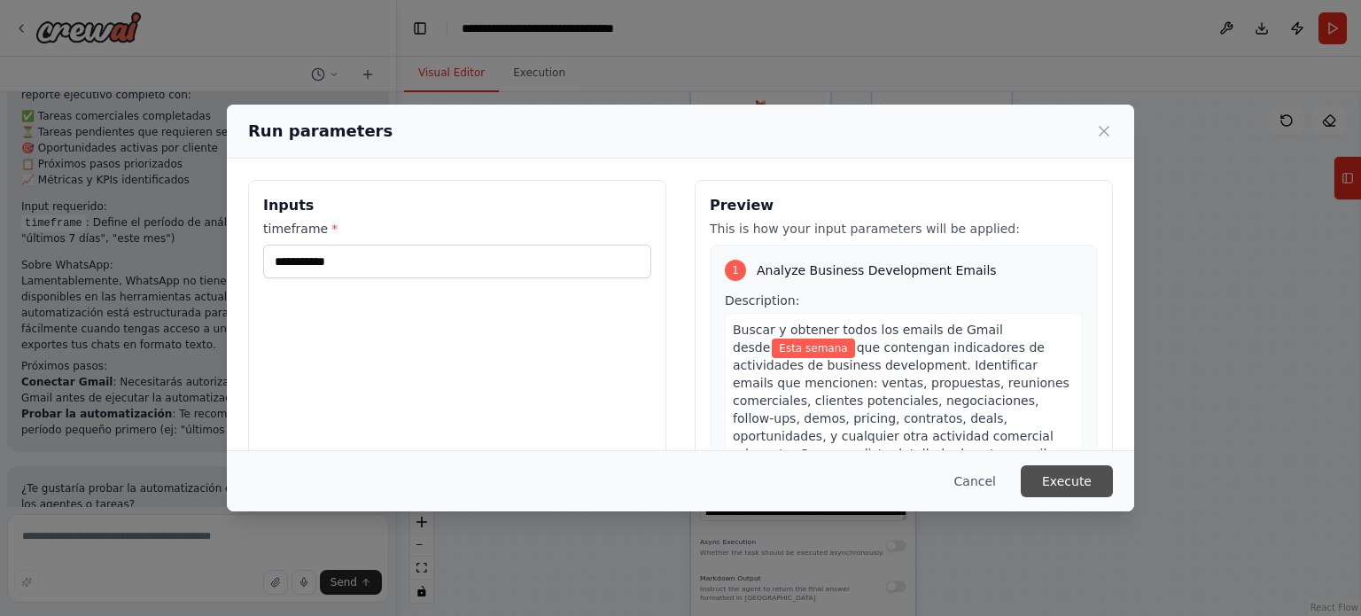
click at [1081, 484] on button "Execute" at bounding box center [1067, 481] width 92 height 32
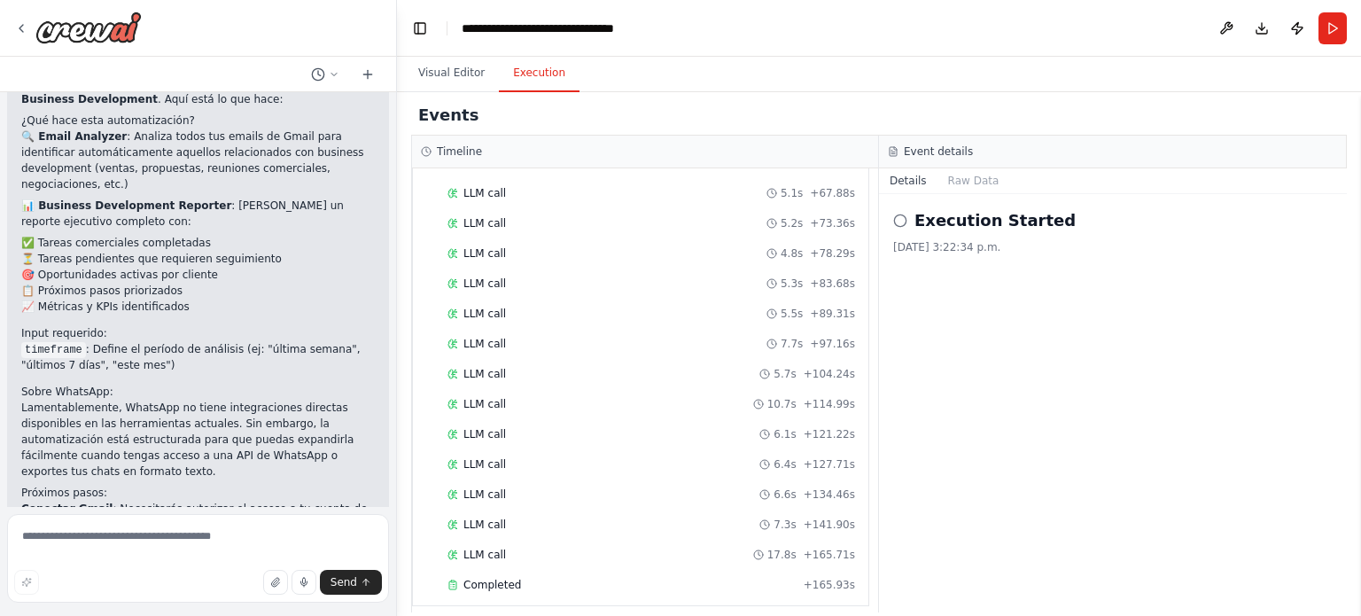
scroll to position [1578, 0]
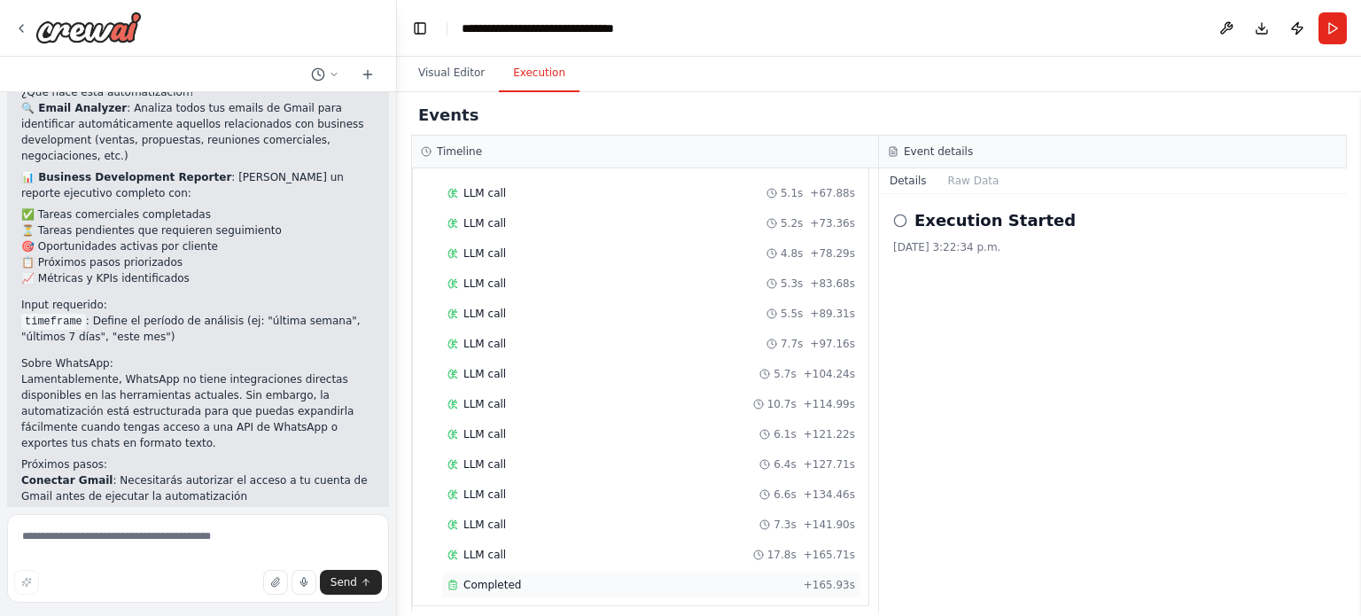
click at [501, 578] on span "Completed" at bounding box center [492, 585] width 58 height 14
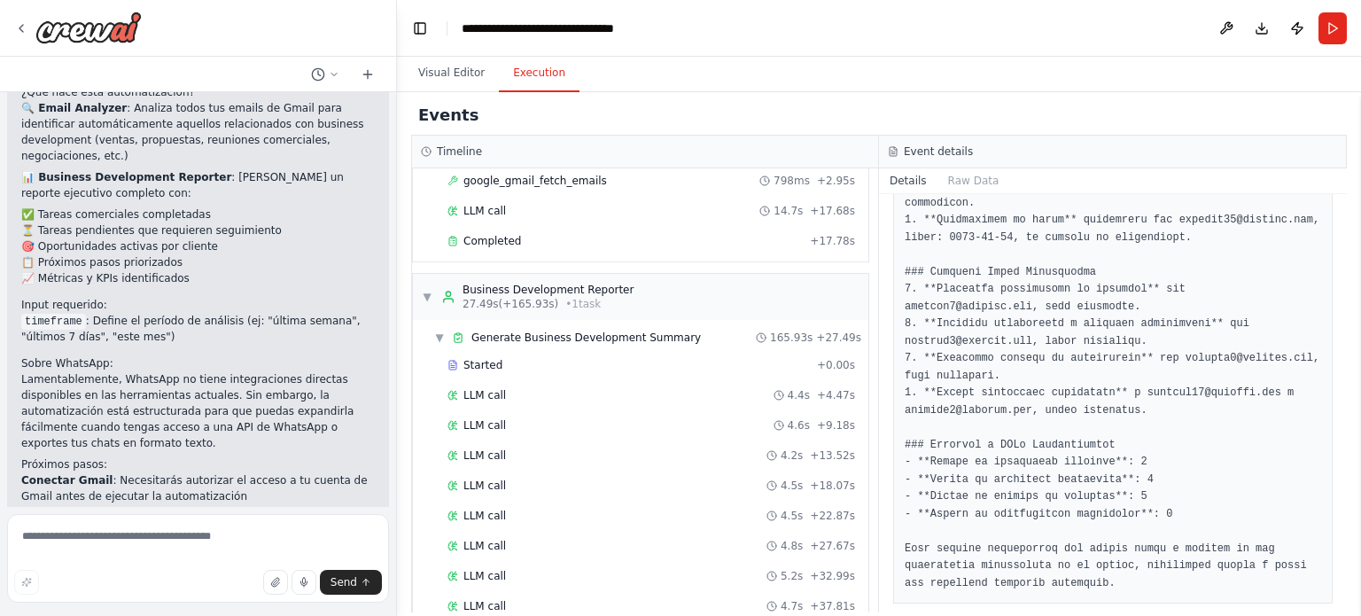
scroll to position [0, 0]
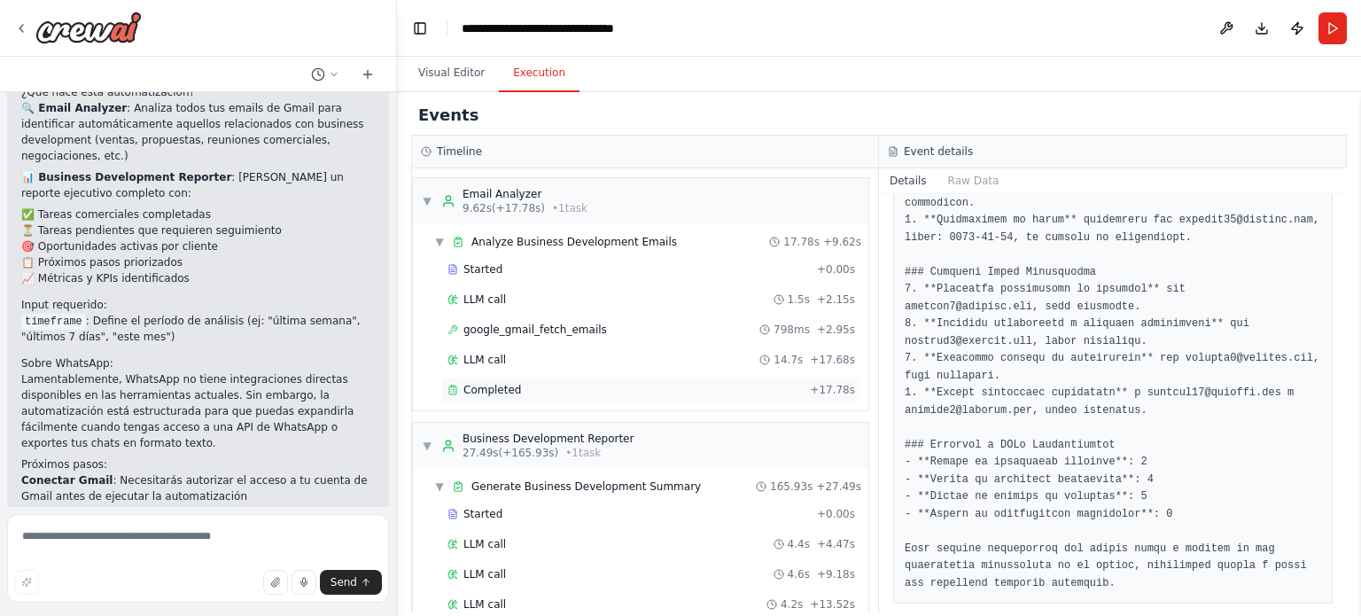
click at [487, 391] on span "Completed" at bounding box center [492, 390] width 58 height 14
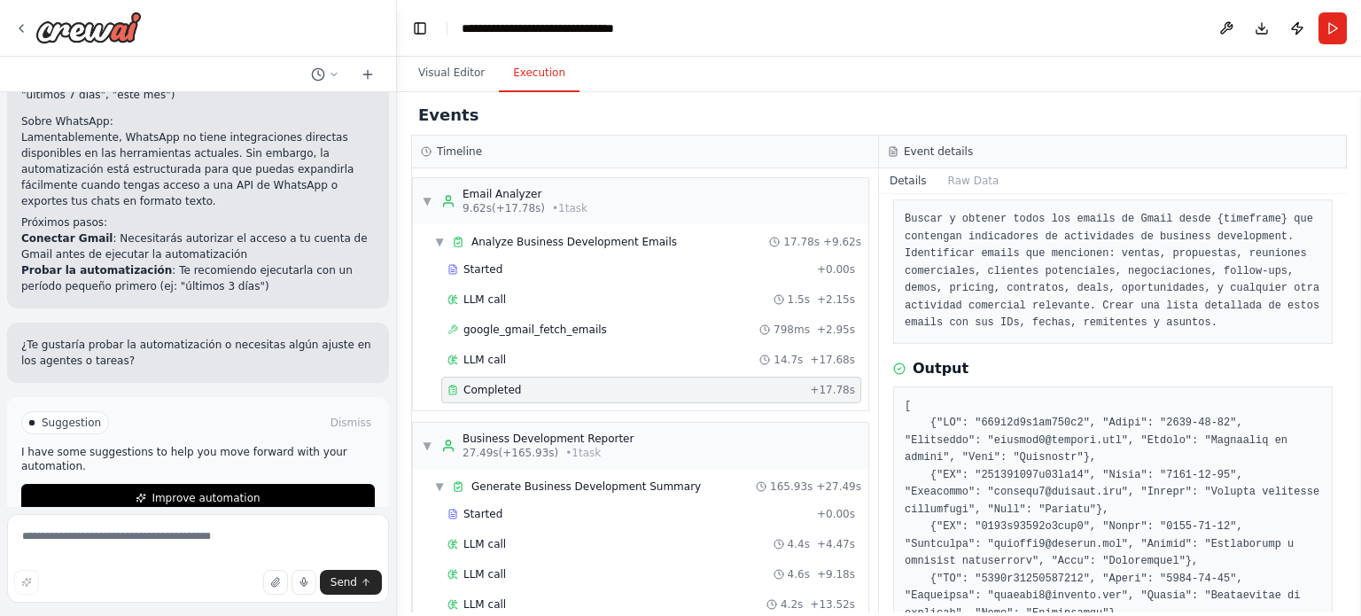
scroll to position [1820, 0]
click at [208, 445] on p "I have some suggestions to help you move forward with your automation." at bounding box center [198, 459] width 354 height 28
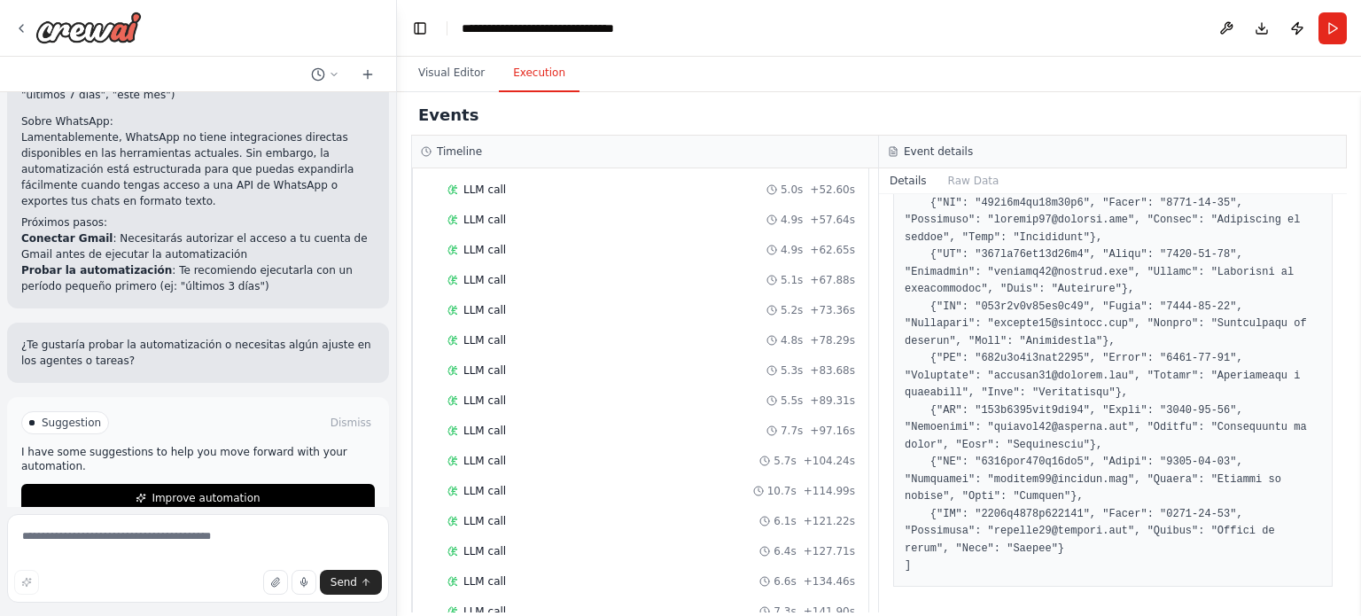
scroll to position [742, 0]
click at [474, 578] on span "Completed" at bounding box center [492, 585] width 58 height 14
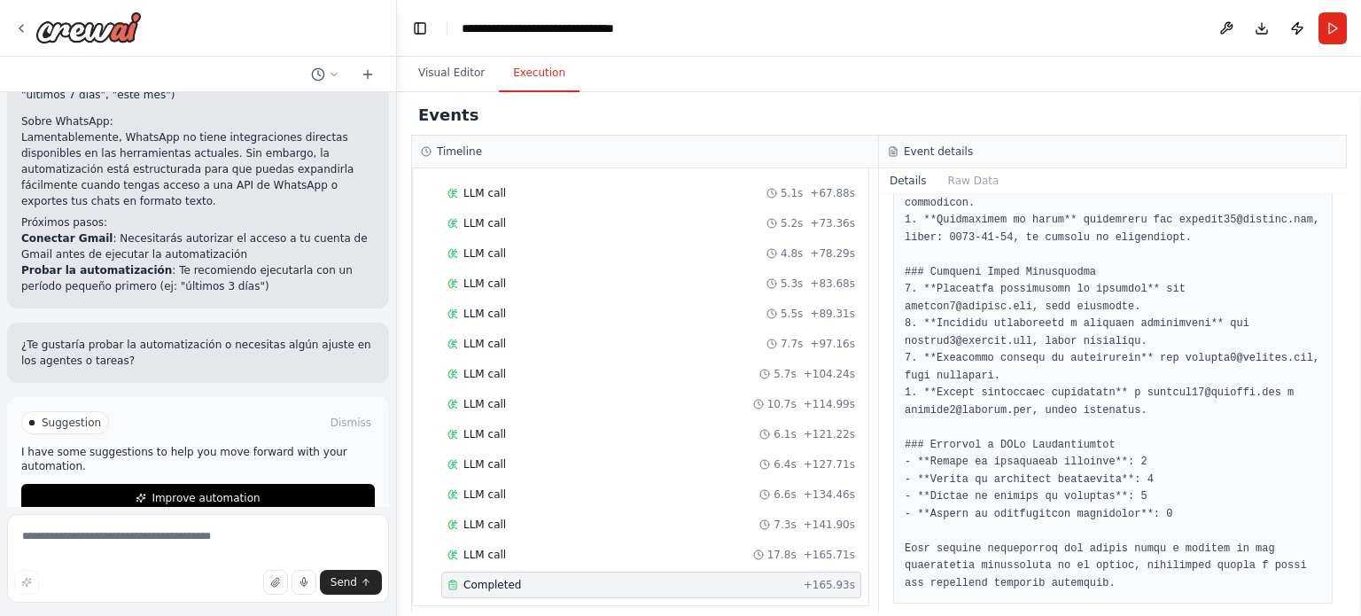
scroll to position [814, 0]
click at [144, 538] on textarea at bounding box center [198, 558] width 382 height 89
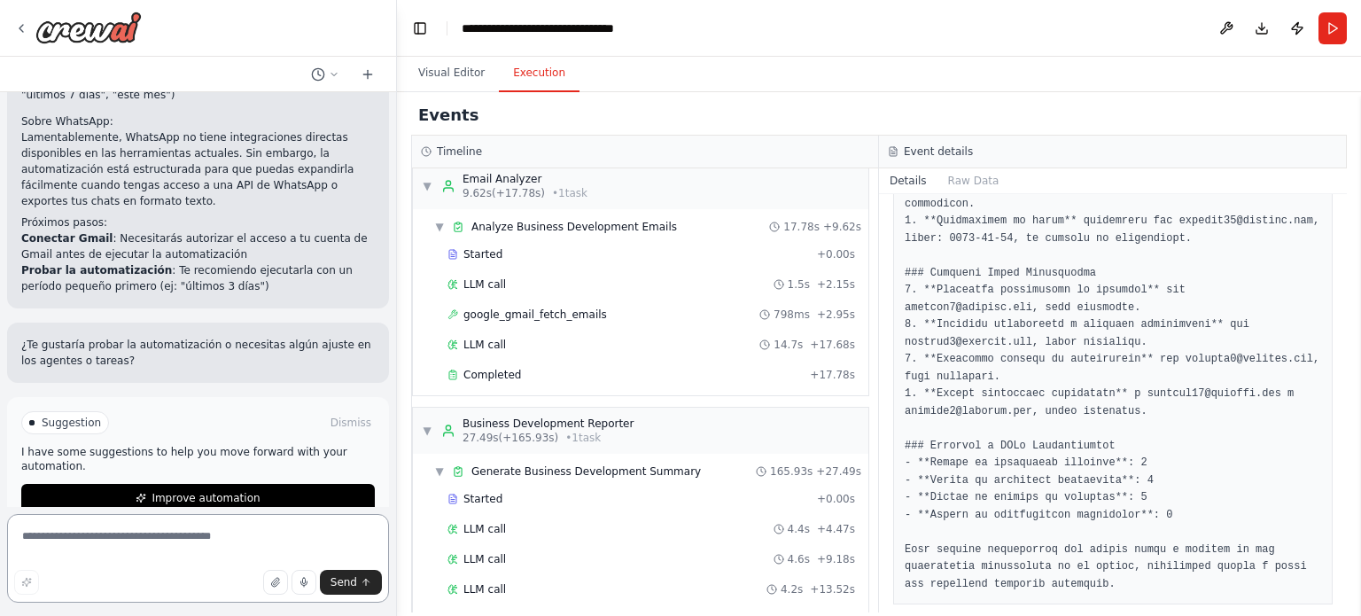
scroll to position [0, 0]
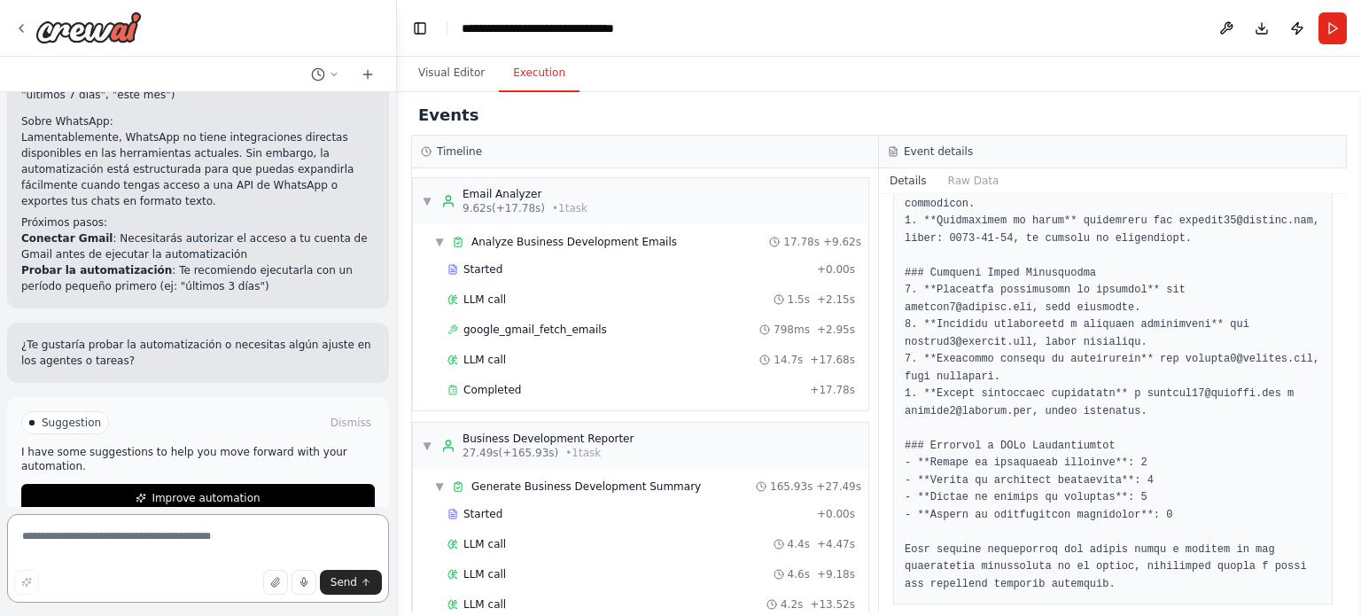
click at [127, 536] on textarea at bounding box center [198, 558] width 382 height 89
click at [447, 70] on button "Visual Editor" at bounding box center [451, 73] width 95 height 37
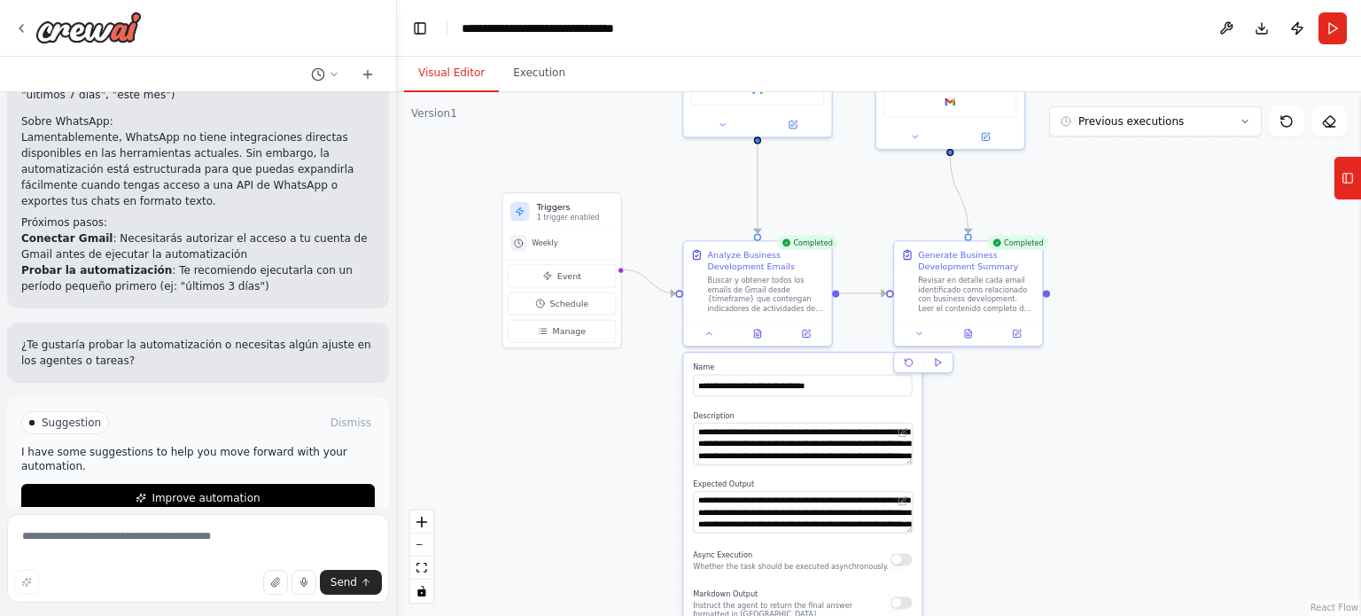
click at [1046, 462] on div ".deletable-edge-delete-btn { width: 20px; height: 20px; border: 0px solid #ffff…" at bounding box center [879, 354] width 964 height 524
click at [946, 472] on div ".deletable-edge-delete-btn { width: 20px; height: 20px; border: 0px solid #ffff…" at bounding box center [879, 354] width 964 height 524
click at [464, 500] on div ".deletable-edge-delete-btn { width: 20px; height: 20px; border: 0px solid #ffff…" at bounding box center [879, 354] width 964 height 524
click at [800, 336] on button at bounding box center [806, 331] width 42 height 14
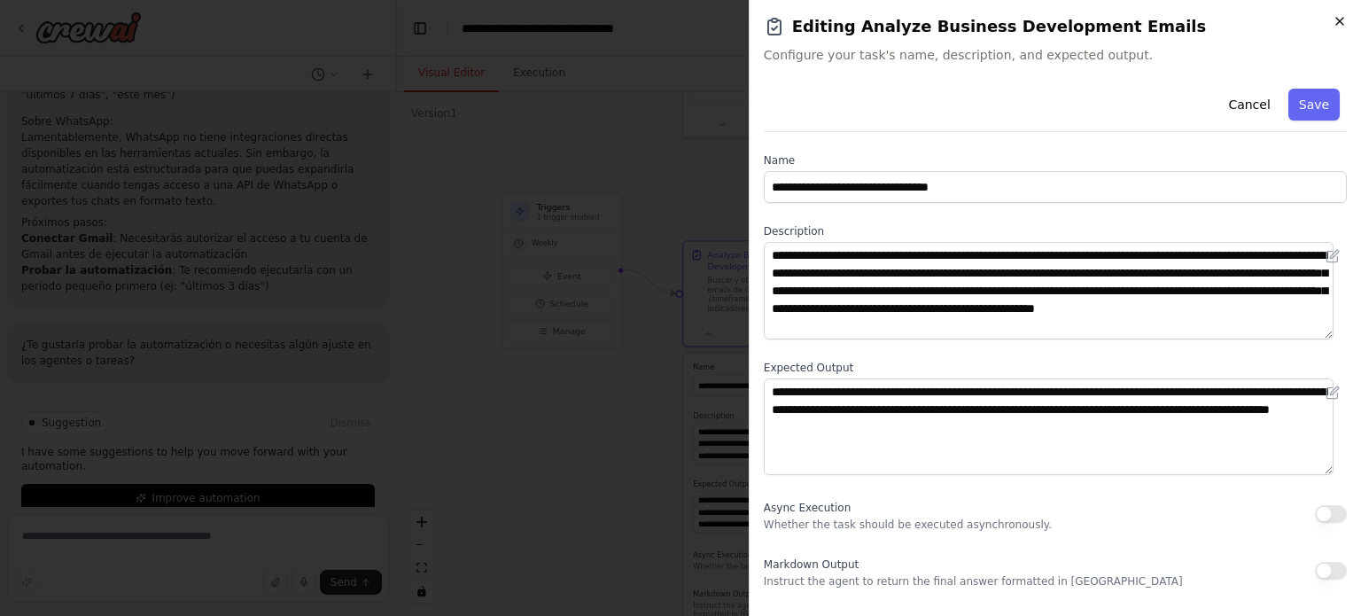
click at [1336, 24] on icon "button" at bounding box center [1339, 21] width 7 height 7
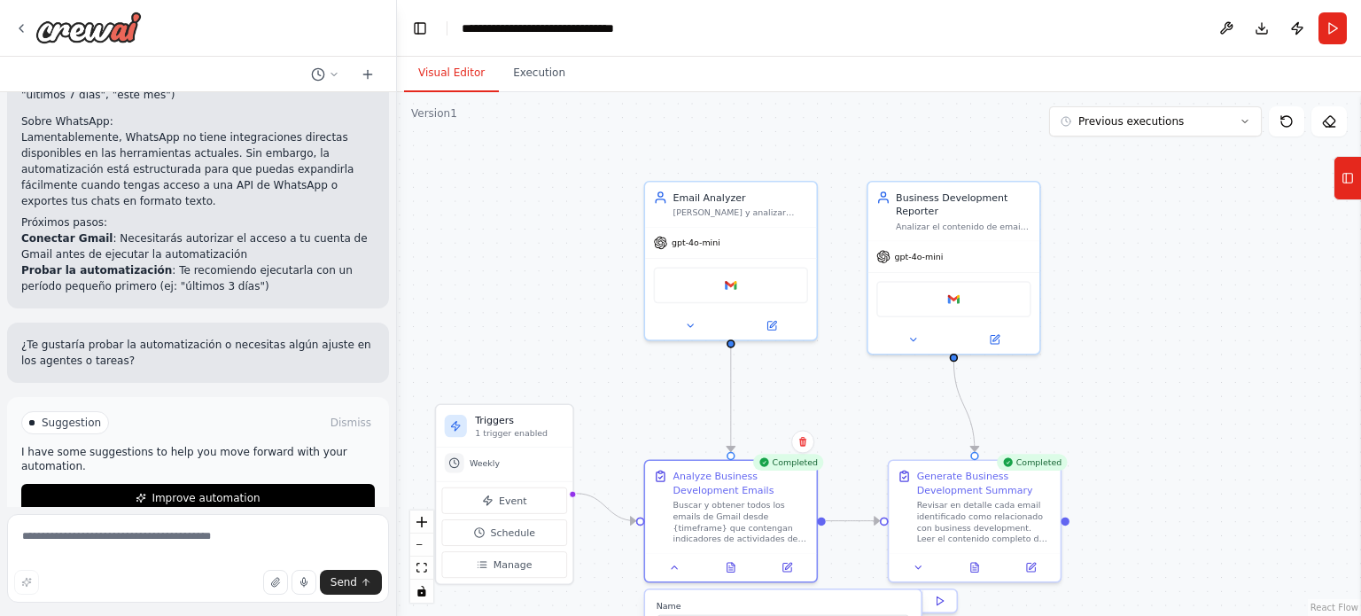
drag, startPoint x: 1013, startPoint y: 354, endPoint x: 1116, endPoint y: 581, distance: 249.0
click at [1116, 581] on div ".deletable-edge-delete-btn { width: 20px; height: 20px; border: 0px solid #ffff…" at bounding box center [879, 354] width 964 height 524
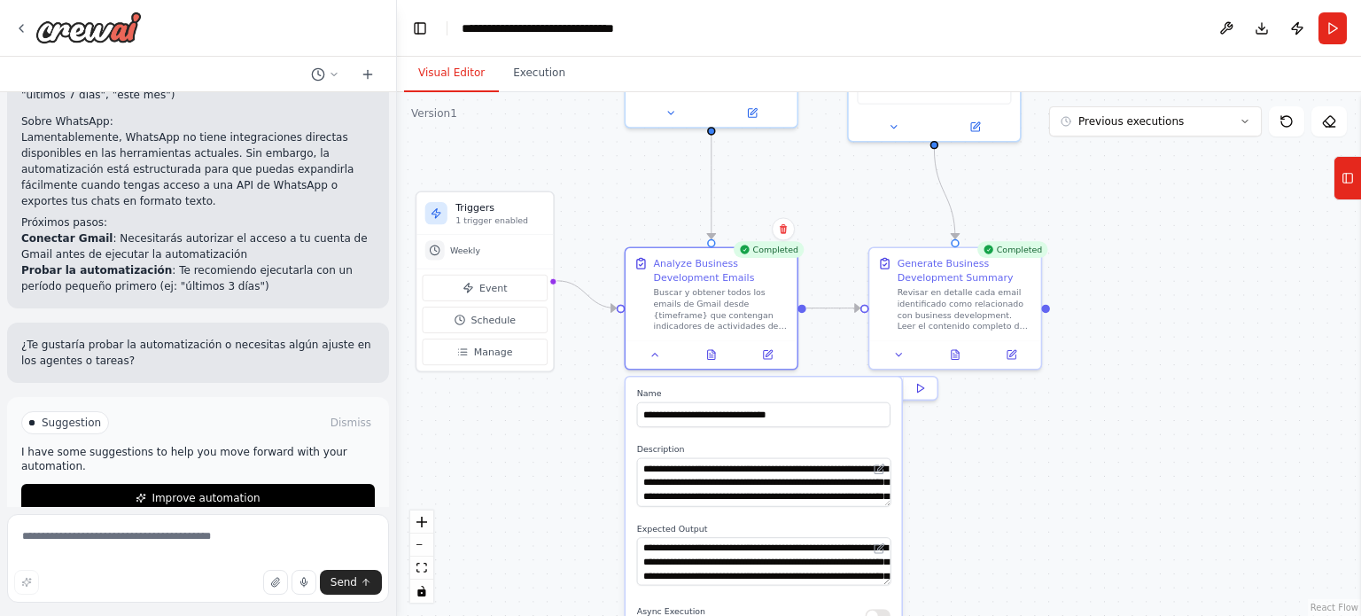
drag, startPoint x: 1116, startPoint y: 581, endPoint x: 1089, endPoint y: 348, distance: 234.5
click at [1089, 348] on div ".deletable-edge-delete-btn { width: 20px; height: 20px; border: 0px solid #ffff…" at bounding box center [879, 354] width 964 height 524
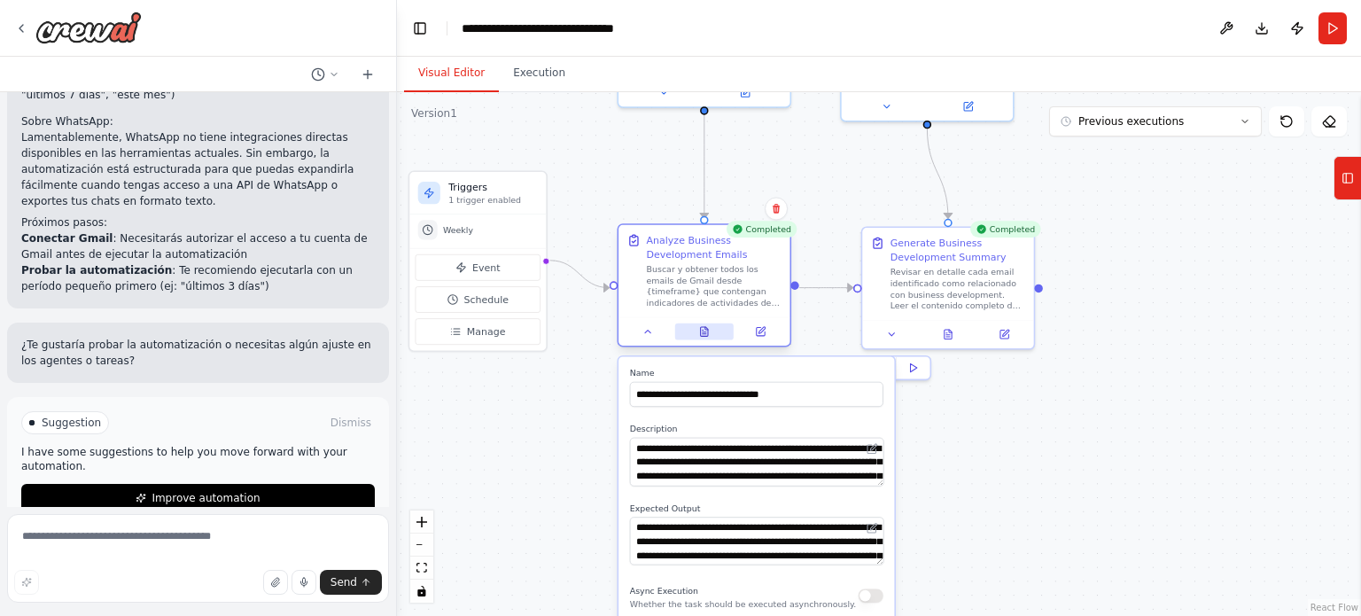
click at [706, 328] on icon at bounding box center [706, 328] width 3 height 3
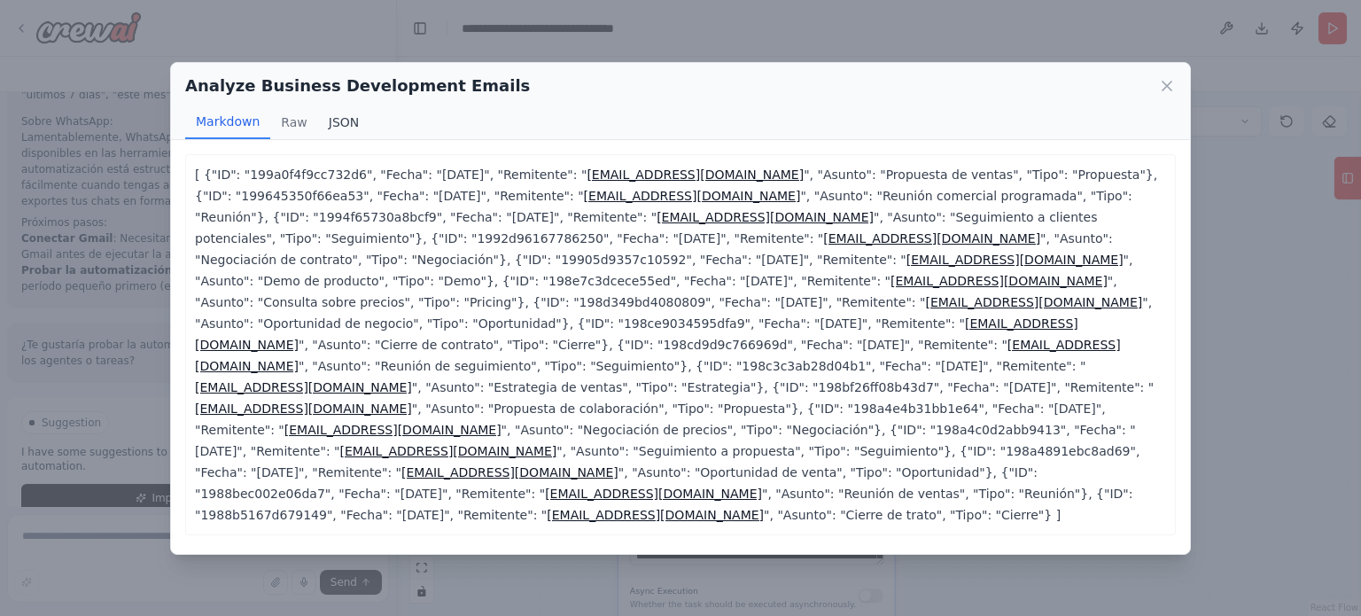
click at [334, 118] on button "JSON" at bounding box center [344, 122] width 52 height 34
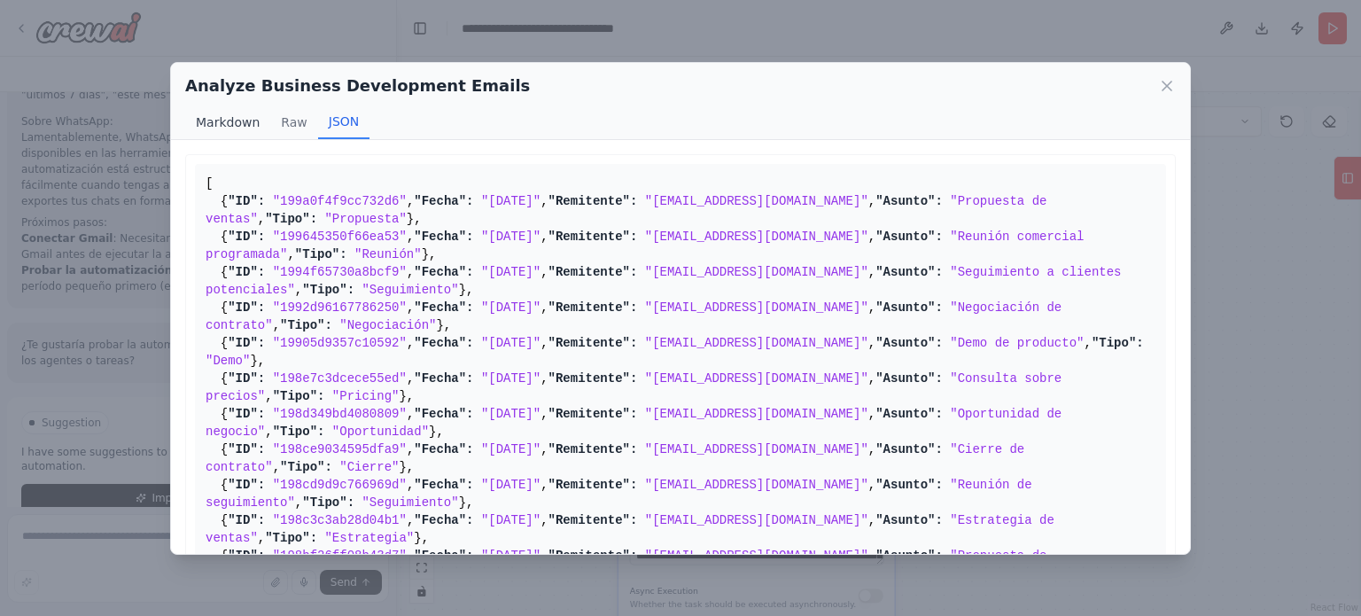
click at [219, 121] on button "Markdown" at bounding box center [227, 122] width 85 height 34
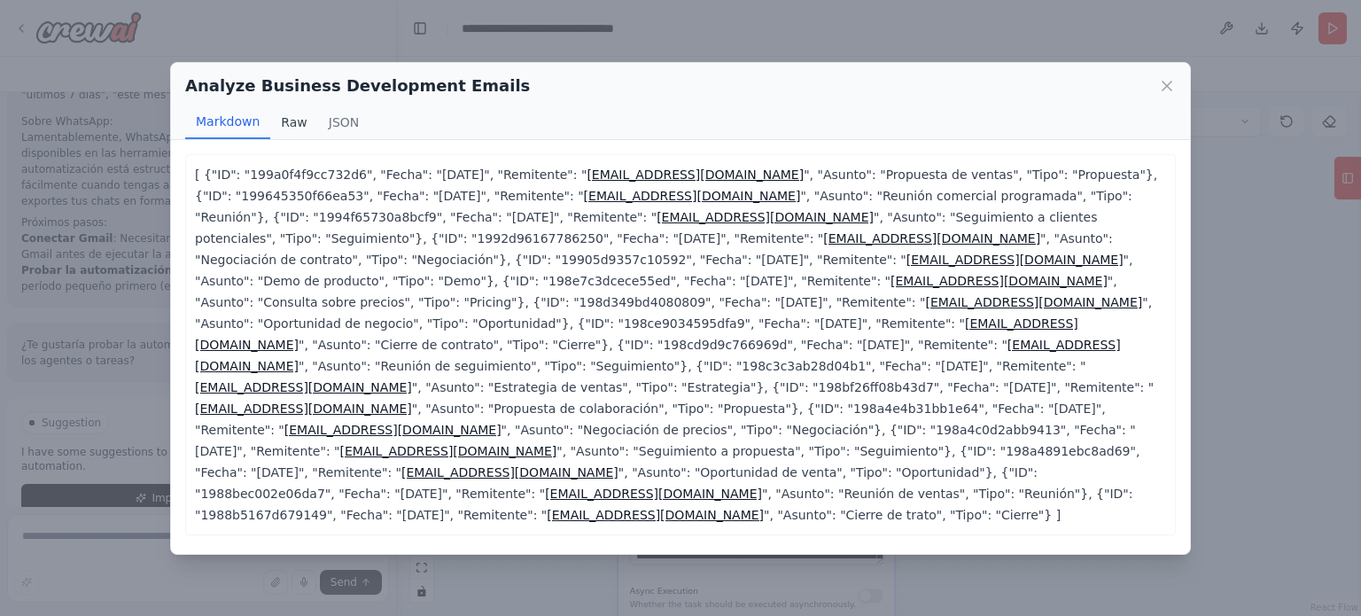
click at [291, 121] on button "Raw" at bounding box center [293, 122] width 47 height 34
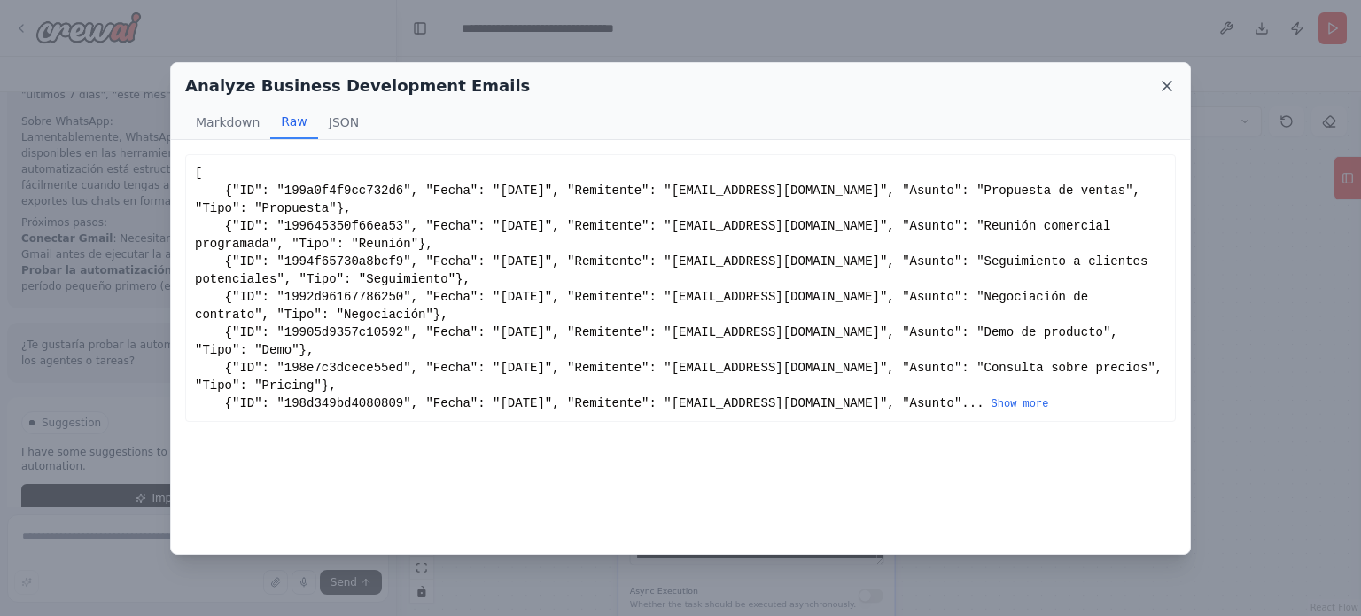
click at [1163, 82] on icon at bounding box center [1166, 86] width 9 height 9
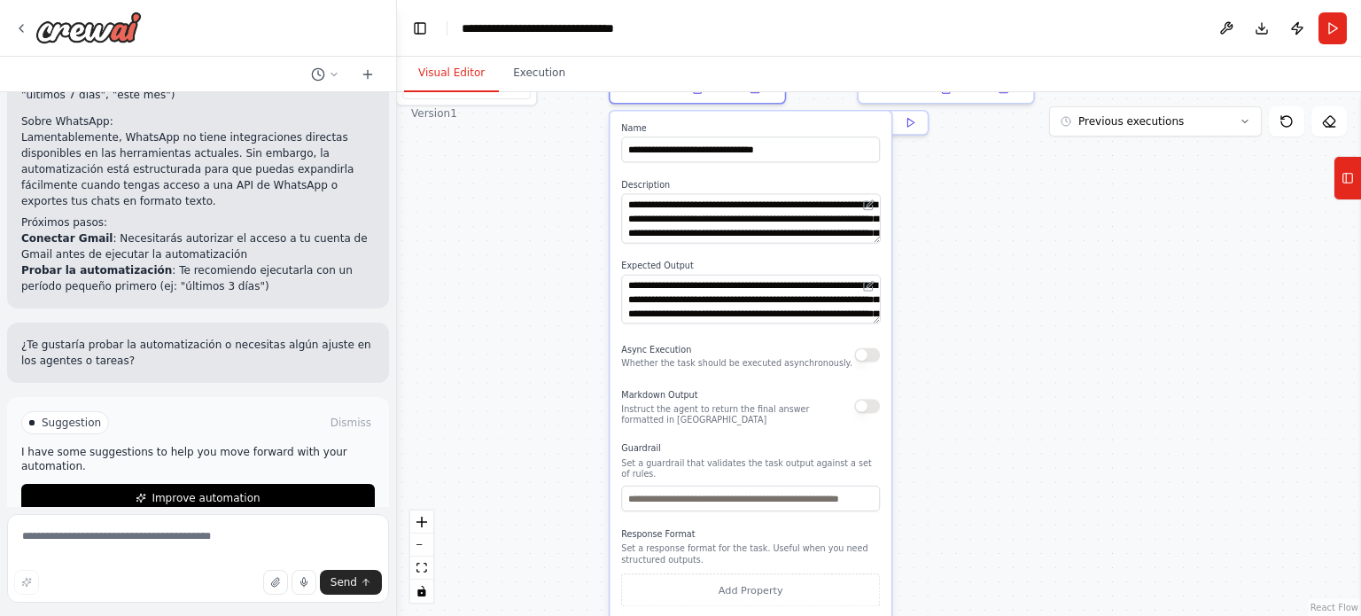
drag, startPoint x: 988, startPoint y: 522, endPoint x: 984, endPoint y: 297, distance: 225.1
click at [984, 297] on div ".deletable-edge-delete-btn { width: 20px; height: 20px; border: 0px solid #ffff…" at bounding box center [879, 354] width 964 height 524
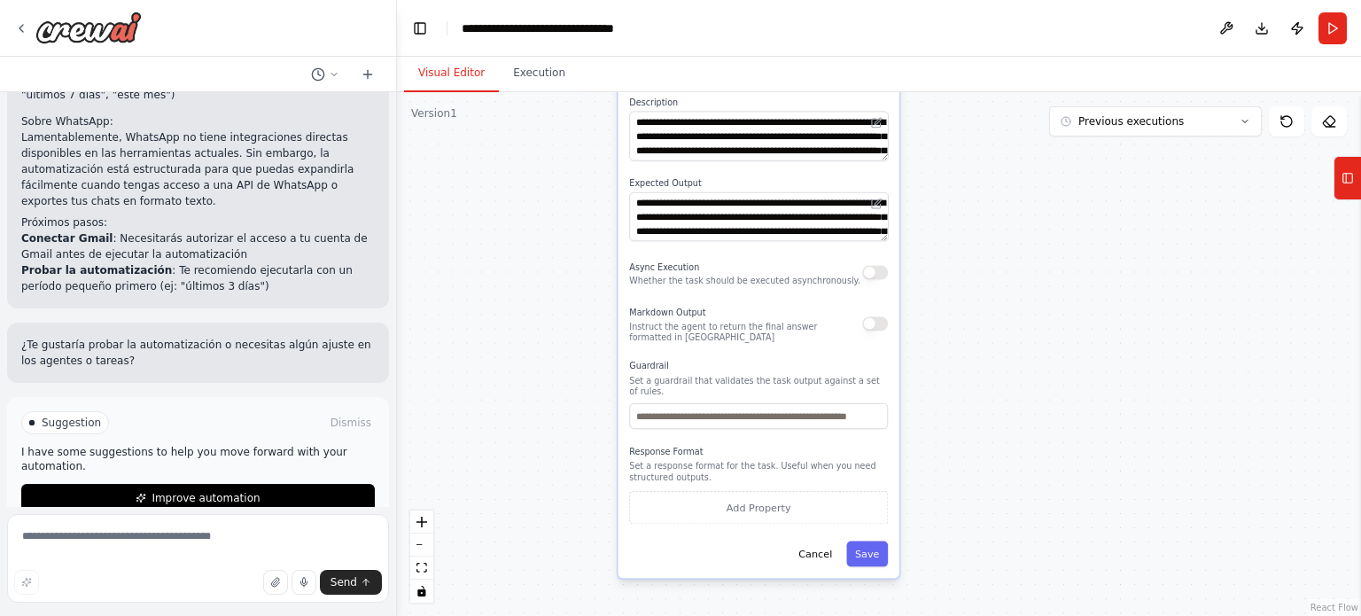
drag, startPoint x: 984, startPoint y: 297, endPoint x: 992, endPoint y: 214, distance: 82.8
click at [992, 214] on div ".deletable-edge-delete-btn { width: 20px; height: 20px; border: 0px solid #ffff…" at bounding box center [879, 354] width 964 height 524
click at [748, 491] on button "Add Property" at bounding box center [758, 507] width 259 height 33
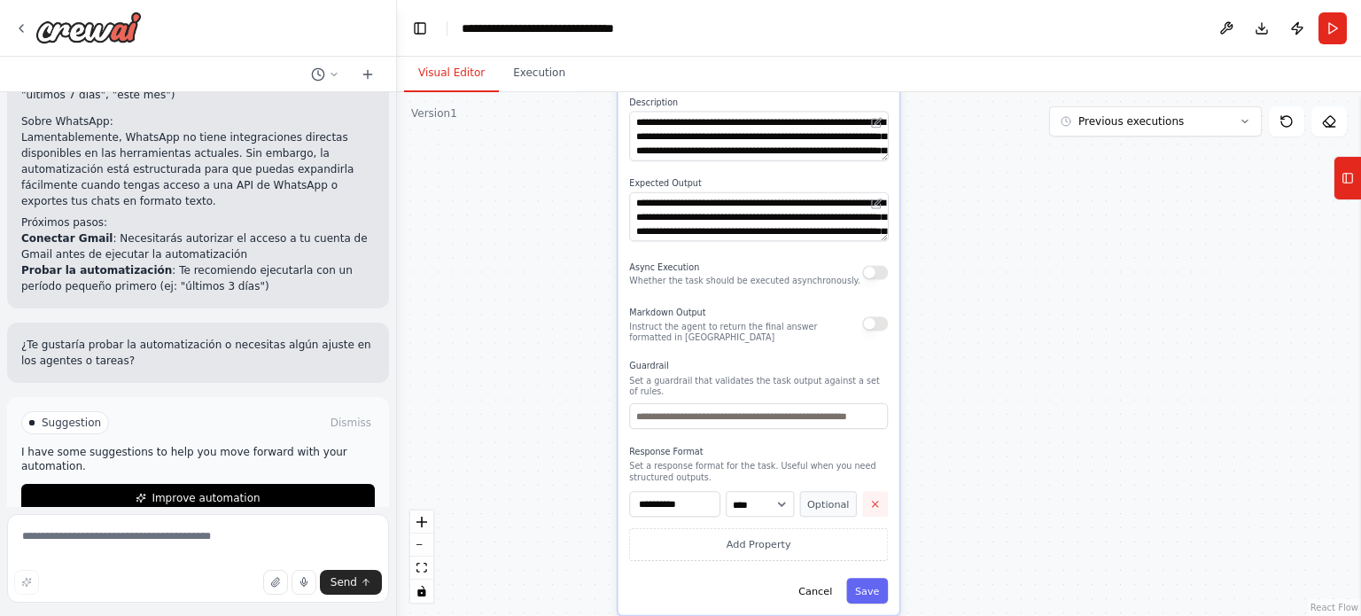
click at [862, 493] on button "button" at bounding box center [875, 504] width 26 height 26
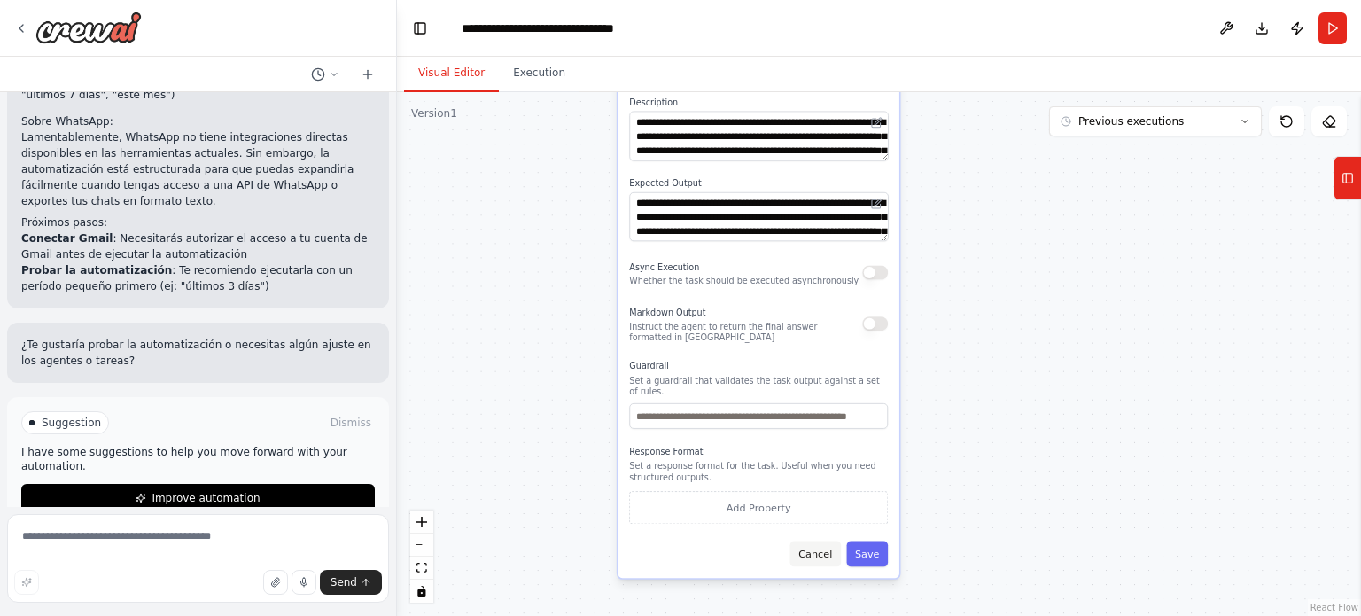
click at [820, 546] on button "Cancel" at bounding box center [815, 553] width 51 height 26
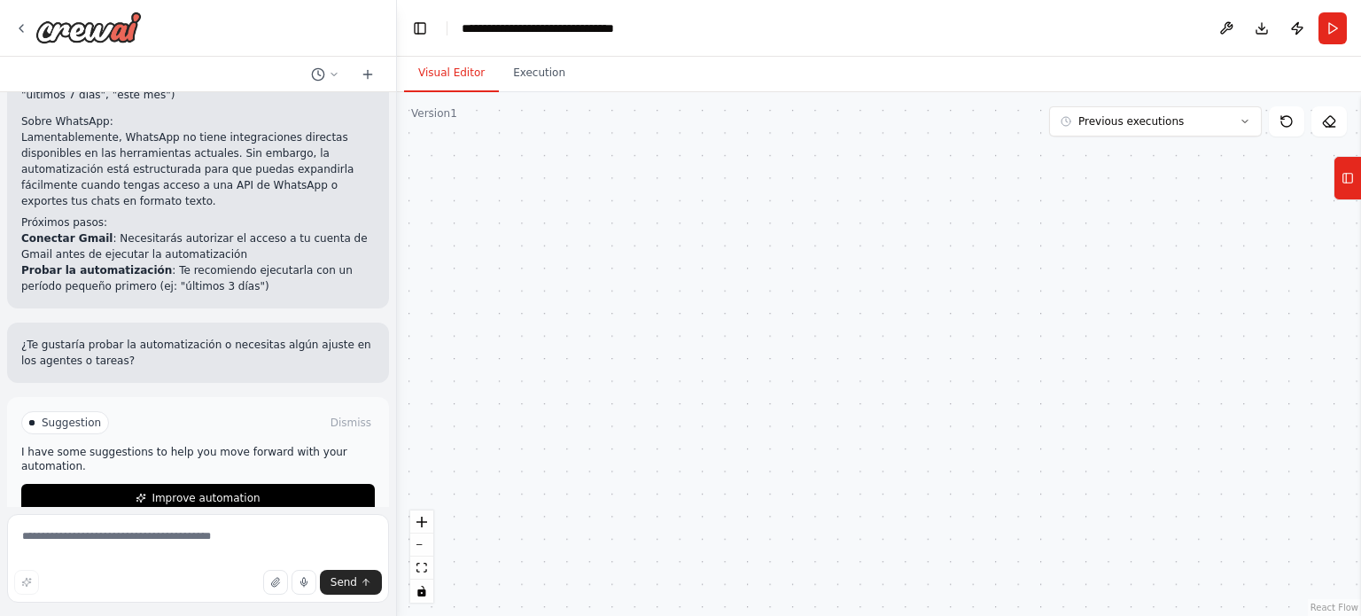
drag, startPoint x: 1185, startPoint y: 315, endPoint x: 1209, endPoint y: 657, distance: 343.7
click at [1209, 615] on html "Quiero un agente que lea todos mis correos y algunso chats de whatsapp, reconoz…" at bounding box center [680, 308] width 1361 height 616
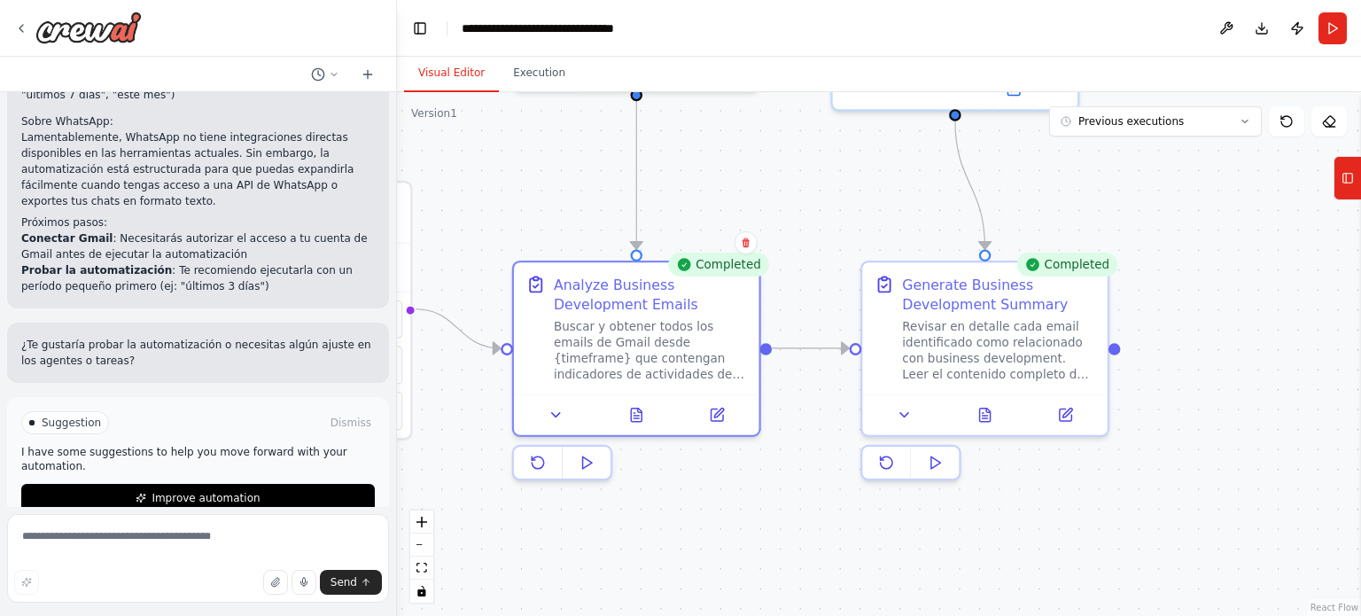
drag, startPoint x: 844, startPoint y: 260, endPoint x: 811, endPoint y: 607, distance: 348.0
click at [811, 607] on div ".deletable-edge-delete-btn { width: 20px; height: 20px; border: 0px solid #ffff…" at bounding box center [879, 354] width 964 height 524
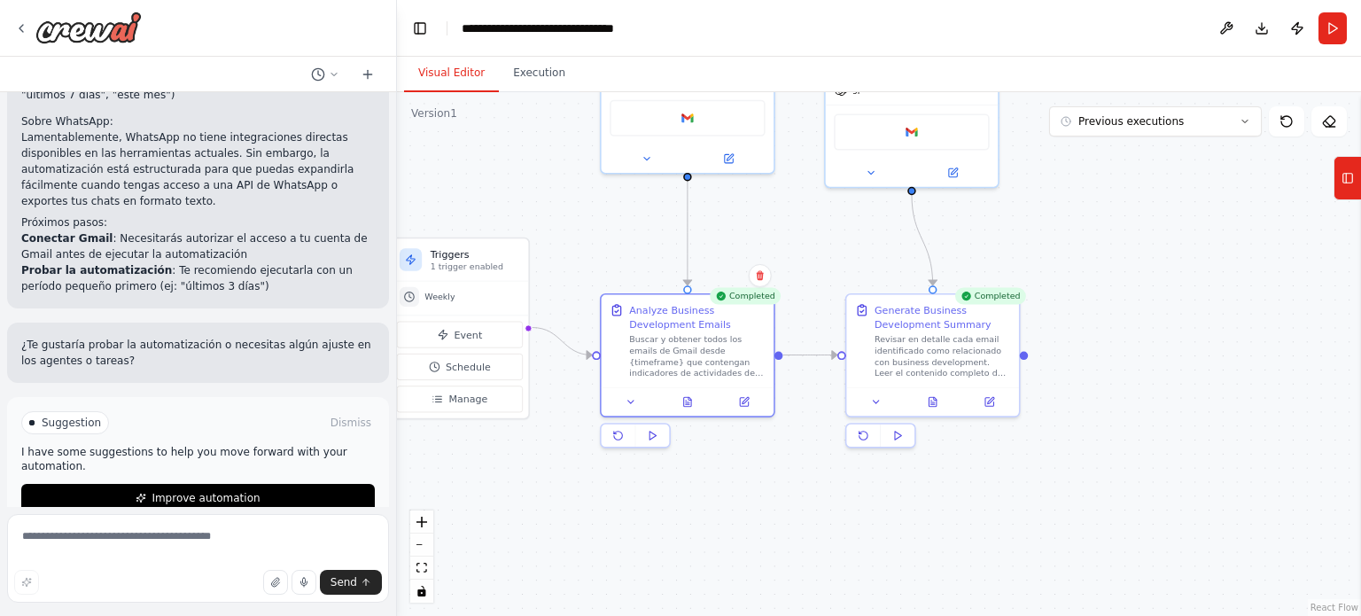
drag, startPoint x: 806, startPoint y: 215, endPoint x: 794, endPoint y: 348, distance: 133.5
click at [794, 348] on div ".deletable-edge-delete-btn { width: 20px; height: 20px; border: 0px solid #ffff…" at bounding box center [879, 354] width 964 height 524
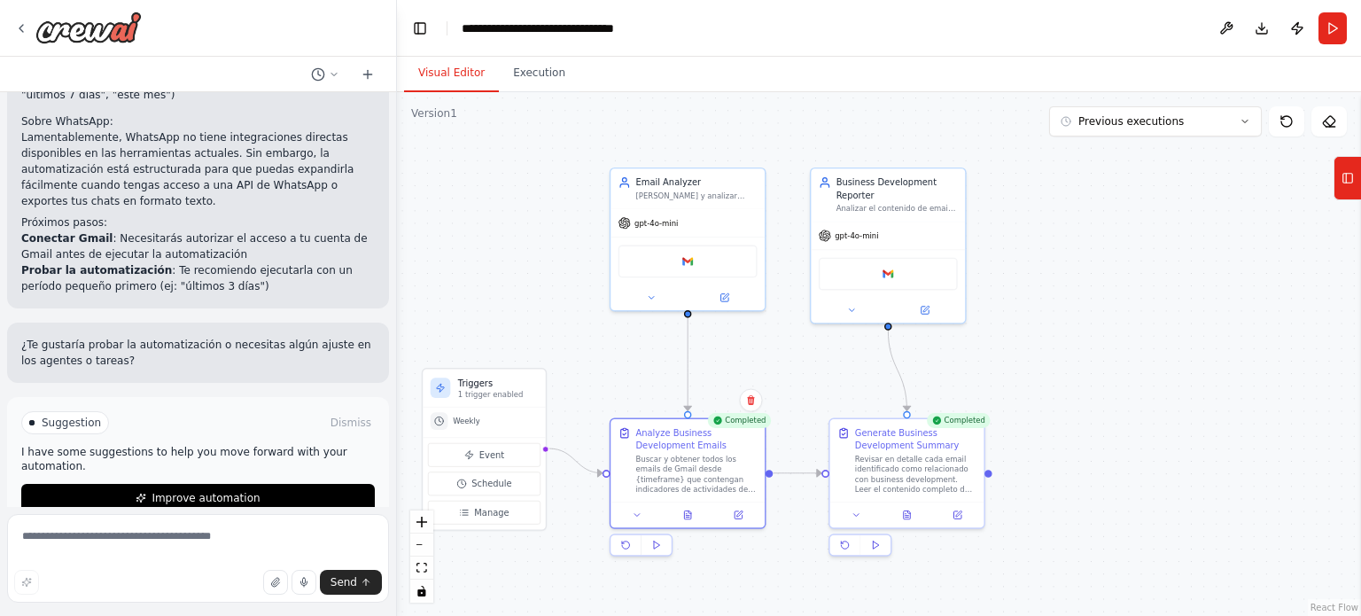
click at [1078, 326] on div ".deletable-edge-delete-btn { width: 20px; height: 20px; border: 0px solid #ffff…" at bounding box center [879, 354] width 964 height 524
click at [826, 184] on icon at bounding box center [825, 180] width 12 height 12
click at [1351, 177] on icon at bounding box center [1347, 178] width 12 height 28
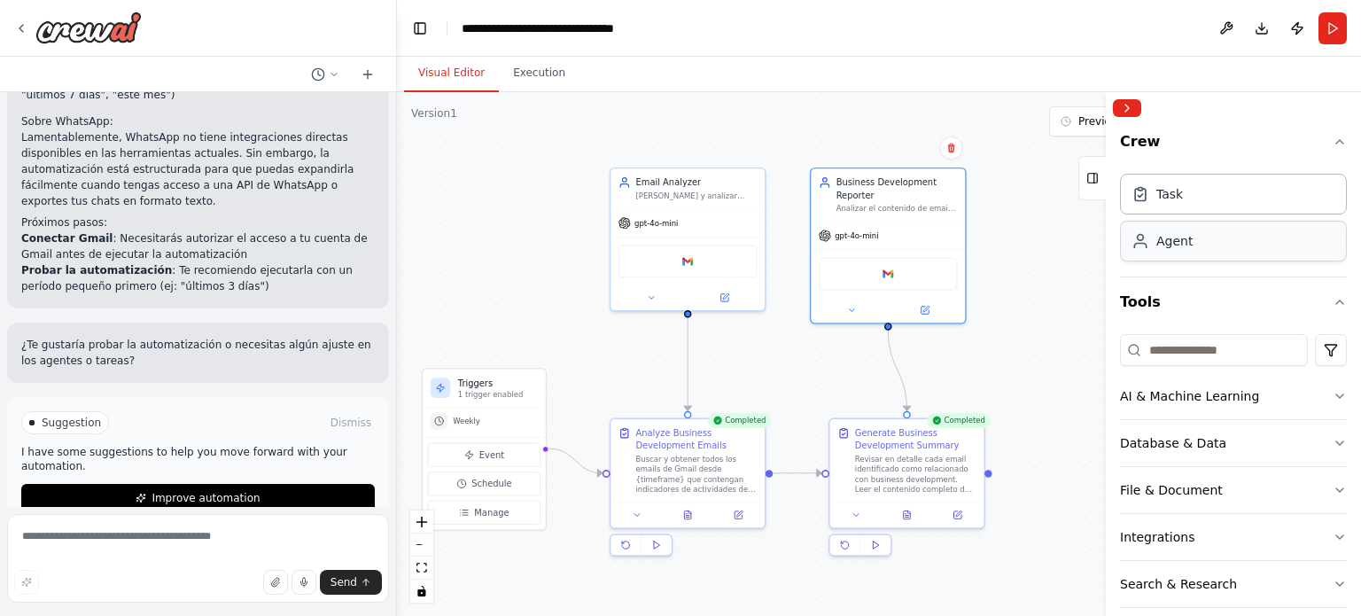
click at [1188, 252] on div "Agent" at bounding box center [1233, 241] width 227 height 41
click at [1174, 205] on div "Task" at bounding box center [1233, 193] width 227 height 41
click at [1162, 237] on div "Agent" at bounding box center [1174, 241] width 36 height 18
click at [1333, 441] on icon "button" at bounding box center [1340, 443] width 14 height 14
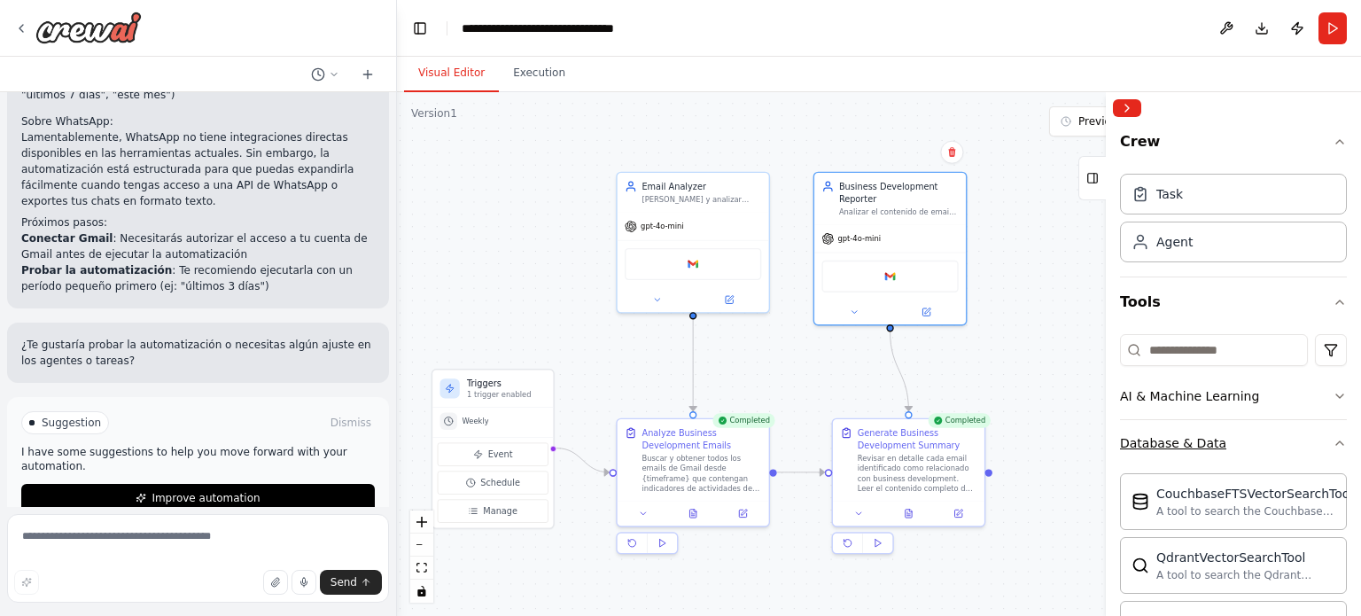
click at [1333, 436] on icon "button" at bounding box center [1340, 443] width 14 height 14
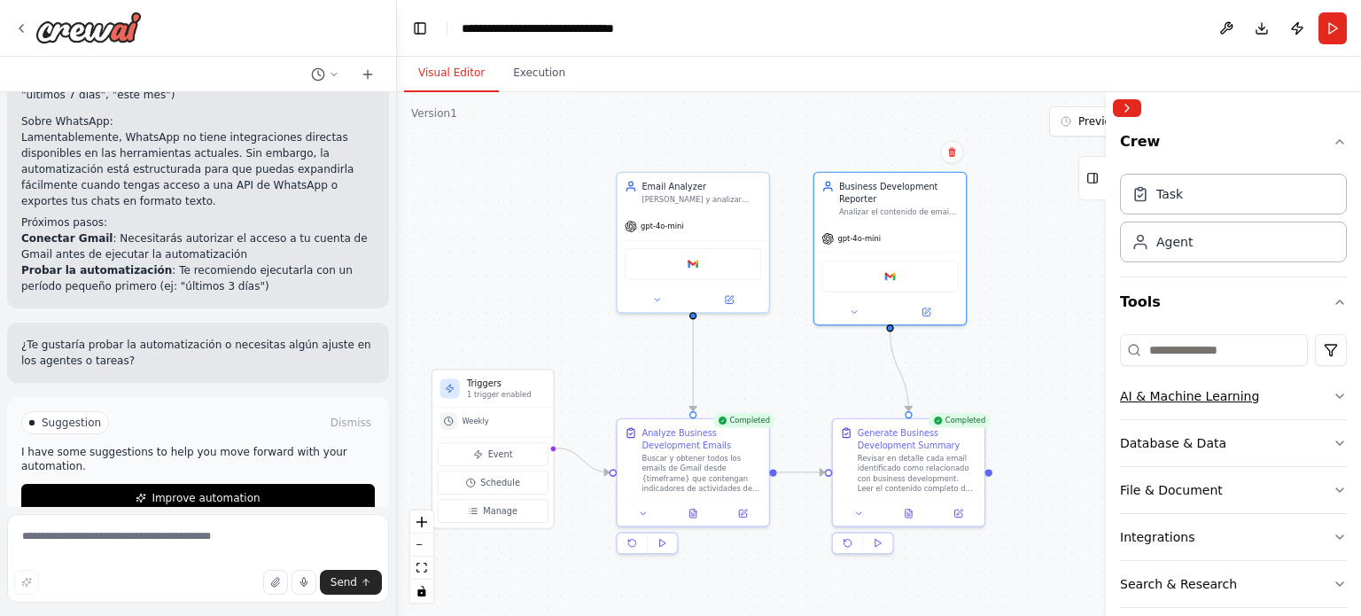
click at [1333, 396] on icon "button" at bounding box center [1340, 396] width 14 height 14
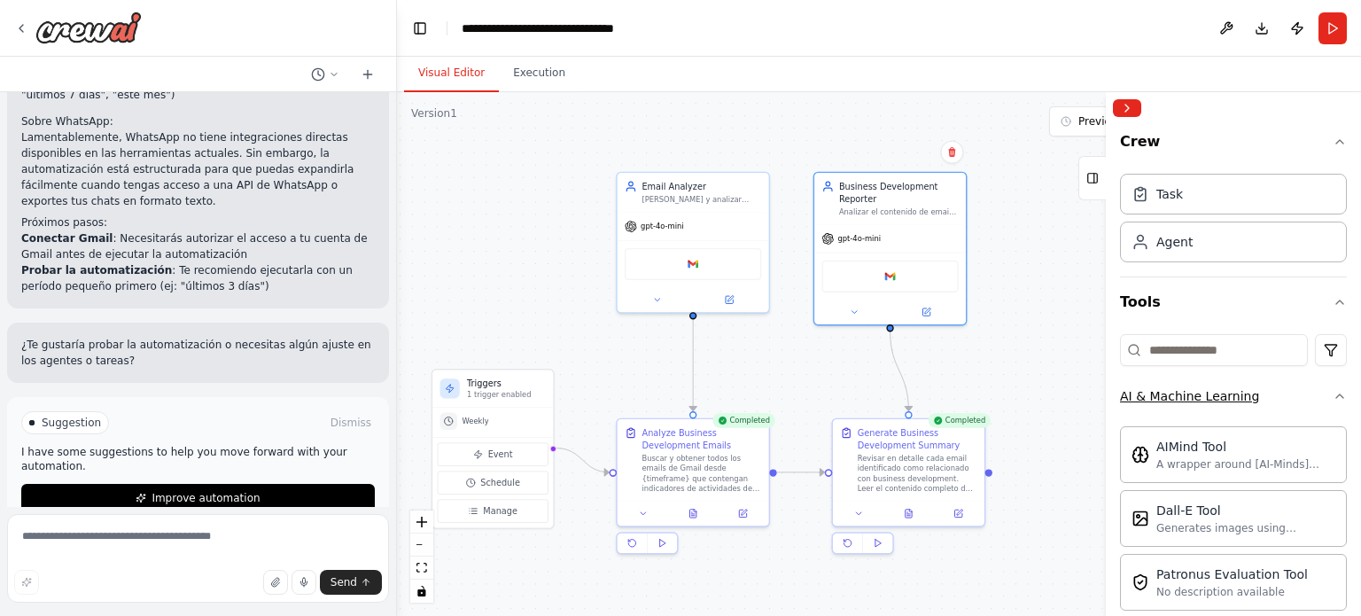
click at [1336, 396] on icon "button" at bounding box center [1339, 396] width 7 height 4
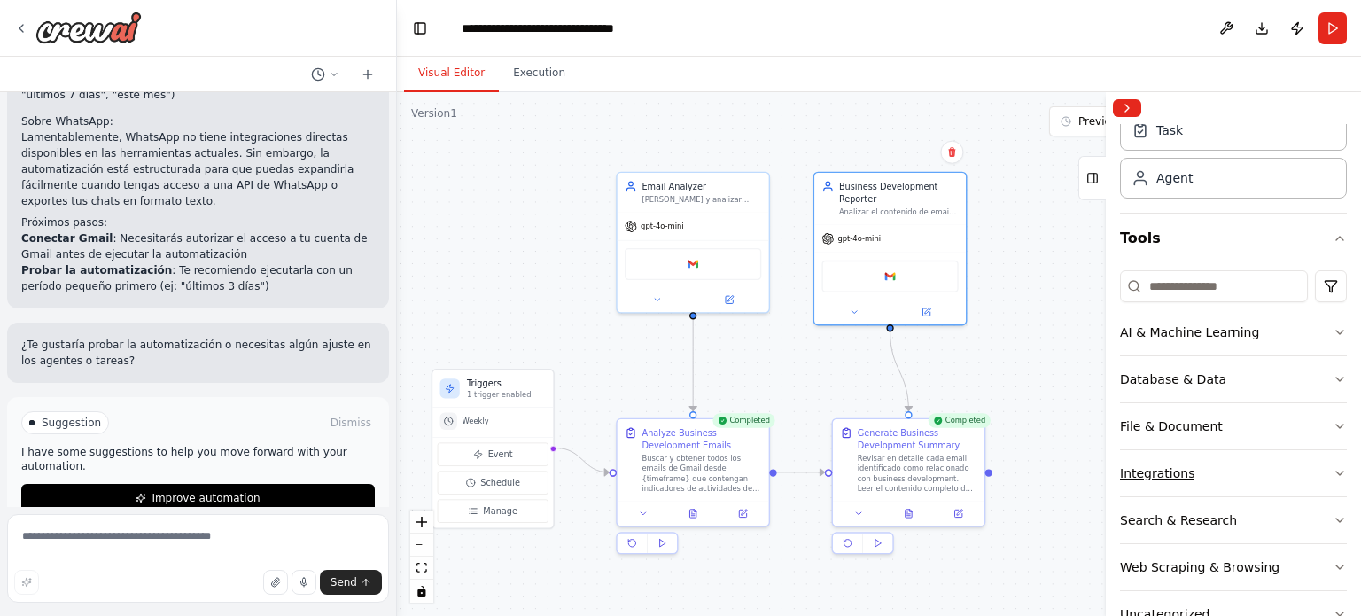
scroll to position [111, 0]
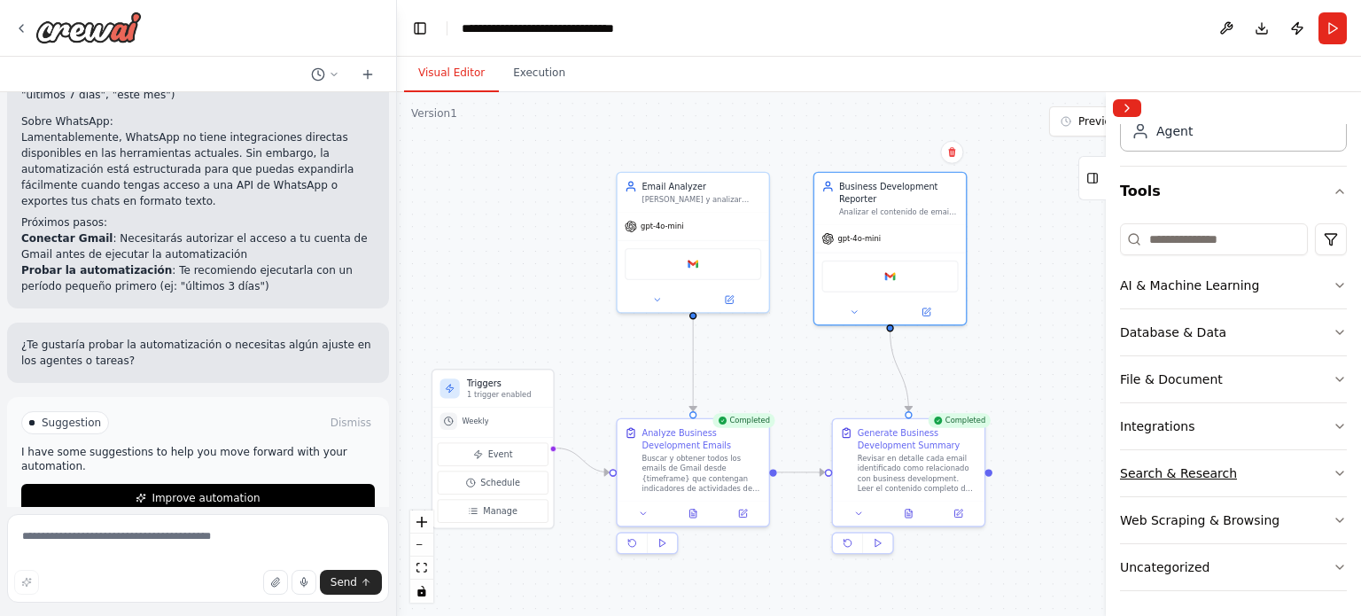
click at [1333, 466] on icon "button" at bounding box center [1340, 473] width 14 height 14
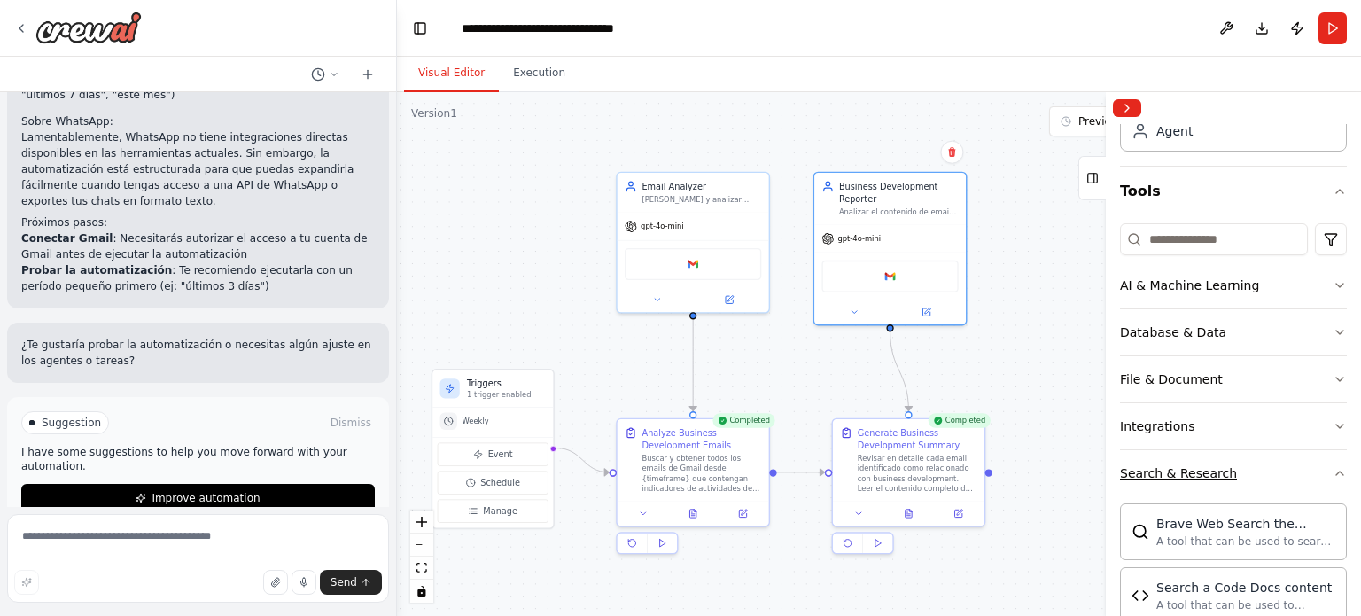
click at [1333, 466] on icon "button" at bounding box center [1340, 473] width 14 height 14
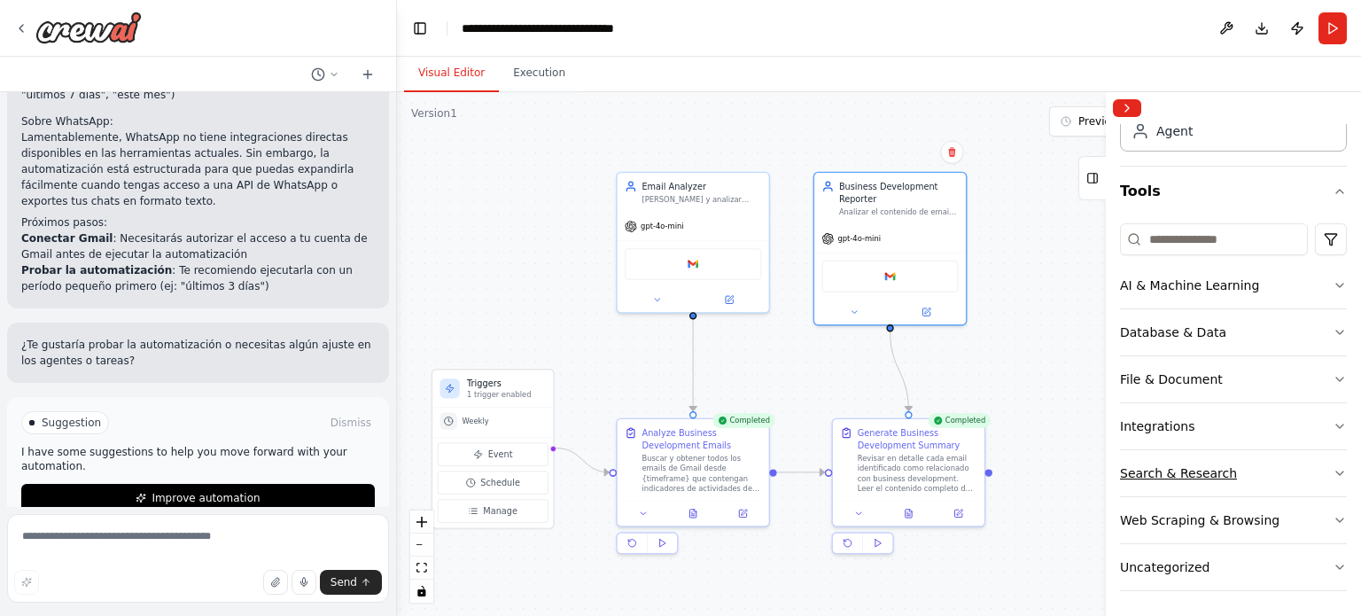
scroll to position [112, 0]
click at [1333, 517] on icon "button" at bounding box center [1340, 519] width 14 height 14
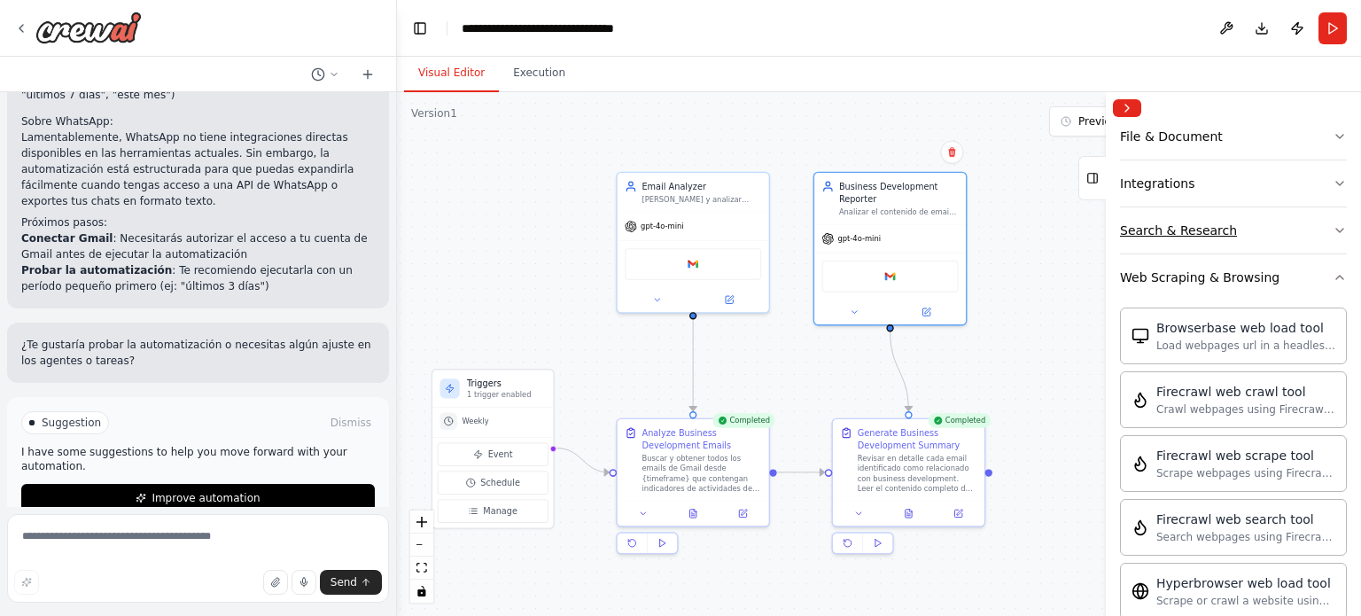
scroll to position [353, 0]
click at [1333, 281] on icon "button" at bounding box center [1340, 278] width 14 height 14
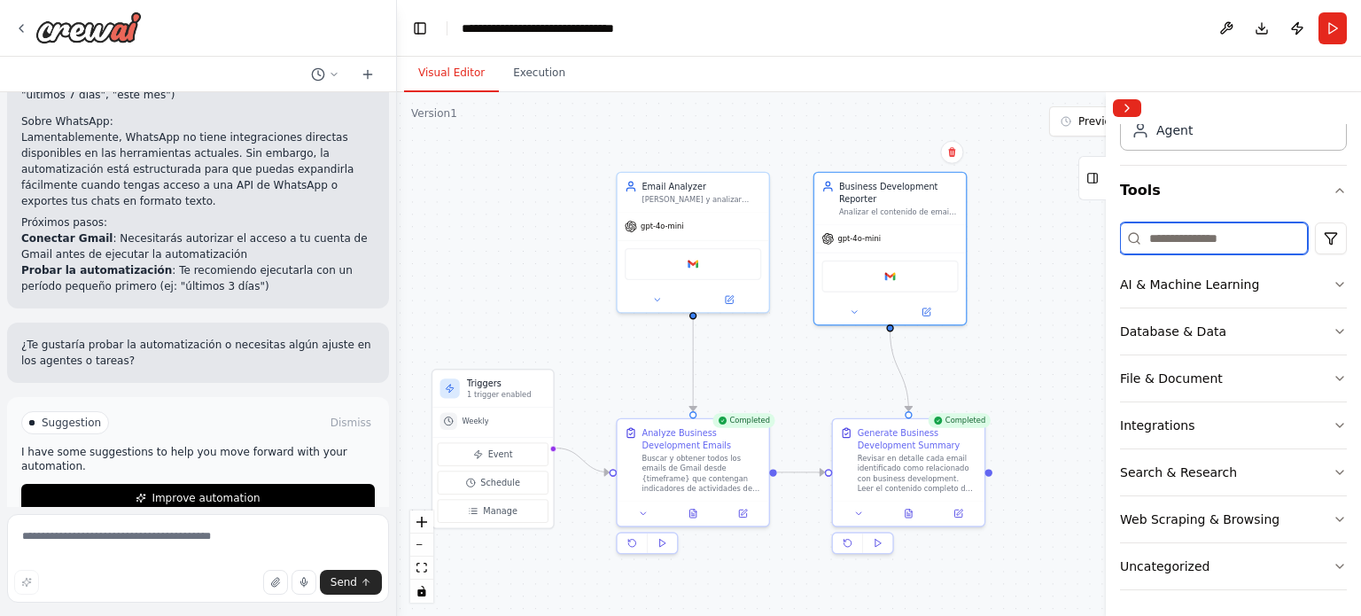
click at [1194, 244] on input at bounding box center [1214, 238] width 188 height 32
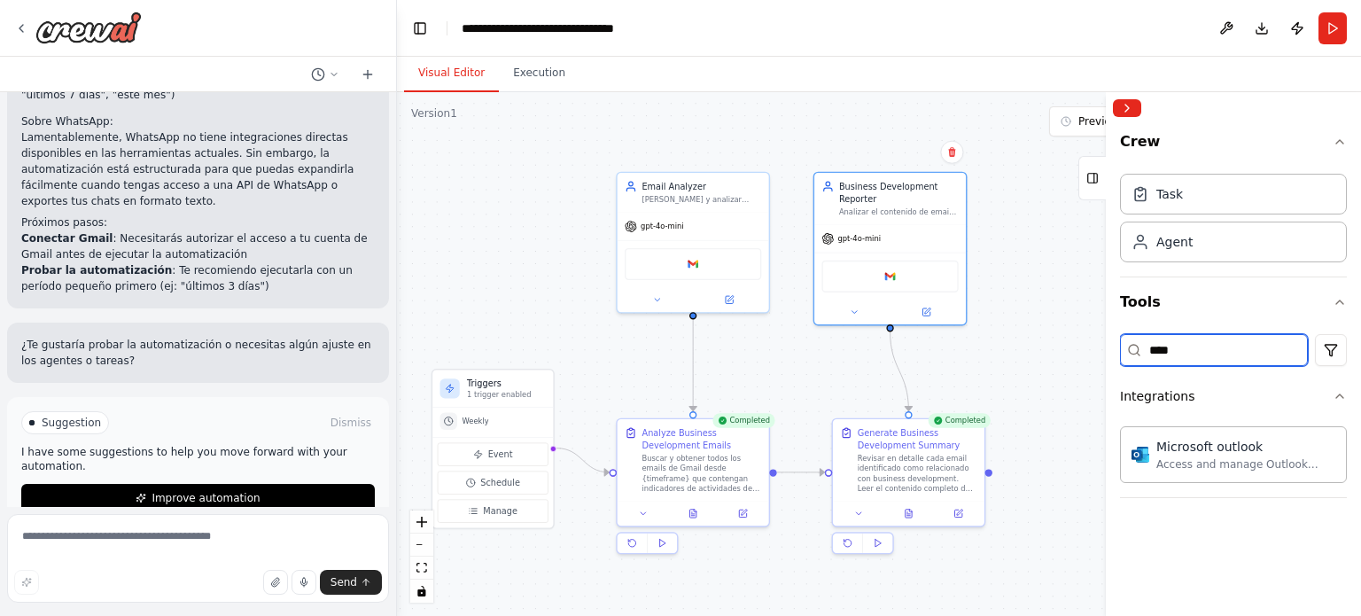
scroll to position [0, 0]
click at [1069, 338] on div ".deletable-edge-delete-btn { width: 20px; height: 20px; border: 0px solid #ffff…" at bounding box center [879, 354] width 964 height 524
click at [1196, 336] on input "*****" at bounding box center [1214, 350] width 188 height 32
type input "*"
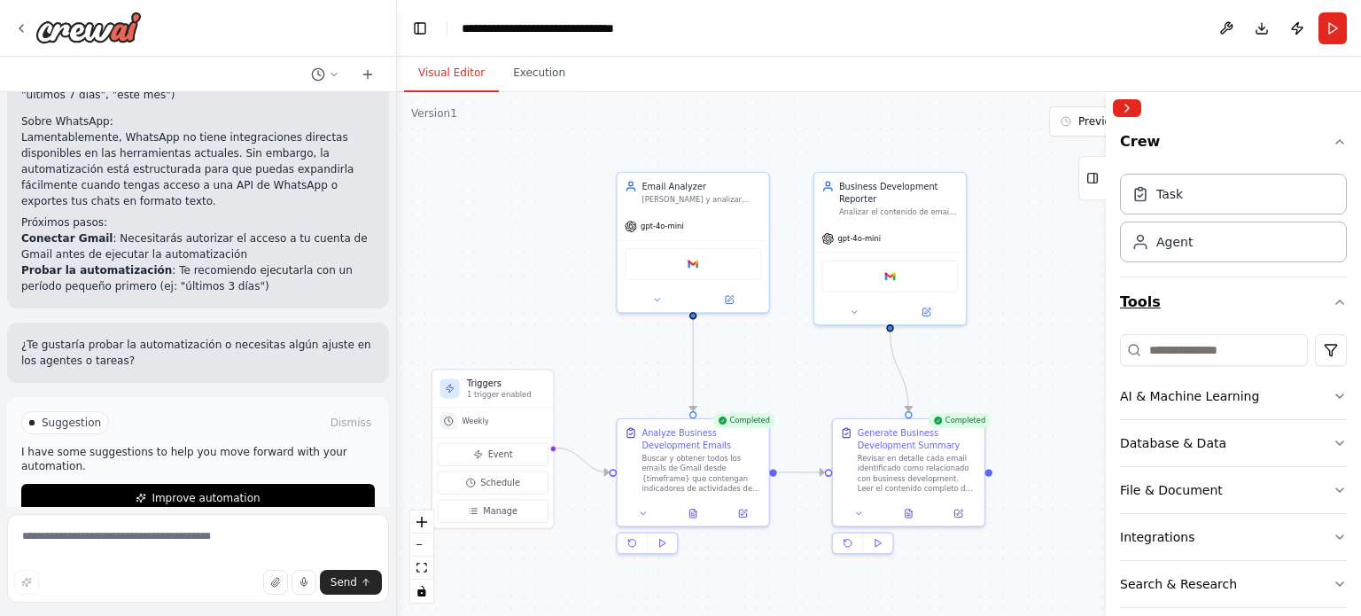
click at [1333, 298] on icon "button" at bounding box center [1340, 302] width 14 height 14
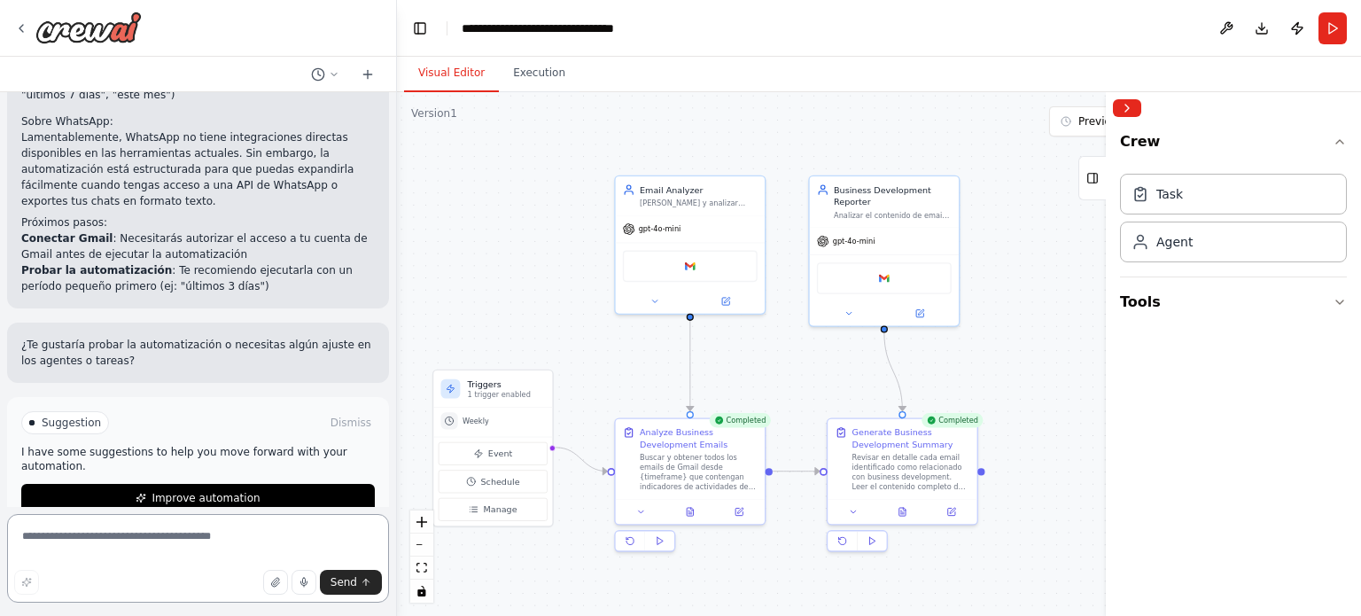
click at [101, 539] on textarea at bounding box center [198, 558] width 382 height 89
type textarea "*"
type textarea "**********"
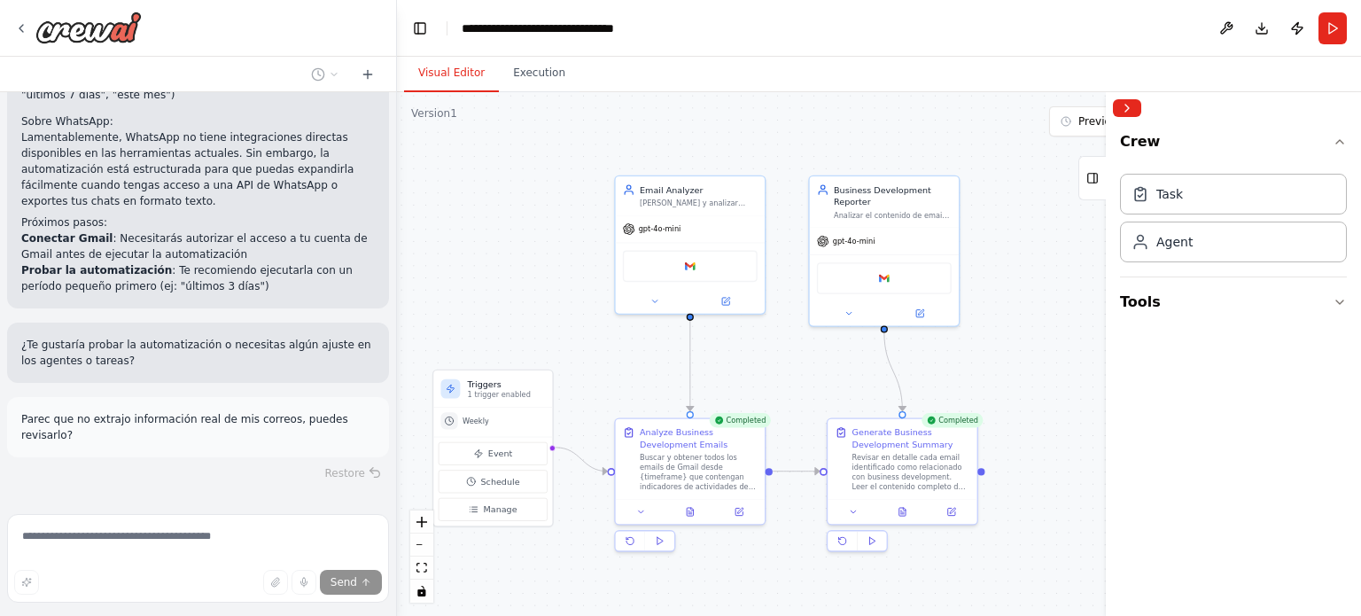
scroll to position [1832, 0]
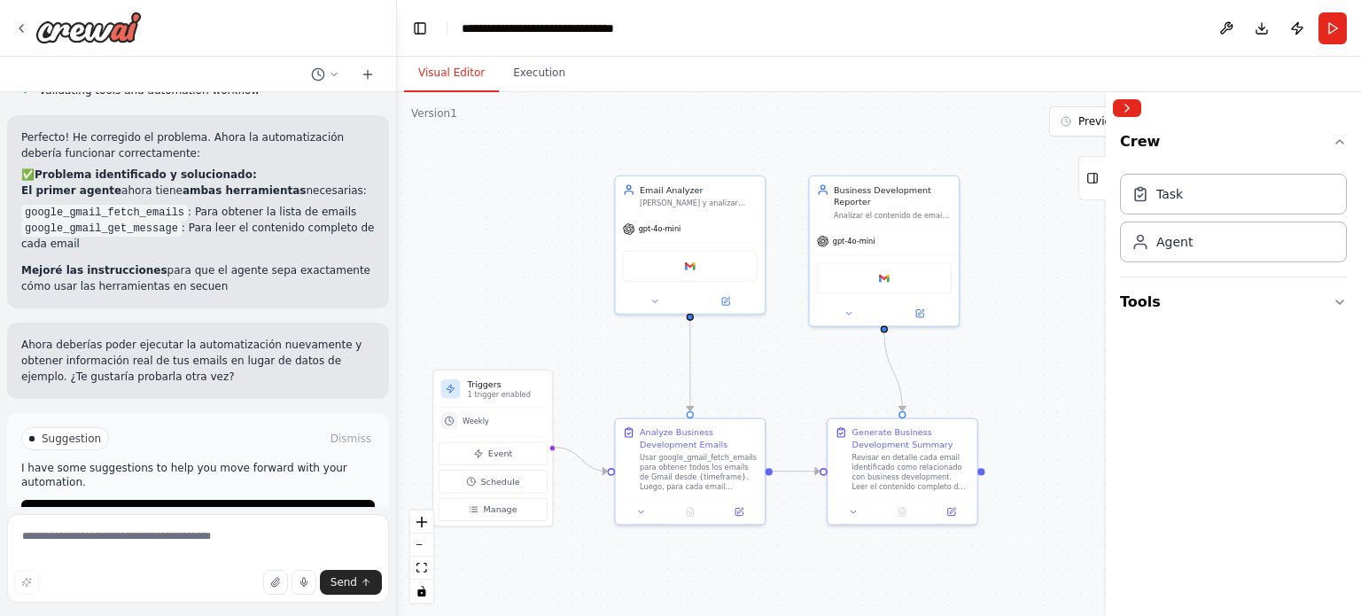
click at [259, 337] on p "Ahora deberías poder ejecutar la automatización nuevamente y obtener informació…" at bounding box center [198, 361] width 354 height 48
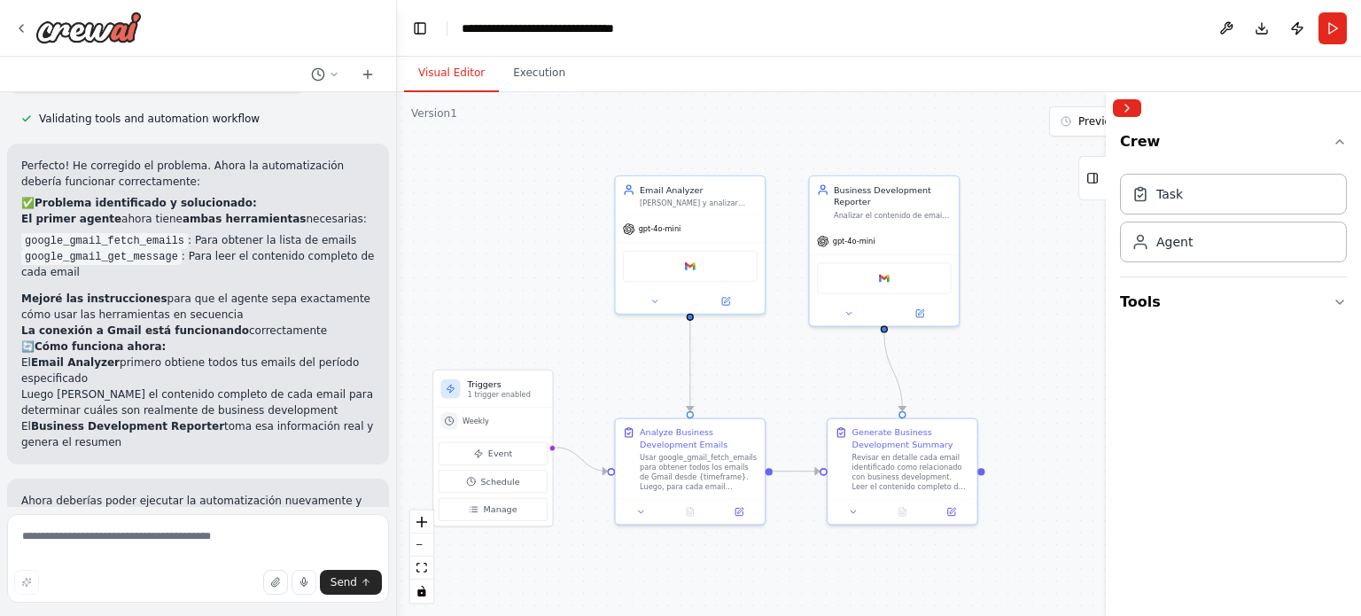
scroll to position [3262, 0]
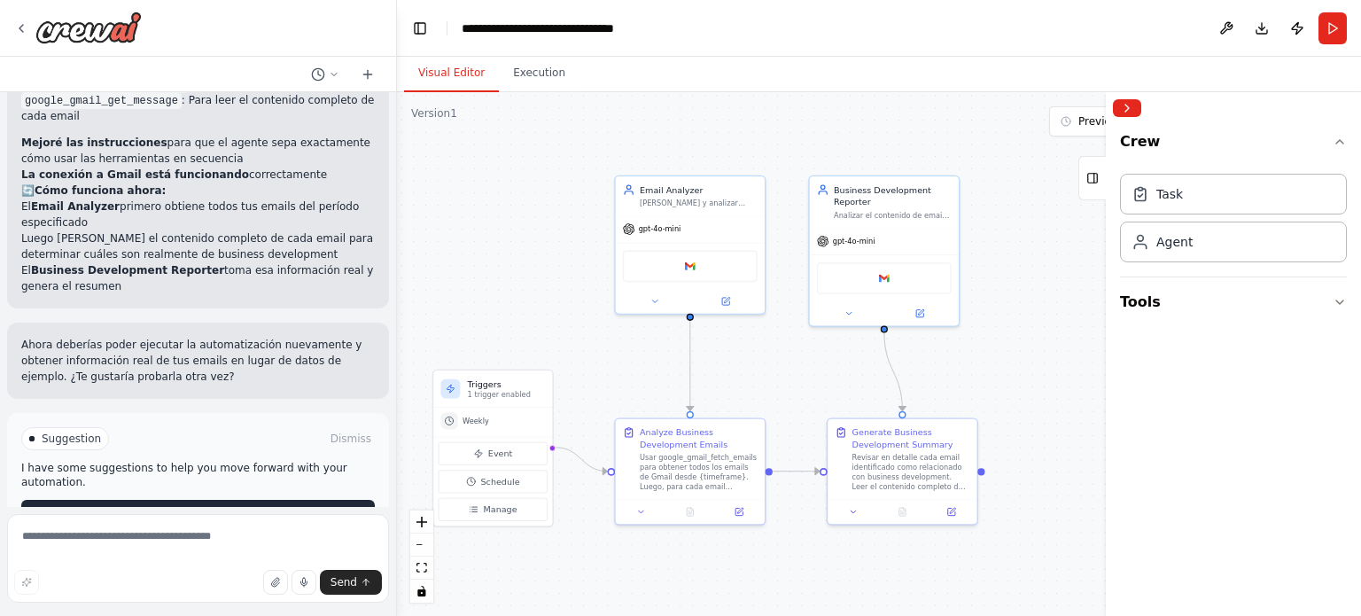
click at [189, 507] on span "Run Automation" at bounding box center [206, 514] width 86 height 14
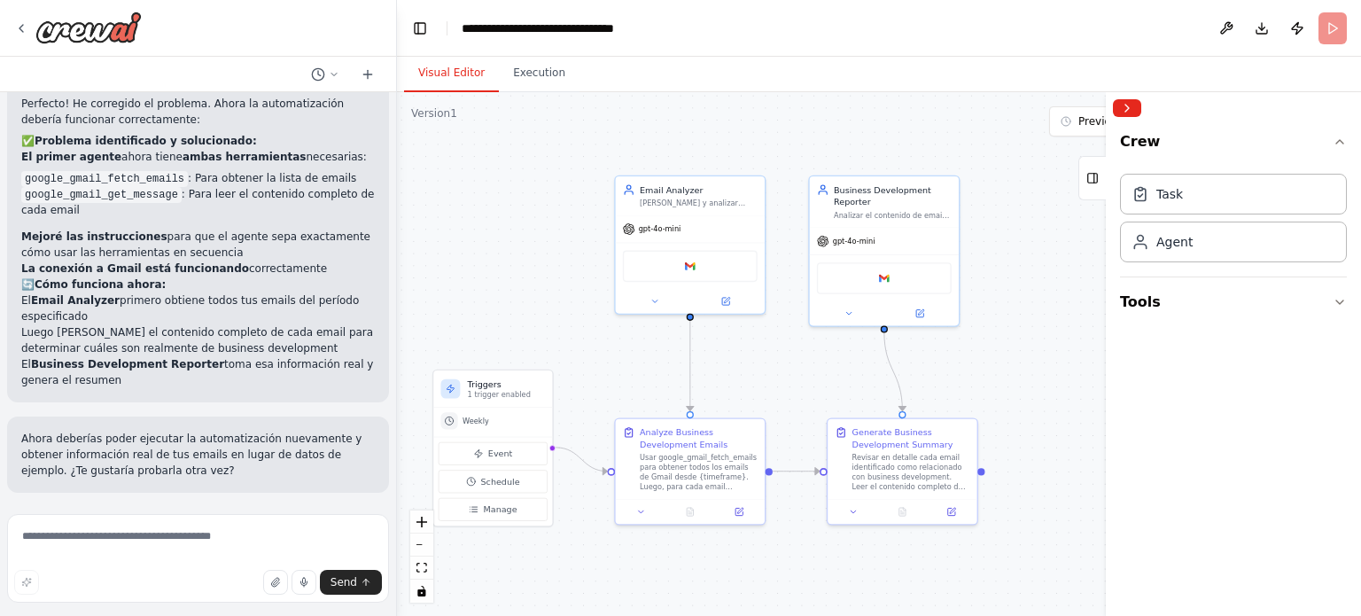
scroll to position [3119, 0]
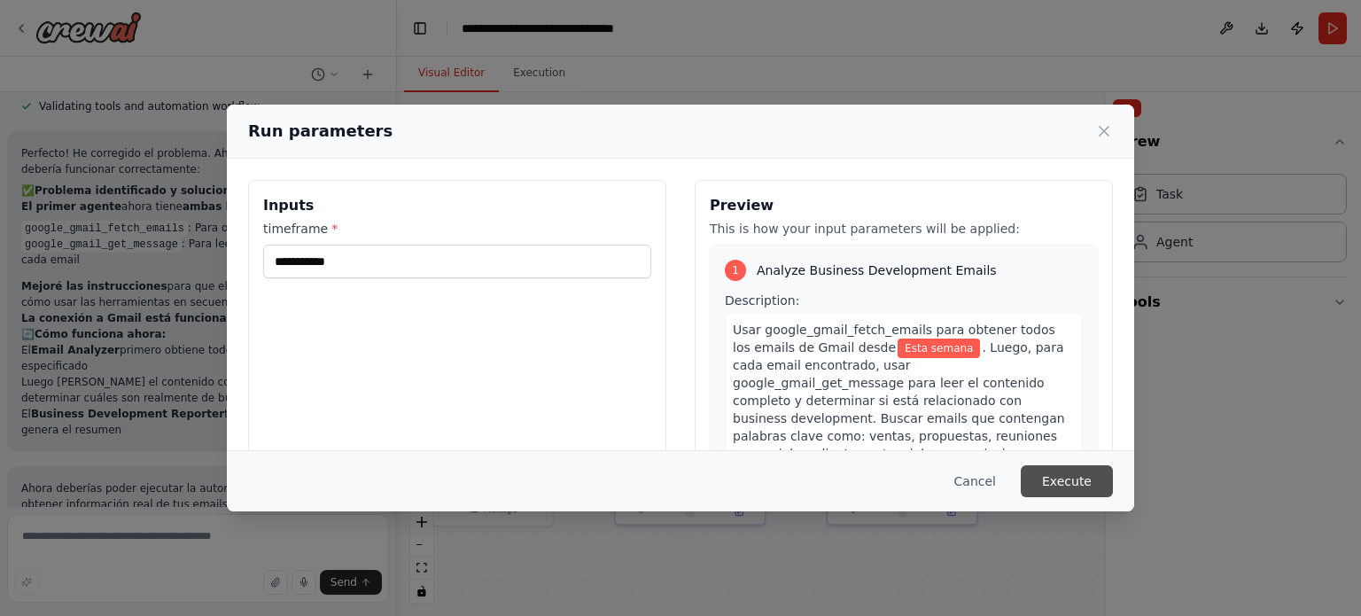
click at [1070, 474] on button "Execute" at bounding box center [1067, 481] width 92 height 32
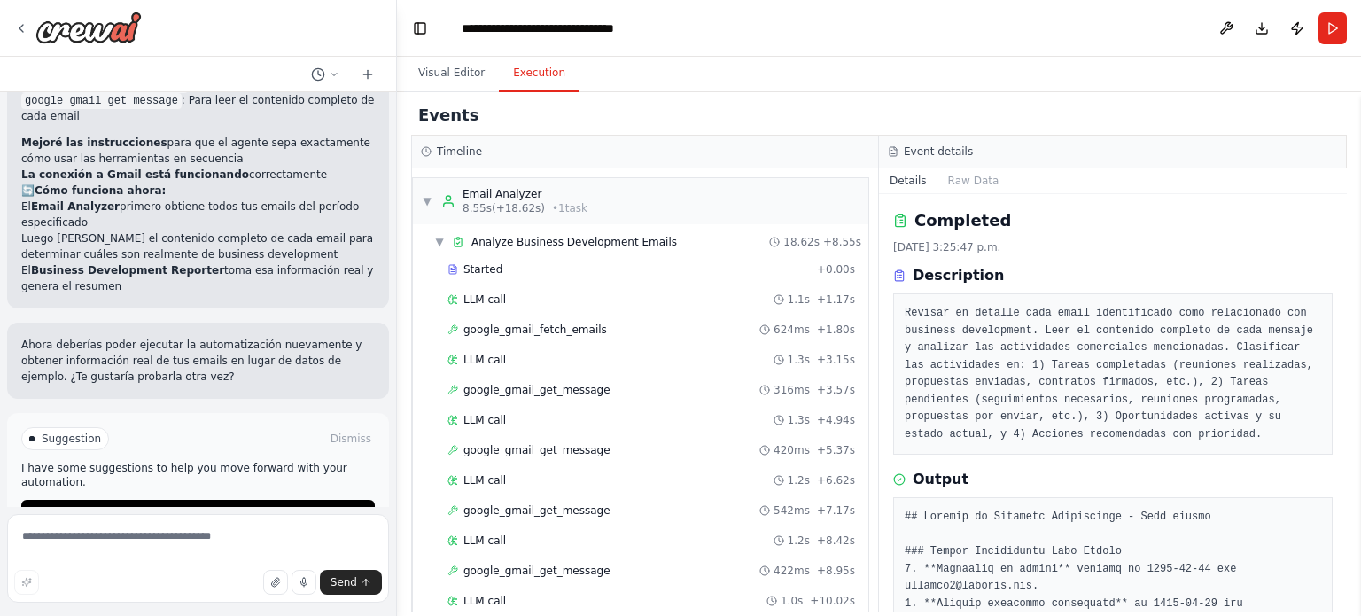
scroll to position [594, 0]
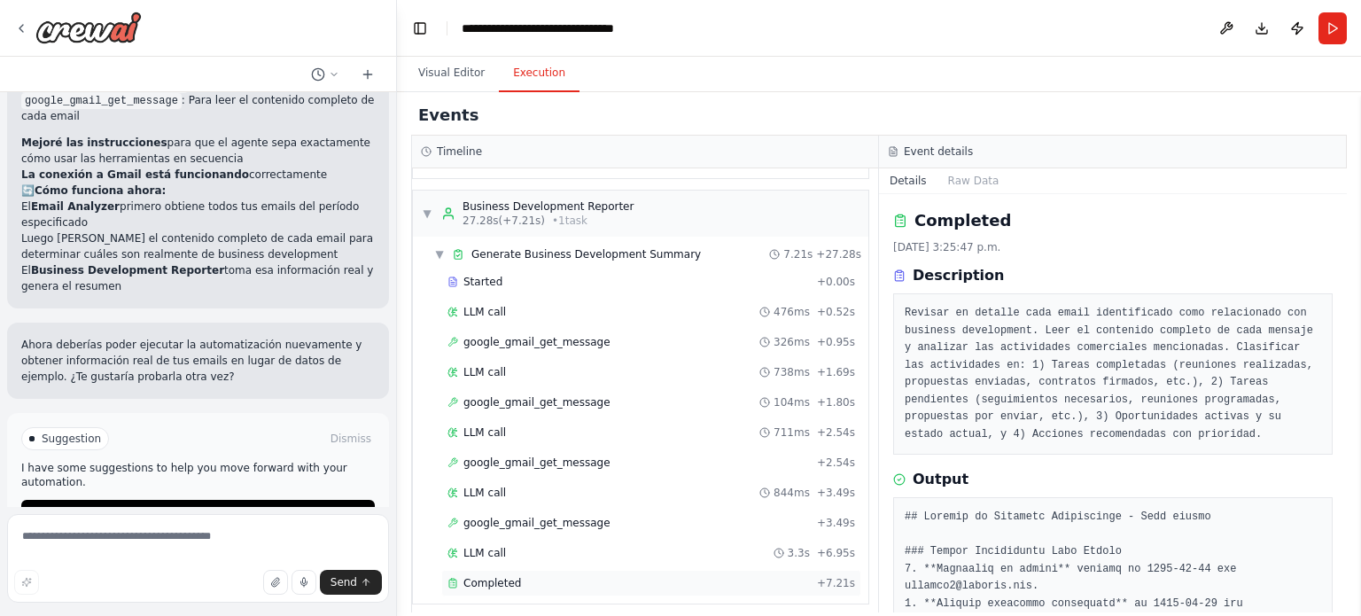
click at [471, 576] on span "Completed" at bounding box center [492, 583] width 58 height 14
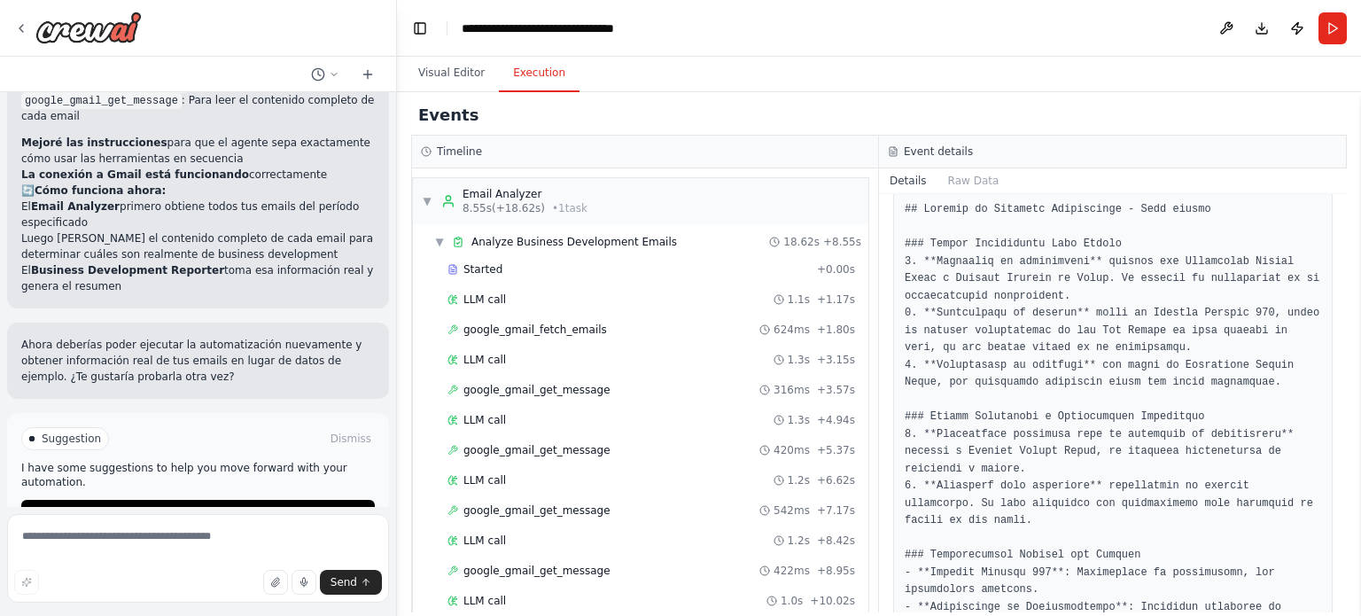
scroll to position [0, 0]
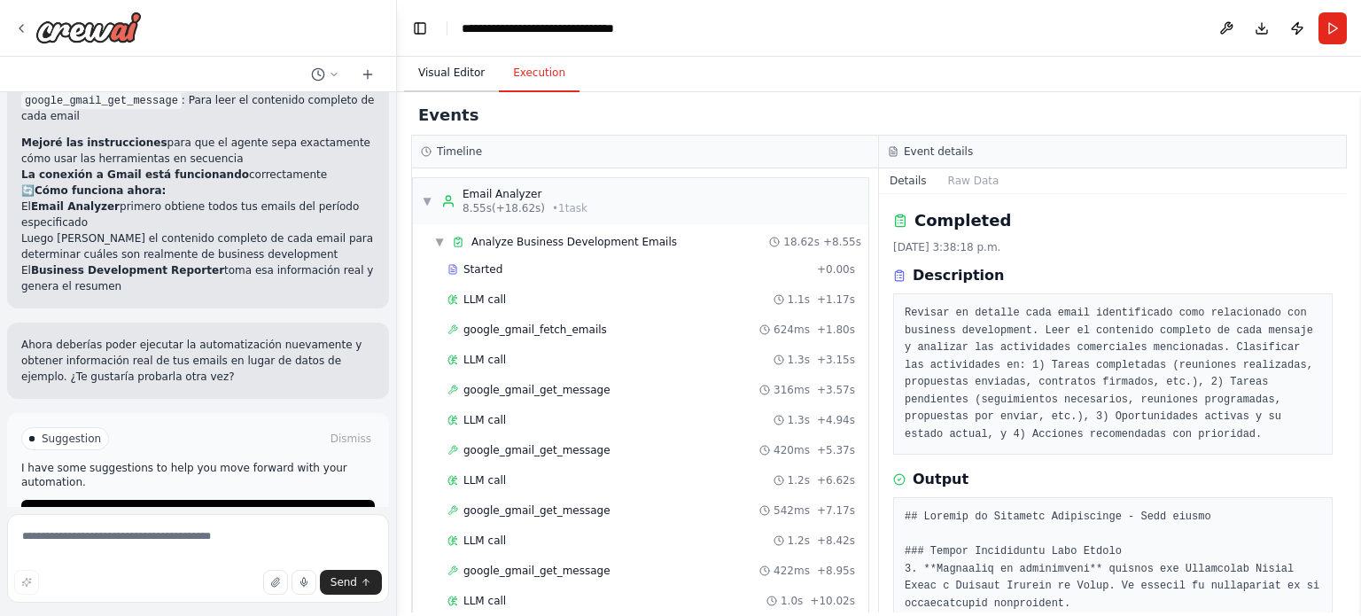
click at [454, 74] on button "Visual Editor" at bounding box center [451, 73] width 95 height 37
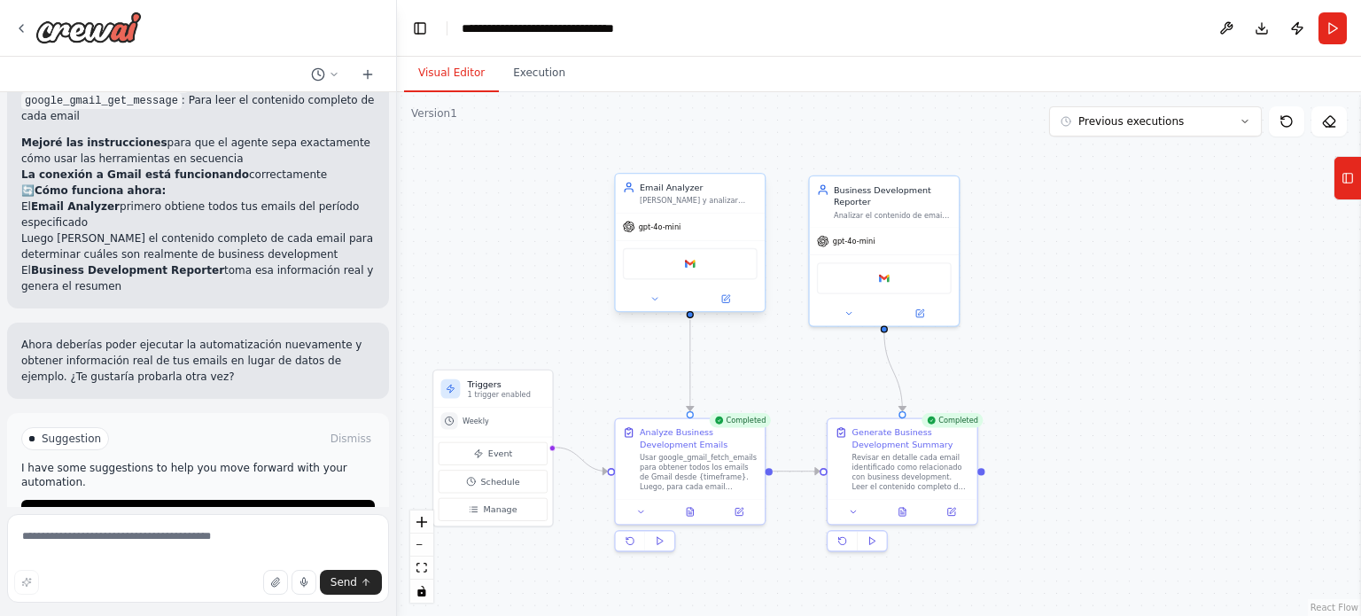
click at [683, 273] on div "Google gmail" at bounding box center [690, 264] width 135 height 32
click at [731, 300] on button at bounding box center [725, 299] width 68 height 14
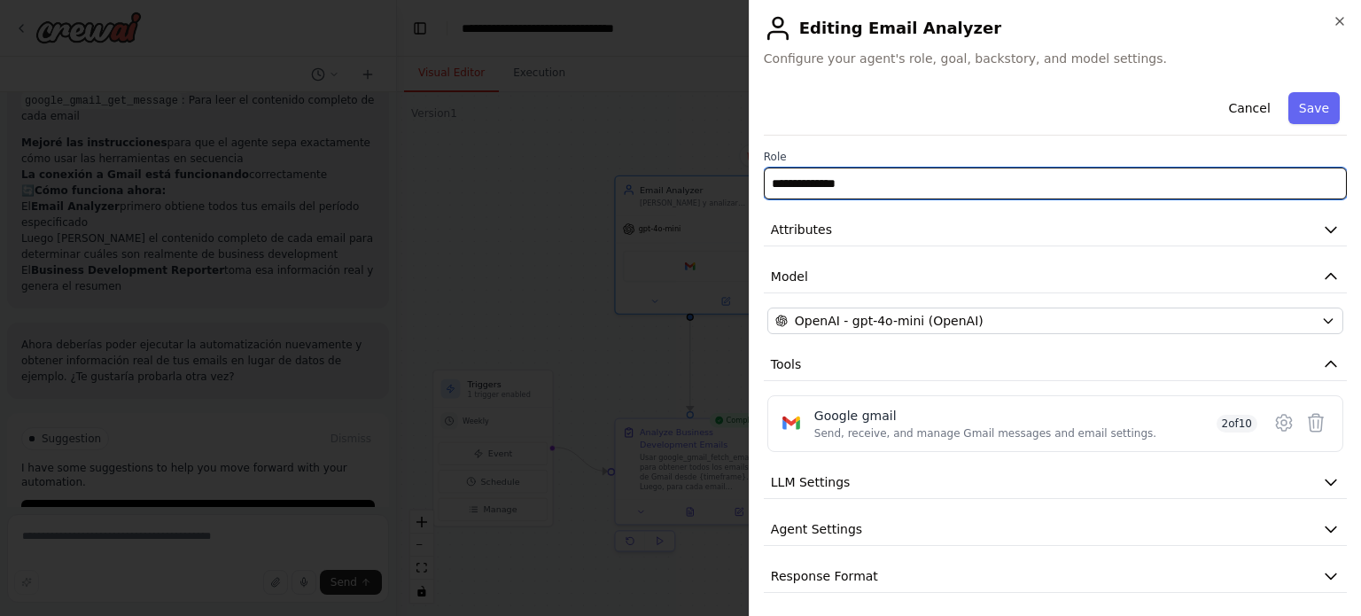
click at [898, 182] on input "**********" at bounding box center [1055, 183] width 583 height 32
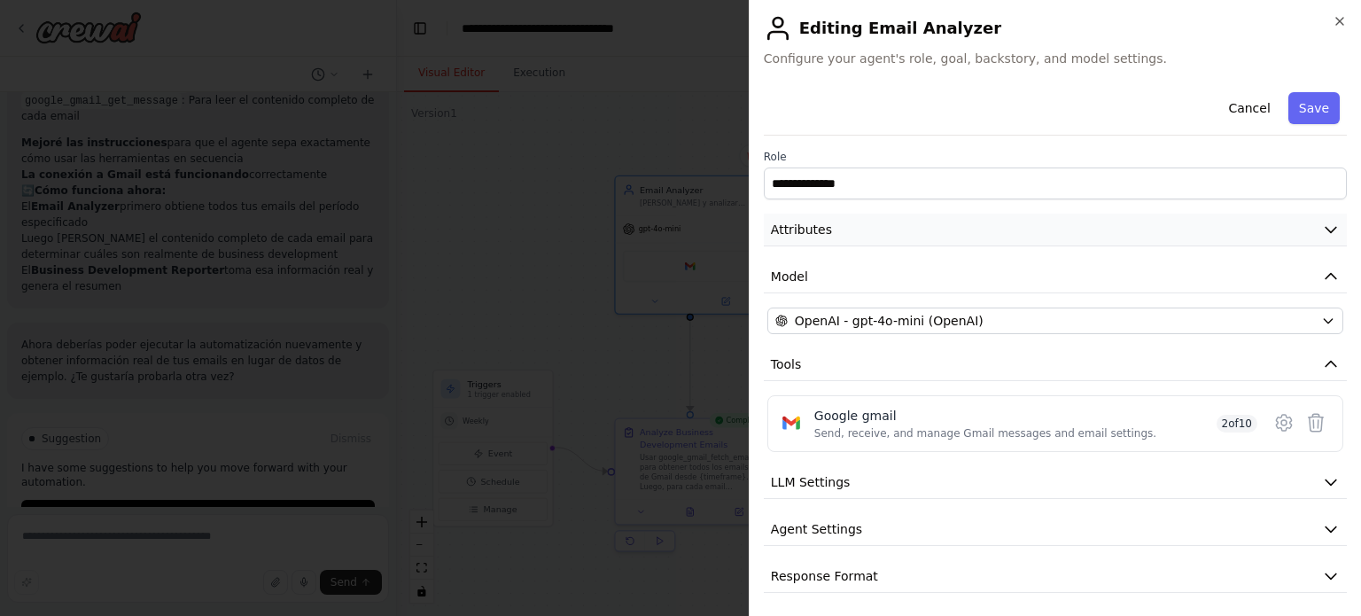
click at [1064, 244] on button "Attributes" at bounding box center [1055, 230] width 583 height 33
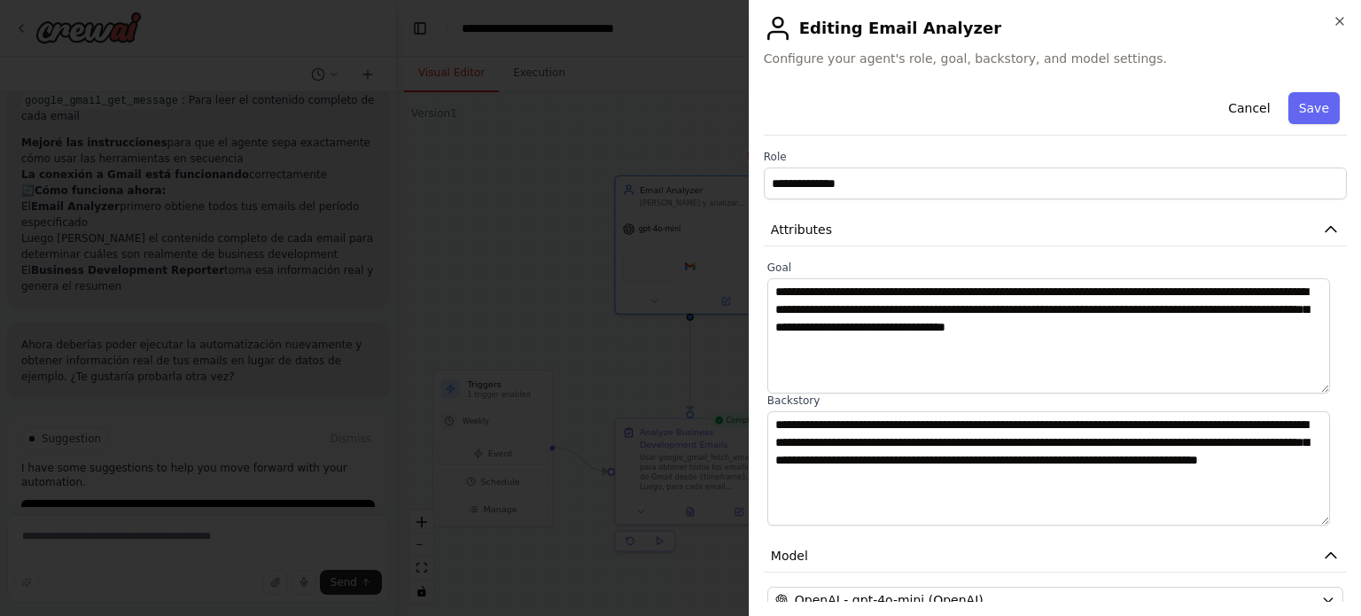
scroll to position [283, 0]
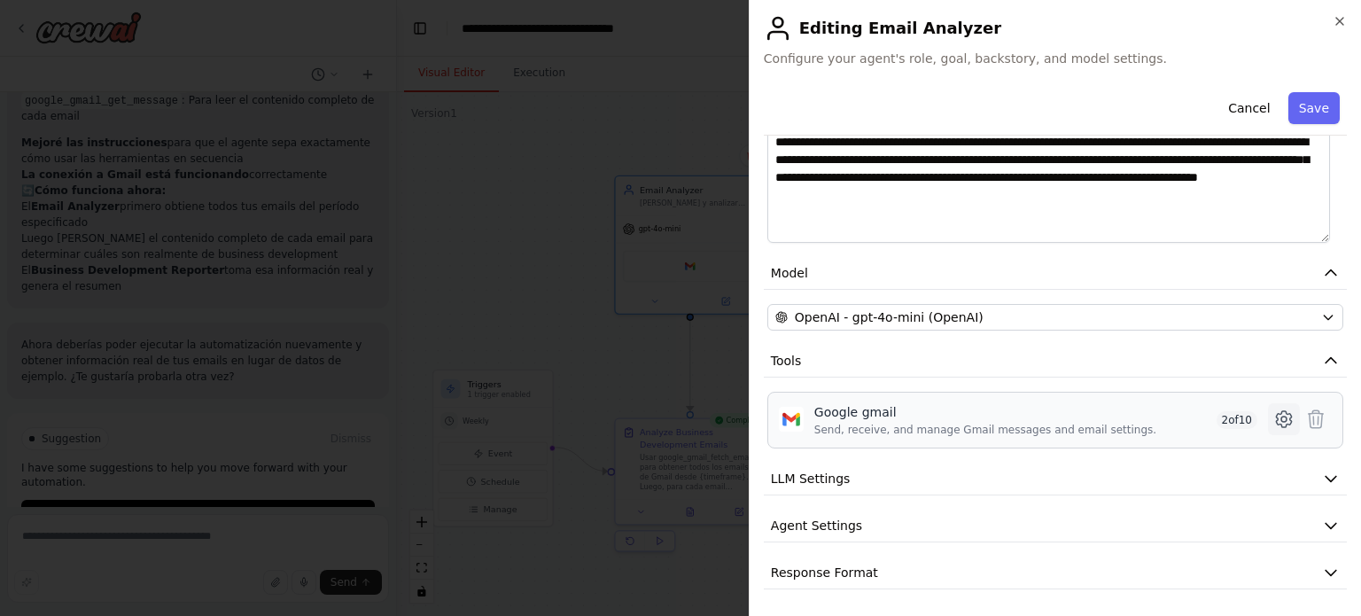
click at [1273, 422] on icon at bounding box center [1283, 418] width 21 height 21
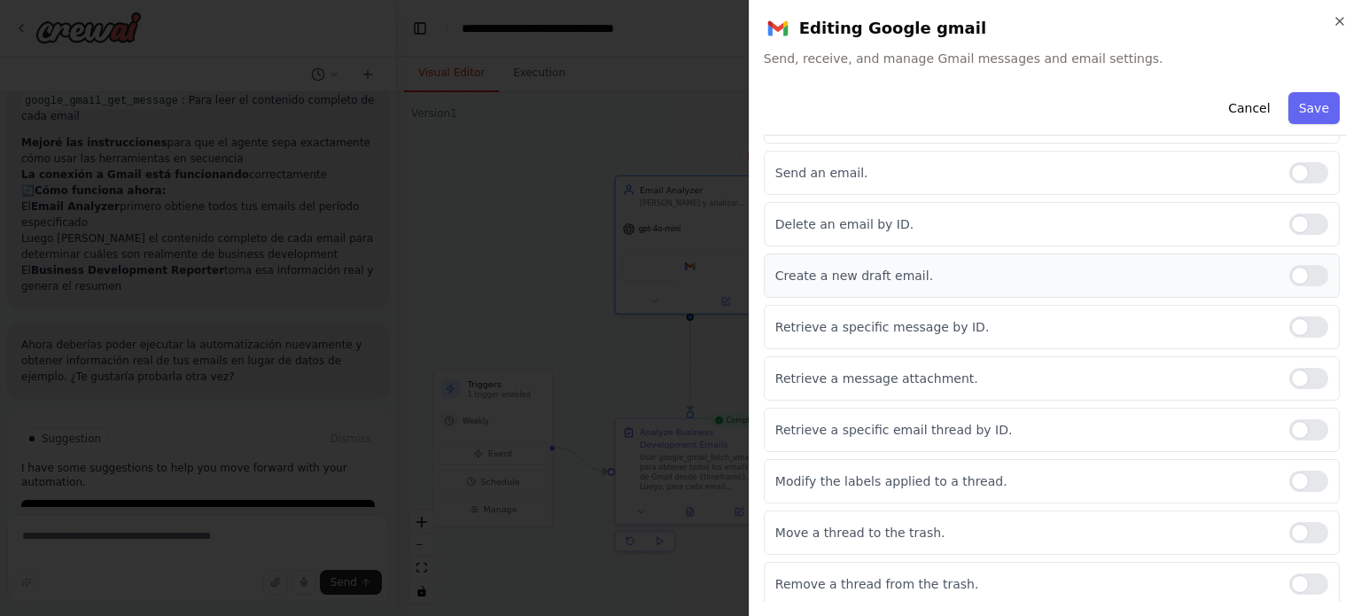
scroll to position [0, 0]
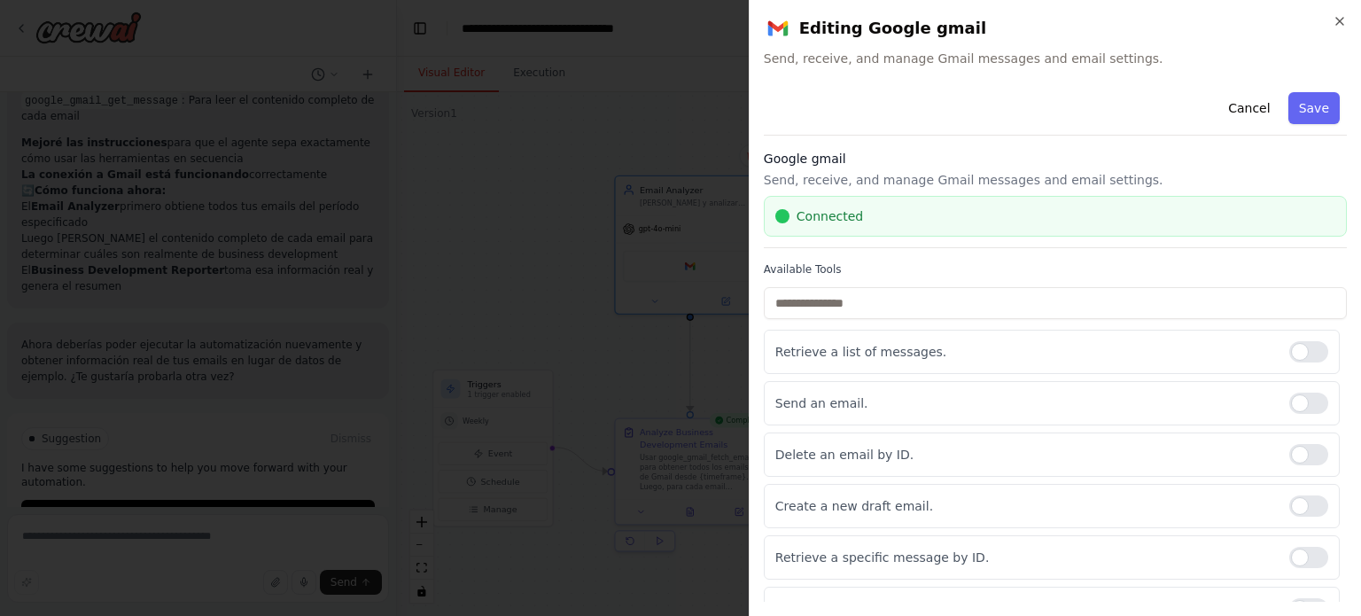
click at [872, 207] on div "Connected" at bounding box center [1055, 216] width 560 height 18
click at [935, 192] on div "Google gmail Send, receive, and manage Gmail messages and email settings. Conne…" at bounding box center [1055, 199] width 583 height 98
click at [1338, 26] on icon "button" at bounding box center [1340, 21] width 14 height 14
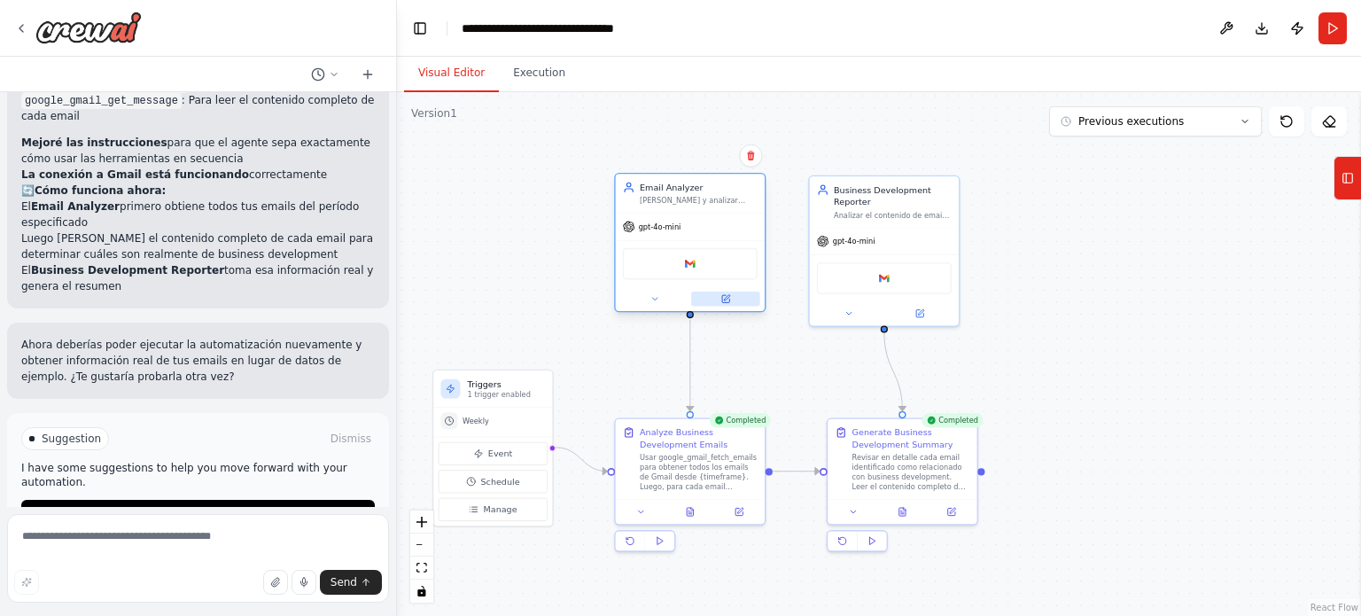
click at [727, 294] on icon at bounding box center [725, 299] width 10 height 10
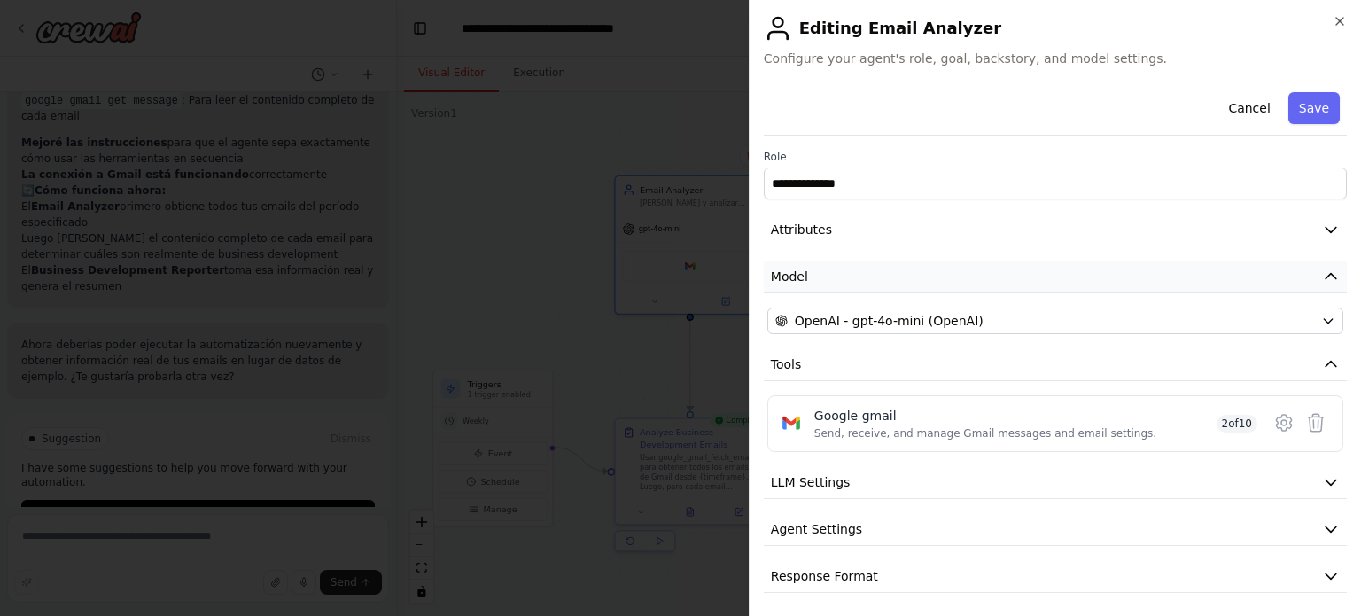
scroll to position [4, 0]
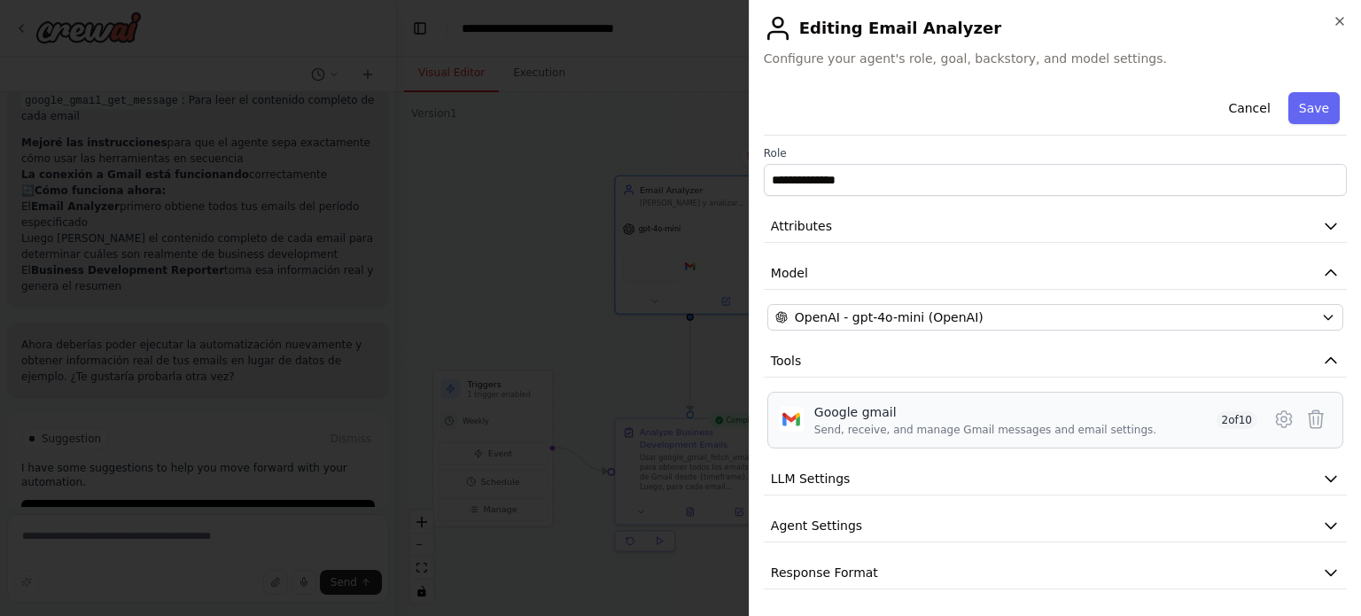
click at [823, 420] on div "Google gmail Send, receive, and manage Gmail messages and email settings." at bounding box center [985, 420] width 342 height 34
click at [1314, 419] on button at bounding box center [1316, 419] width 32 height 32
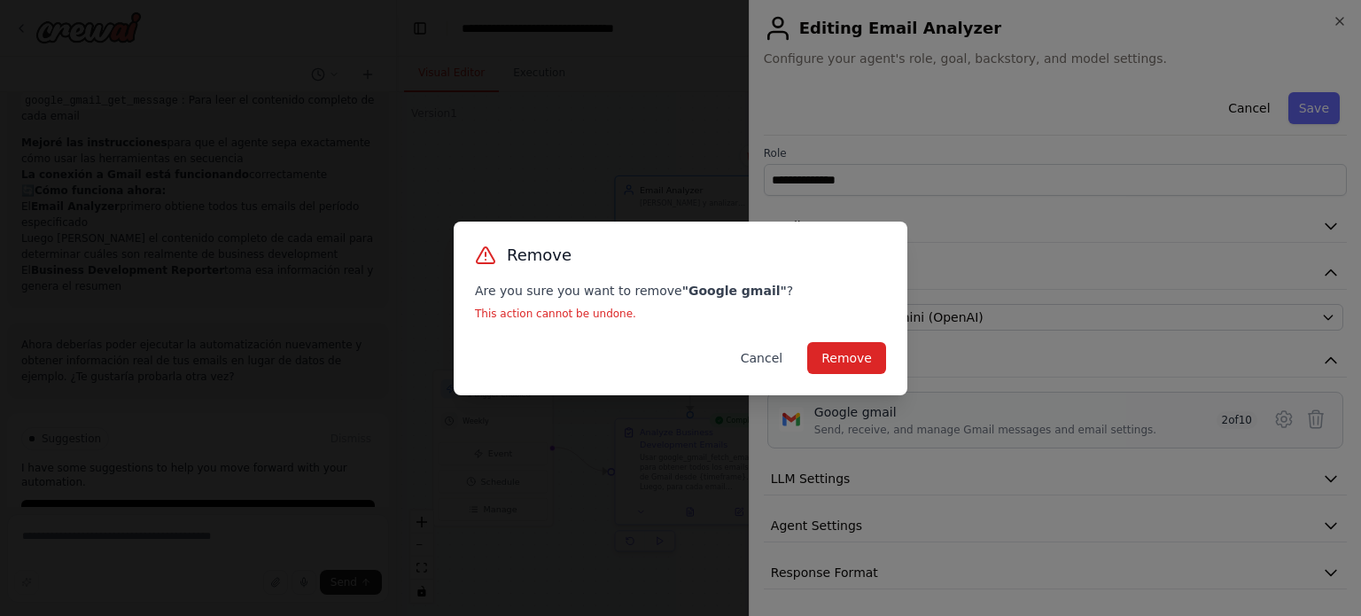
click at [760, 362] on button "Cancel" at bounding box center [762, 358] width 70 height 32
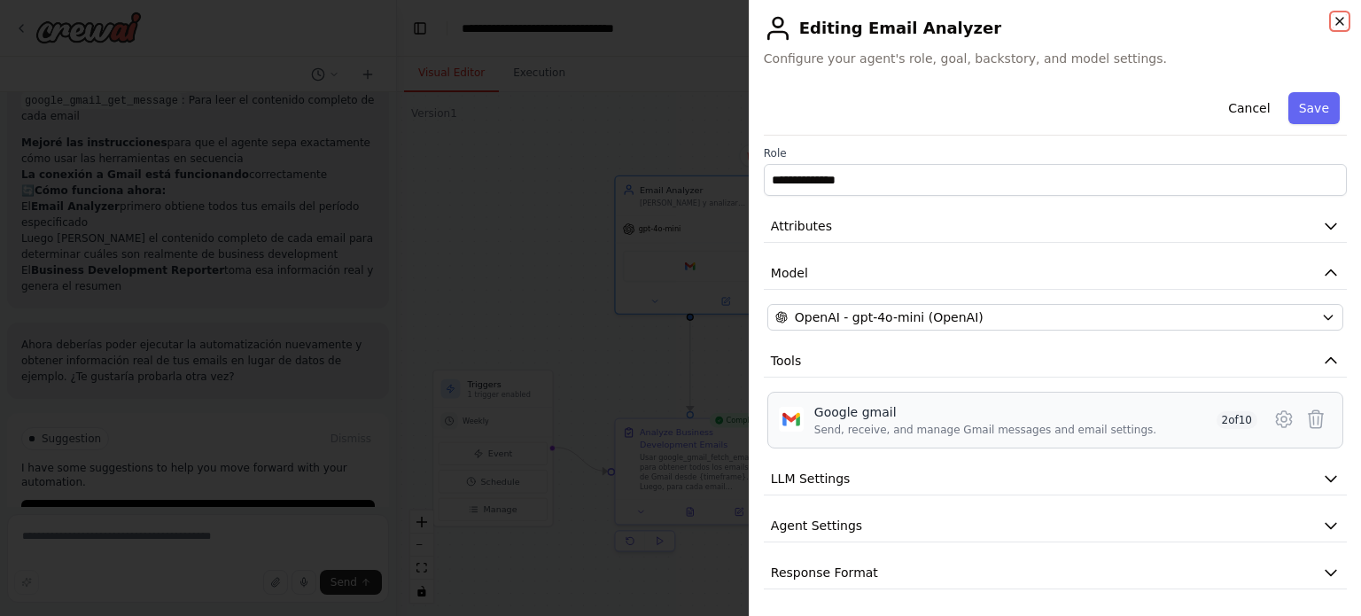
click at [1341, 16] on icon "button" at bounding box center [1340, 21] width 14 height 14
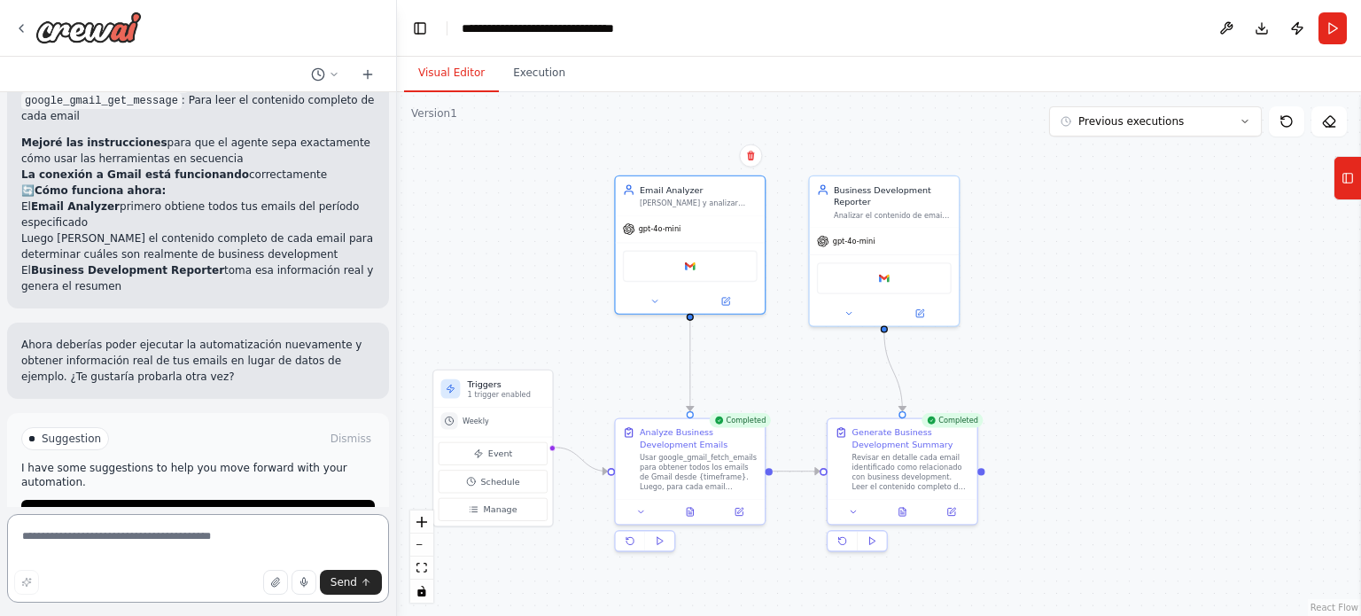
click at [78, 537] on textarea at bounding box center [198, 558] width 382 height 89
type textarea "**********"
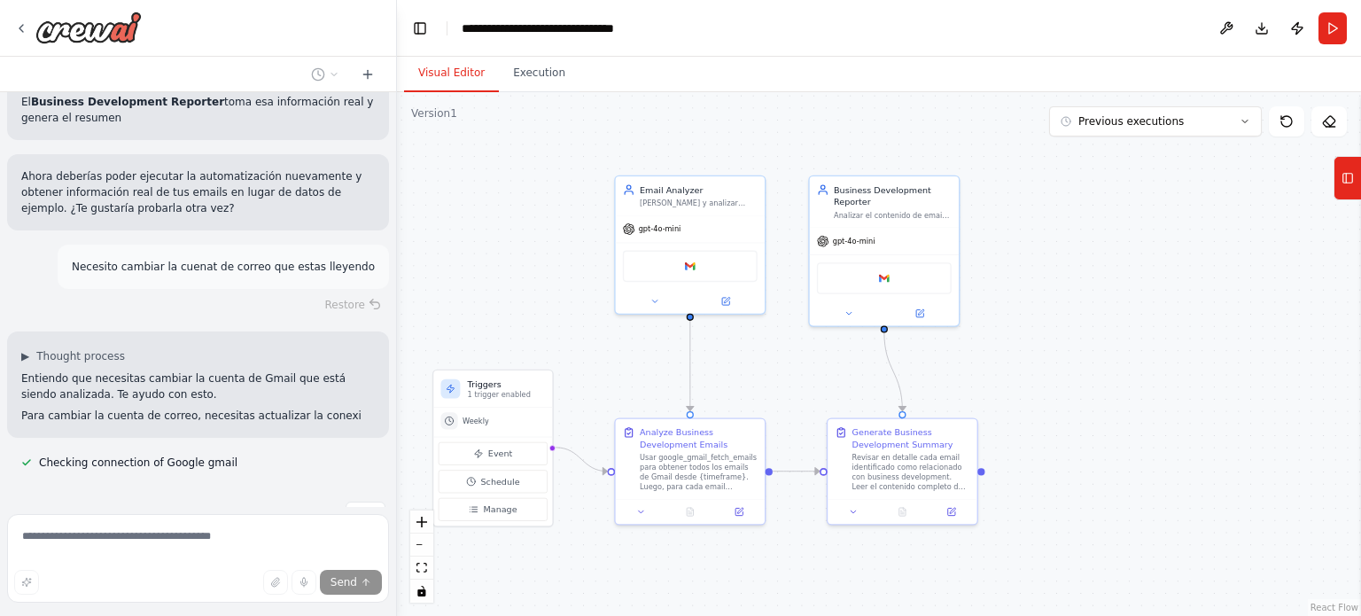
scroll to position [3447, 0]
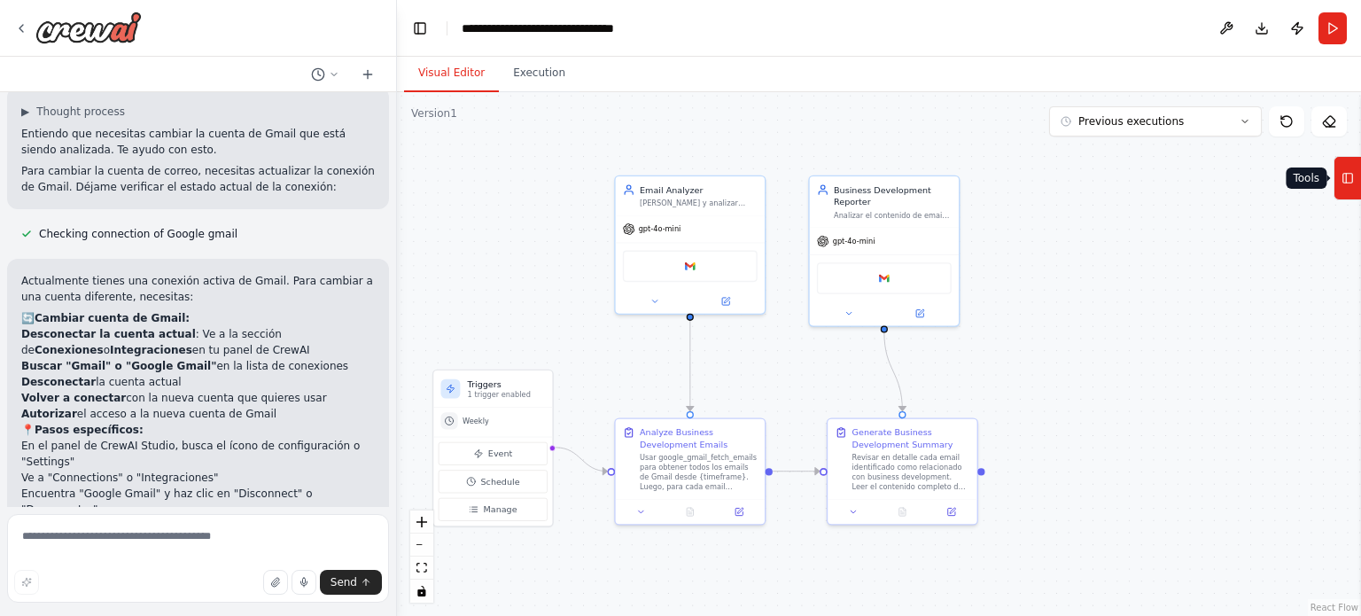
click at [1351, 178] on icon at bounding box center [1347, 178] width 12 height 28
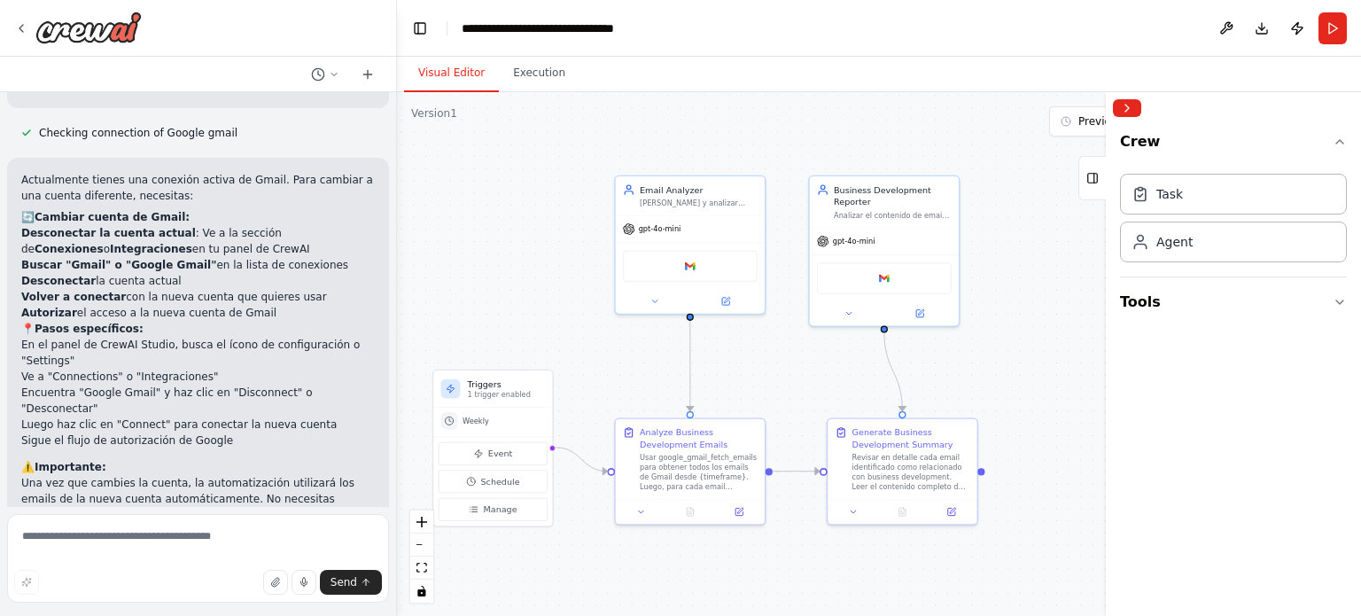
scroll to position [3792, 0]
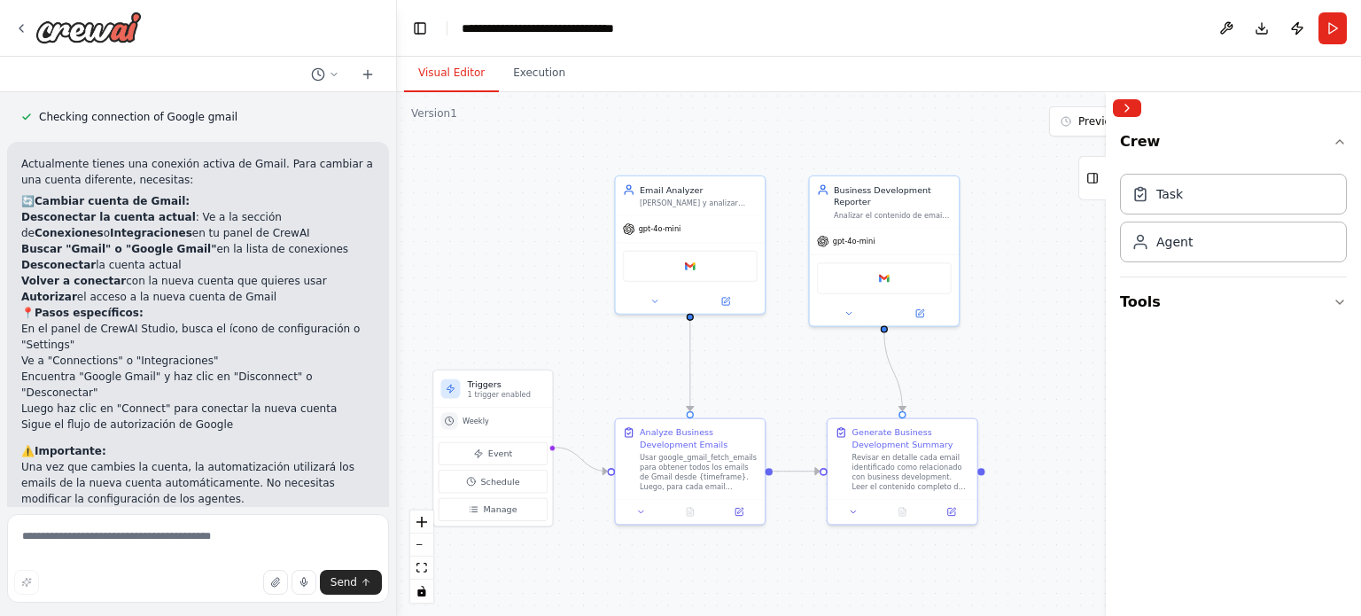
click at [1351, 300] on div "Crew Task Agent Tools" at bounding box center [1233, 370] width 255 height 492
click at [1345, 302] on icon "button" at bounding box center [1340, 302] width 14 height 14
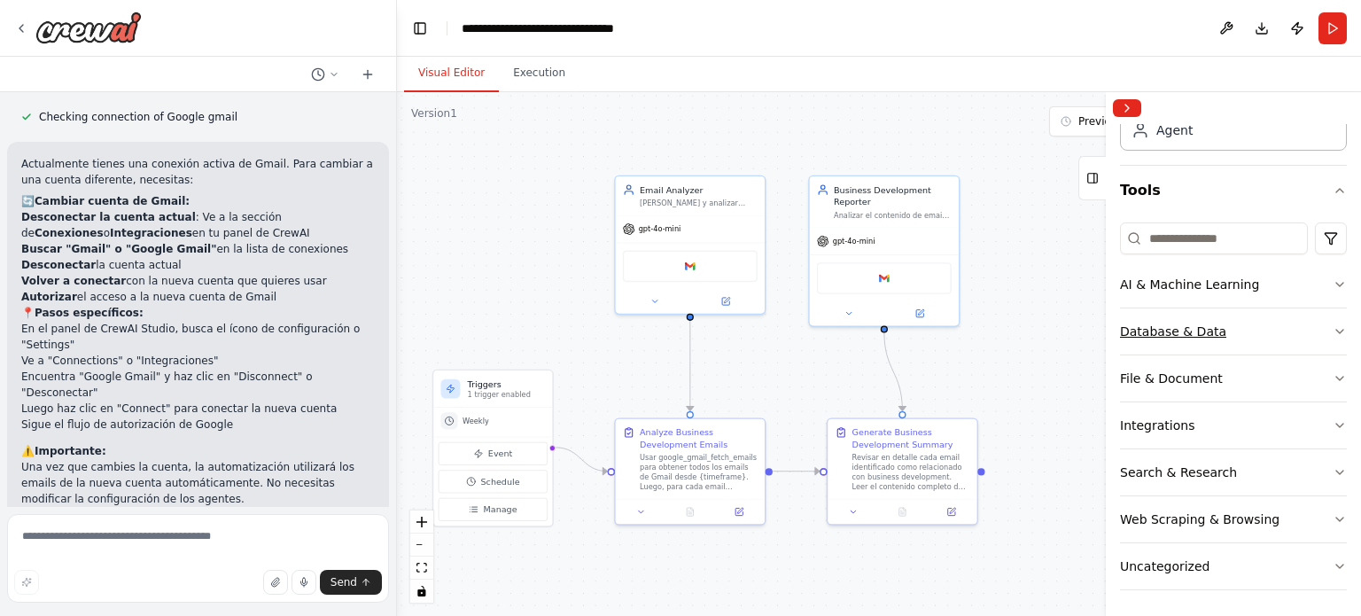
scroll to position [111, 0]
click at [425, 31] on button "Toggle Left Sidebar" at bounding box center [420, 28] width 25 height 25
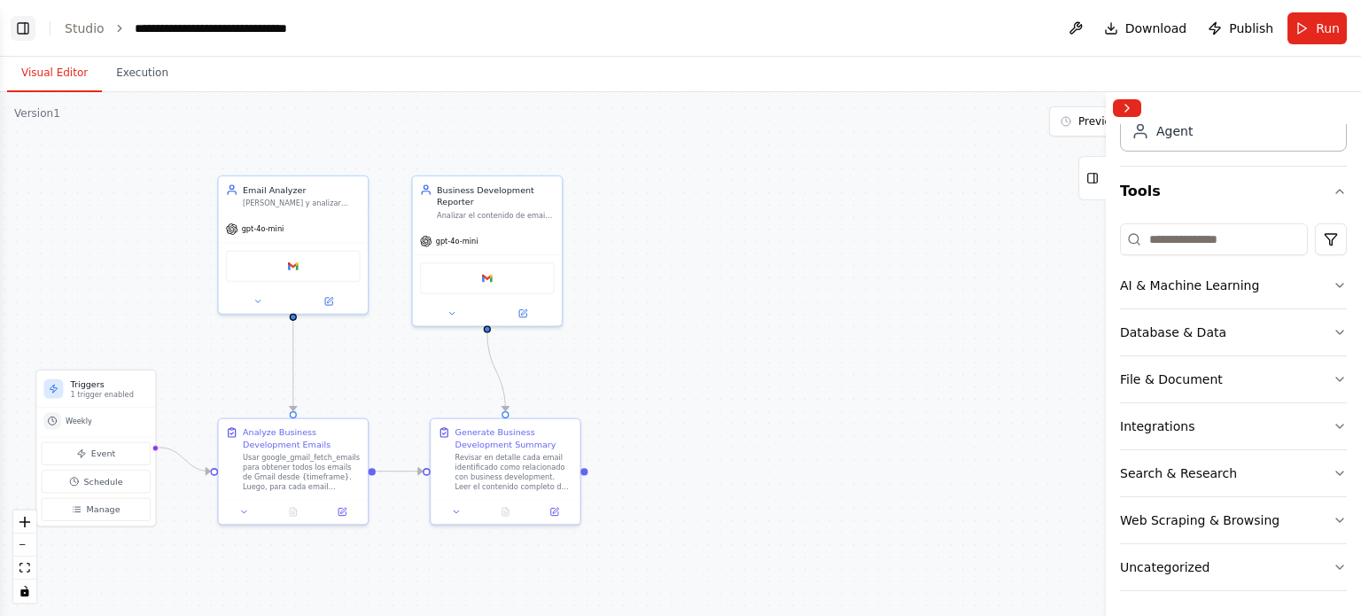
click at [24, 25] on button "Toggle Left Sidebar" at bounding box center [23, 28] width 25 height 25
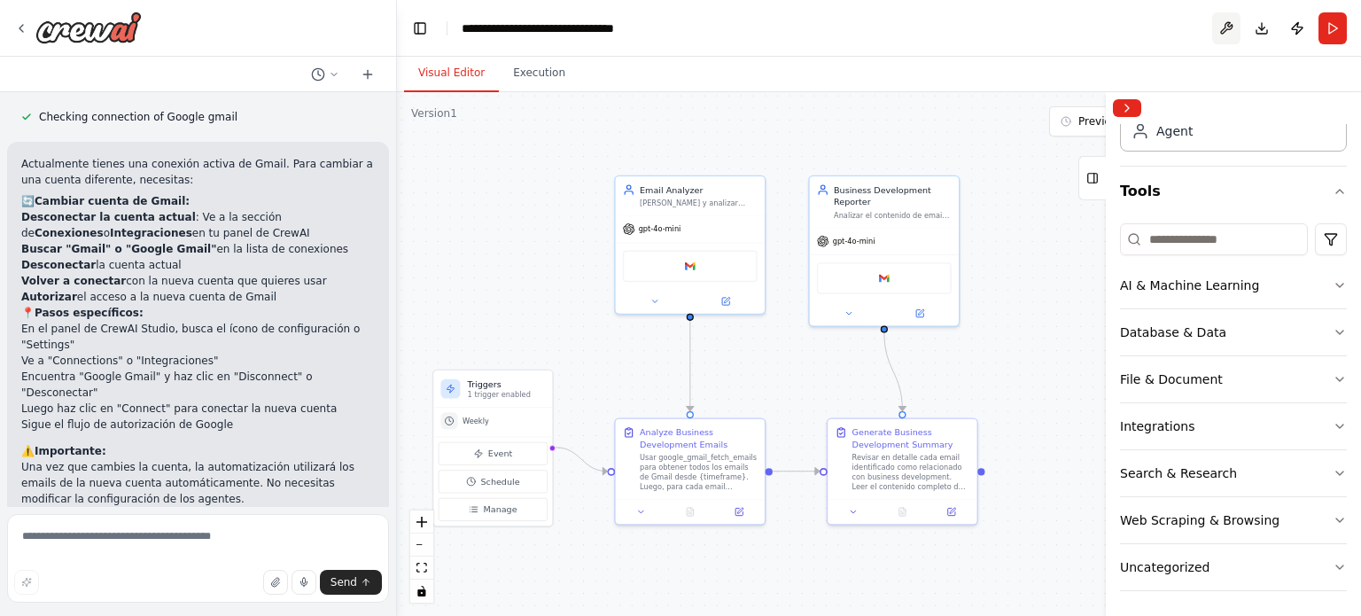
click at [1226, 25] on button at bounding box center [1226, 28] width 28 height 32
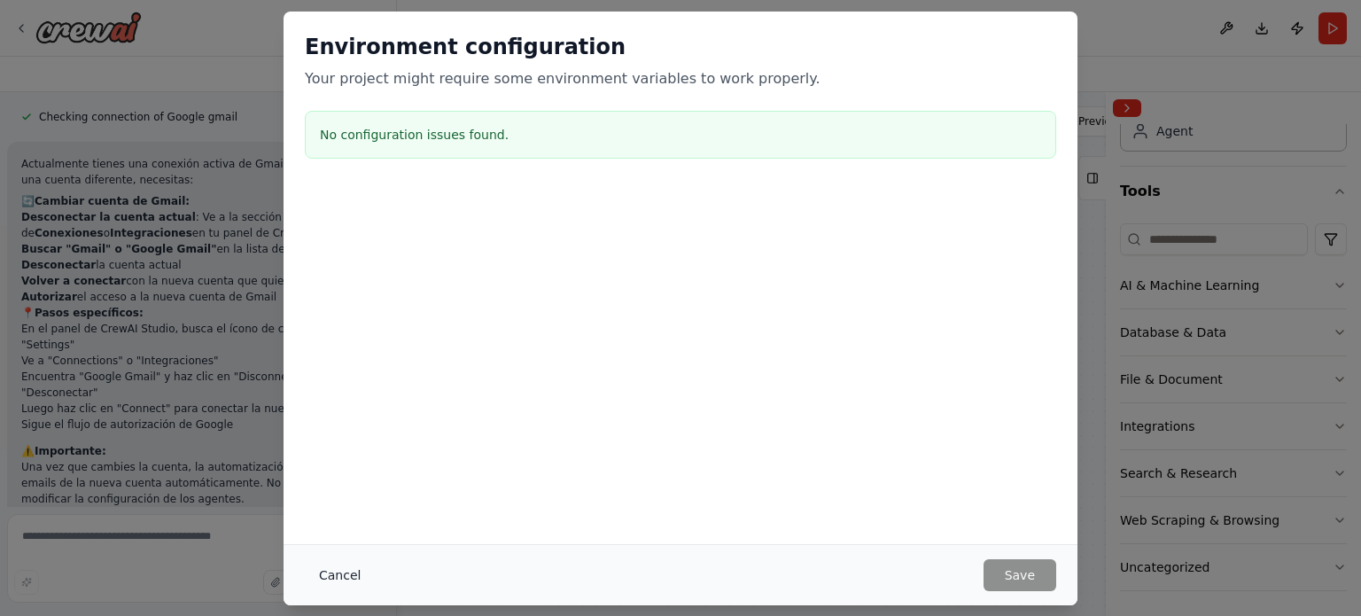
click at [335, 577] on button "Cancel" at bounding box center [340, 575] width 70 height 32
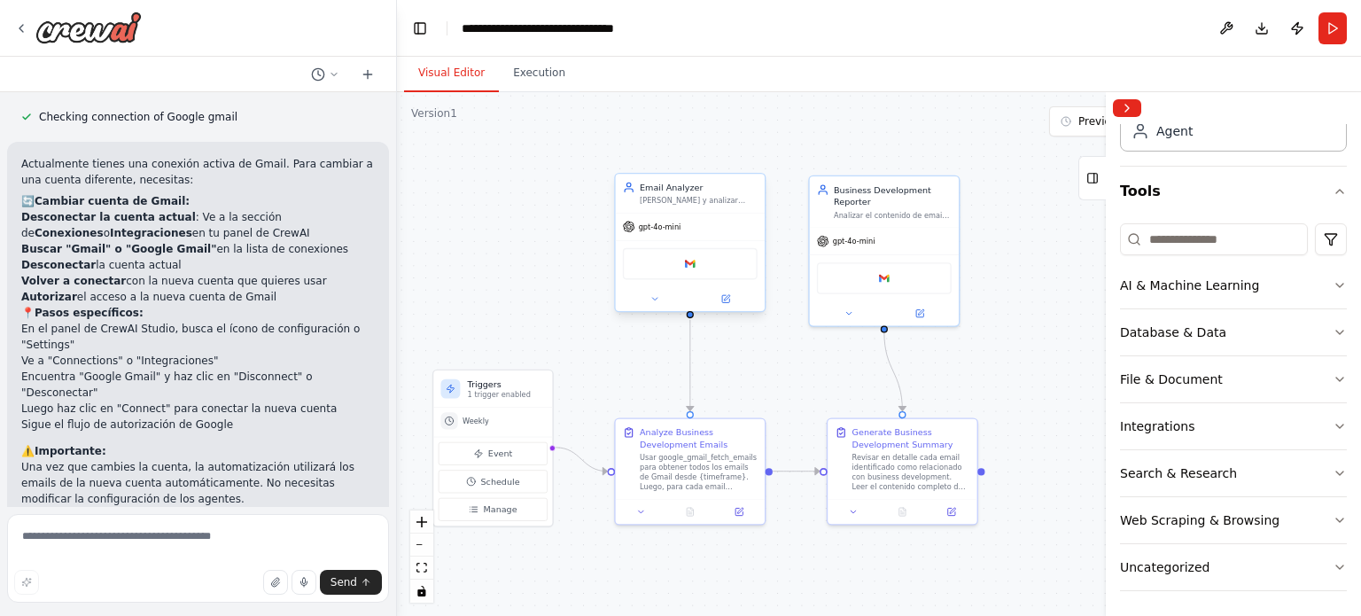
click at [729, 307] on div at bounding box center [690, 299] width 149 height 24
click at [728, 300] on icon at bounding box center [725, 298] width 7 height 7
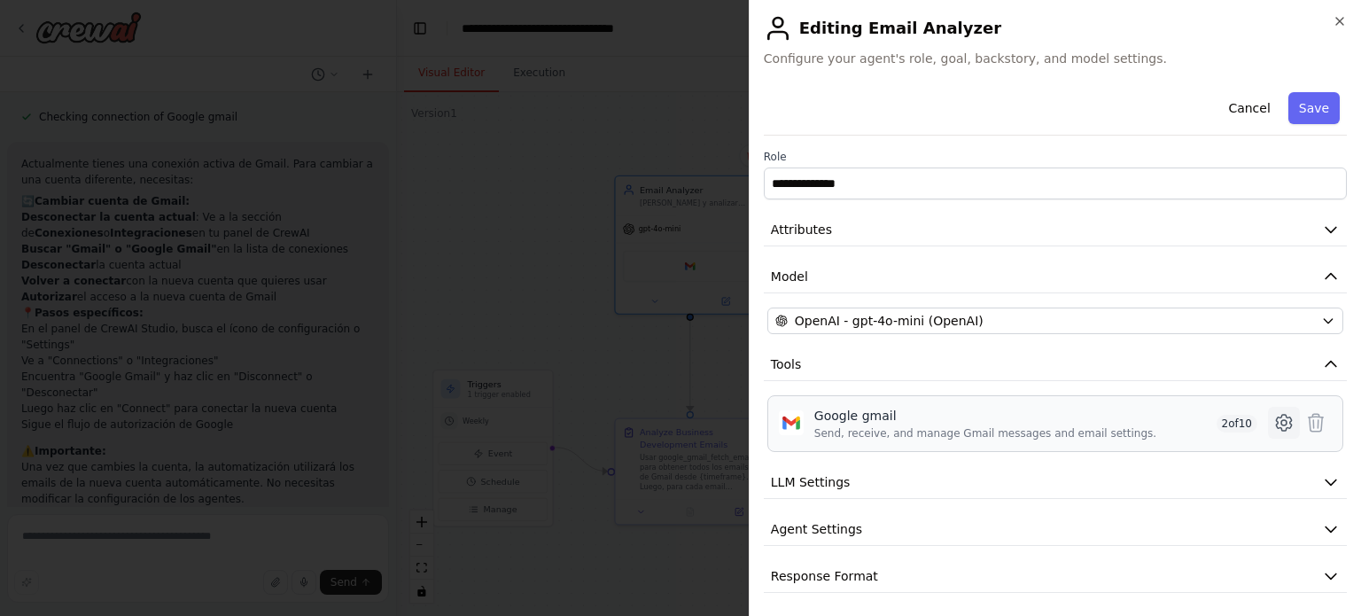
click at [1273, 417] on icon at bounding box center [1283, 422] width 21 height 21
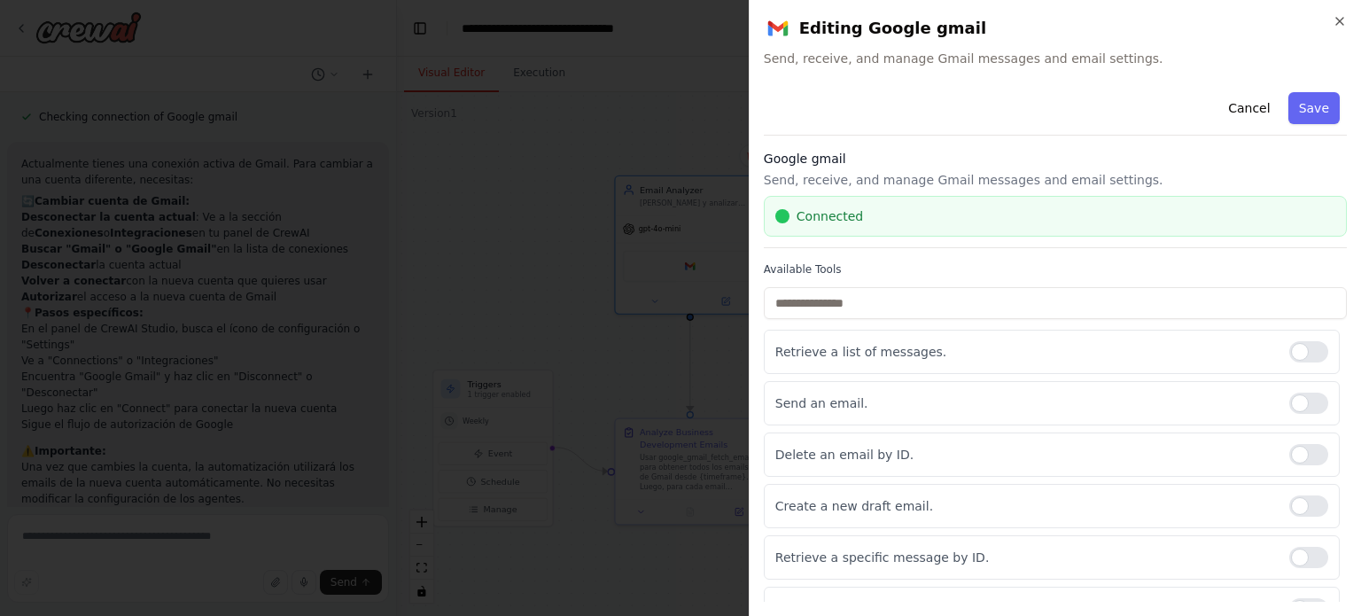
scroll to position [0, 0]
click at [818, 224] on div "Connected" at bounding box center [1055, 216] width 583 height 41
click at [1242, 110] on button "Cancel" at bounding box center [1248, 108] width 63 height 32
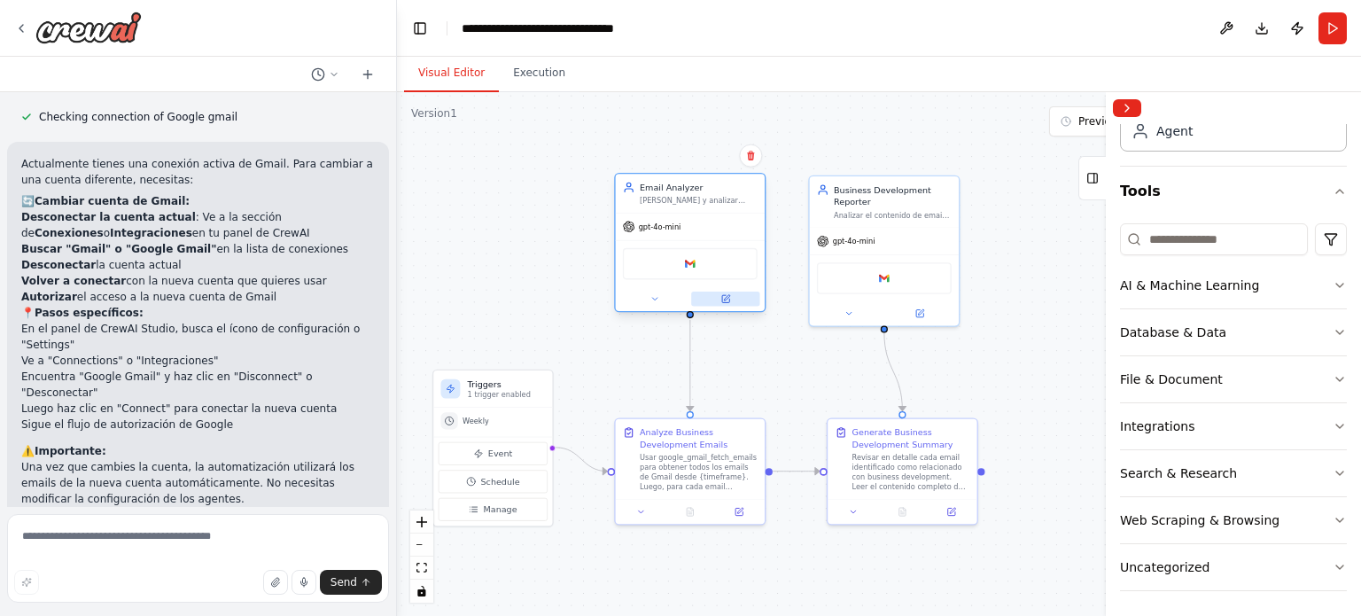
click at [727, 299] on icon at bounding box center [725, 298] width 7 height 7
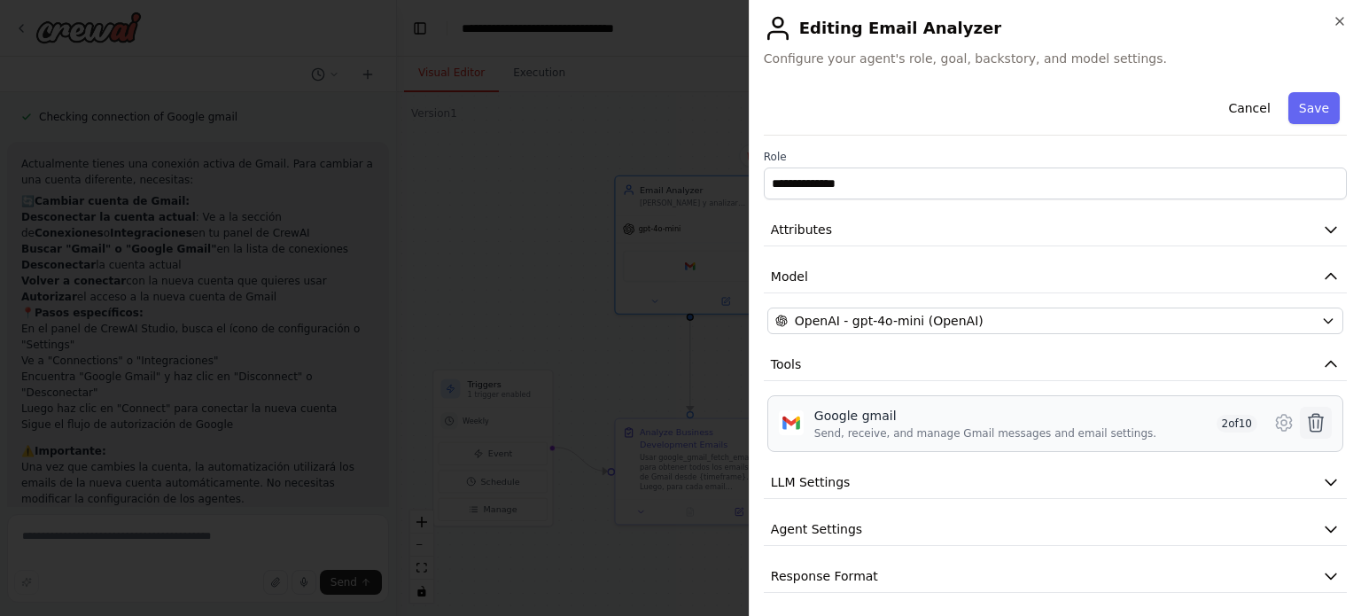
click at [1305, 417] on icon at bounding box center [1315, 422] width 21 height 21
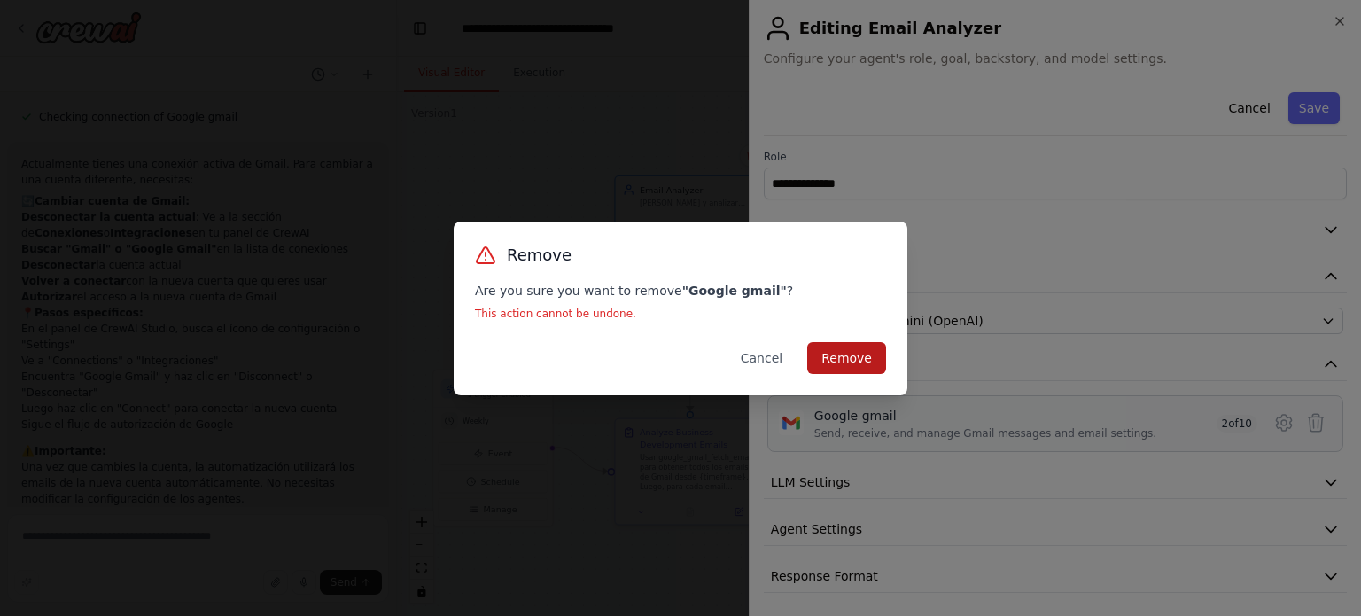
click at [837, 352] on button "Remove" at bounding box center [846, 358] width 79 height 32
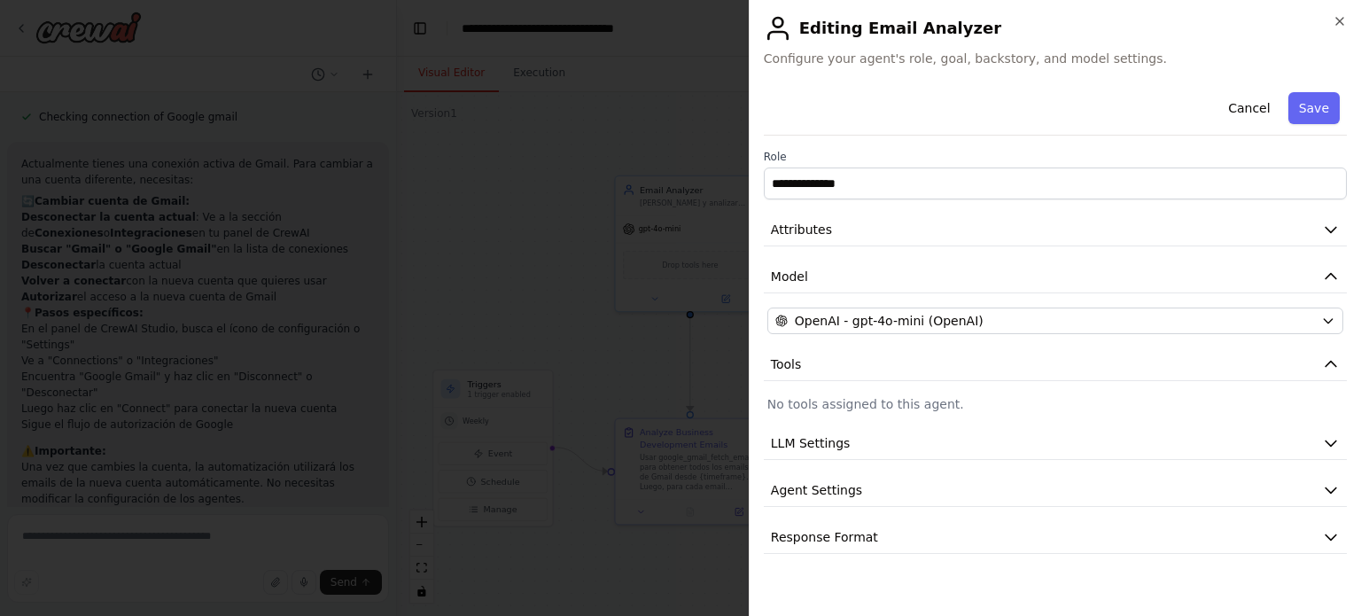
click at [797, 401] on p "No tools assigned to this agent." at bounding box center [1055, 404] width 576 height 18
click at [831, 371] on button "Tools" at bounding box center [1055, 364] width 583 height 33
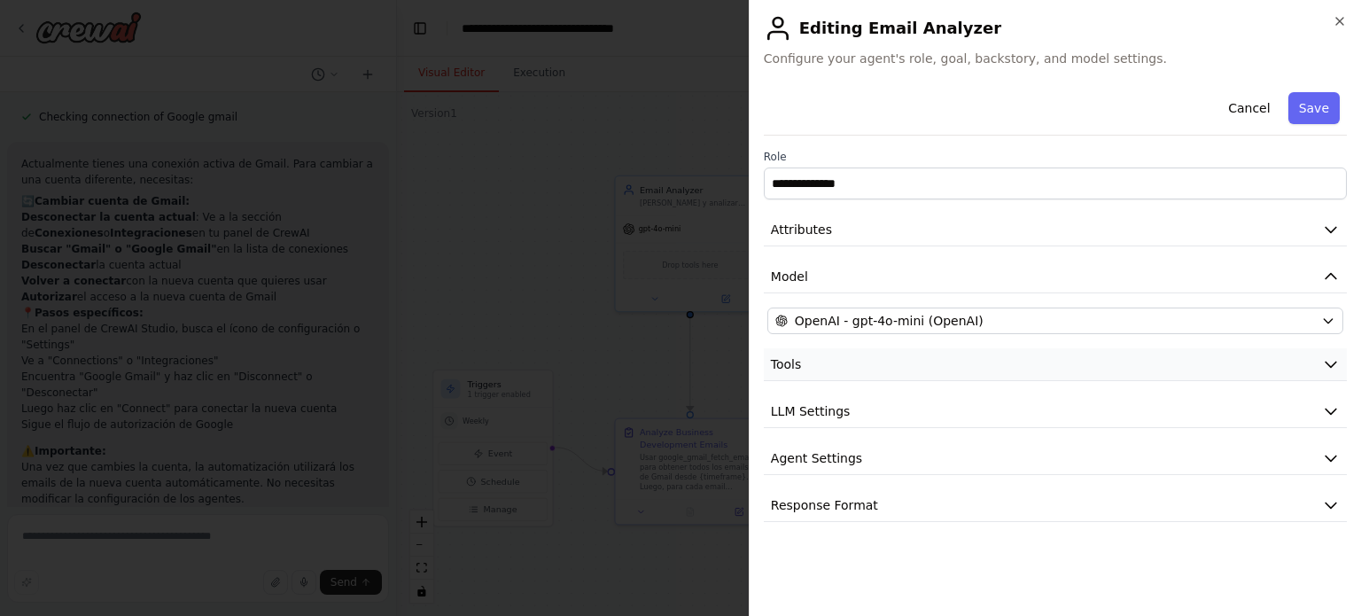
click at [1038, 370] on button "Tools" at bounding box center [1055, 364] width 583 height 33
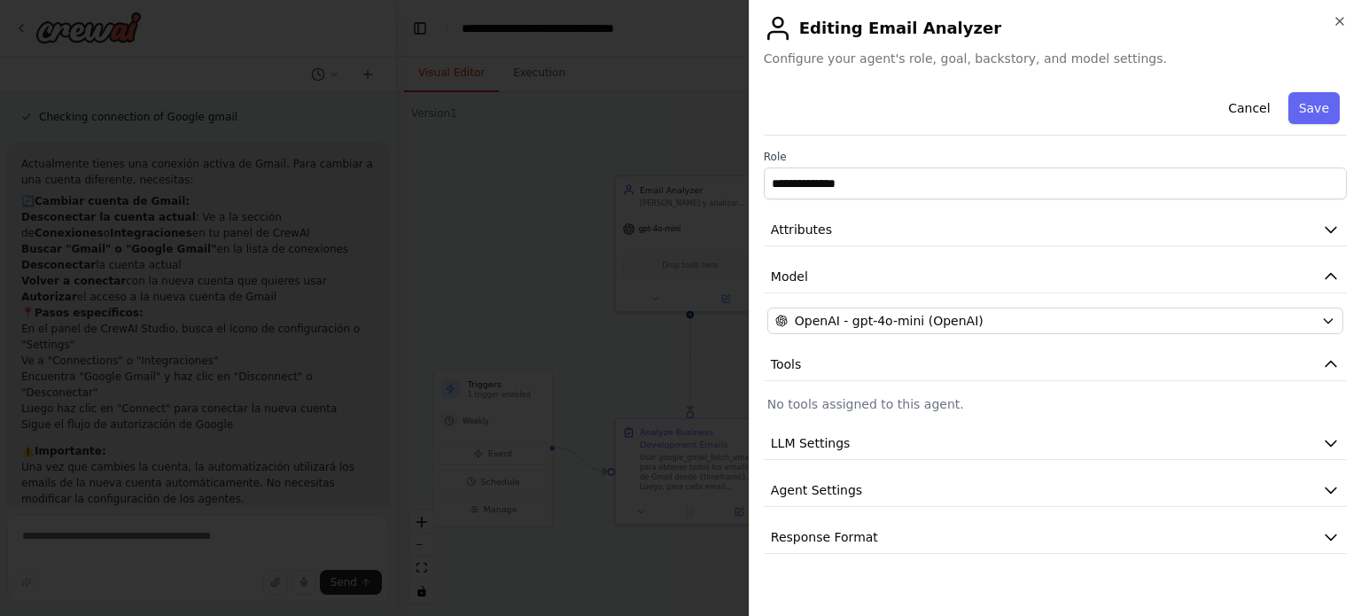
click at [918, 402] on p "No tools assigned to this agent." at bounding box center [1055, 404] width 576 height 18
click at [1244, 102] on button "Cancel" at bounding box center [1248, 108] width 63 height 32
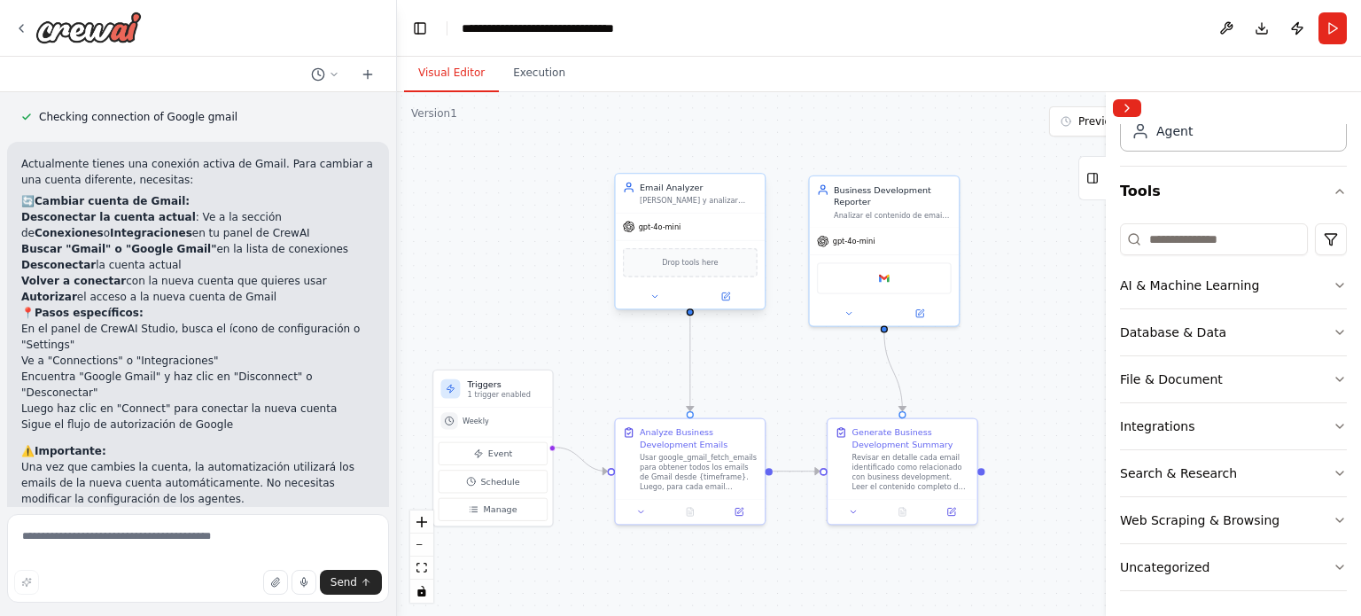
click at [695, 265] on span "Drop tools here" at bounding box center [690, 262] width 56 height 12
click at [1198, 241] on input at bounding box center [1214, 239] width 188 height 32
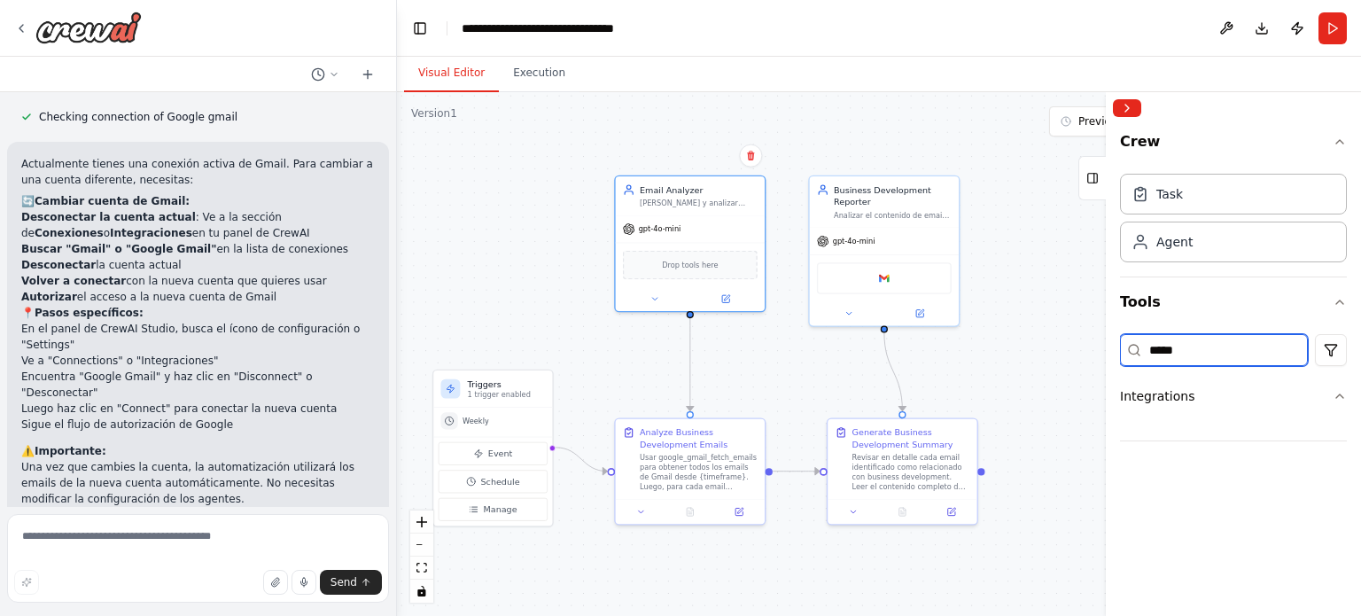
drag, startPoint x: 1190, startPoint y: 353, endPoint x: 937, endPoint y: 367, distance: 253.8
click at [937, 367] on div "Quiero un agente que lea todos mis correos y algunso chats de whatsapp, reconoz…" at bounding box center [680, 308] width 1361 height 616
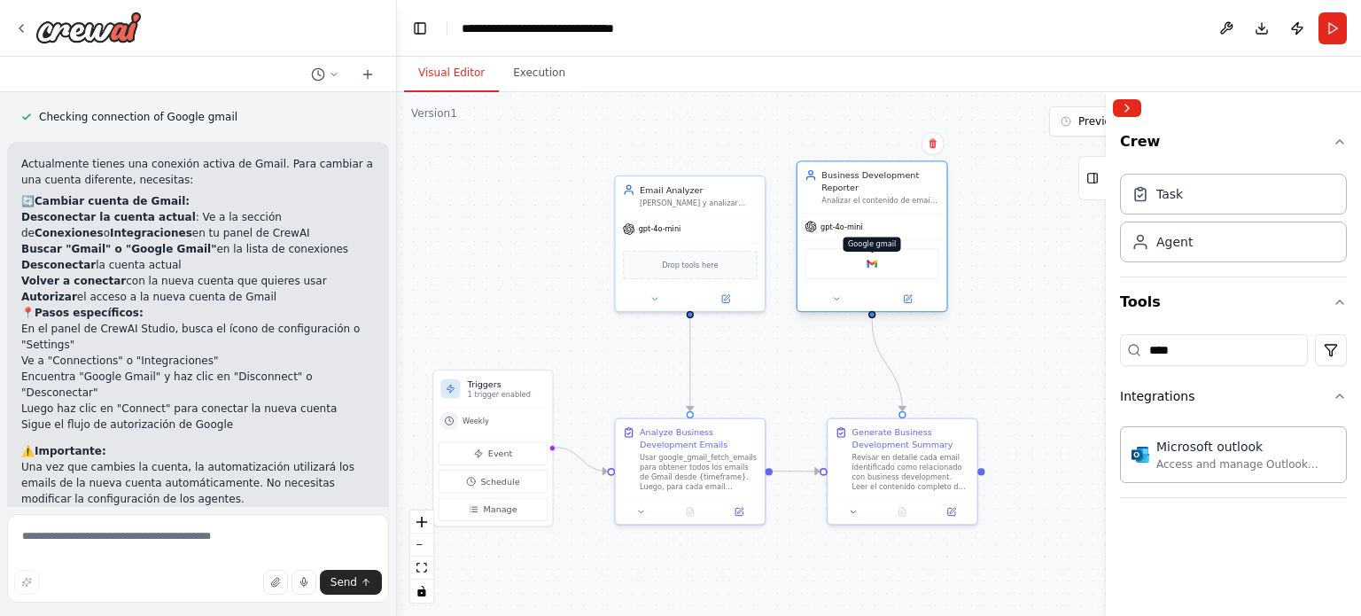
drag, startPoint x: 893, startPoint y: 273, endPoint x: 873, endPoint y: 266, distance: 21.6
click at [873, 266] on div "Google gmail" at bounding box center [872, 264] width 135 height 32
drag, startPoint x: 1180, startPoint y: 348, endPoint x: 1015, endPoint y: 345, distance: 164.8
click at [1015, 345] on div "Quiero un agente que lea todos mis correos y algunso chats de whatsapp, reconoz…" at bounding box center [680, 308] width 1361 height 616
click at [337, 73] on icon at bounding box center [333, 74] width 5 height 3
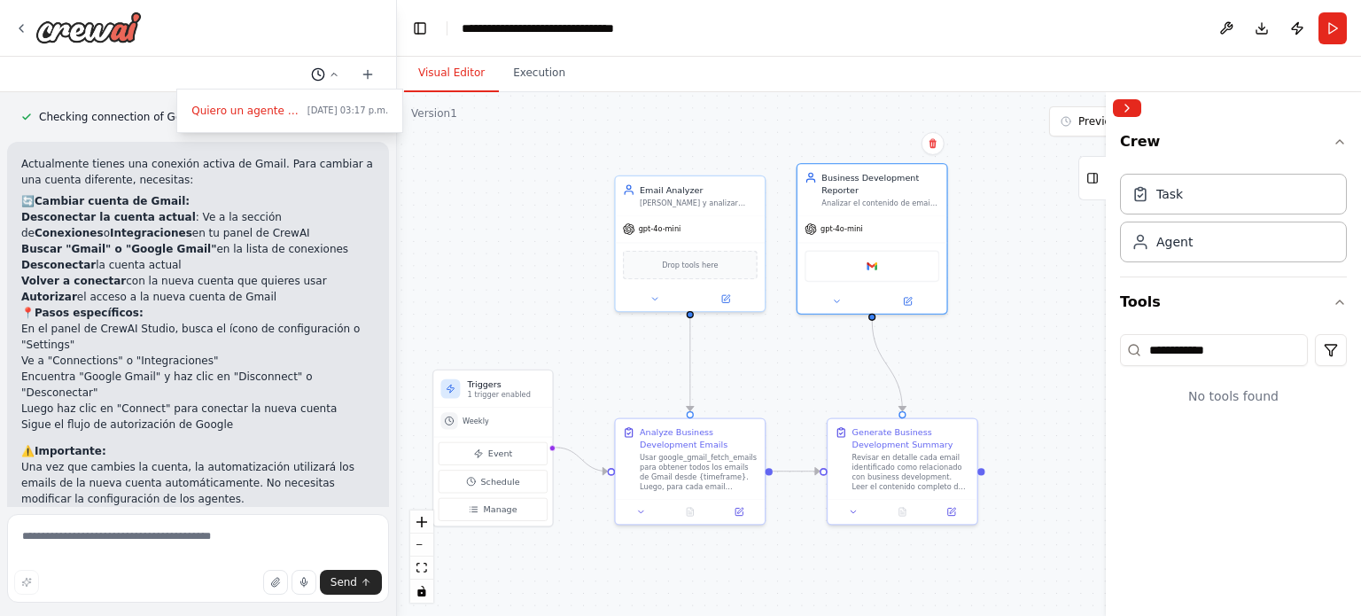
click at [337, 73] on div at bounding box center [198, 308] width 397 height 616
click at [517, 74] on button "Execution" at bounding box center [539, 73] width 81 height 37
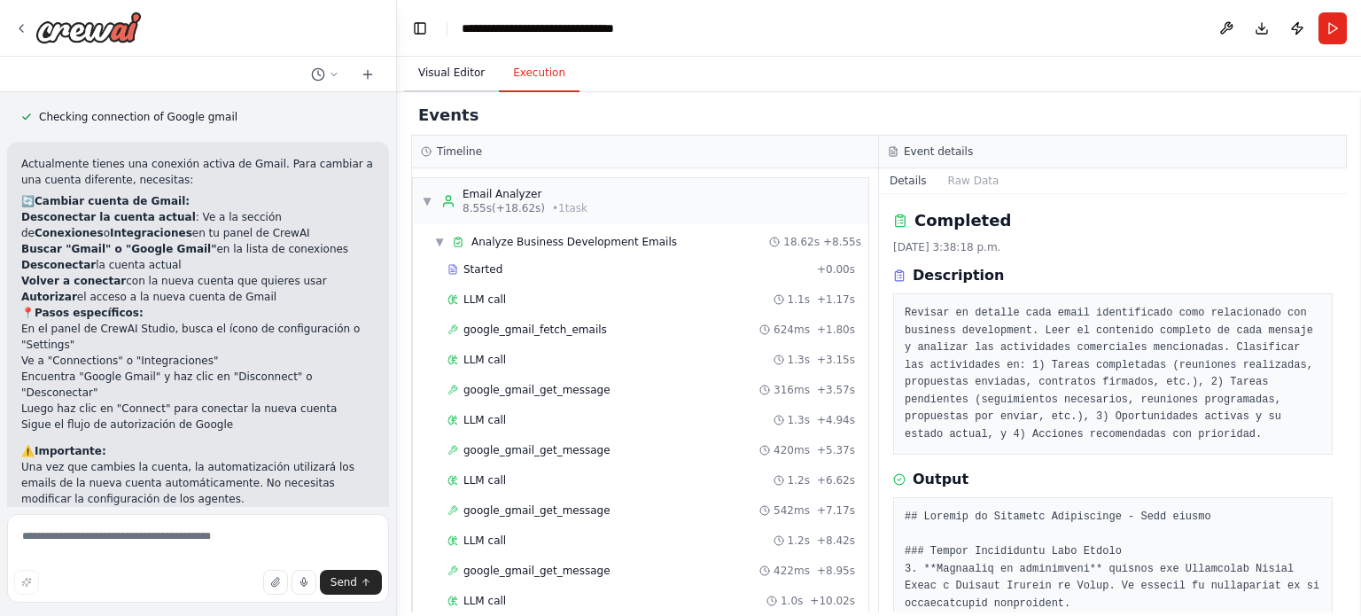
click at [447, 74] on button "Visual Editor" at bounding box center [451, 73] width 95 height 37
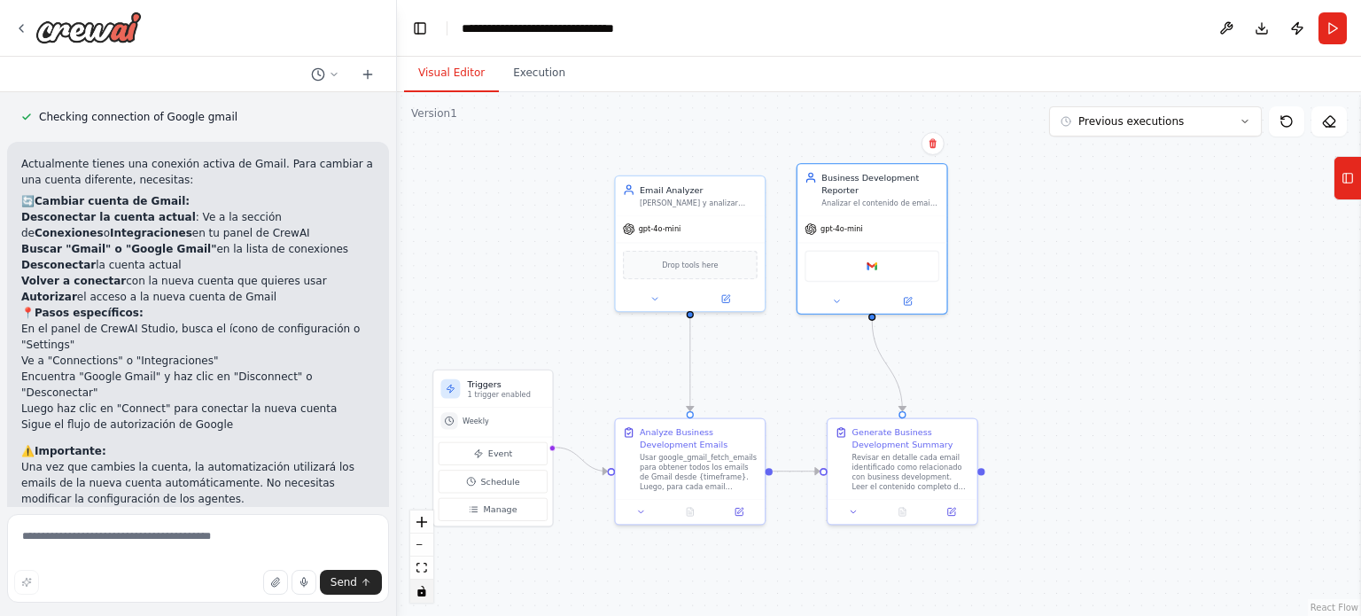
click at [422, 594] on icon "toggle interactivity" at bounding box center [421, 591] width 11 height 11
click at [1289, 127] on icon at bounding box center [1286, 121] width 14 height 14
click at [689, 248] on div ".deletable-edge-delete-btn { width: 20px; height: 20px; border: 0px solid #ffff…" at bounding box center [879, 354] width 964 height 524
click at [688, 255] on div ".deletable-edge-delete-btn { width: 20px; height: 20px; border: 0px solid #ffff…" at bounding box center [879, 354] width 964 height 524
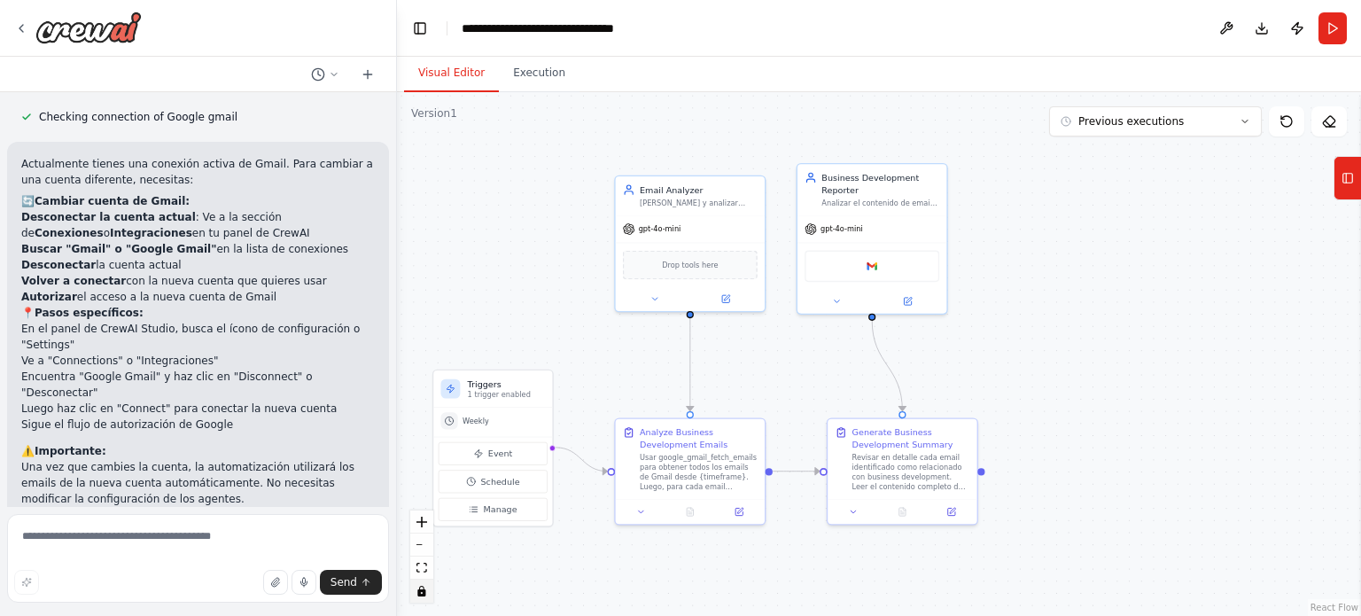
click at [727, 299] on div ".deletable-edge-delete-btn { width: 20px; height: 20px; border: 0px solid #ffff…" at bounding box center [879, 354] width 964 height 524
click at [1202, 198] on div ".deletable-edge-delete-btn { width: 20px; height: 20px; border: 0px solid #ffff…" at bounding box center [879, 354] width 964 height 524
click at [419, 591] on icon "toggle interactivity" at bounding box center [421, 591] width 8 height 11
click at [730, 299] on icon at bounding box center [725, 297] width 10 height 10
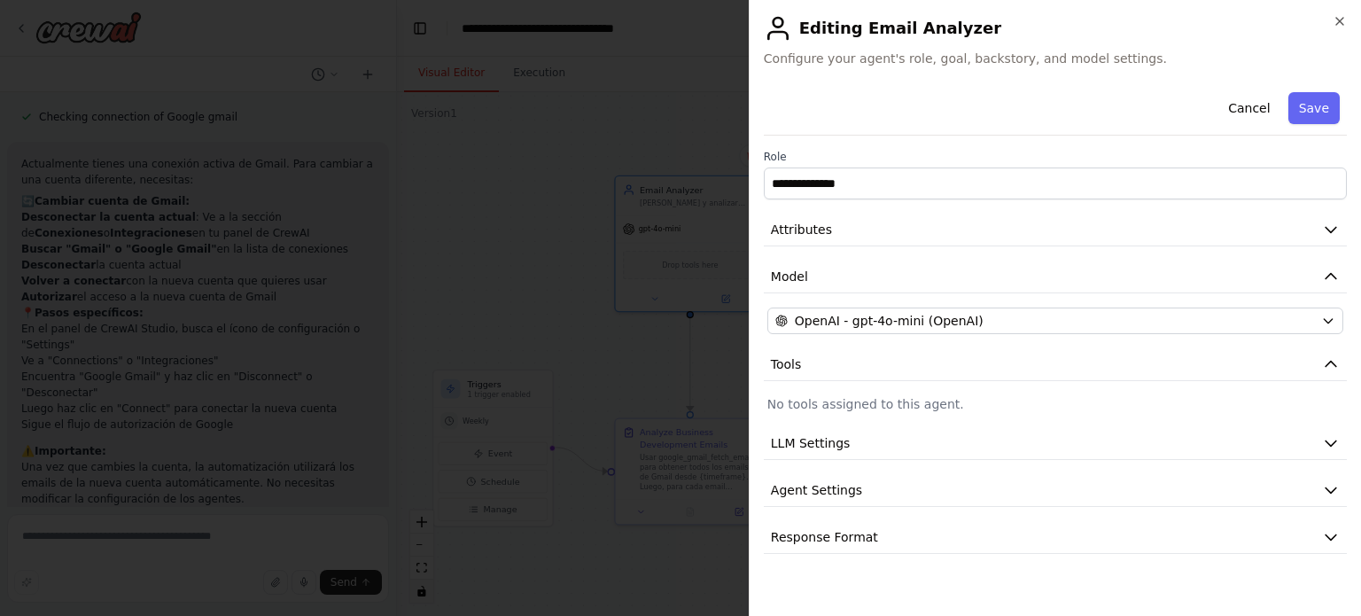
click at [836, 399] on p "No tools assigned to this agent." at bounding box center [1055, 404] width 576 height 18
click at [841, 434] on span "LLM Settings" at bounding box center [811, 443] width 80 height 18
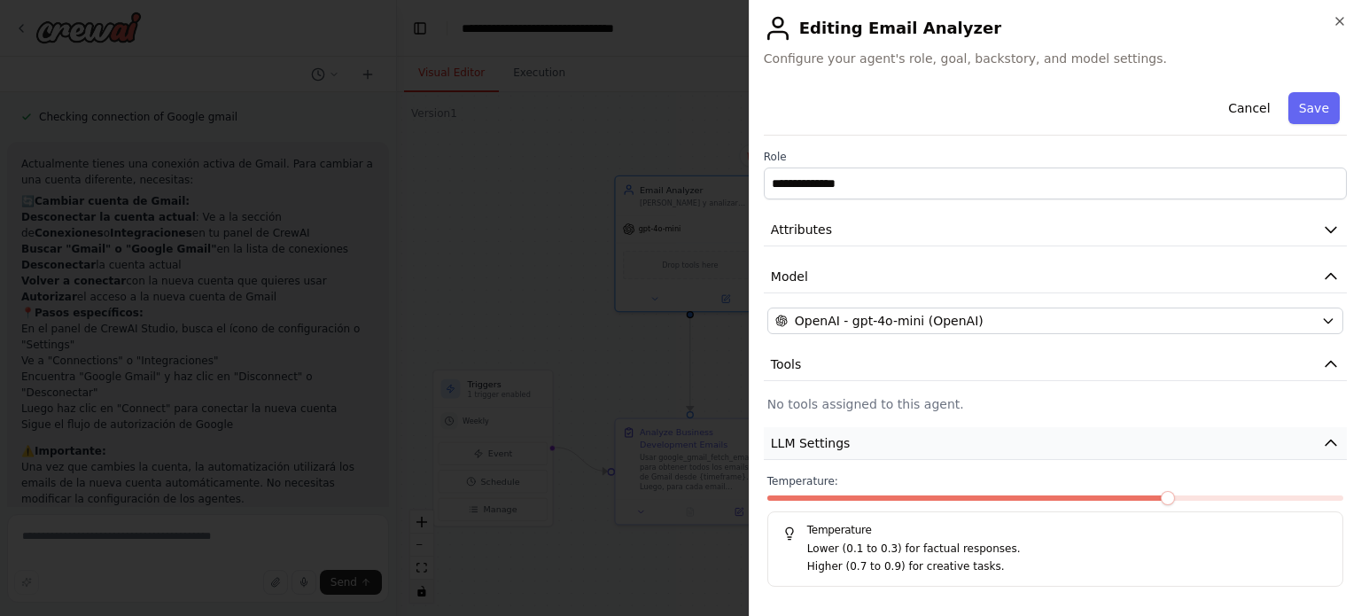
click at [843, 439] on span "LLM Settings" at bounding box center [811, 443] width 80 height 18
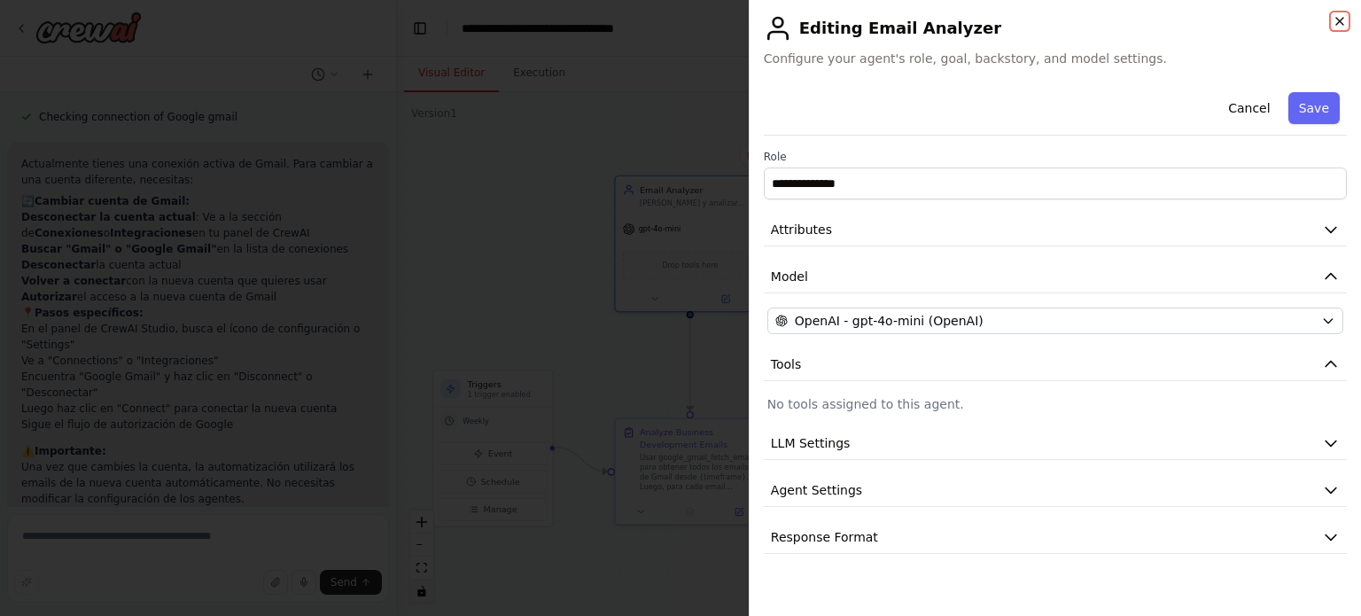
click at [1343, 20] on icon "button" at bounding box center [1340, 21] width 14 height 14
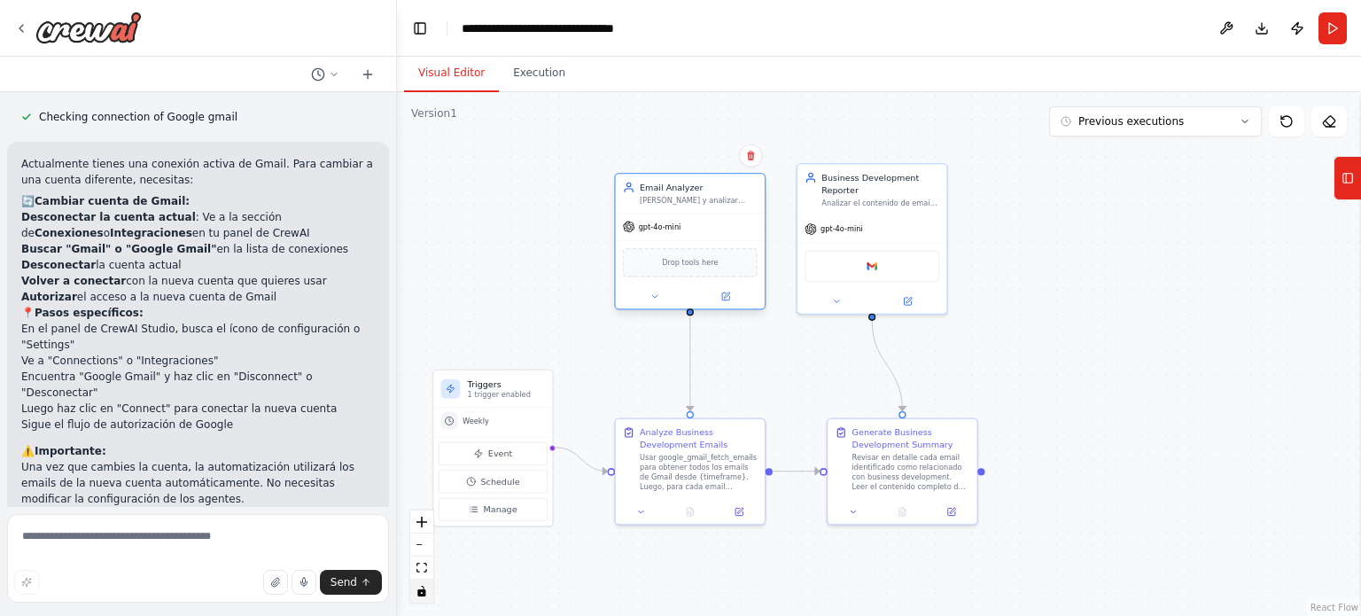
click at [704, 222] on div "gpt-4o-mini" at bounding box center [690, 227] width 149 height 27
drag, startPoint x: 699, startPoint y: 237, endPoint x: 1293, endPoint y: 349, distance: 604.2
click at [1293, 349] on div ".deletable-edge-delete-btn { width: 20px; height: 20px; border: 0px solid #ffff…" at bounding box center [879, 354] width 964 height 524
click at [1358, 167] on button "Tools" at bounding box center [1346, 178] width 27 height 44
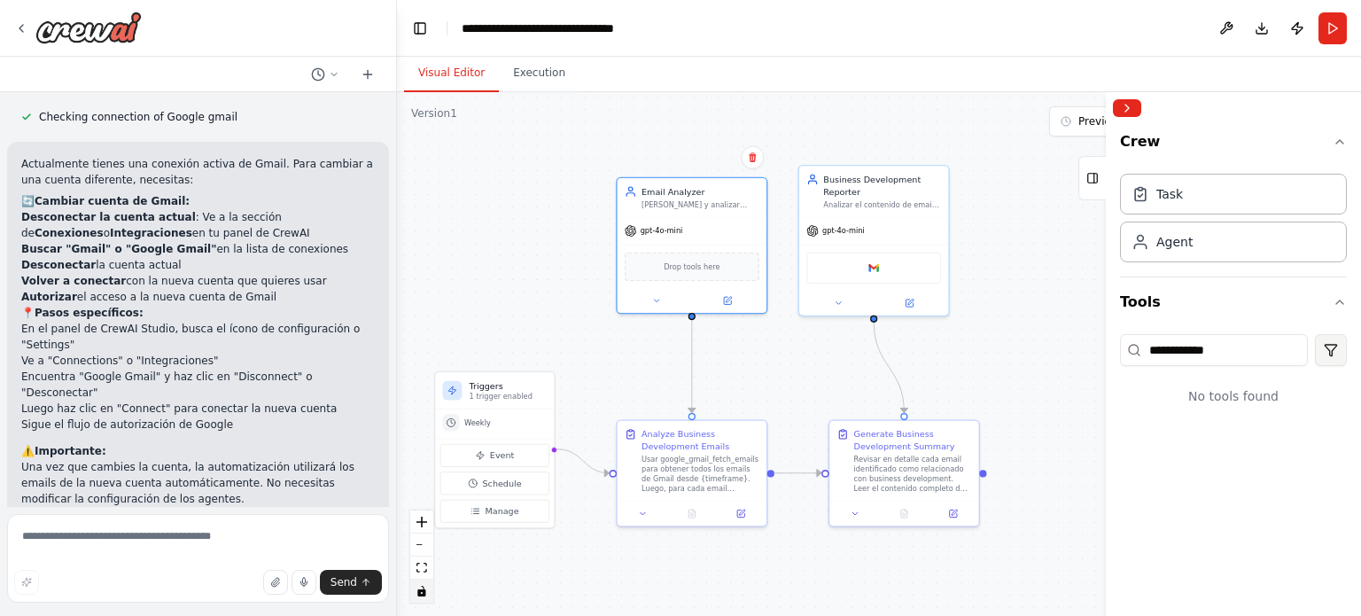
click at [1339, 348] on html "Quiero un agente que lea todos mis correos y algunso chats de whatsapp, reconoz…" at bounding box center [680, 308] width 1361 height 616
click at [1255, 292] on html "Quiero un agente que lea todos mis correos y algunso chats de whatsapp, reconoz…" at bounding box center [680, 308] width 1361 height 616
click at [1162, 193] on div "Task" at bounding box center [1169, 193] width 27 height 18
click at [1128, 106] on button "Collapse right sidebar" at bounding box center [1127, 108] width 28 height 18
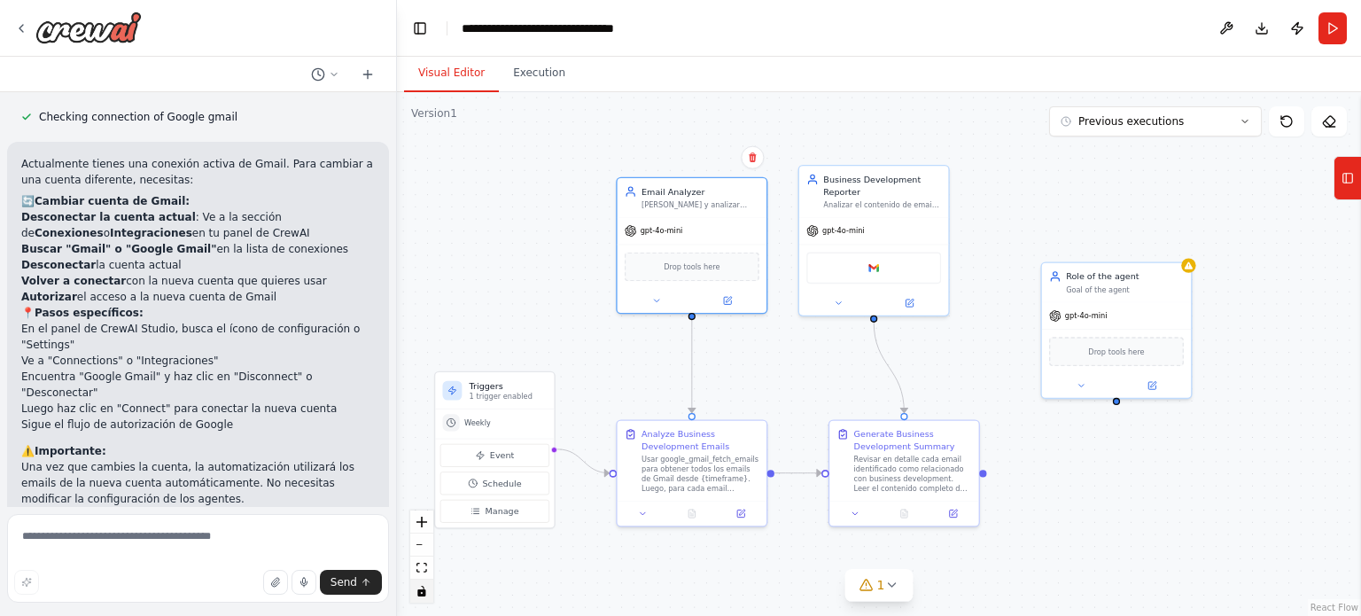
drag, startPoint x: 1155, startPoint y: 273, endPoint x: 1237, endPoint y: 467, distance: 210.5
click at [1237, 467] on div ".deletable-edge-delete-btn { width: 20px; height: 20px; border: 0px solid #ffff…" at bounding box center [879, 354] width 964 height 524
click at [1134, 295] on div "Role of the agent Goal of the agent" at bounding box center [1116, 281] width 149 height 39
click at [1178, 240] on icon at bounding box center [1176, 244] width 7 height 10
click at [1139, 241] on button "Confirm" at bounding box center [1126, 243] width 63 height 21
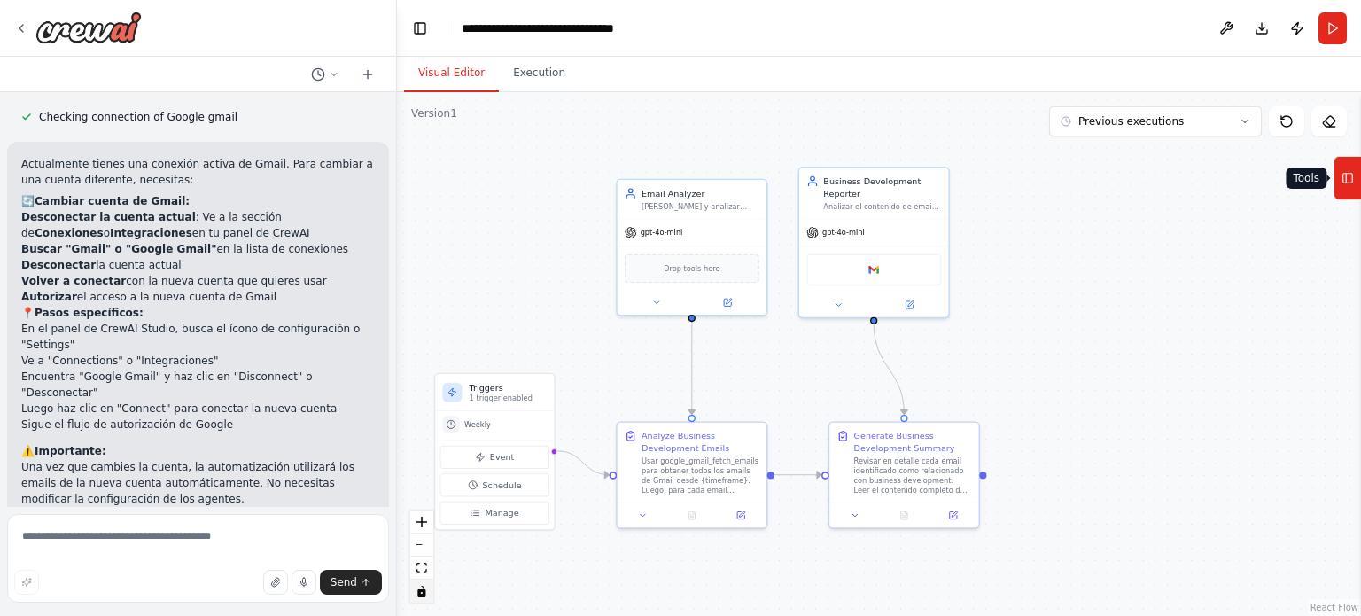
click at [1354, 182] on icon at bounding box center [1347, 178] width 12 height 28
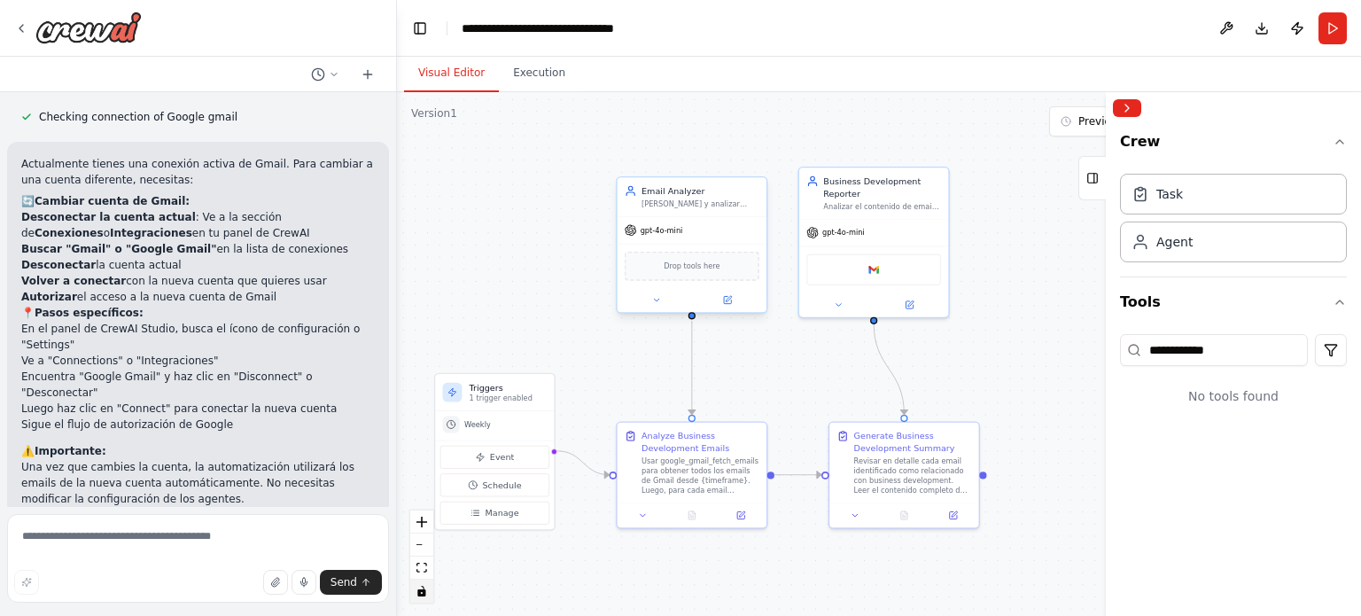
click at [678, 198] on div "Email Analyzer Leer y analizar todos los emails de {timeframe} en Gmail para id…" at bounding box center [700, 196] width 118 height 24
click at [731, 299] on icon at bounding box center [727, 300] width 10 height 10
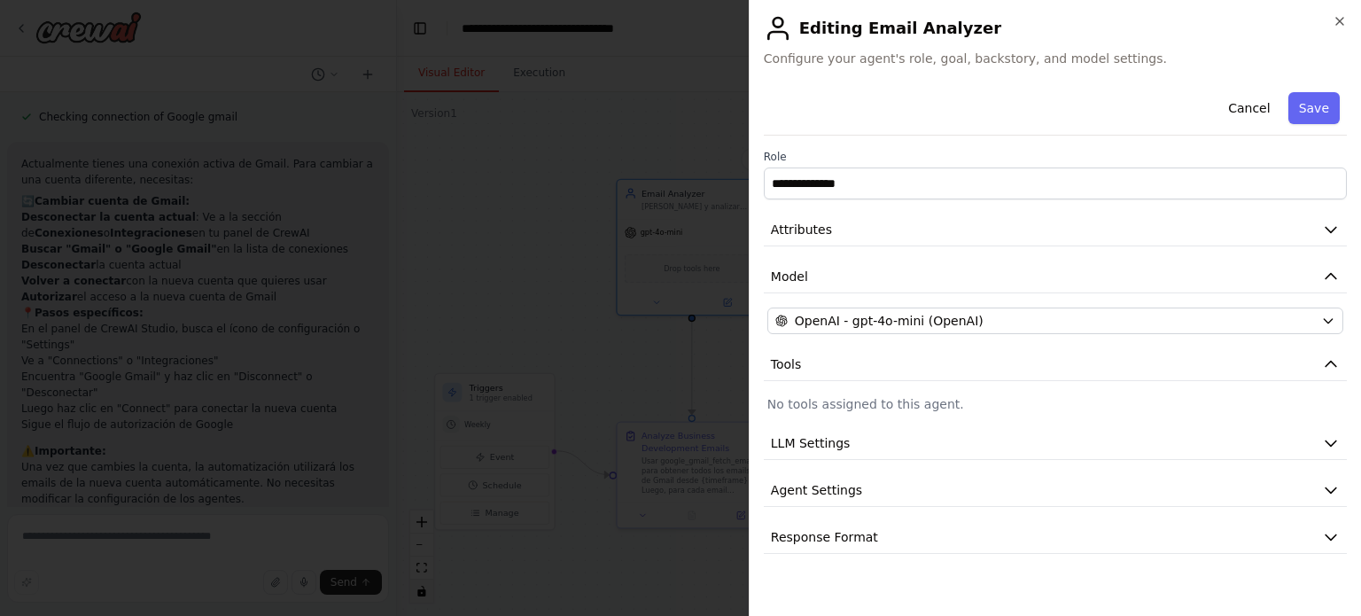
click at [808, 403] on p "No tools assigned to this agent." at bounding box center [1055, 404] width 576 height 18
click at [1331, 363] on icon "button" at bounding box center [1331, 364] width 18 height 18
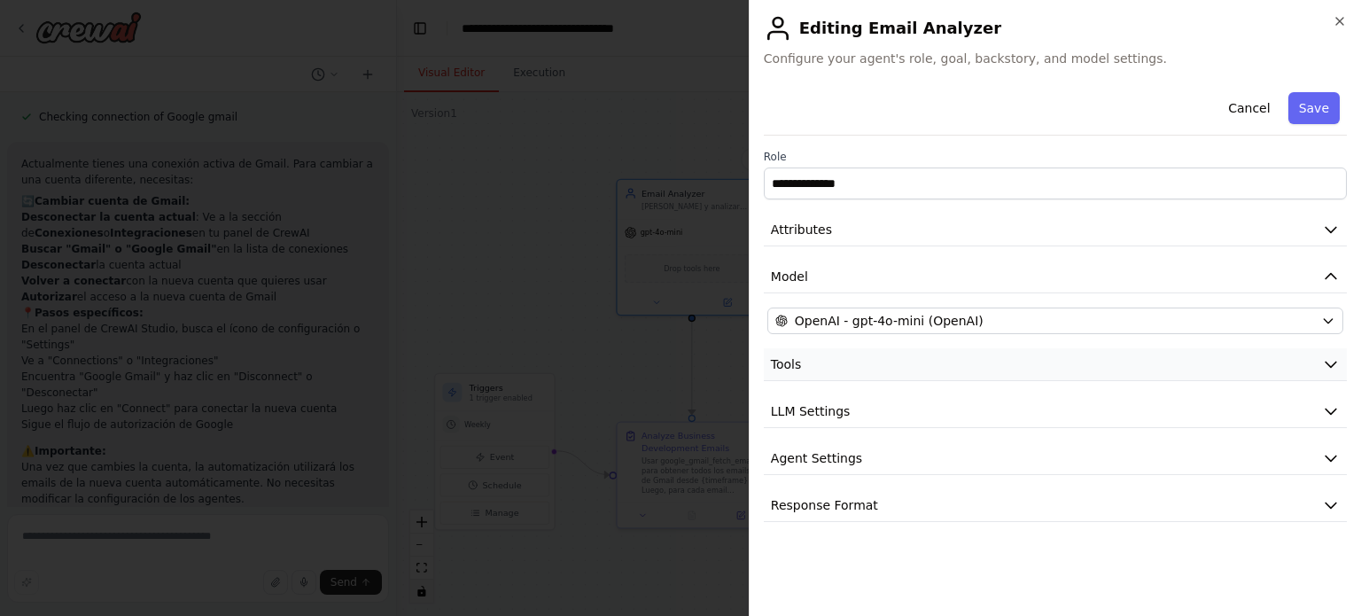
click at [1331, 363] on icon "button" at bounding box center [1331, 364] width 18 height 18
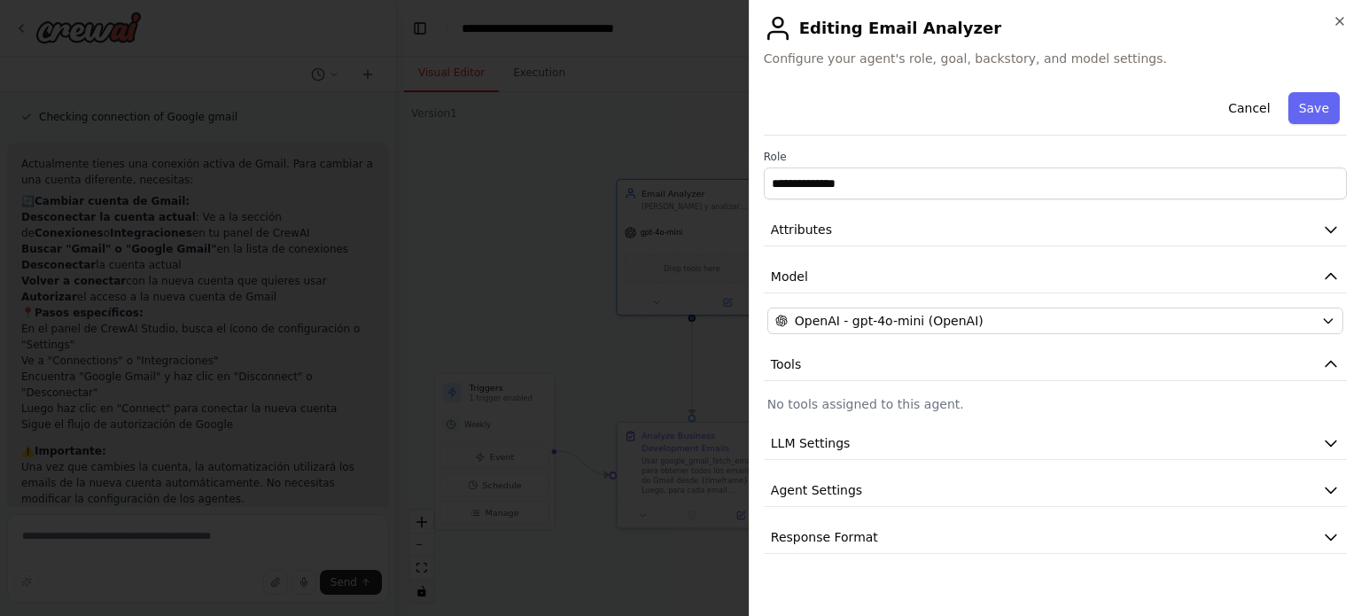
click at [918, 396] on p "No tools assigned to this agent." at bounding box center [1055, 404] width 576 height 18
click at [1341, 20] on icon "button" at bounding box center [1340, 21] width 14 height 14
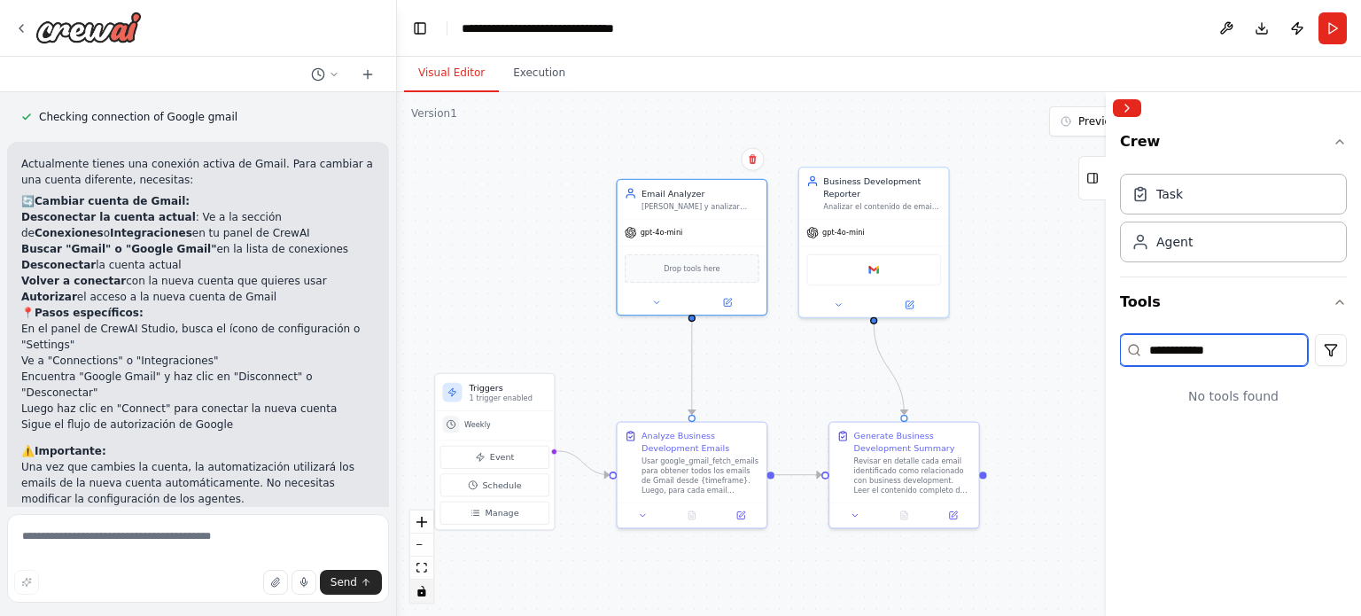
click at [1221, 349] on input "**********" at bounding box center [1214, 350] width 188 height 32
drag, startPoint x: 1326, startPoint y: 350, endPoint x: 1100, endPoint y: 465, distance: 254.4
click at [1100, 465] on button "Toggle Sidebar" at bounding box center [1106, 354] width 14 height 524
drag, startPoint x: 1249, startPoint y: 345, endPoint x: 961, endPoint y: 348, distance: 288.0
drag, startPoint x: 961, startPoint y: 348, endPoint x: 1230, endPoint y: 336, distance: 268.8
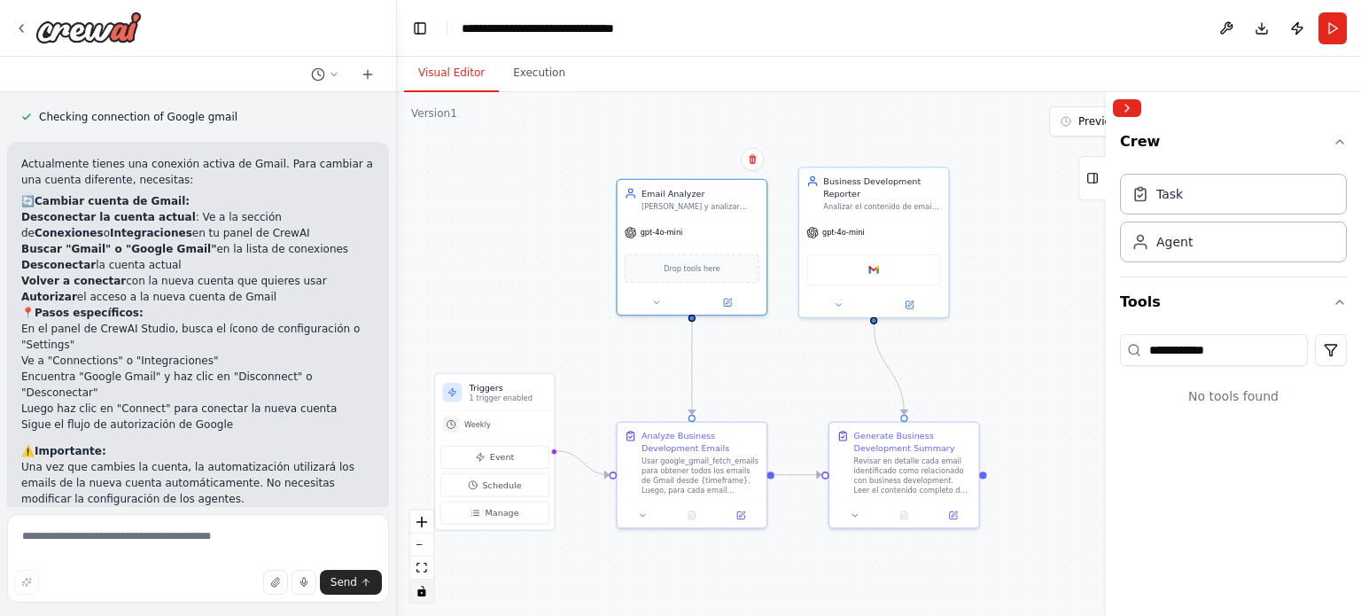
click at [1171, 400] on div "No tools found" at bounding box center [1233, 396] width 227 height 46
drag, startPoint x: 1233, startPoint y: 347, endPoint x: 1073, endPoint y: 346, distance: 160.4
click at [1073, 346] on div "Quiero un agente que lea todos mis correos y algunso chats de whatsapp, reconoz…" at bounding box center [680, 308] width 1361 height 616
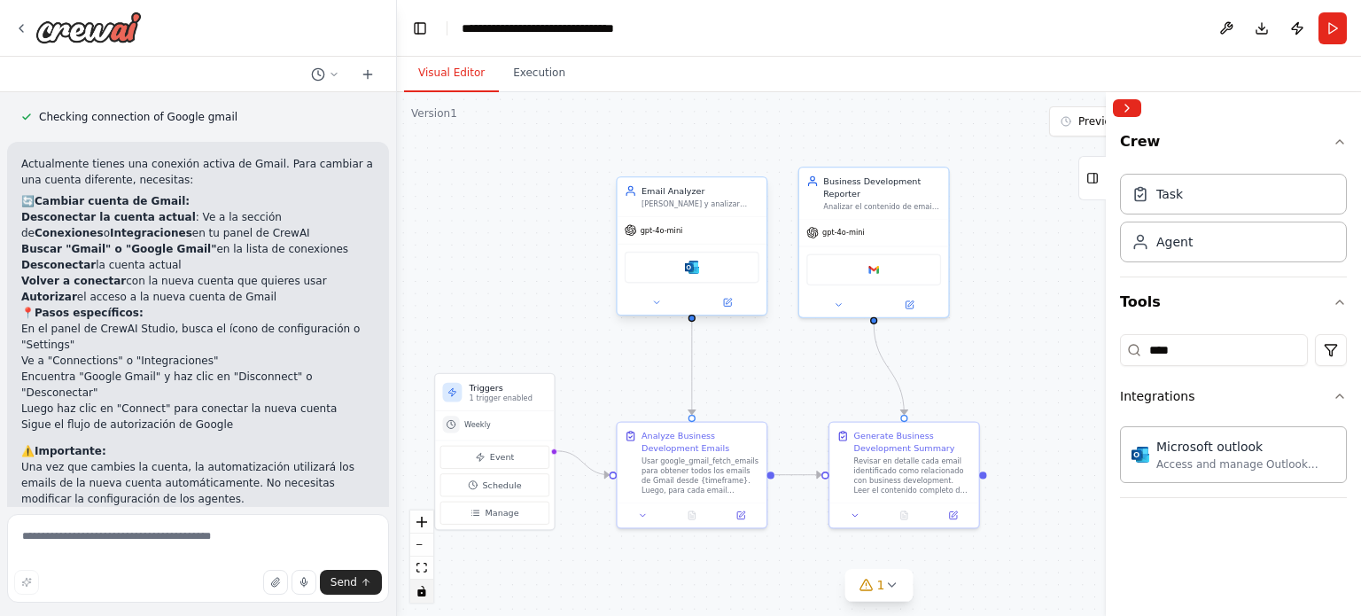
click at [701, 271] on div "Microsoft outlook" at bounding box center [692, 268] width 135 height 32
click at [727, 305] on icon at bounding box center [727, 302] width 7 height 7
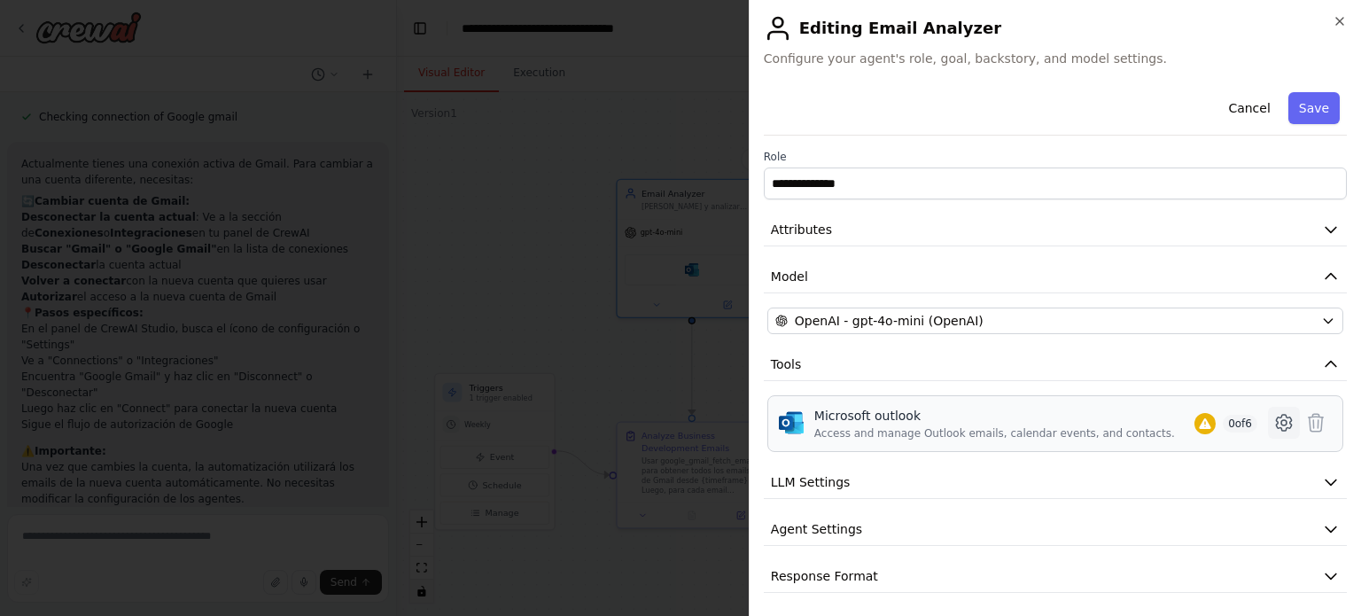
click at [1274, 421] on icon at bounding box center [1283, 422] width 21 height 21
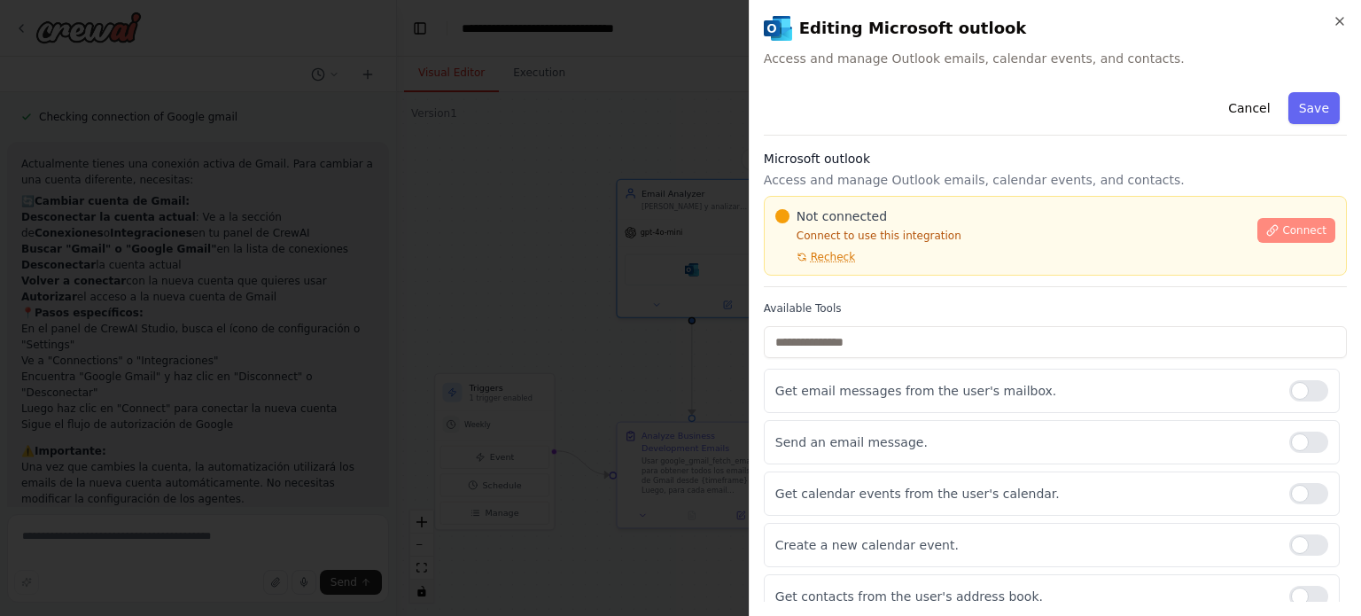
click at [1267, 229] on icon at bounding box center [1272, 230] width 12 height 12
click at [1238, 105] on button "Cancel" at bounding box center [1248, 108] width 63 height 32
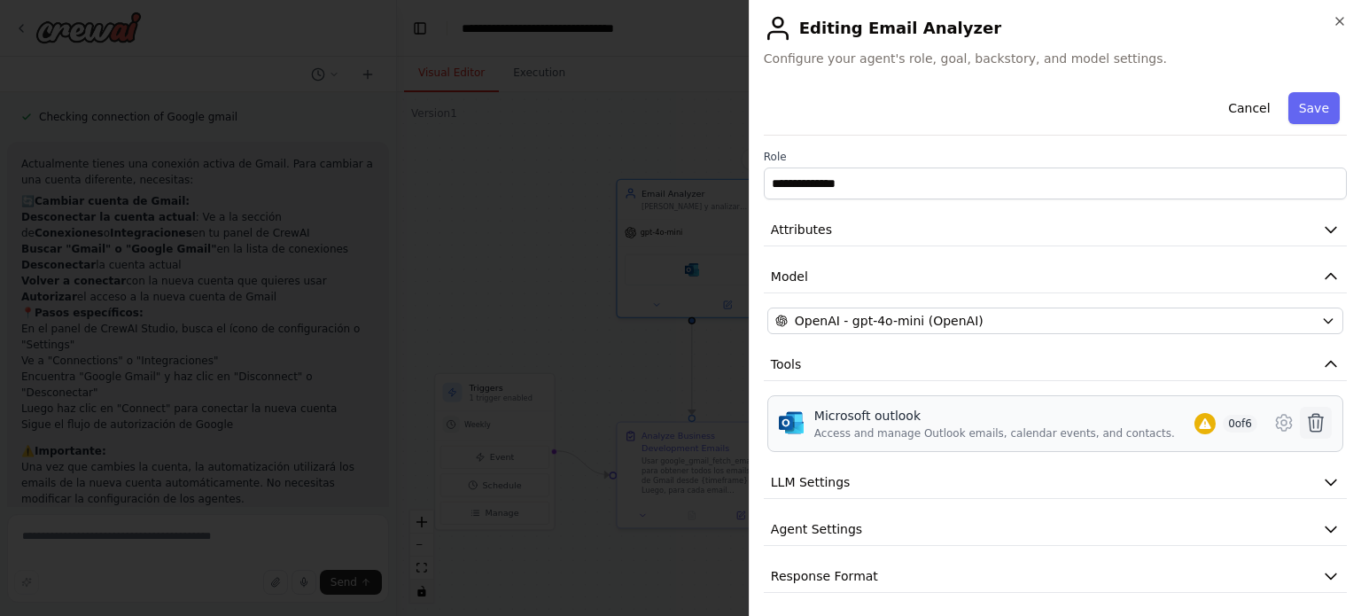
click at [1309, 423] on icon at bounding box center [1316, 423] width 15 height 18
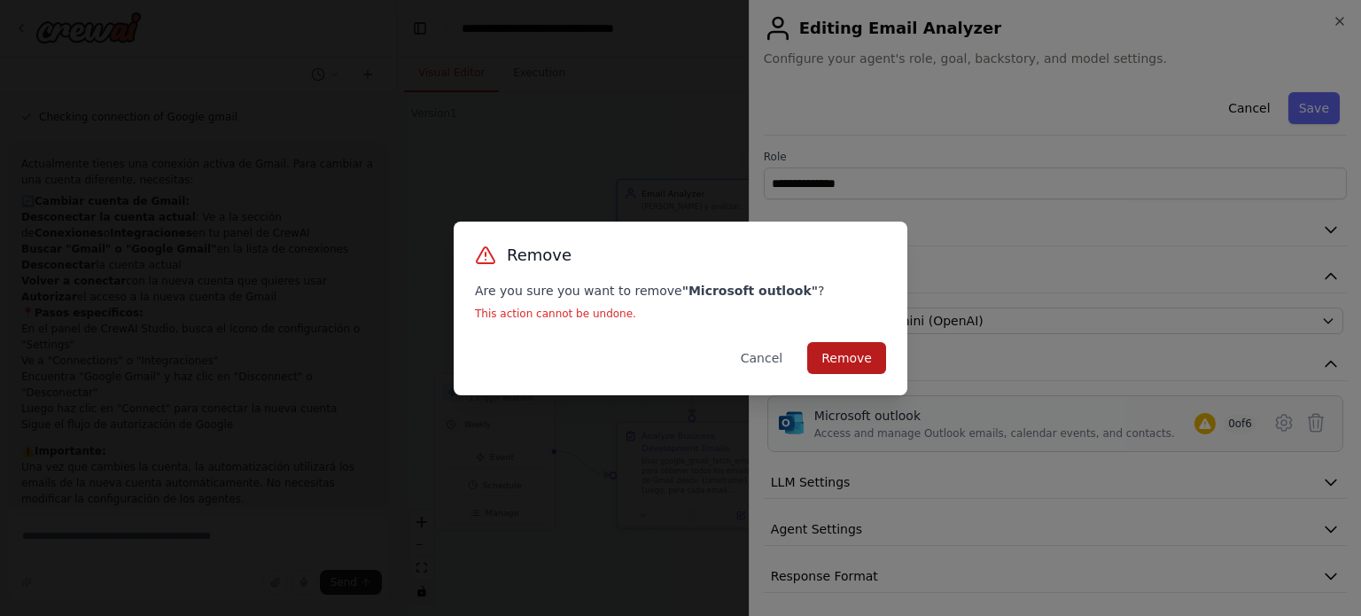
click at [829, 367] on button "Remove" at bounding box center [846, 358] width 79 height 32
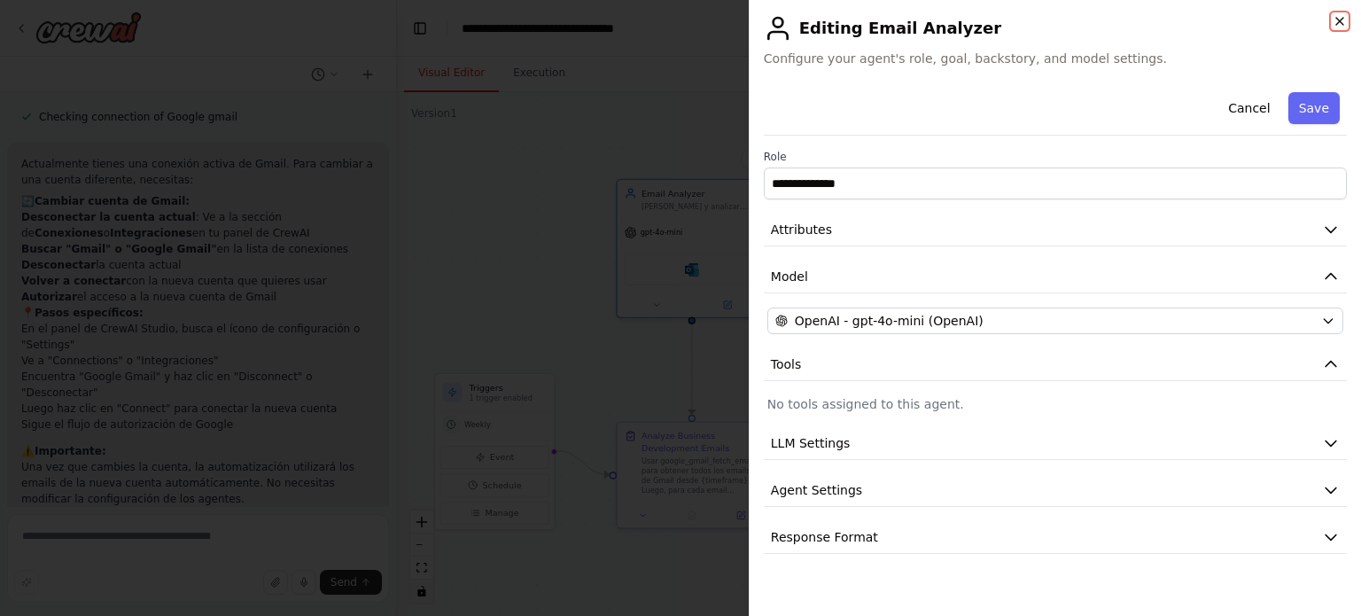
click at [1345, 21] on icon "button" at bounding box center [1340, 21] width 14 height 14
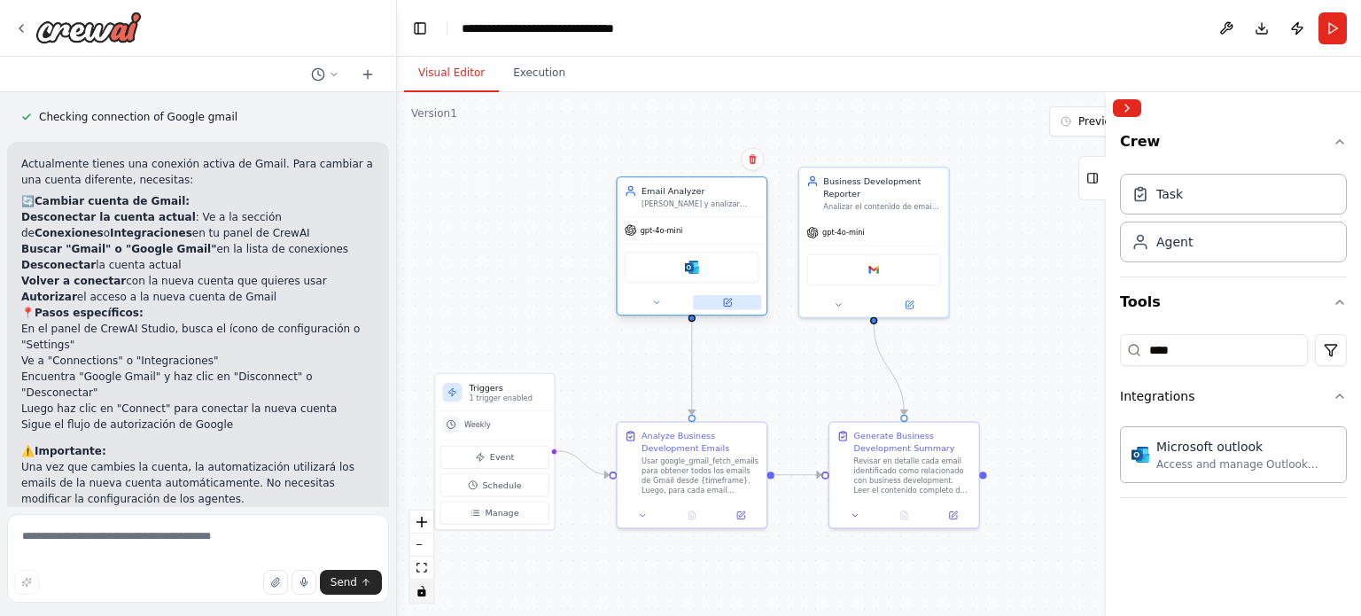
click at [727, 300] on icon at bounding box center [728, 301] width 5 height 5
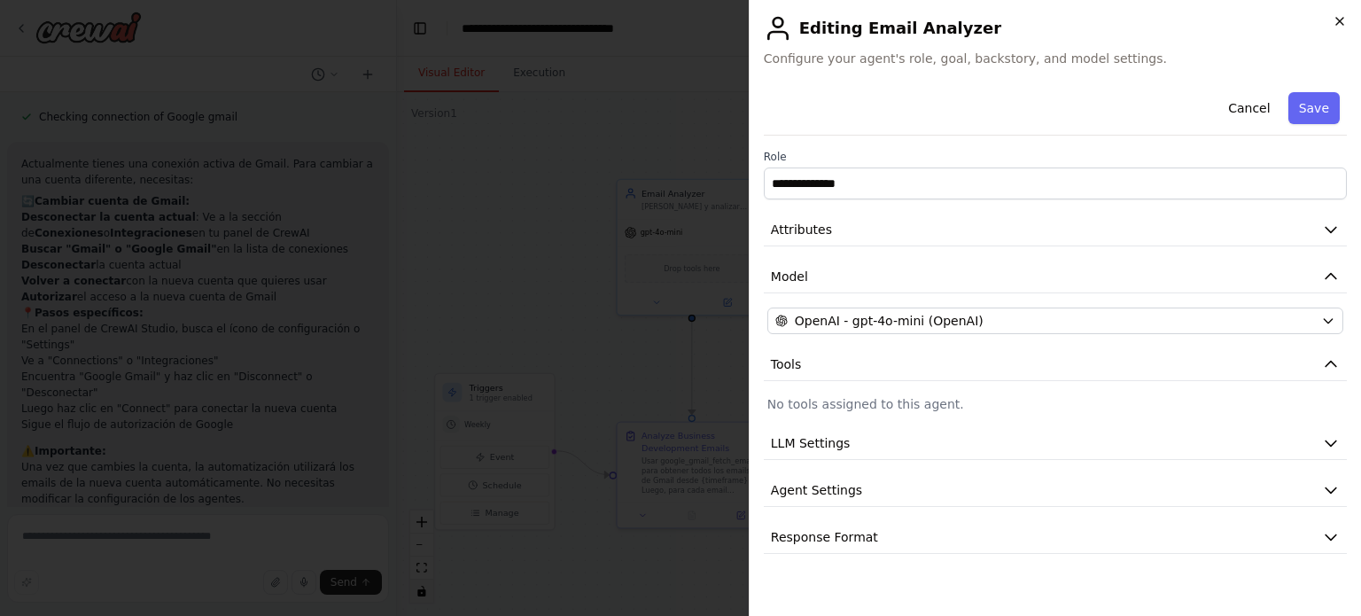
click at [1343, 16] on icon "button" at bounding box center [1340, 21] width 14 height 14
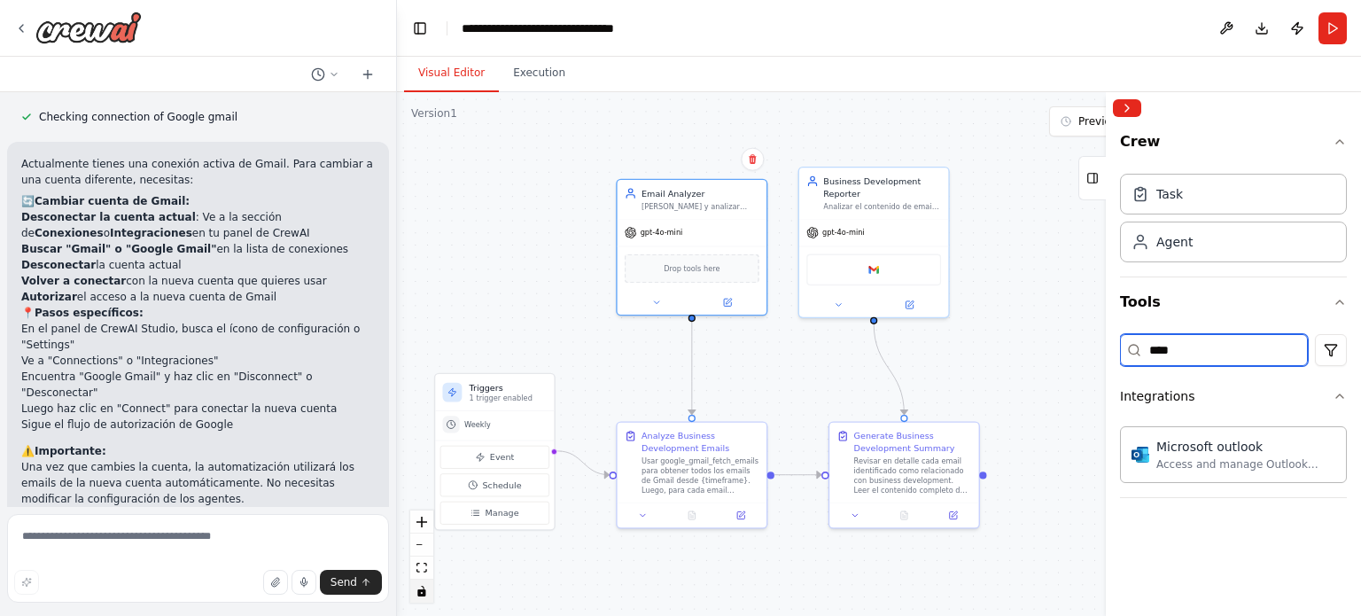
click at [1186, 361] on input "****" at bounding box center [1214, 350] width 188 height 32
drag, startPoint x: 1184, startPoint y: 354, endPoint x: 959, endPoint y: 338, distance: 225.6
click at [959, 338] on div "Quiero un agente que lea todos mis correos y algunso chats de whatsapp, reconoz…" at bounding box center [680, 308] width 1361 height 616
type input "*****"
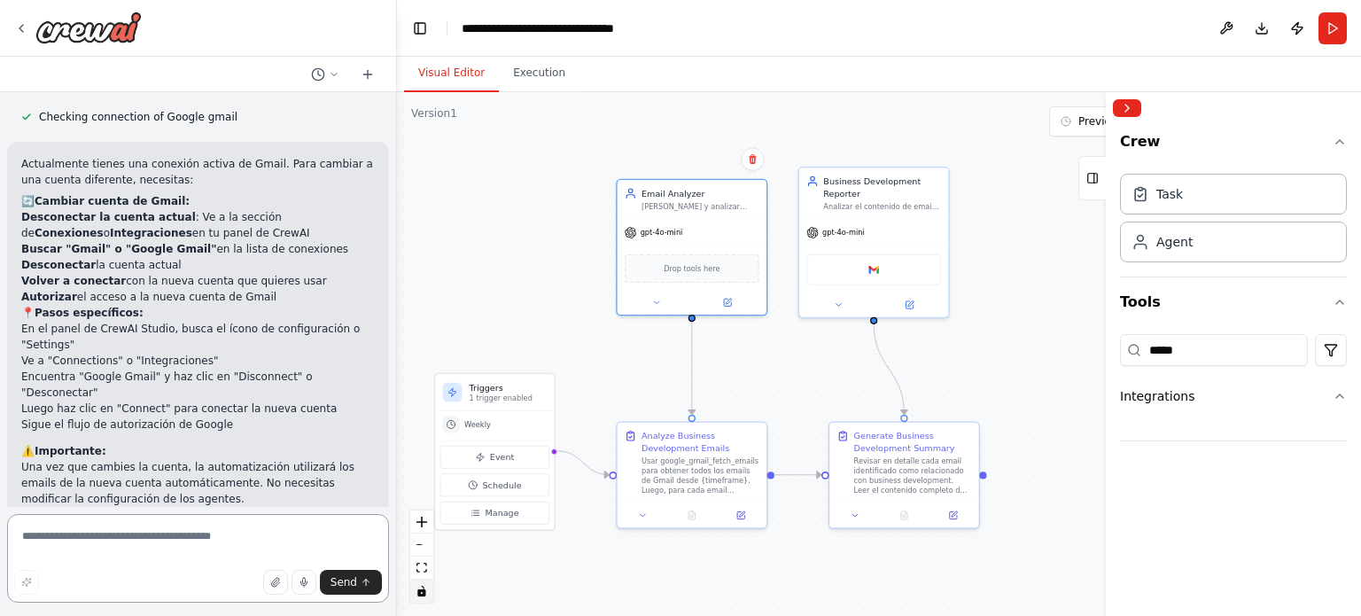
click at [126, 534] on textarea at bounding box center [198, 558] width 382 height 89
type textarea "*"
drag, startPoint x: 1209, startPoint y: 345, endPoint x: 983, endPoint y: 344, distance: 225.1
click at [983, 344] on div "Quiero un agente que lea todos mis correos y algunso chats de whatsapp, reconoz…" at bounding box center [680, 308] width 1361 height 616
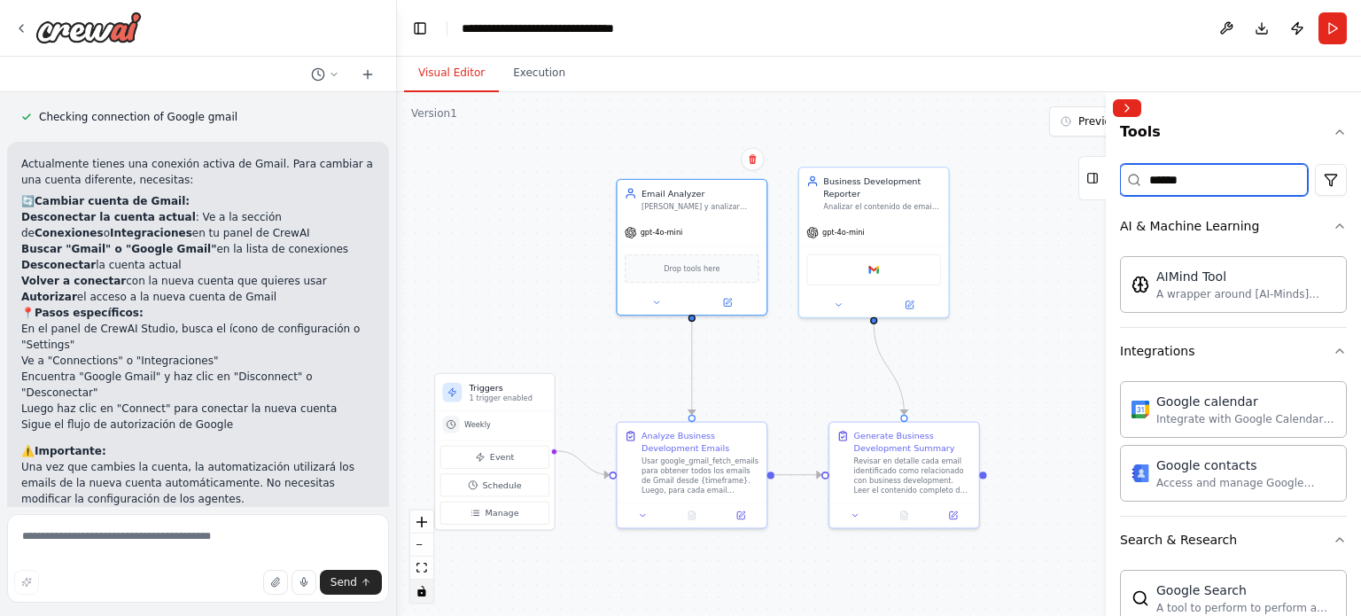
scroll to position [170, 0]
type input "******"
click at [1333, 346] on icon "button" at bounding box center [1340, 351] width 14 height 14
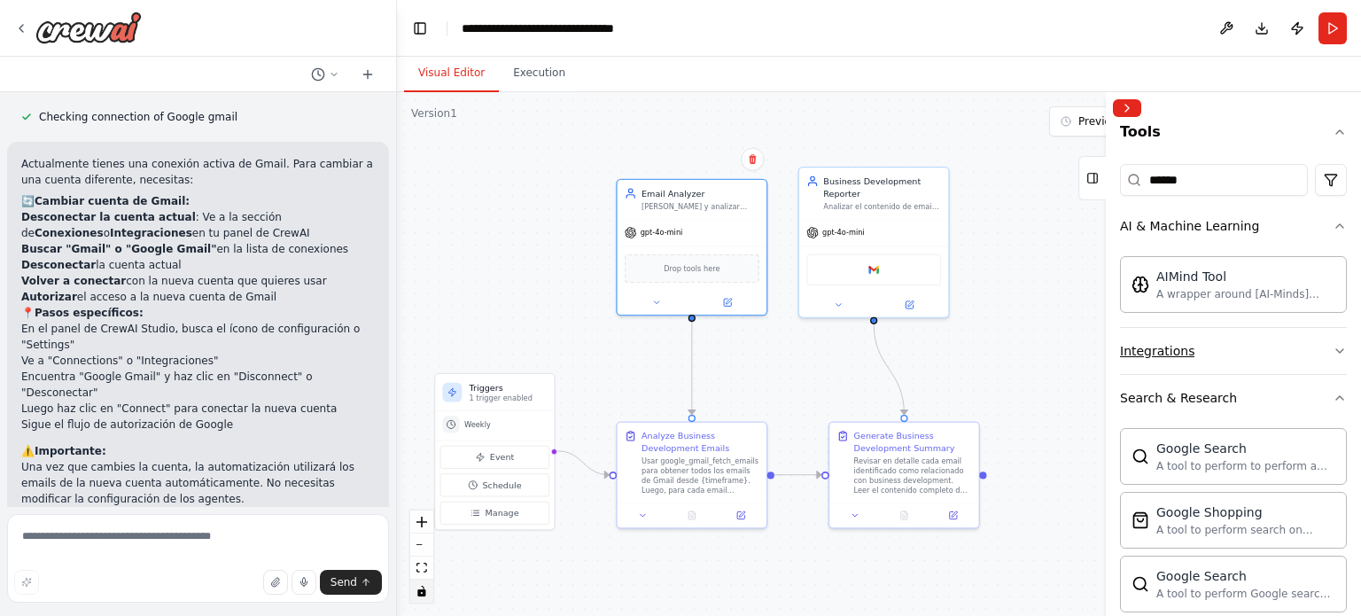
click at [1333, 346] on icon "button" at bounding box center [1340, 351] width 14 height 14
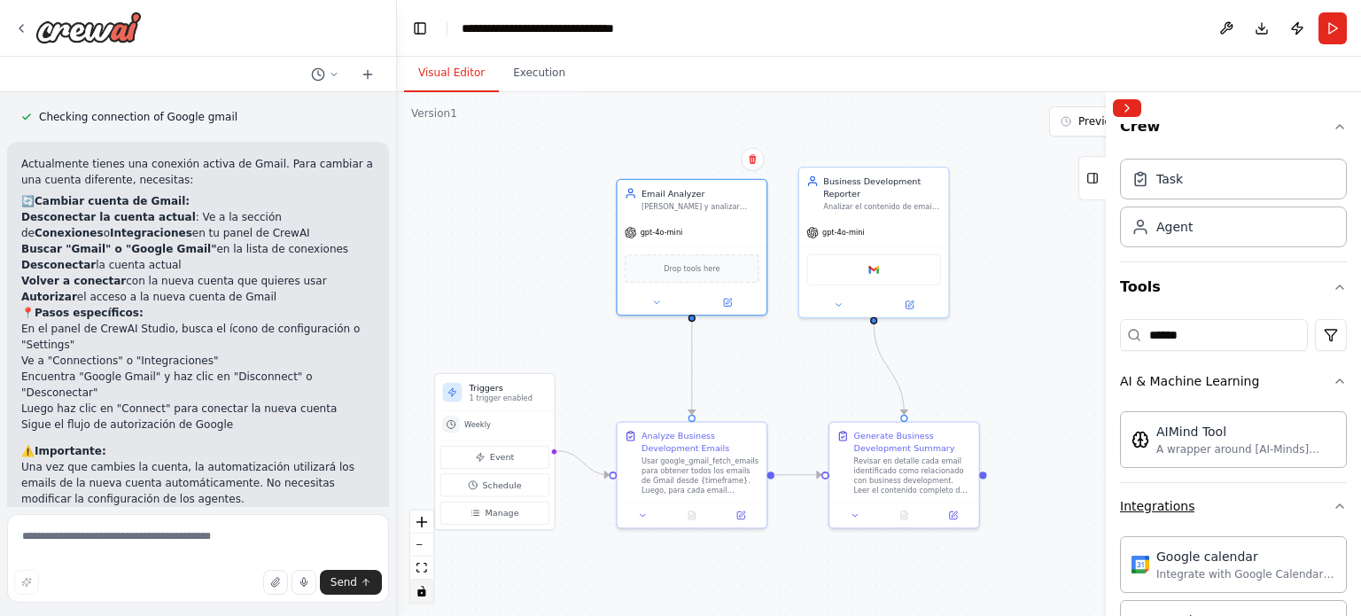
scroll to position [2, 0]
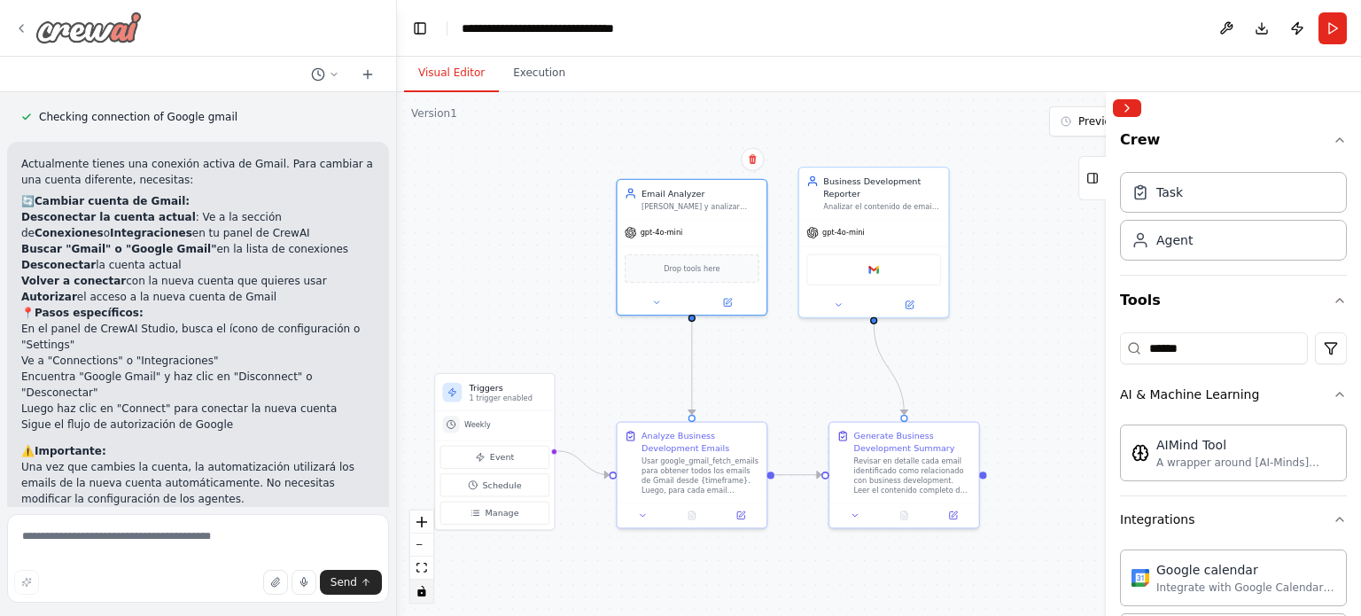
click at [21, 24] on icon at bounding box center [21, 28] width 14 height 14
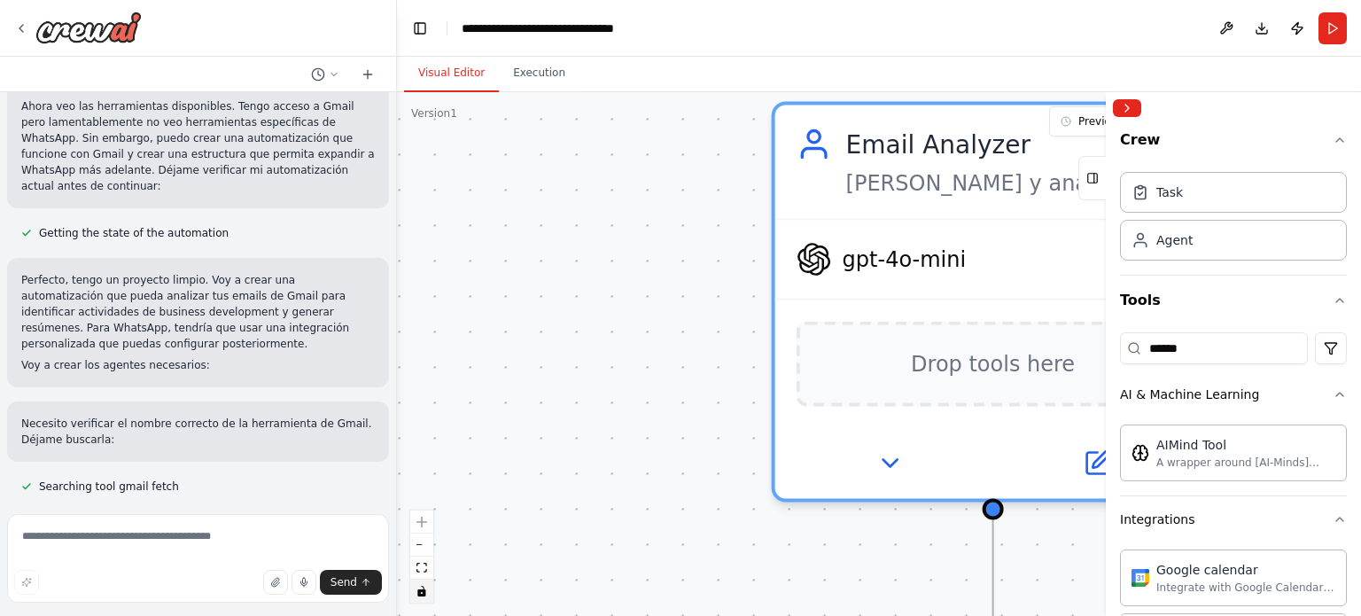
scroll to position [0, 0]
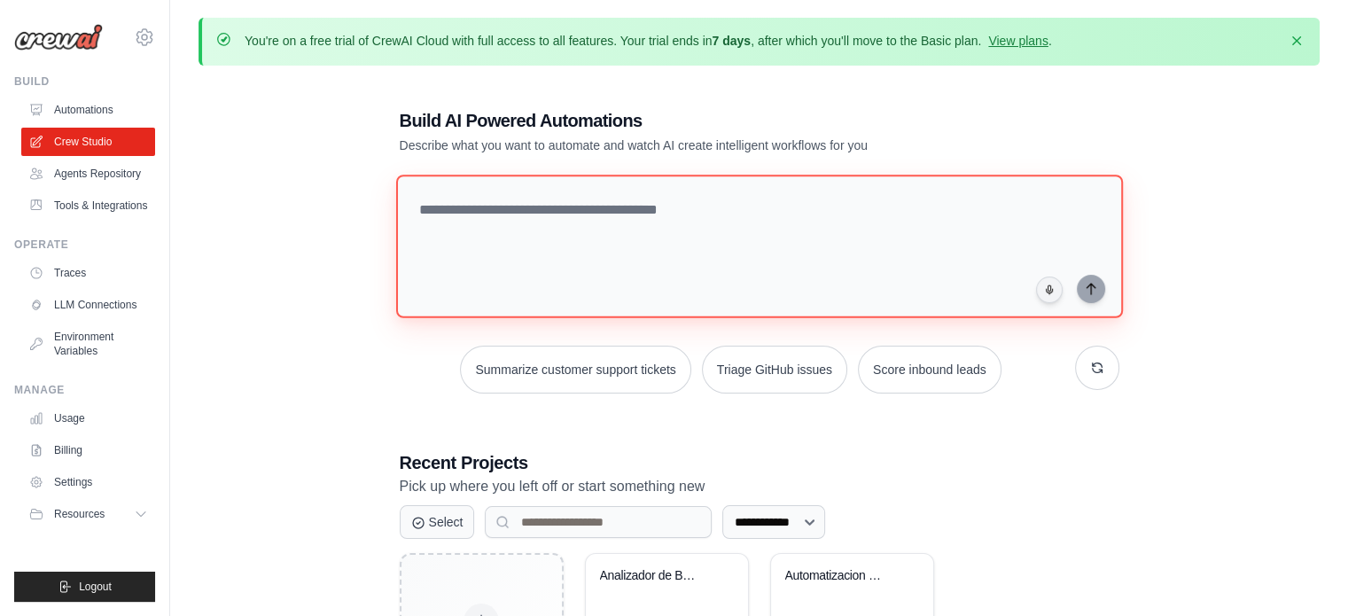
click at [509, 222] on textarea at bounding box center [758, 247] width 727 height 144
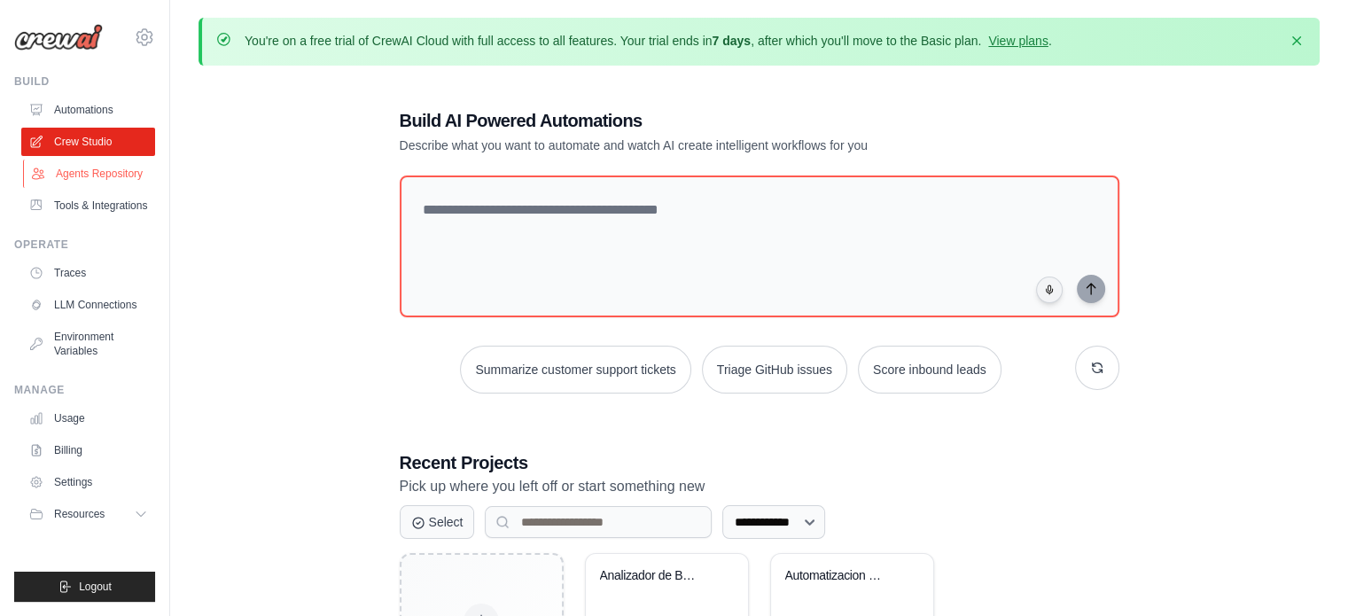
click at [87, 168] on link "Agents Repository" at bounding box center [90, 173] width 134 height 28
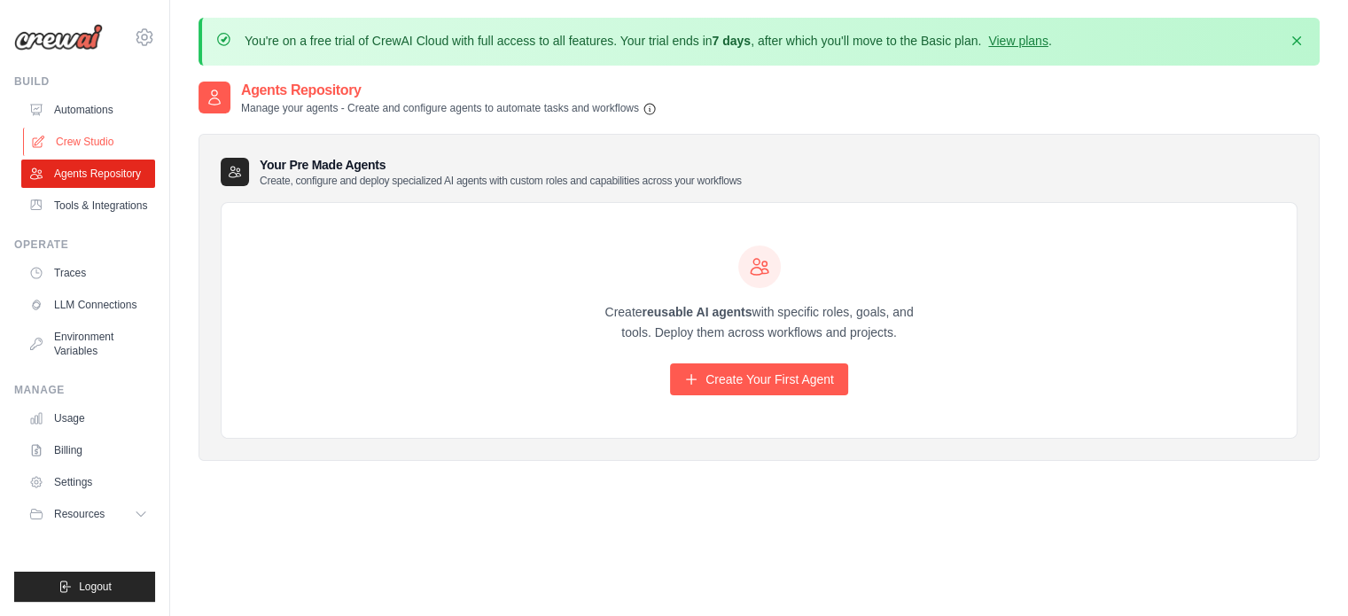
click at [75, 134] on link "Crew Studio" at bounding box center [90, 142] width 134 height 28
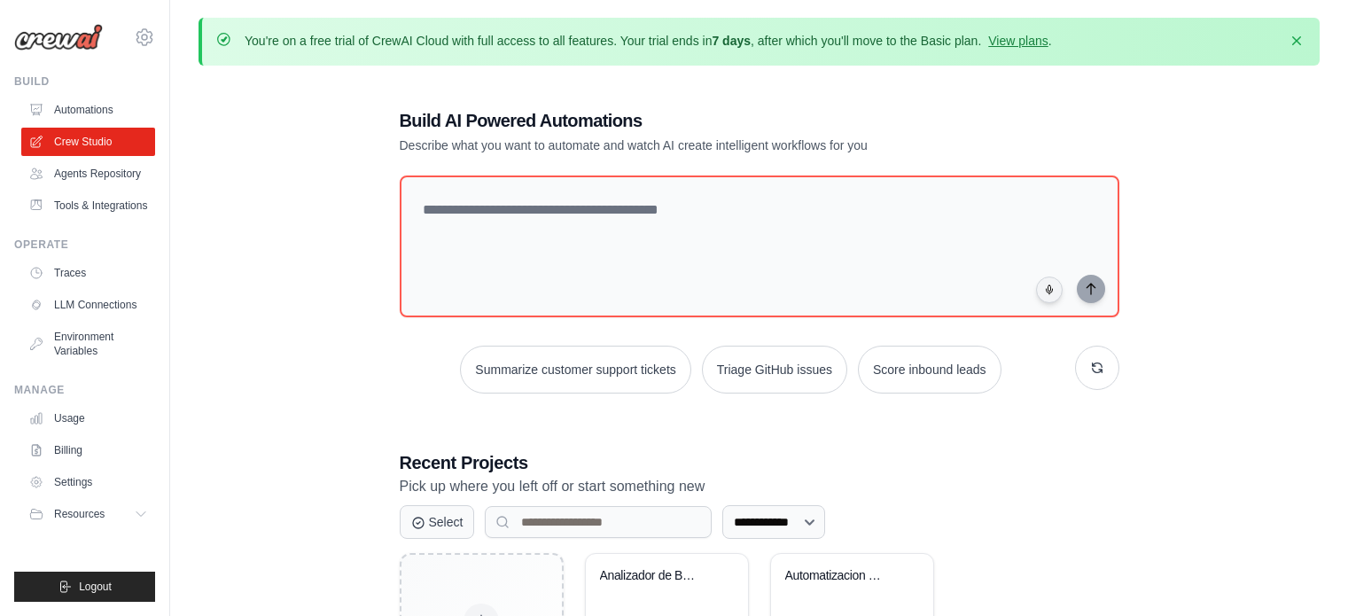
click at [74, 96] on link "Automations" at bounding box center [88, 110] width 134 height 28
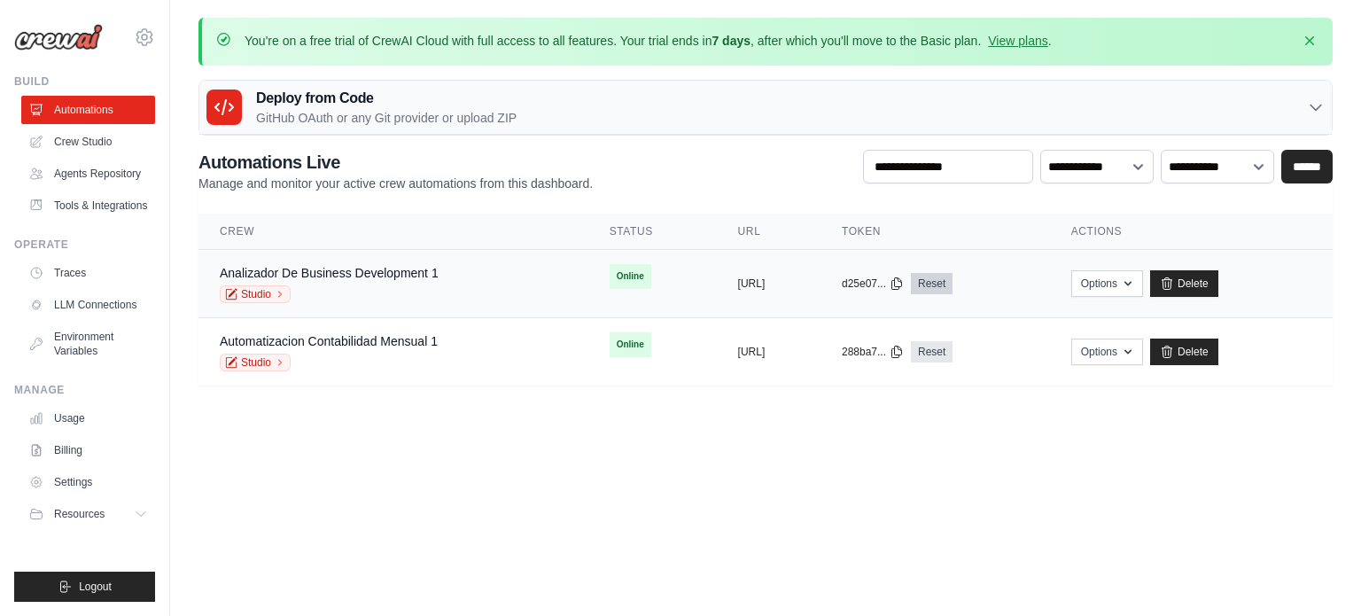
click at [952, 280] on link "Reset" at bounding box center [932, 283] width 42 height 21
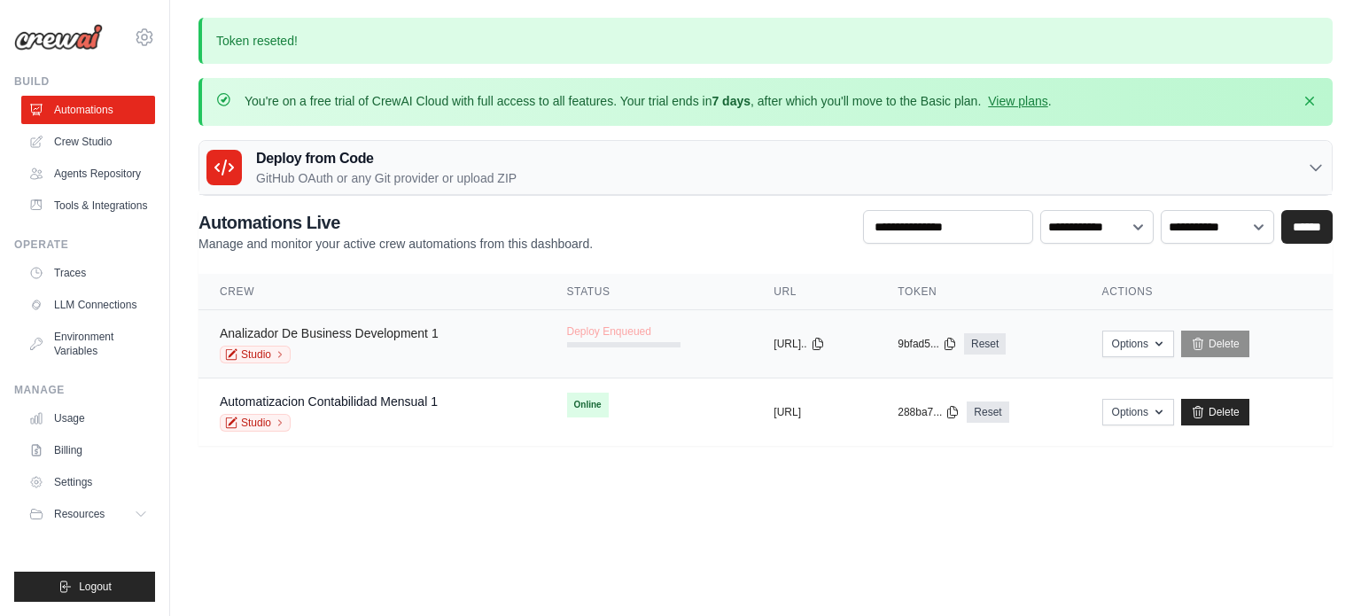
click at [327, 330] on link "Analizador De Business Development 1" at bounding box center [329, 333] width 219 height 14
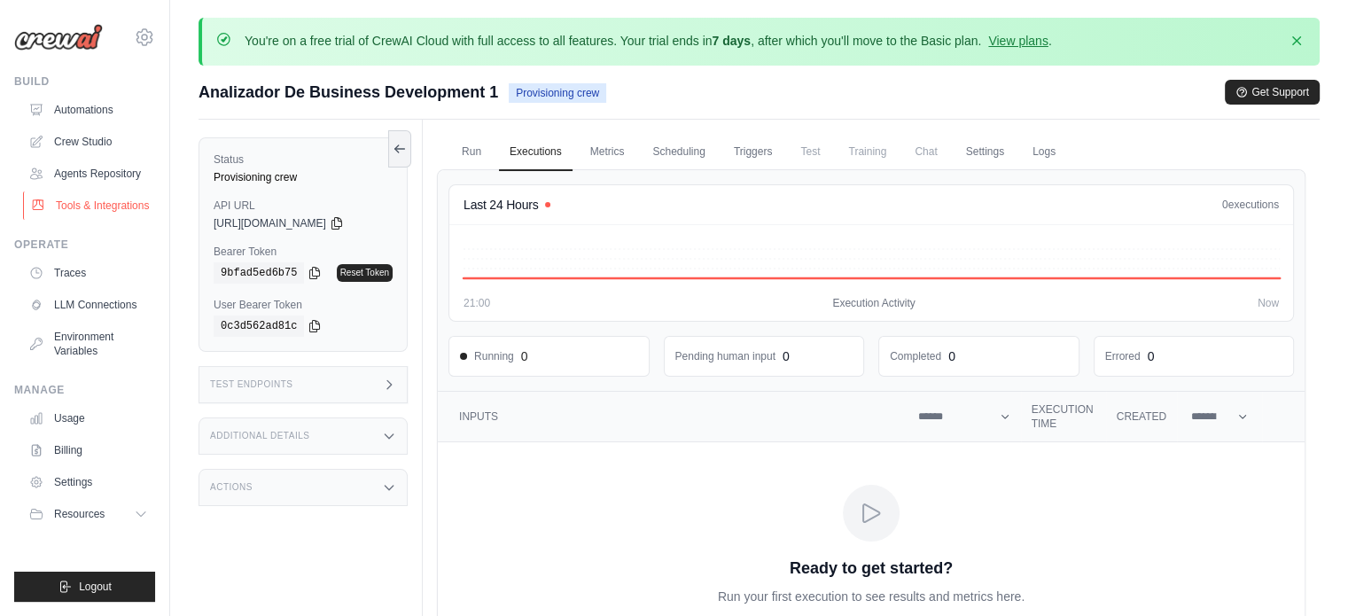
click at [85, 206] on link "Tools & Integrations" at bounding box center [90, 205] width 134 height 28
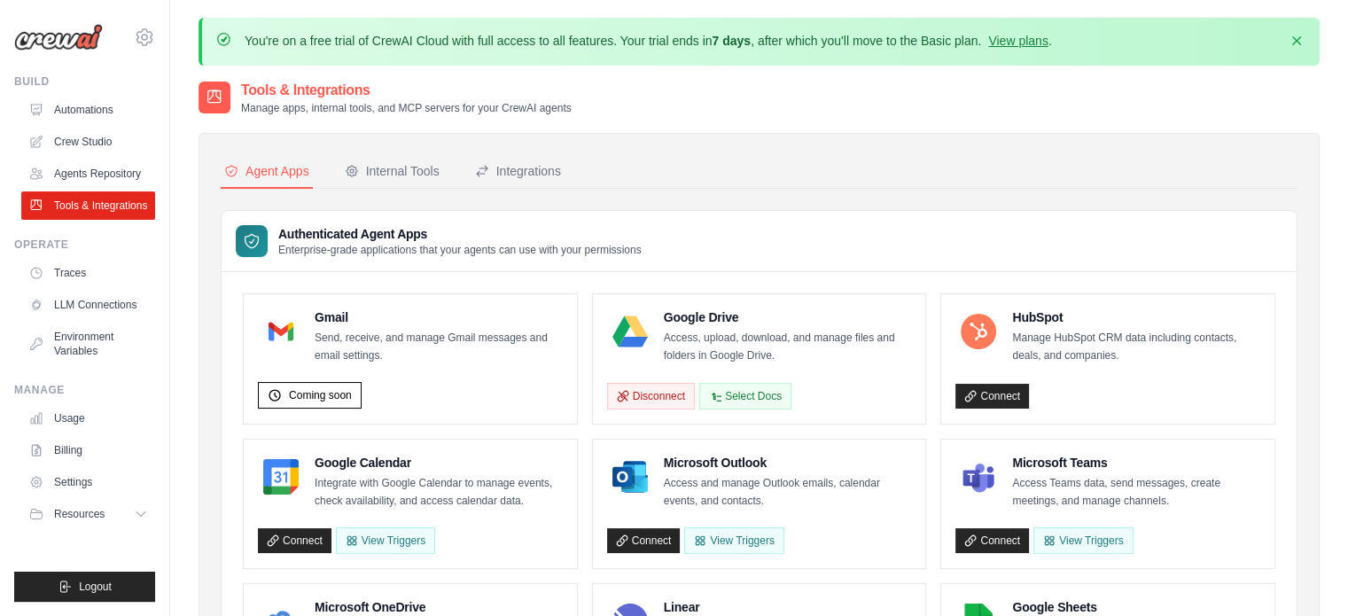
scroll to position [66, 0]
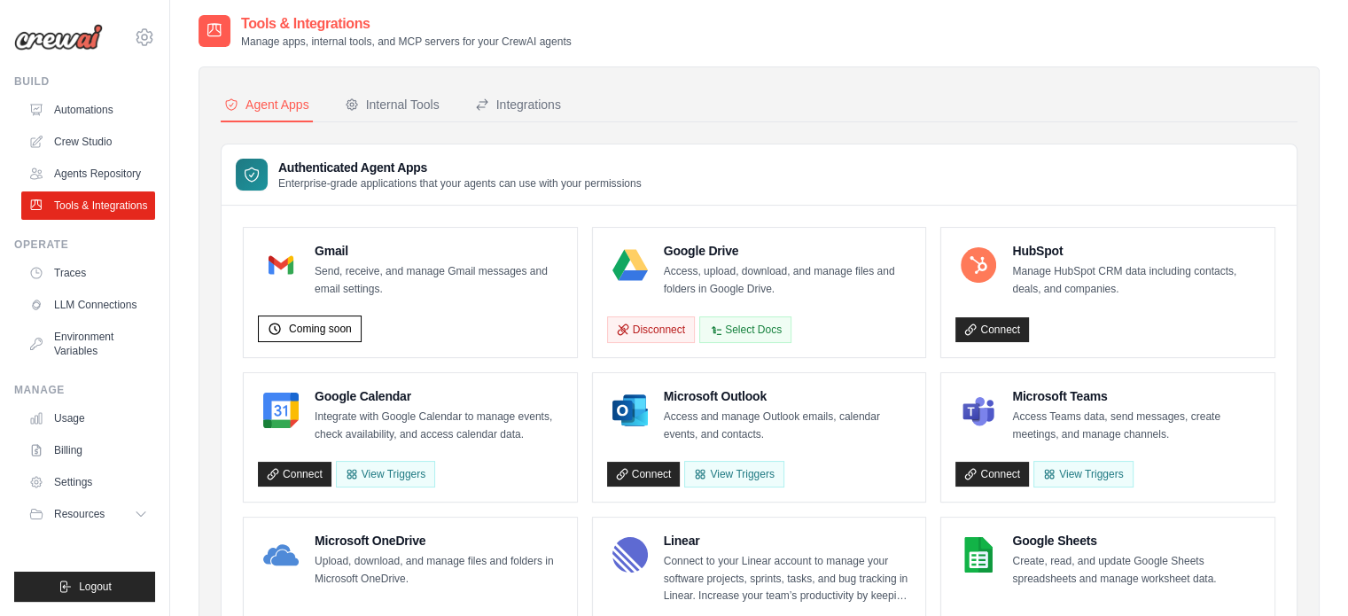
click at [323, 269] on p "Send, receive, and manage Gmail messages and email settings." at bounding box center [439, 280] width 248 height 35
click at [315, 249] on h4 "Gmail" at bounding box center [439, 251] width 248 height 18
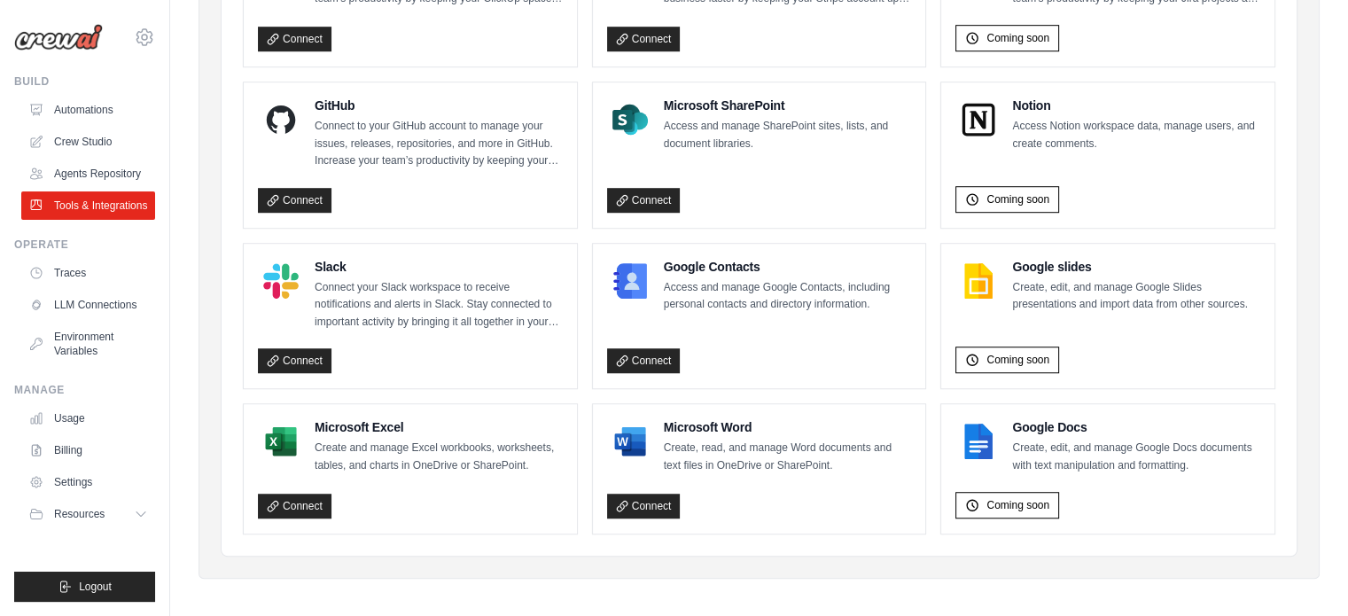
scroll to position [1149, 0]
click at [311, 496] on link "Connect" at bounding box center [295, 506] width 74 height 25
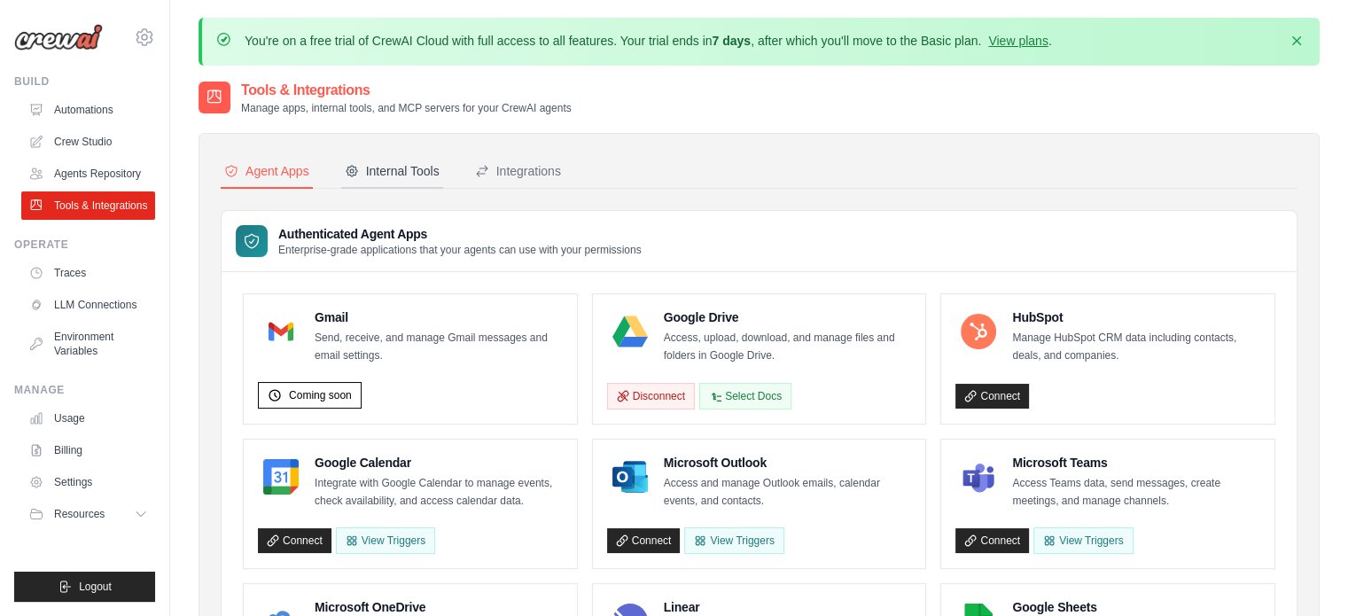
click at [404, 176] on div "Internal Tools" at bounding box center [392, 171] width 95 height 18
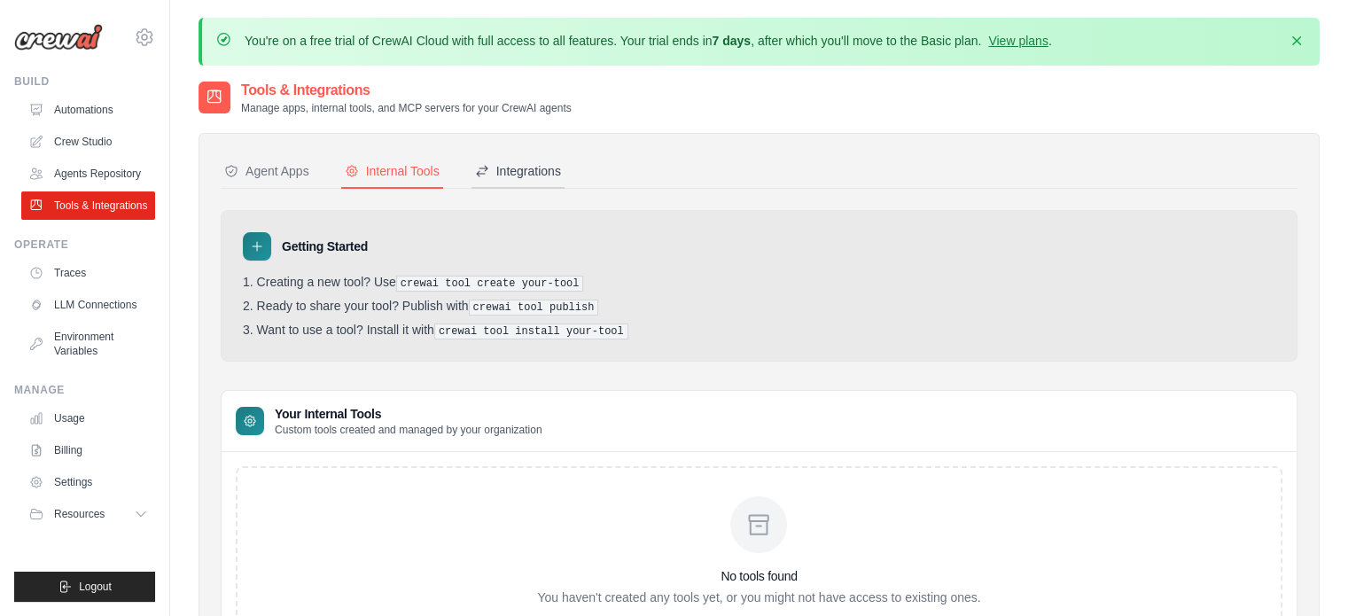
click at [530, 171] on div "Integrations" at bounding box center [518, 171] width 86 height 18
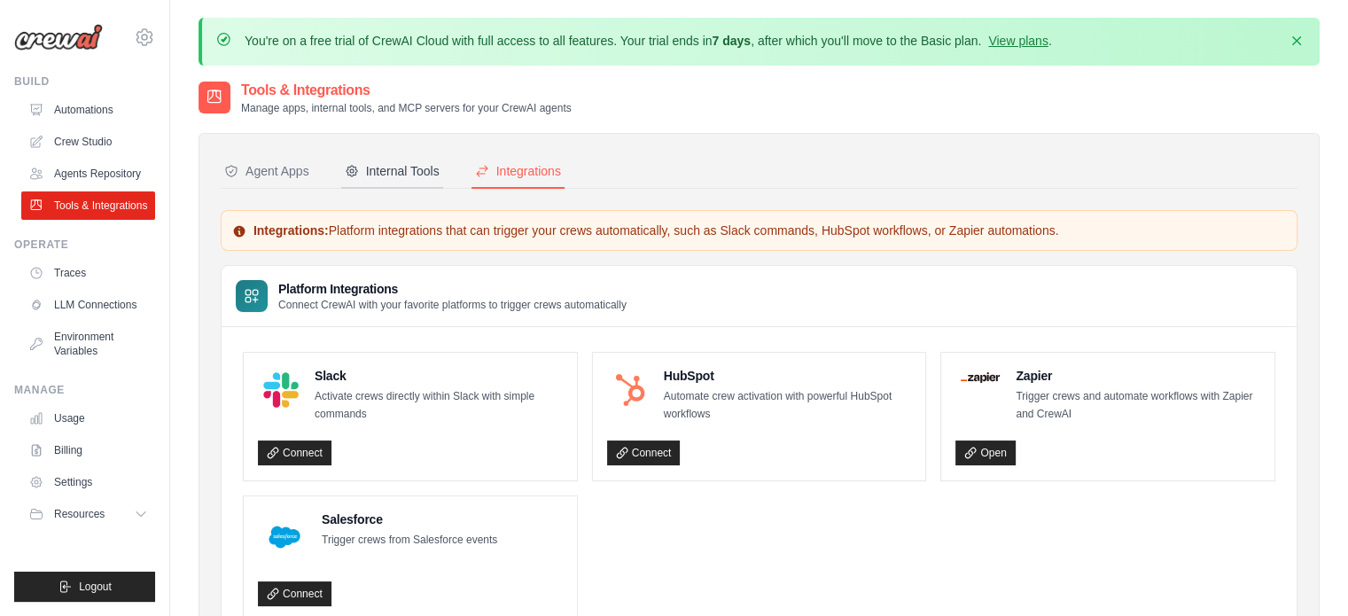
click at [367, 162] on div "Internal Tools" at bounding box center [392, 171] width 95 height 18
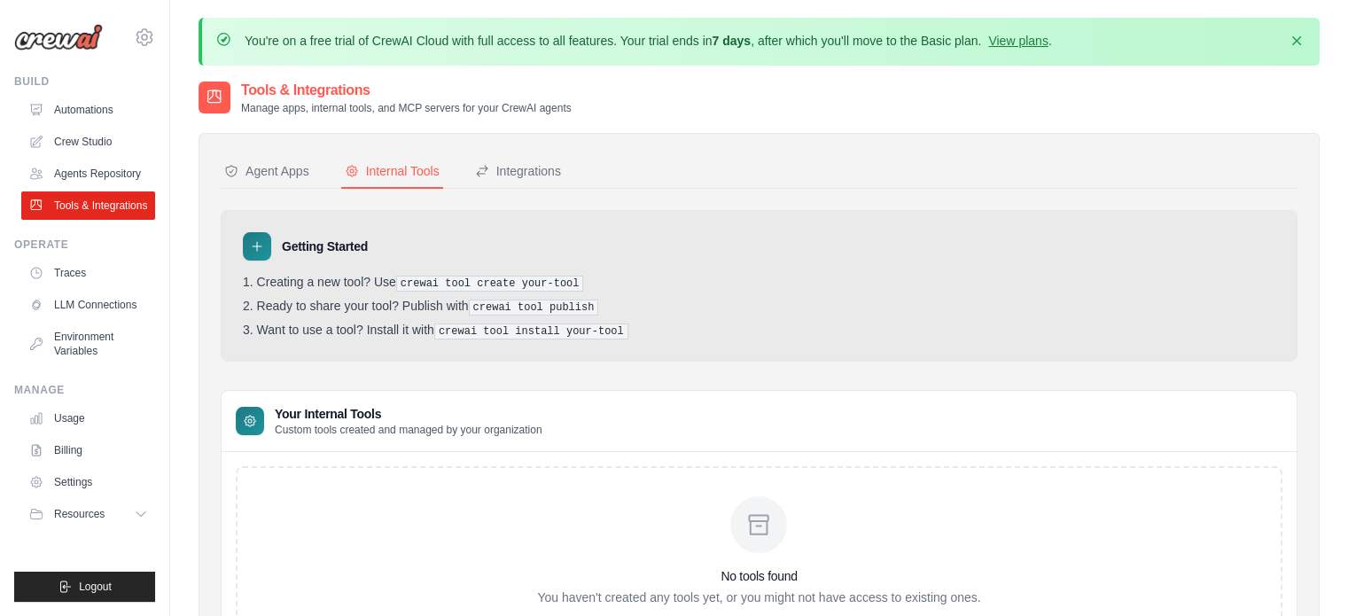
scroll to position [94, 0]
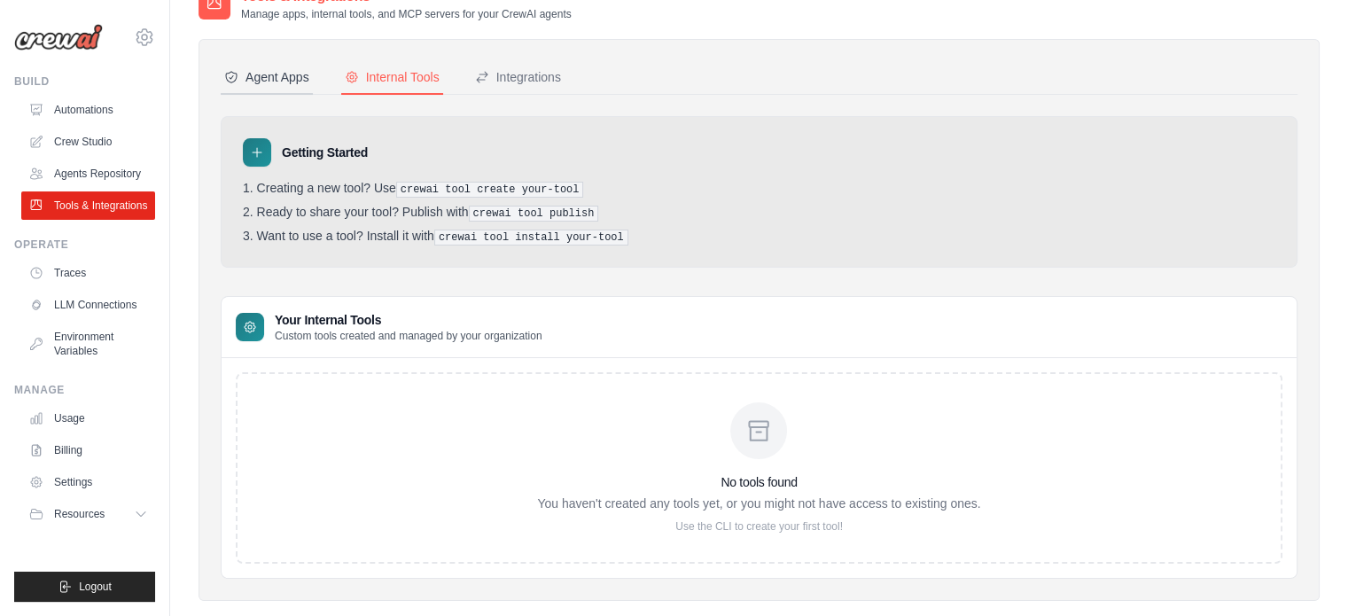
click at [276, 68] on div "Agent Apps" at bounding box center [266, 77] width 85 height 18
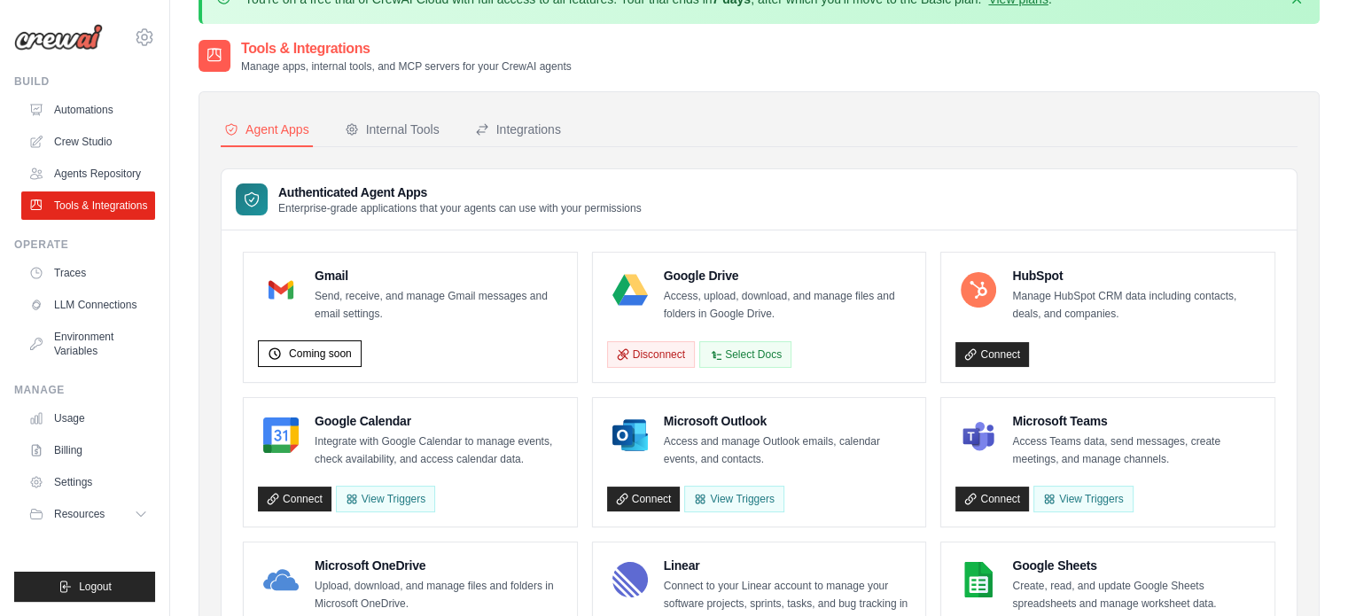
scroll to position [43, 0]
click at [301, 353] on span "Coming soon" at bounding box center [320, 353] width 63 height 14
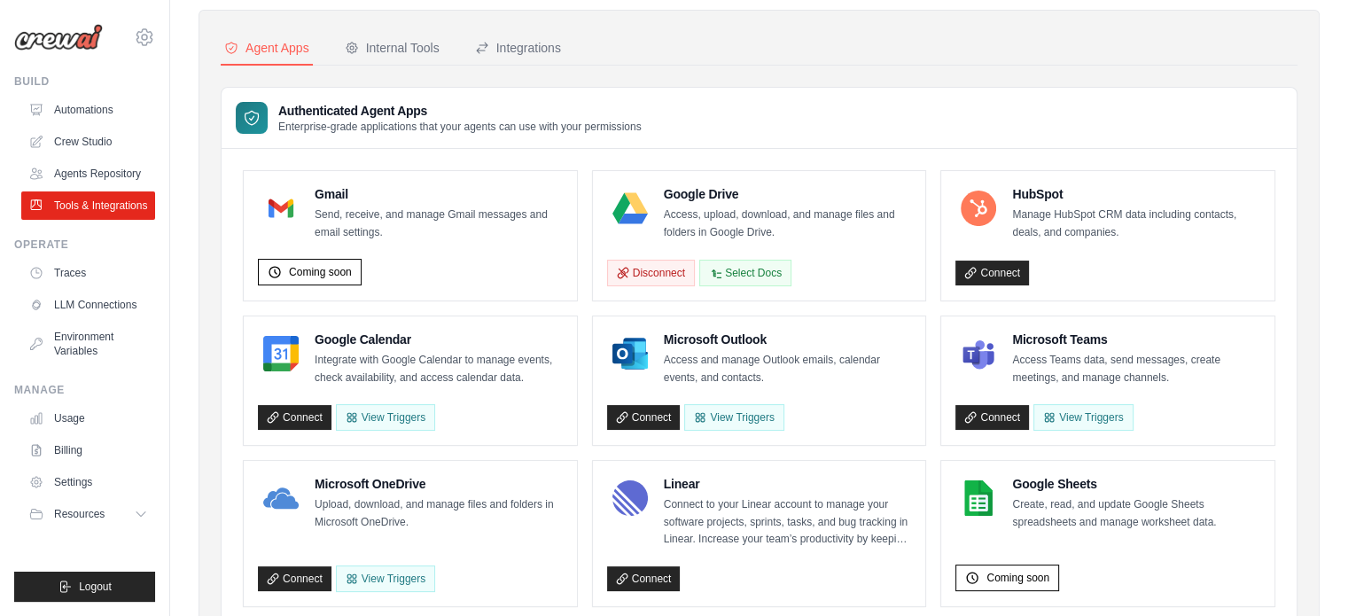
scroll to position [122, 0]
click at [649, 415] on link "Connect" at bounding box center [644, 418] width 74 height 25
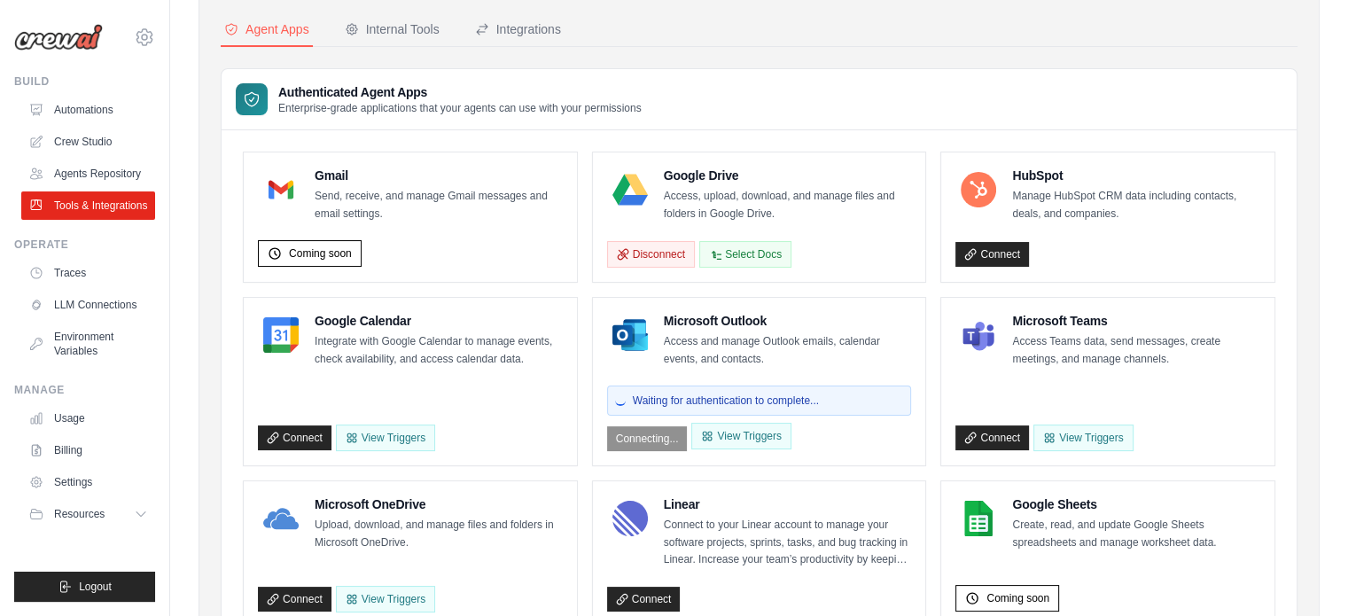
scroll to position [49, 0]
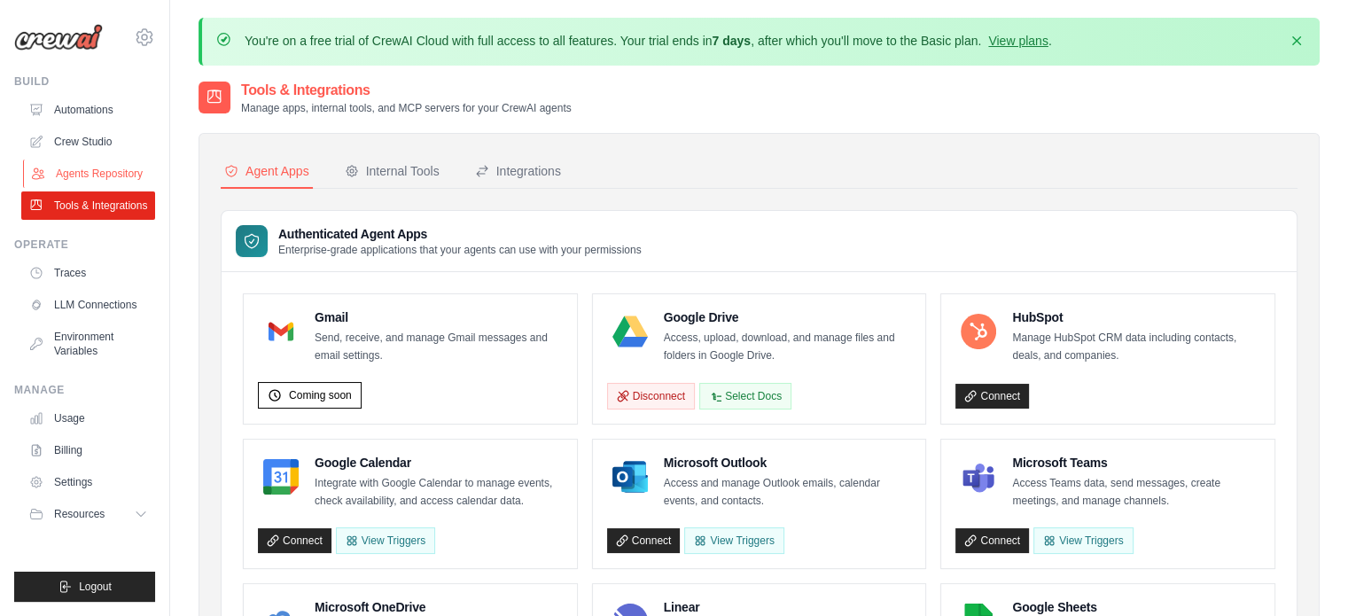
click at [95, 176] on link "Agents Repository" at bounding box center [90, 173] width 134 height 28
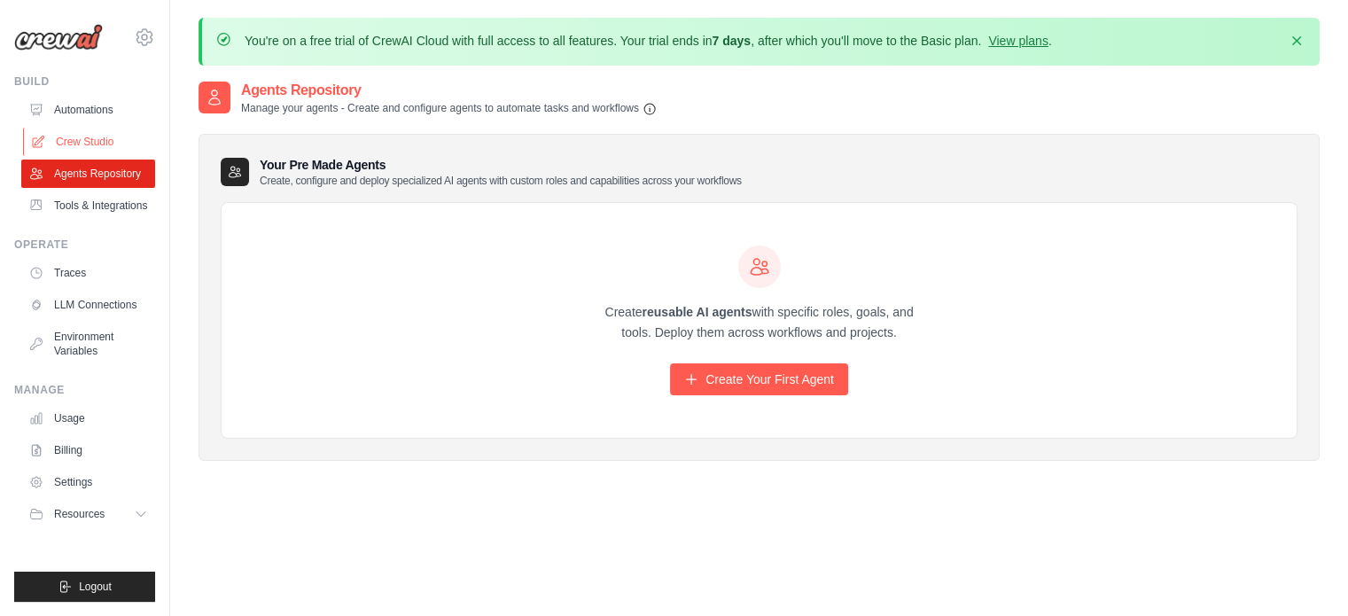
click at [80, 137] on link "Crew Studio" at bounding box center [90, 142] width 134 height 28
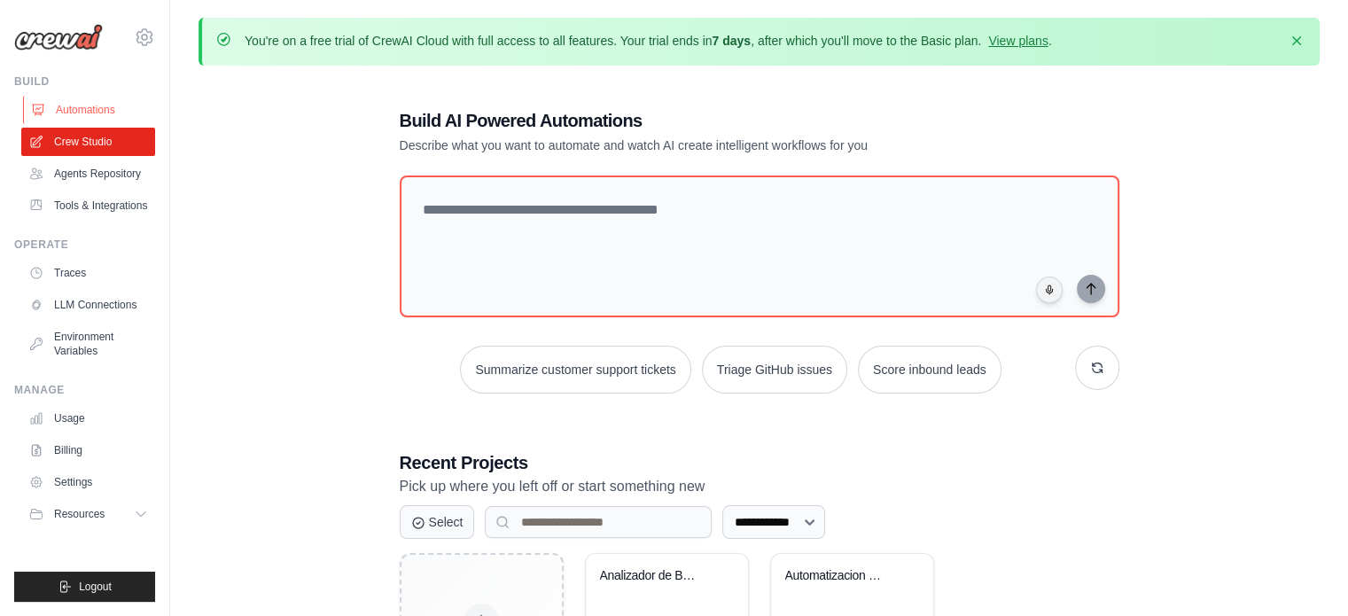
click at [76, 107] on link "Automations" at bounding box center [90, 110] width 134 height 28
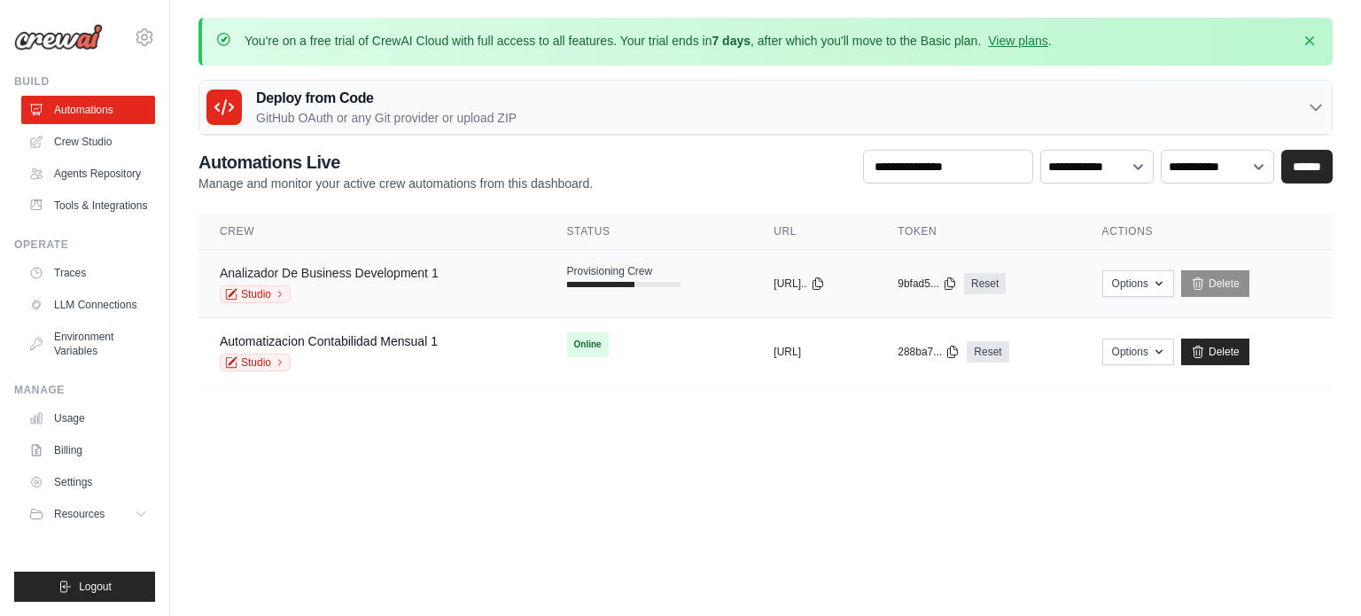
click at [396, 278] on link "Analizador De Business Development 1" at bounding box center [329, 273] width 219 height 14
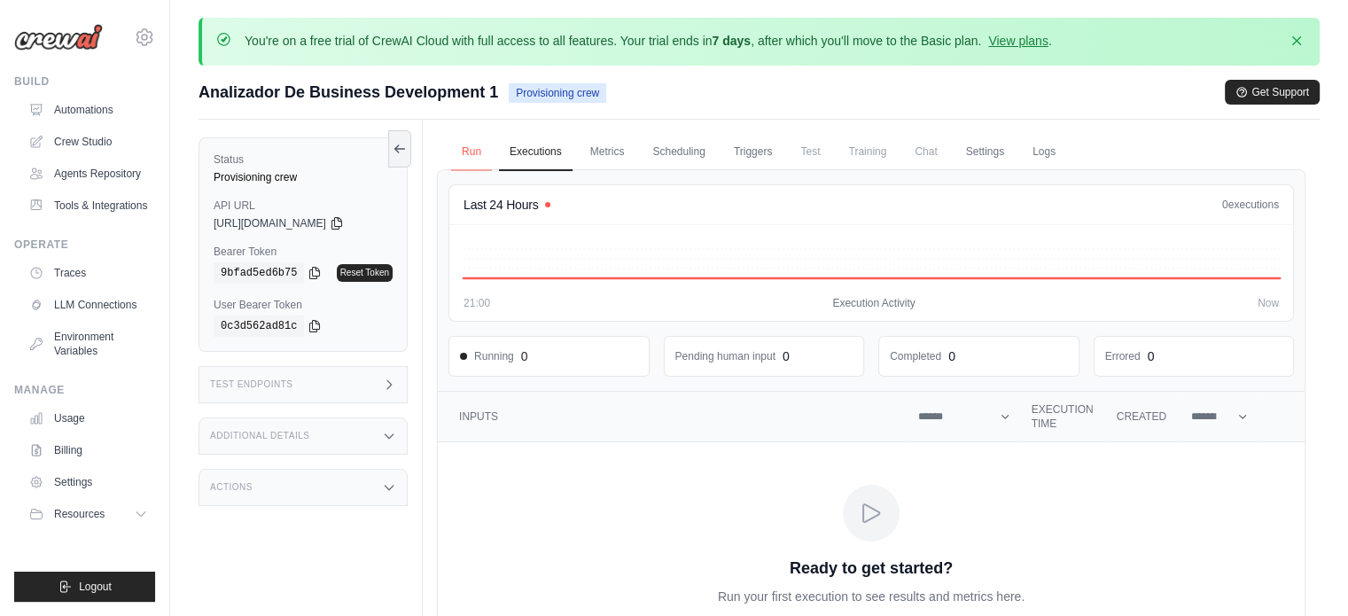
click at [463, 151] on link "Run" at bounding box center [471, 152] width 41 height 37
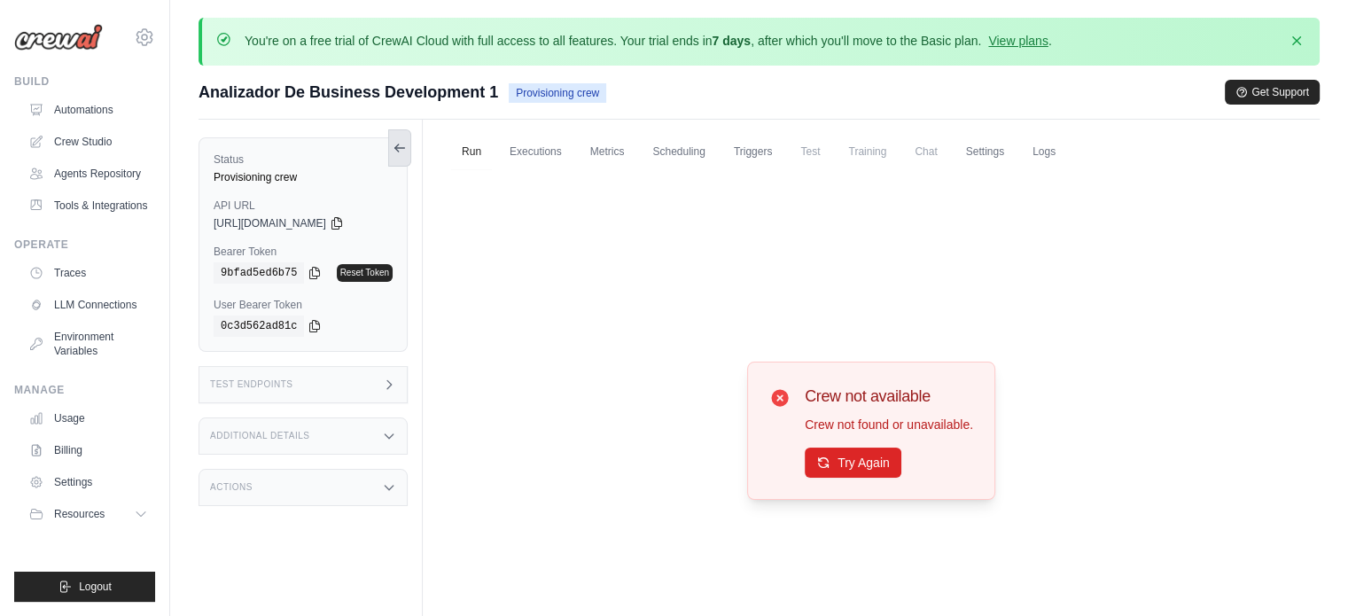
click at [399, 146] on icon at bounding box center [400, 148] width 14 height 14
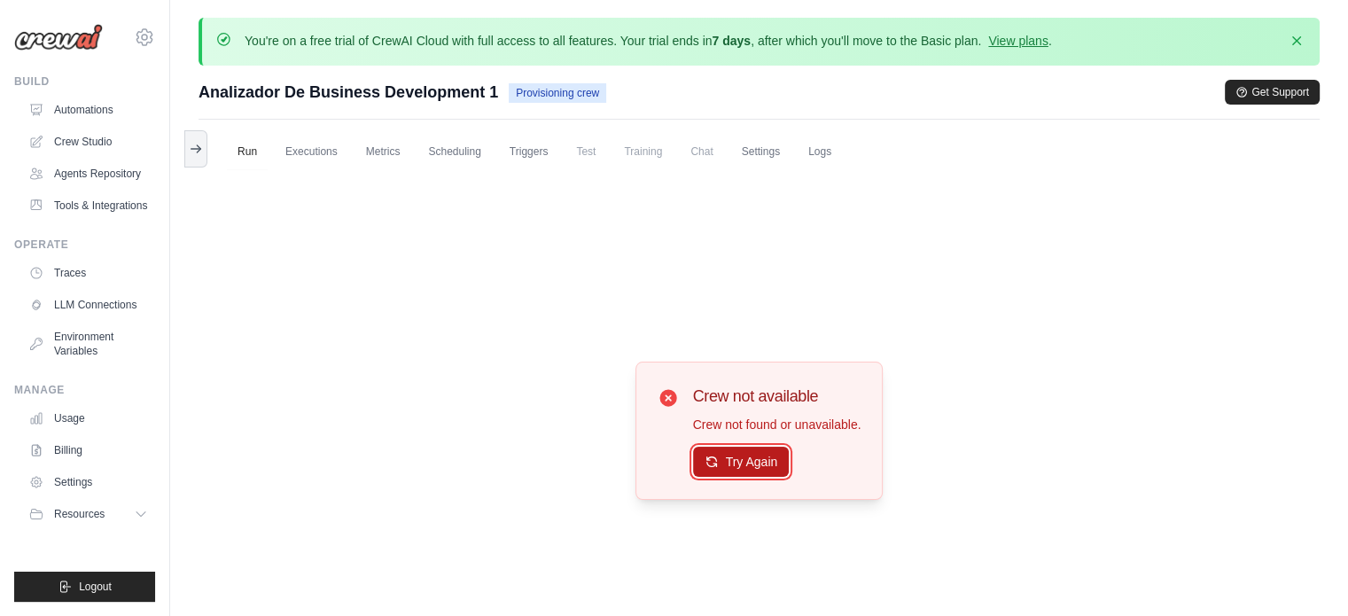
click at [741, 459] on button "Try Again" at bounding box center [741, 462] width 97 height 30
click at [83, 137] on link "Crew Studio" at bounding box center [90, 142] width 134 height 28
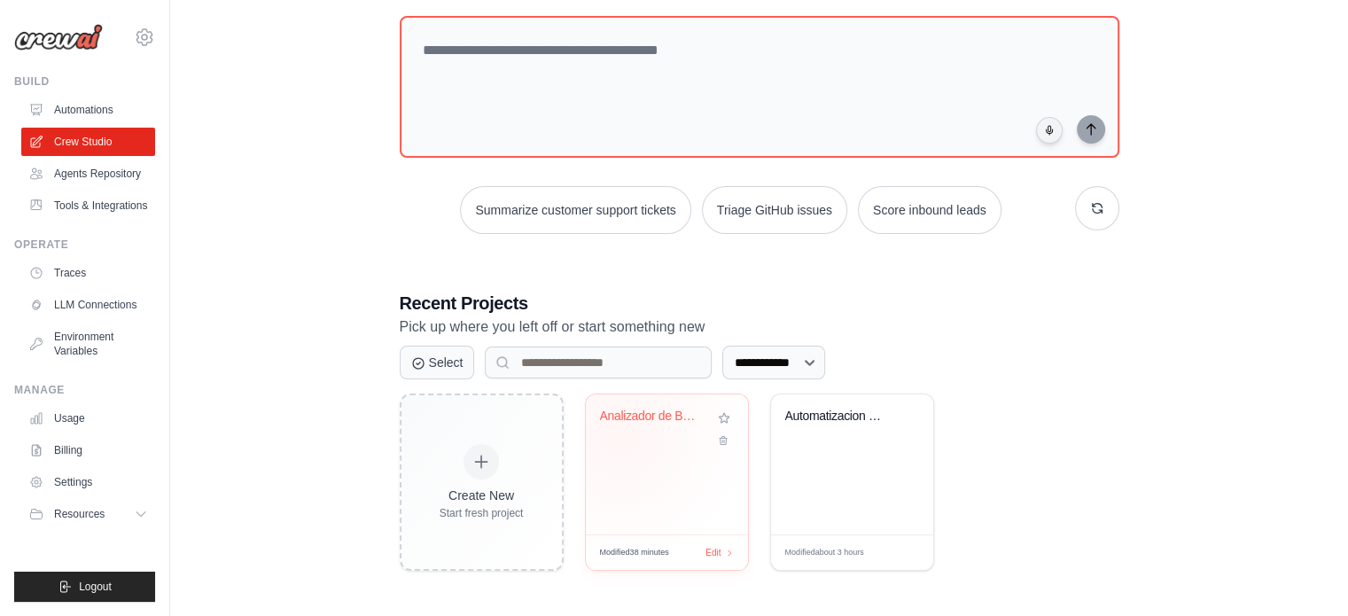
click at [618, 431] on div "Analizador de Business Development" at bounding box center [667, 428] width 134 height 41
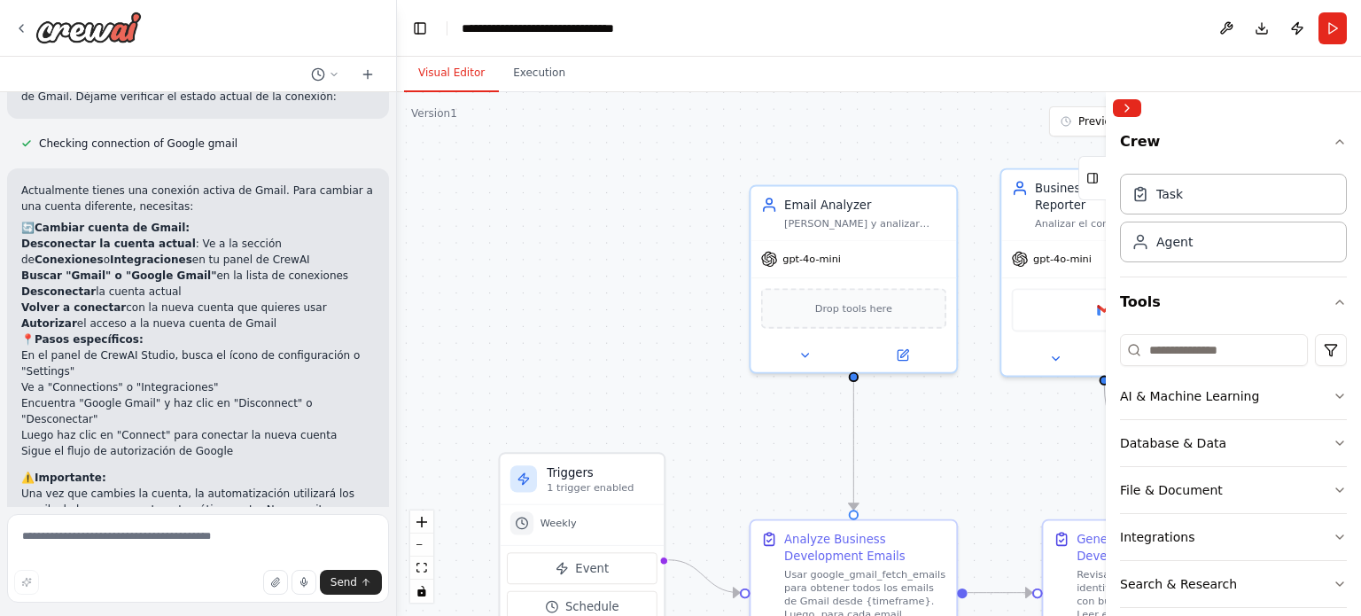
scroll to position [3792, 0]
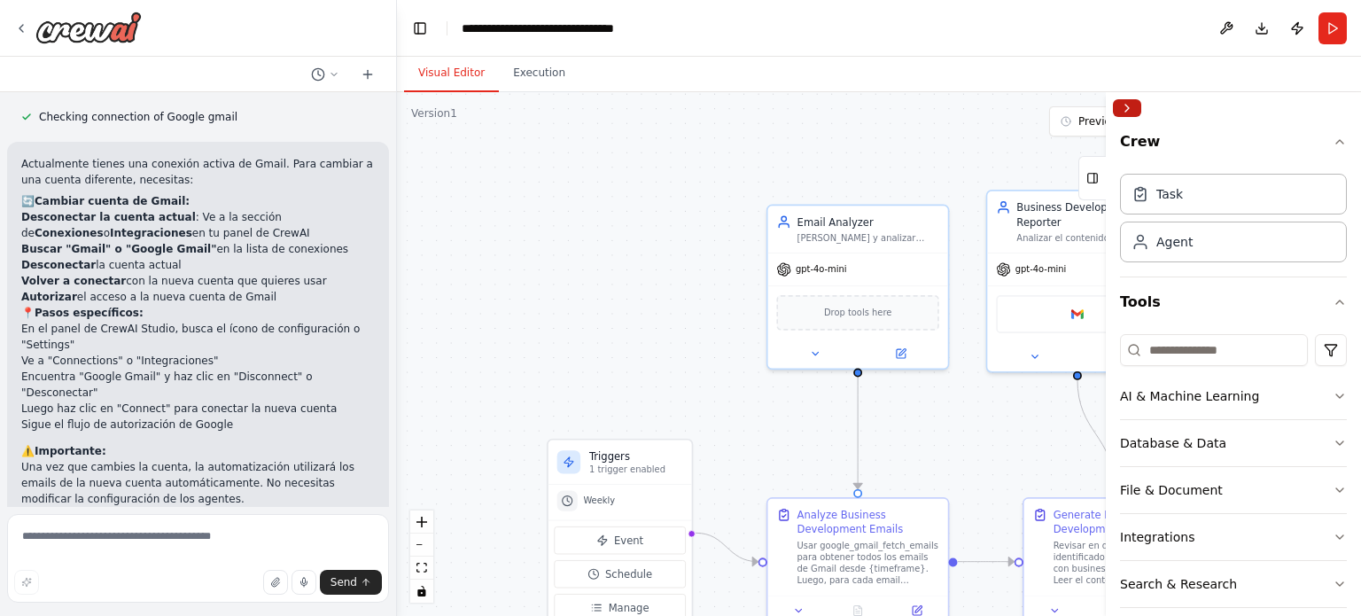
click at [1127, 109] on button "Collapse right sidebar" at bounding box center [1127, 108] width 28 height 18
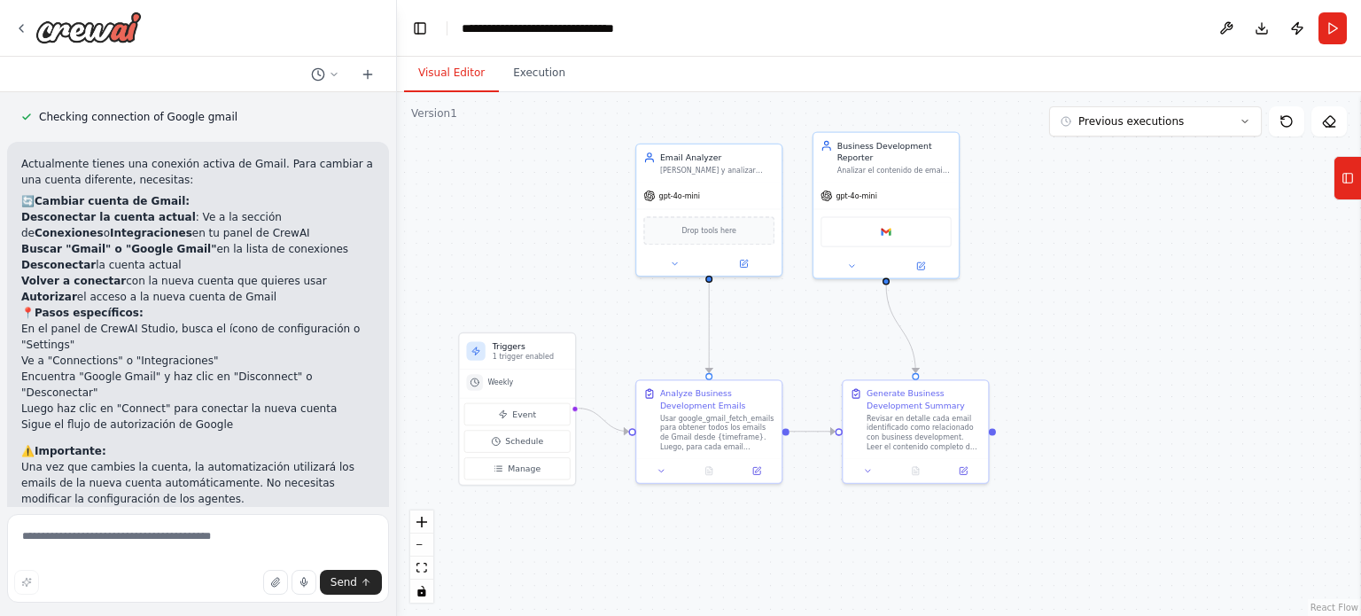
drag, startPoint x: 1288, startPoint y: 393, endPoint x: 1056, endPoint y: 295, distance: 251.8
click at [1056, 295] on div ".deletable-edge-delete-btn { width: 20px; height: 20px; border: 0px solid #ffff…" at bounding box center [879, 354] width 964 height 524
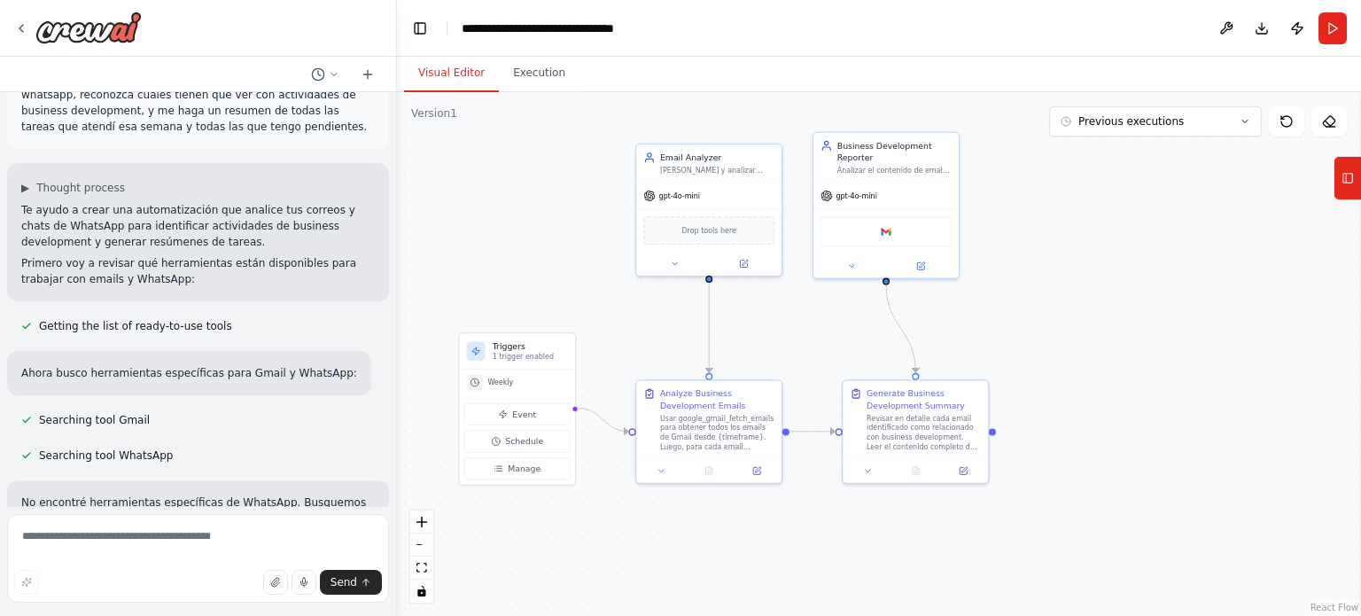
scroll to position [0, 0]
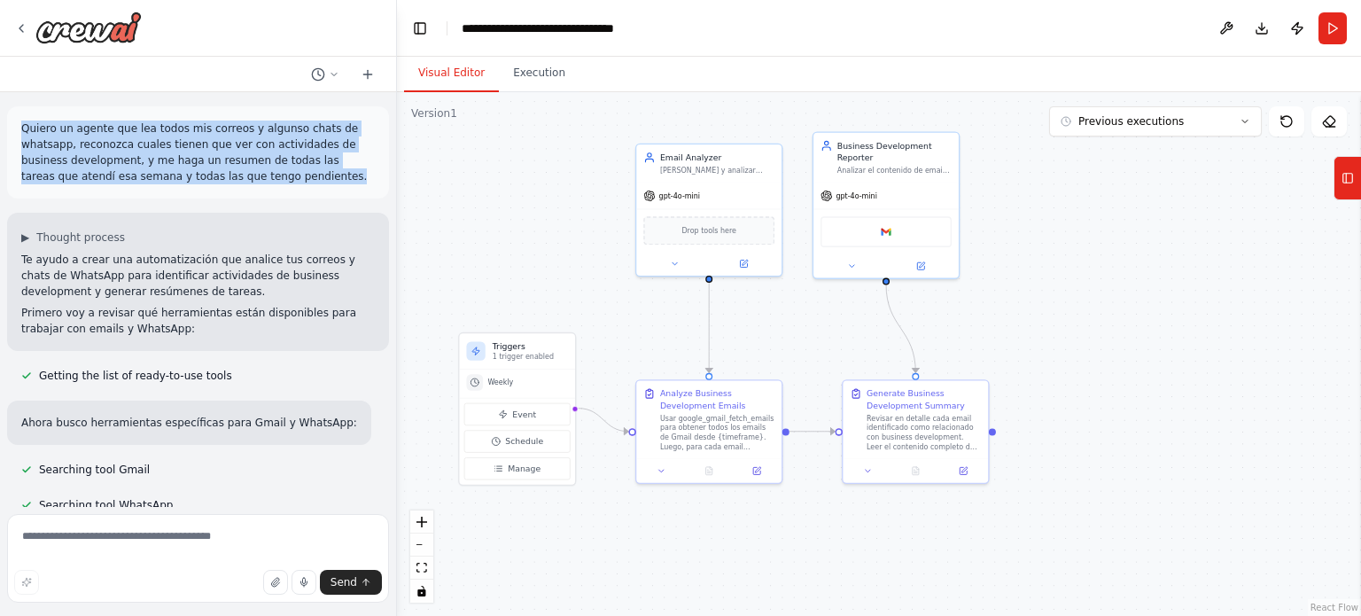
drag, startPoint x: 24, startPoint y: 129, endPoint x: 233, endPoint y: 189, distance: 217.4
click at [233, 189] on div "Quiero un agente que lea todos mis correos y algunso chats de whatsapp, reconoz…" at bounding box center [198, 152] width 382 height 92
copy p "Quiero un agente que lea todos mis correos y algunso chats de whatsapp, reconoz…"
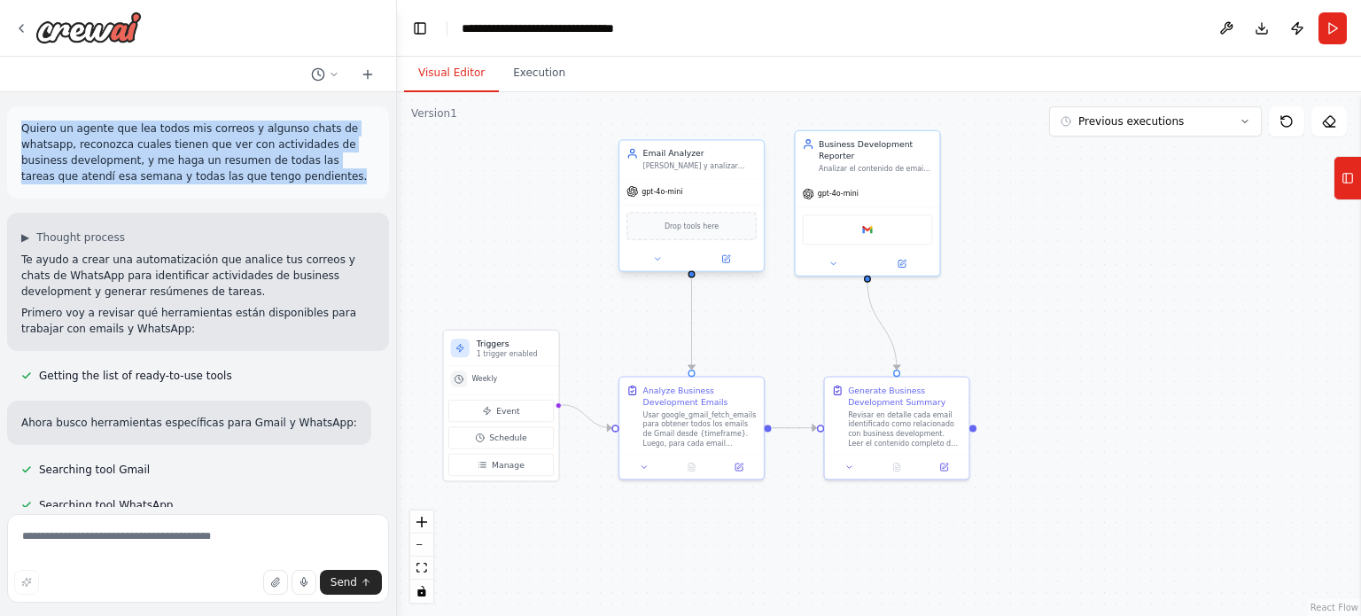
click at [682, 229] on span "Drop tools here" at bounding box center [692, 227] width 54 height 12
click at [252, 177] on p "Quiero un agente que lea todos mis correos y algunso chats de whatsapp, reconoz…" at bounding box center [198, 153] width 354 height 64
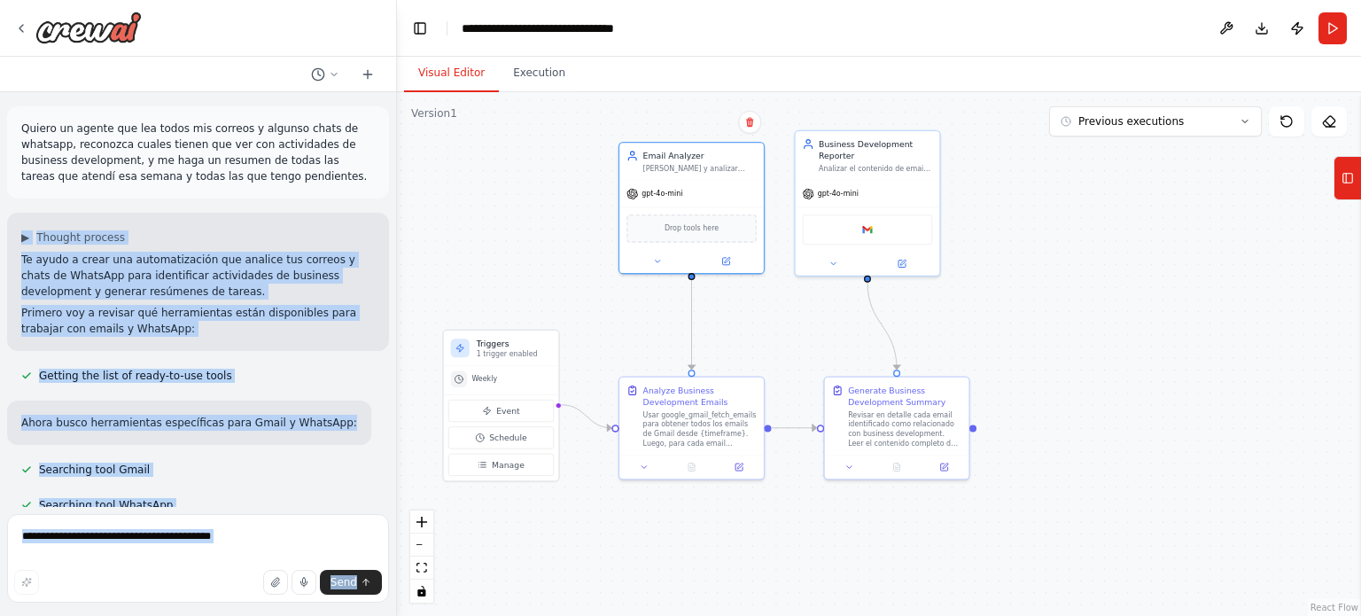
drag, startPoint x: 240, startPoint y: 176, endPoint x: 0, endPoint y: 113, distance: 248.4
click at [0, 113] on div "Quiero un agente que lea todos mis correos y algunso chats de whatsapp, reconoz…" at bounding box center [198, 308] width 397 height 616
click at [238, 184] on div "Quiero un agente que lea todos mis correos y algunso chats de whatsapp, reconoz…" at bounding box center [198, 152] width 382 height 92
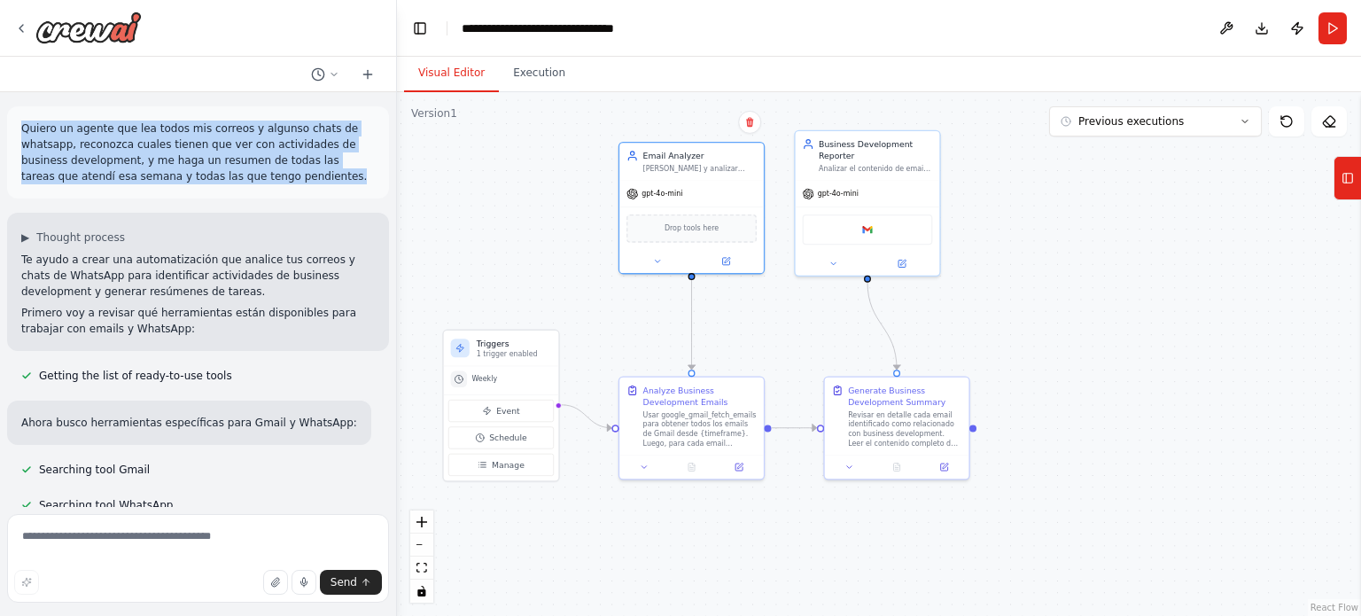
drag, startPoint x: 229, startPoint y: 176, endPoint x: 12, endPoint y: 110, distance: 227.0
click at [12, 110] on div "Quiero un agente que lea todos mis correos y algunso chats de whatsapp, reconoz…" at bounding box center [198, 152] width 382 height 92
copy p "Quiero un agente que lea todos mis correos y algunso chats de whatsapp, reconoz…"
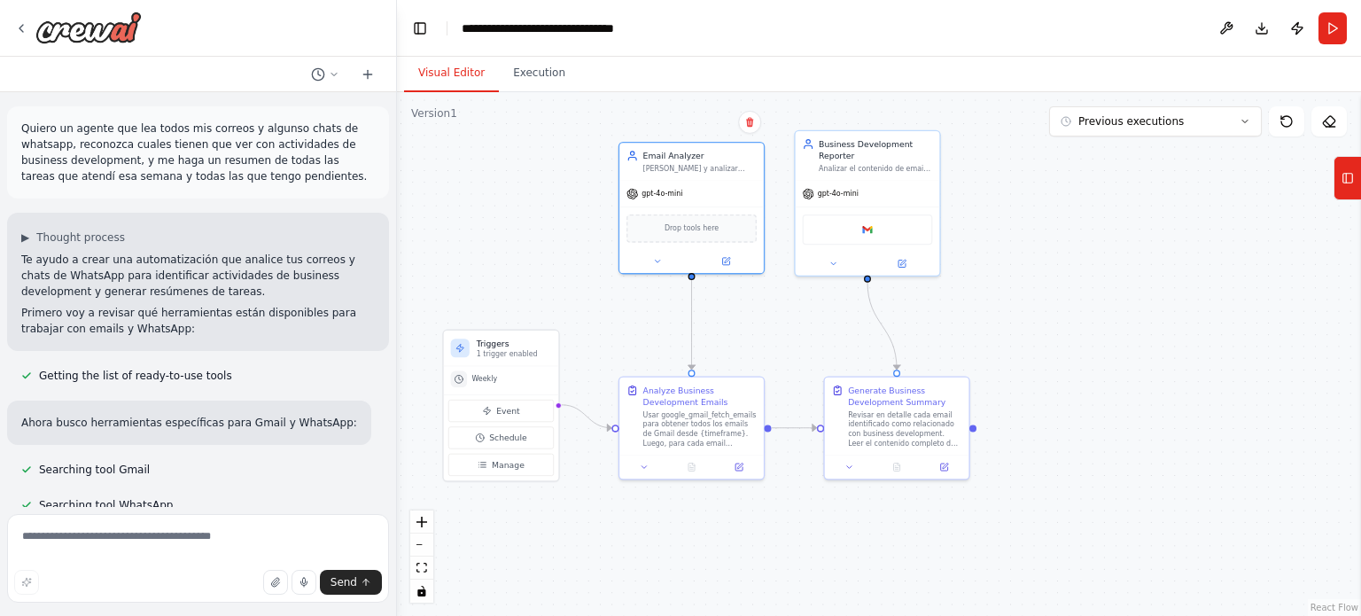
click at [252, 4] on div at bounding box center [198, 28] width 396 height 57
